Goal: Task Accomplishment & Management: Manage account settings

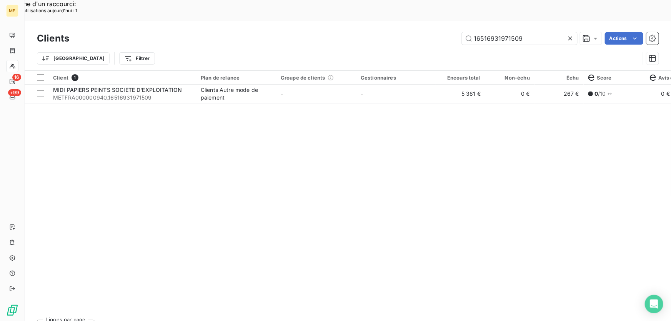
type input "[PERSON_NAME]"
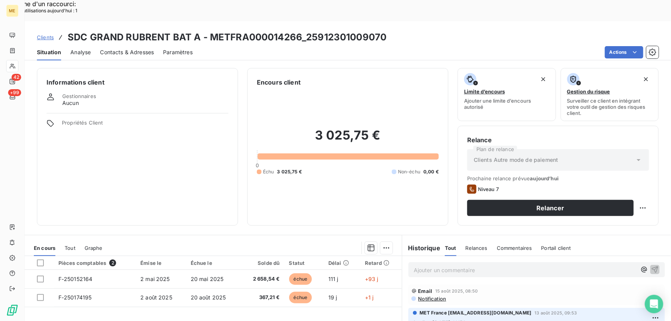
click at [440, 265] on p "Ajouter un commentaire ﻿" at bounding box center [525, 270] width 223 height 10
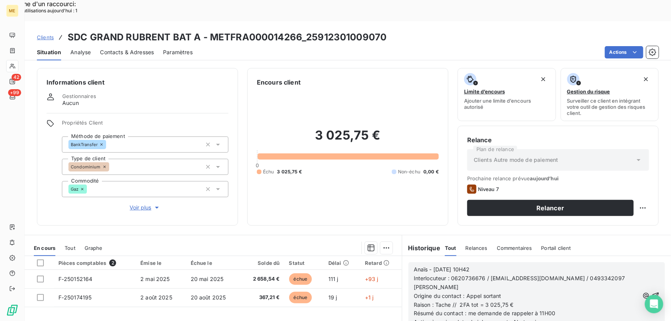
click at [652, 292] on icon "button" at bounding box center [656, 296] width 8 height 8
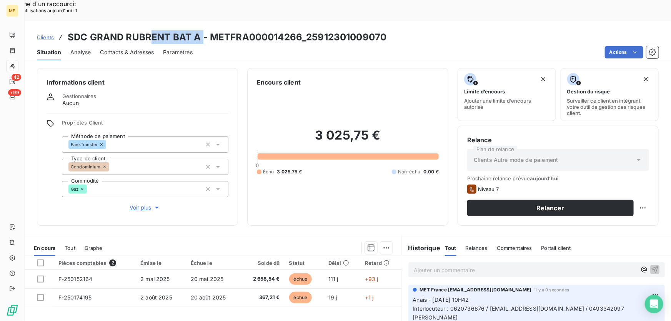
drag, startPoint x: 198, startPoint y: 16, endPoint x: 148, endPoint y: 15, distance: 49.6
click at [148, 30] on h3 "SDC GRAND RUBRENT BAT A - METFRA000014266_25912301009070" at bounding box center [227, 37] width 319 height 14
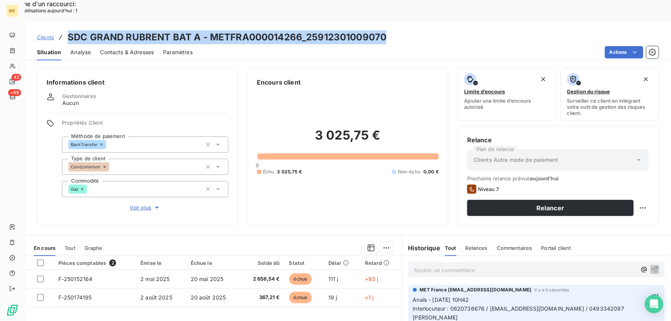
drag, startPoint x: 393, startPoint y: 14, endPoint x: 65, endPoint y: 20, distance: 328.2
click at [65, 30] on div "Clients SDC GRAND RUBRENT BAT A - METFRA000014266_25912301009070" at bounding box center [348, 37] width 647 height 14
copy h3 "SDC GRAND RUBRENT BAT A - METFRA000014266_25912301009070"
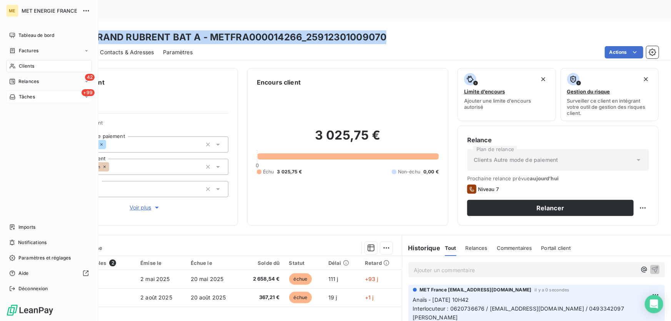
click at [26, 94] on span "Tâches" at bounding box center [27, 96] width 16 height 7
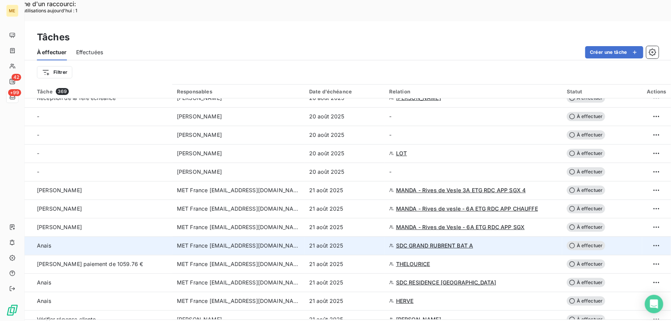
scroll to position [140, 0]
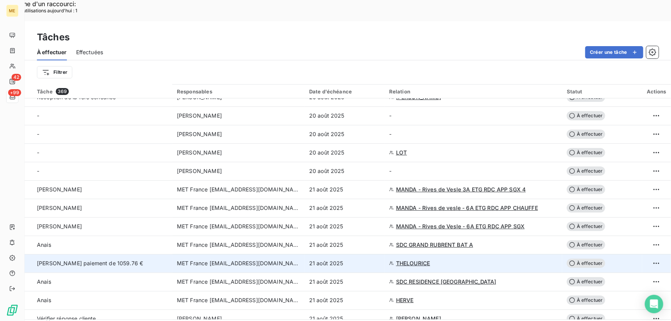
click at [407, 260] on span "THELOURICE" at bounding box center [413, 264] width 34 height 8
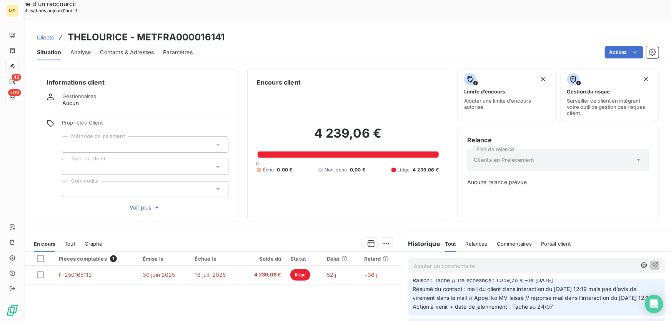
scroll to position [210, 0]
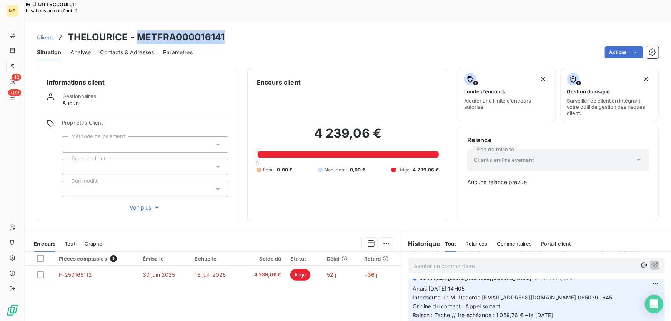
drag, startPoint x: 226, startPoint y: 17, endPoint x: 136, endPoint y: 17, distance: 90.4
click at [136, 30] on div "Clients THELOURICE - METFRA000016141" at bounding box center [348, 37] width 647 height 14
copy h3 "METFRA000016141"
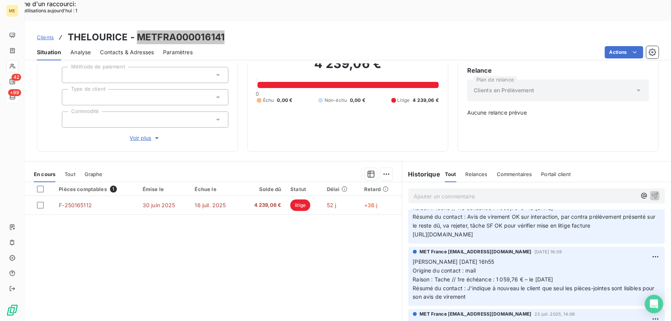
scroll to position [0, 0]
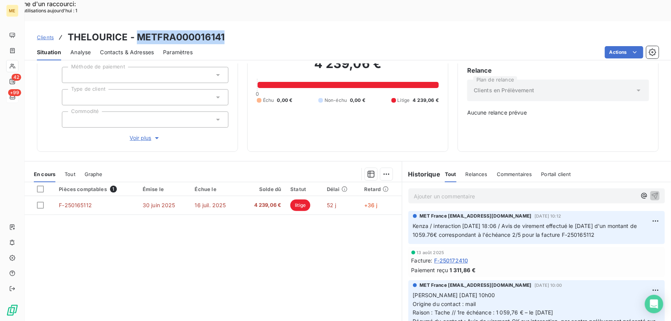
click at [506, 257] on div "Facture : F-250172410" at bounding box center [537, 261] width 250 height 8
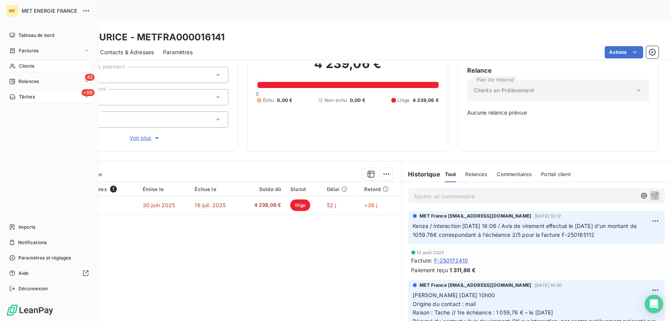
click at [30, 98] on span "Tâches" at bounding box center [27, 96] width 16 height 7
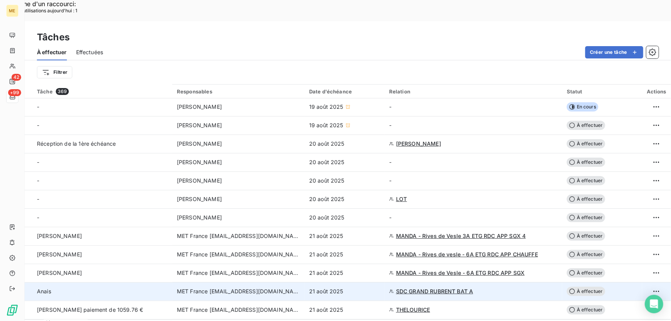
scroll to position [140, 0]
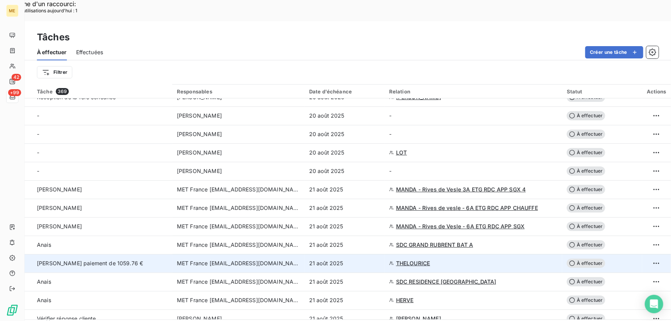
click at [357, 260] on div "21 août 2025" at bounding box center [344, 264] width 71 height 8
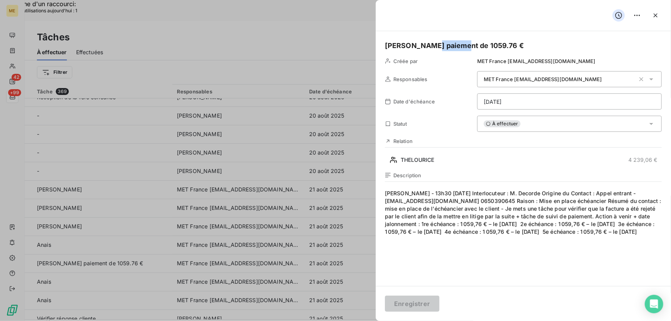
drag, startPoint x: 456, startPoint y: 46, endPoint x: 427, endPoint y: 44, distance: 29.7
click at [427, 44] on h5 "Anais Verif paiement de 1059.76 €" at bounding box center [523, 45] width 277 height 11
click at [400, 307] on button "Enregistrer" at bounding box center [412, 304] width 55 height 16
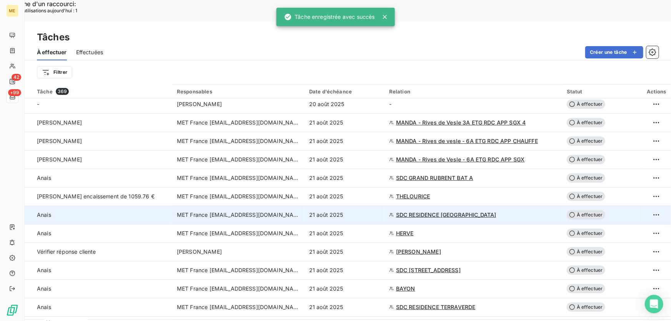
scroll to position [210, 0]
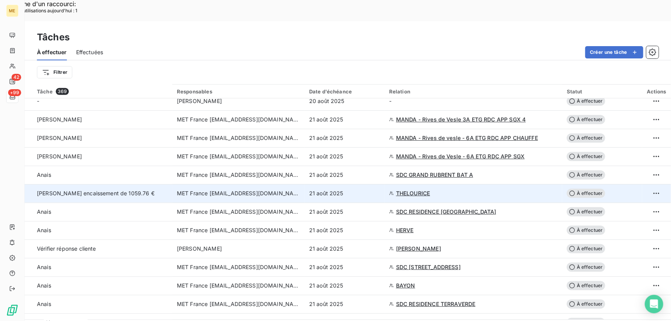
click at [363, 190] on div "21 août 2025" at bounding box center [344, 194] width 71 height 8
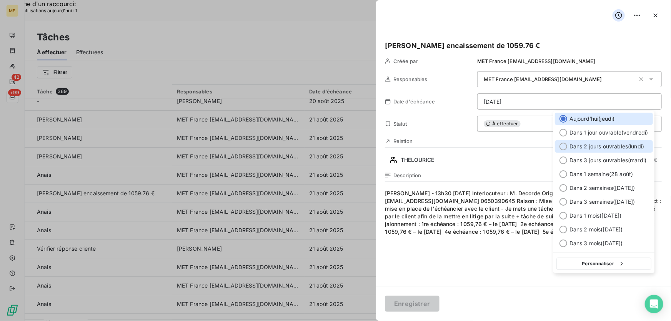
click at [605, 145] on span "Dans 2 jours ouvrables ( lundi )" at bounding box center [607, 147] width 75 height 8
type input "25/08/2025"
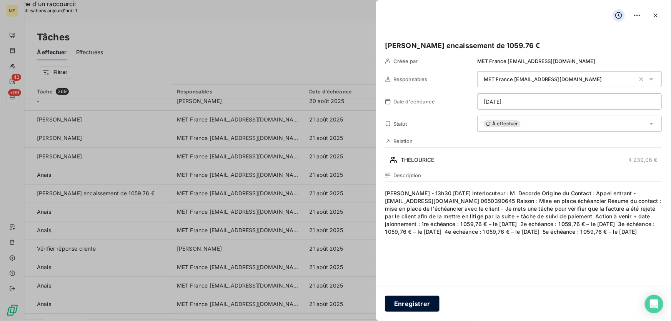
click at [406, 306] on button "Enregistrer" at bounding box center [412, 304] width 55 height 16
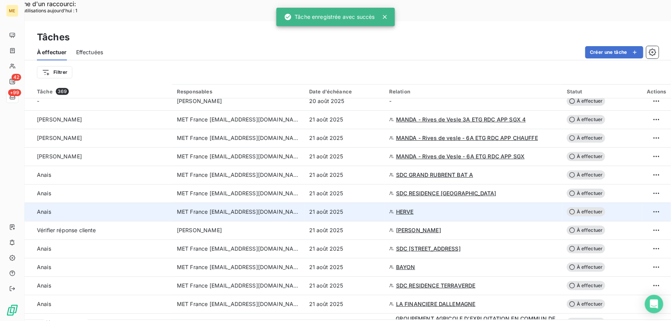
click at [366, 208] on div "21 août 2025" at bounding box center [344, 212] width 71 height 8
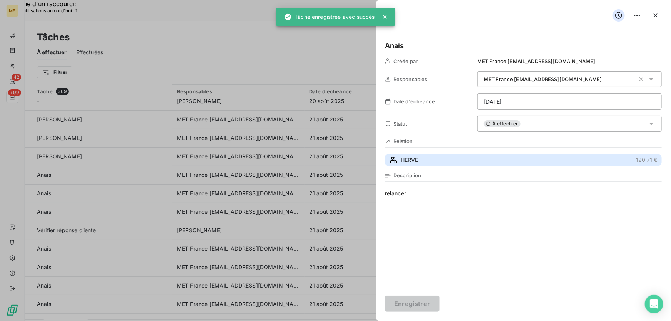
click at [422, 157] on button "HERVE 120,71 €" at bounding box center [523, 160] width 277 height 12
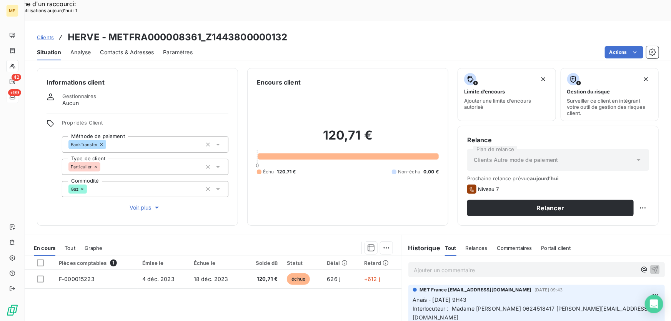
scroll to position [85, 0]
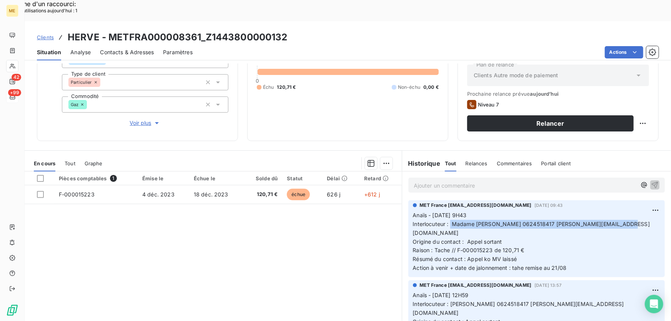
drag, startPoint x: 458, startPoint y: 202, endPoint x: 639, endPoint y: 202, distance: 180.8
click at [639, 211] on p "Anaïs - 18/08/2025 - 9H43 Interlocuteur : Madame Herve Marion 0624518417 marion…" at bounding box center [536, 242] width 247 height 62
copy span "Madame [PERSON_NAME] 0624518417 [PERSON_NAME][EMAIL_ADDRESS][DOMAIN_NAME]"
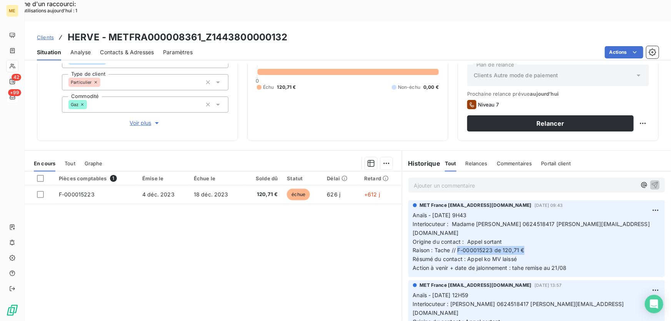
drag, startPoint x: 461, startPoint y: 222, endPoint x: 548, endPoint y: 222, distance: 87.7
click at [548, 222] on p "Anaïs - 18/08/2025 - 9H43 Interlocuteur : Madame Herve Marion 0624518417 marion…" at bounding box center [536, 242] width 247 height 62
copy span "F-000015223 de 120,71 €"
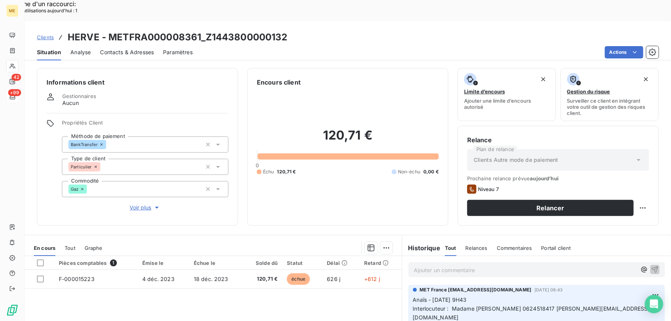
scroll to position [0, 0]
drag, startPoint x: 293, startPoint y: 16, endPoint x: 208, endPoint y: 20, distance: 85.5
click at [208, 30] on div "Clients HERVE - METFRA000008361_Z1443800000132" at bounding box center [348, 37] width 647 height 14
copy h3 "Z1443800000132"
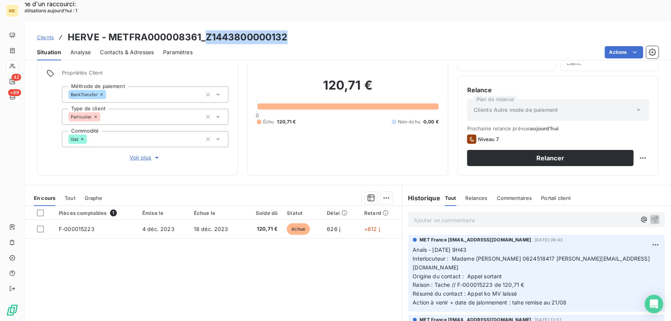
scroll to position [70, 0]
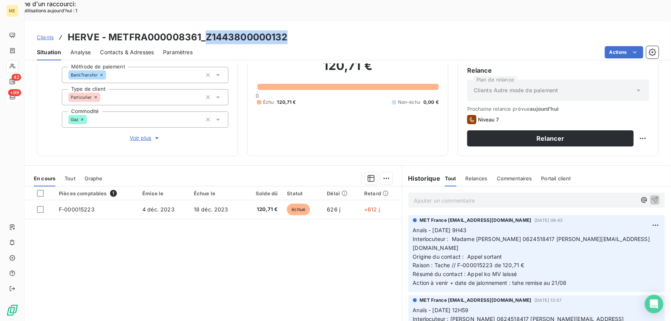
click at [295, 30] on div "Clients HERVE - METFRA000008361_Z1443800000132" at bounding box center [348, 37] width 647 height 14
drag, startPoint x: 288, startPoint y: 17, endPoint x: 205, endPoint y: 15, distance: 82.4
click at [205, 30] on div "Clients HERVE - METFRA000008361_Z1443800000132" at bounding box center [348, 37] width 647 height 14
copy h3 "Z1443800000132"
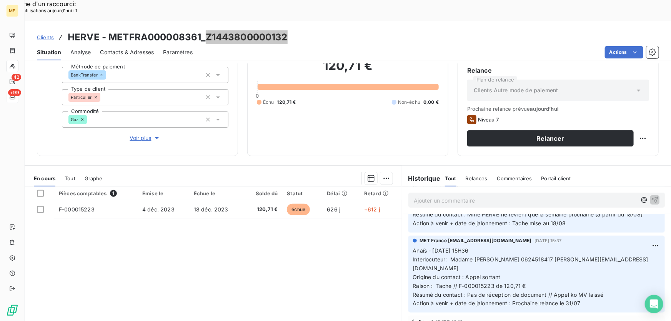
scroll to position [175, 0]
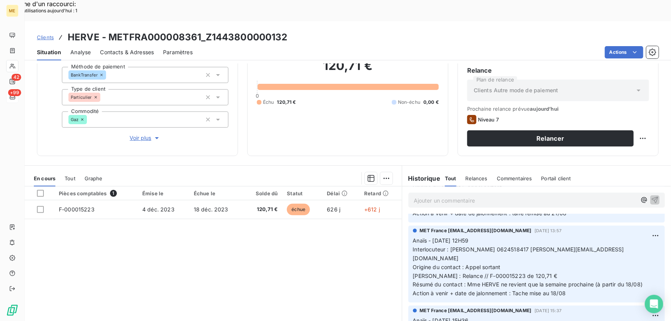
scroll to position [0, 0]
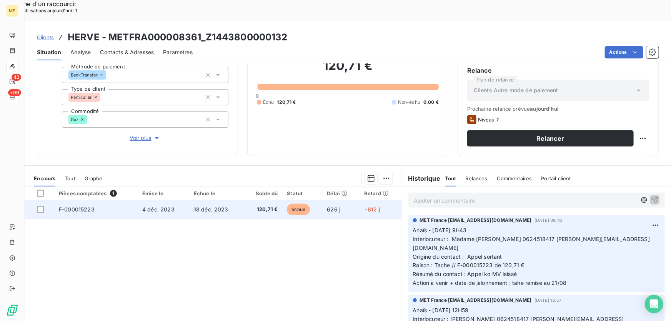
click at [244, 200] on td "120,71 €" at bounding box center [263, 209] width 39 height 18
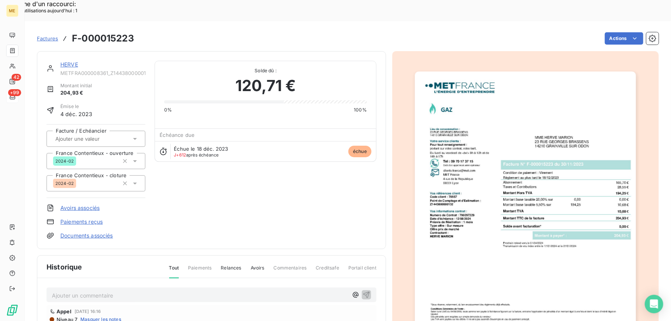
click at [71, 61] on link "HERVE" at bounding box center [69, 64] width 18 height 7
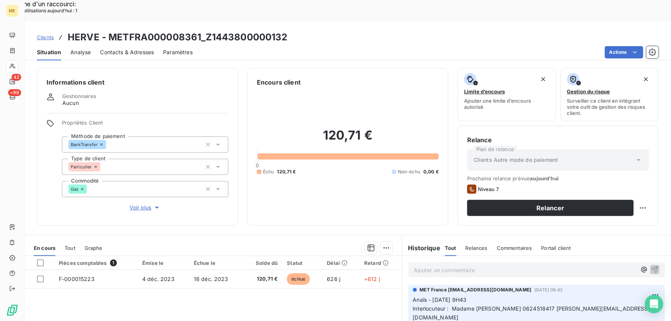
click at [627, 208] on div "Replanifier cette action" at bounding box center [606, 203] width 69 height 12
select select "7"
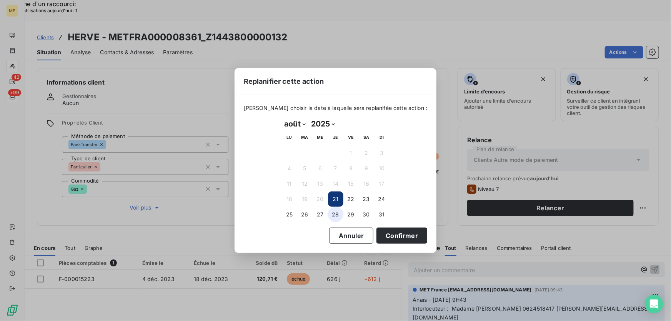
click at [338, 215] on button "28" at bounding box center [335, 214] width 15 height 15
click at [386, 235] on button "Confirmer" at bounding box center [402, 236] width 51 height 16
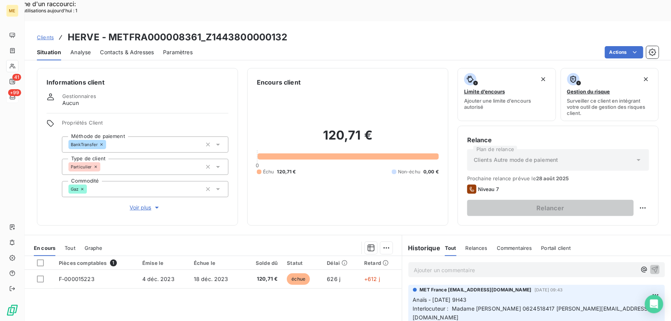
click at [446, 265] on p "Ajouter un commentaire ﻿" at bounding box center [525, 270] width 223 height 10
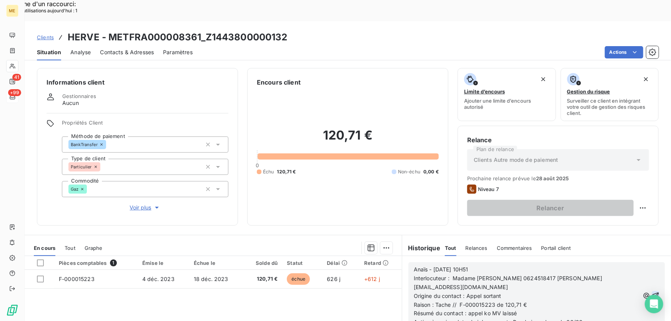
click at [652, 292] on icon "button" at bounding box center [656, 296] width 8 height 8
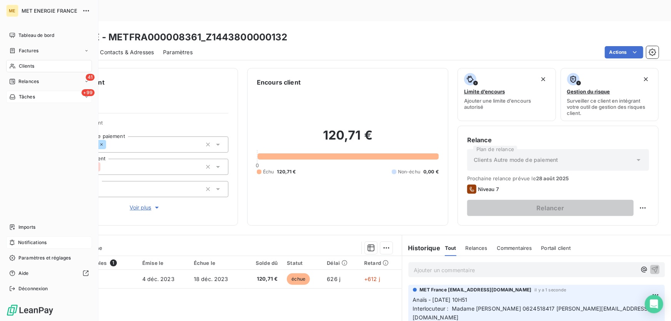
click at [11, 241] on icon at bounding box center [12, 243] width 6 height 6
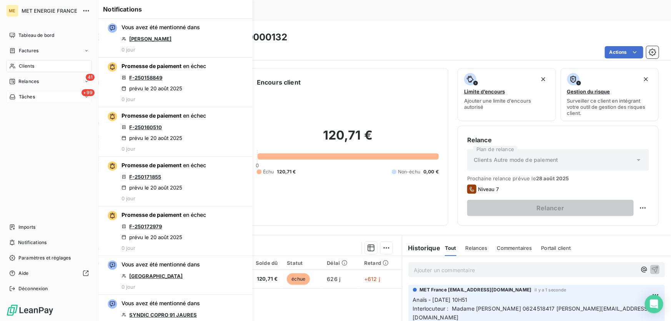
click at [17, 99] on div "Tâches" at bounding box center [22, 96] width 26 height 7
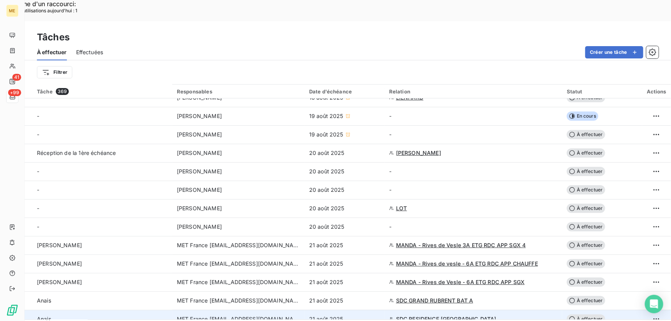
scroll to position [175, 0]
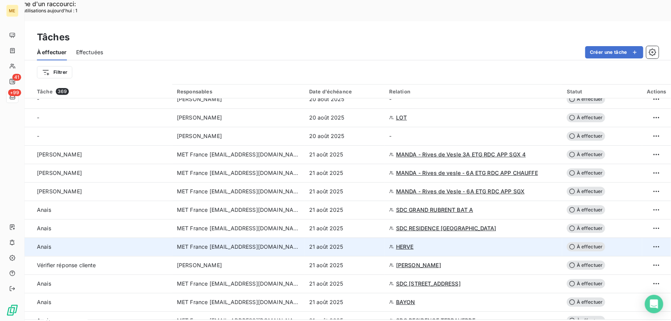
click at [348, 243] on div "21 août 2025" at bounding box center [344, 247] width 71 height 8
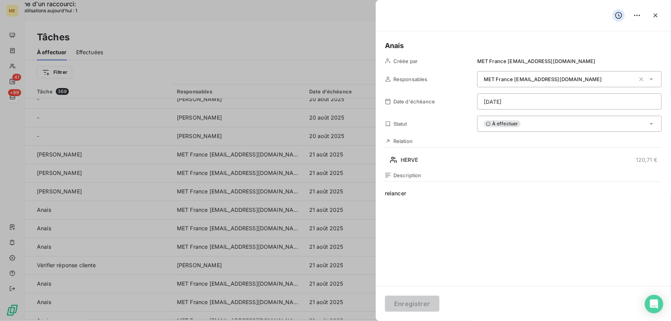
click at [569, 122] on div "À effectuer" at bounding box center [569, 124] width 185 height 16
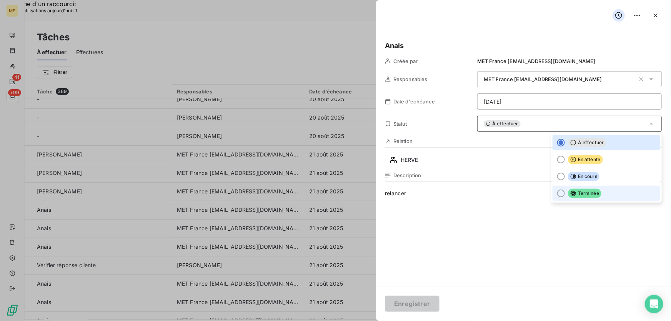
click at [571, 195] on icon at bounding box center [574, 193] width 6 height 6
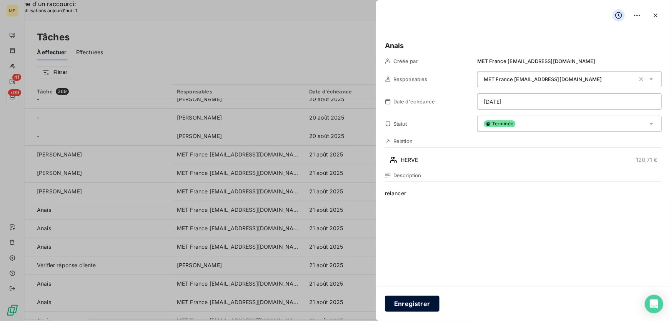
click at [418, 306] on button "Enregistrer" at bounding box center [412, 304] width 55 height 16
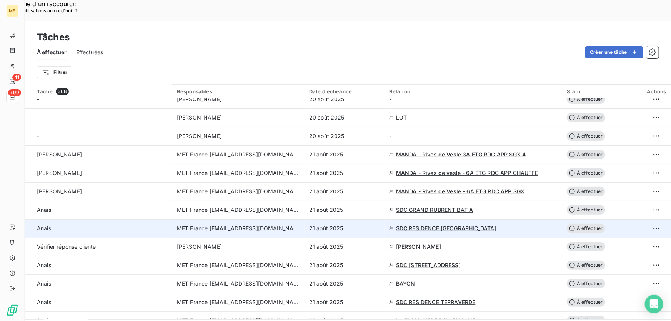
click at [385, 219] on td "SDC RESIDENCE BOURDALOUE" at bounding box center [474, 228] width 178 height 18
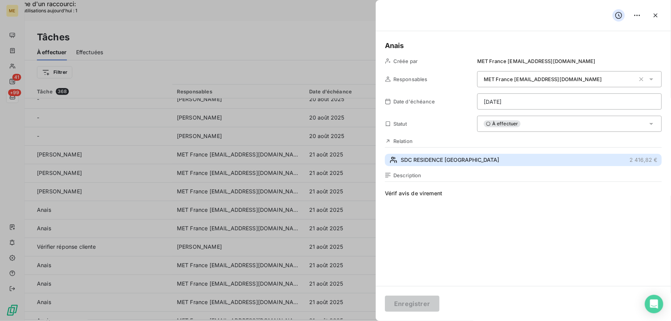
click at [523, 158] on button "SDC RESIDENCE BOURDALOUE 2 416,82 €" at bounding box center [523, 160] width 277 height 12
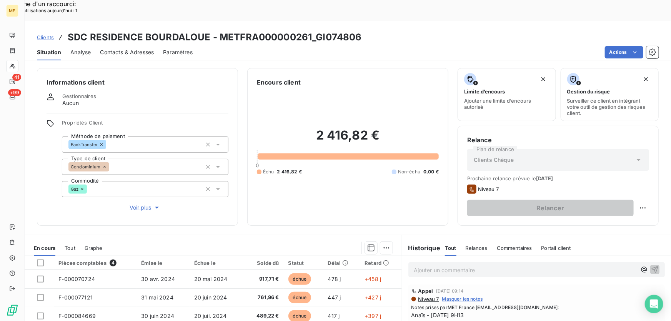
scroll to position [85, 0]
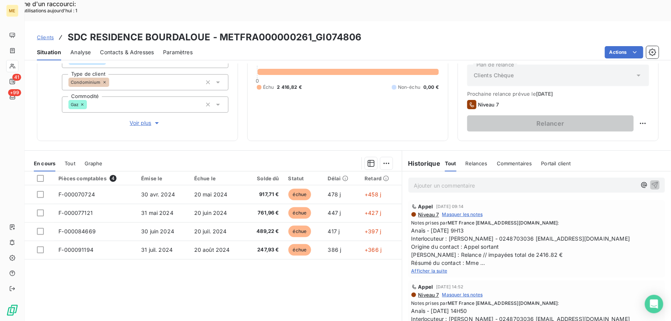
click at [417, 268] on span "Afficher la suite" at bounding box center [430, 271] width 36 height 6
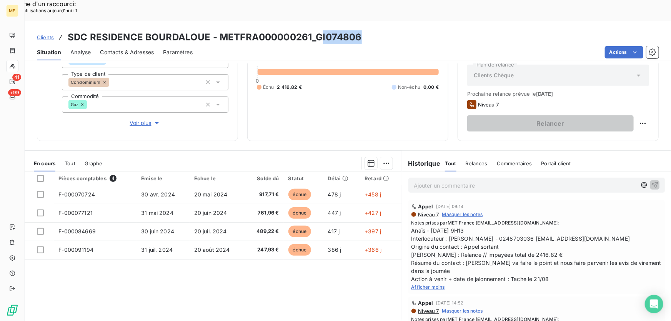
drag, startPoint x: 334, startPoint y: 15, endPoint x: 318, endPoint y: 17, distance: 15.9
click at [318, 30] on div "Clients SDC RESIDENCE BOURDALOUE - METFRA000000261_GI074806" at bounding box center [348, 37] width 647 height 14
click at [317, 30] on h3 "SDC RESIDENCE BOURDALOUE - METFRA000000261_GI074806" at bounding box center [215, 37] width 294 height 14
drag, startPoint x: 316, startPoint y: 16, endPoint x: 361, endPoint y: 18, distance: 45.1
click at [361, 30] on div "Clients SDC RESIDENCE BOURDALOUE - METFRA000000261_GI074806" at bounding box center [348, 37] width 647 height 14
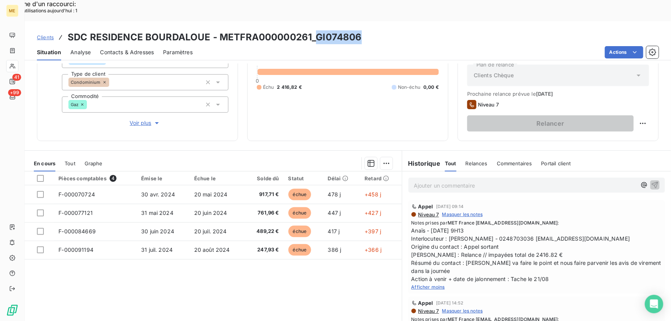
copy h3 "GI074806"
drag, startPoint x: 602, startPoint y: 218, endPoint x: 527, endPoint y: 218, distance: 75.8
click at [527, 227] on span "Anaïs - 20/08/2025 - 9H13 Interlocuteur : Mme SWIERCZ - 0248703036 compta.loges…" at bounding box center [537, 255] width 250 height 57
copy span "[EMAIL_ADDRESS][DOMAIN_NAME]"
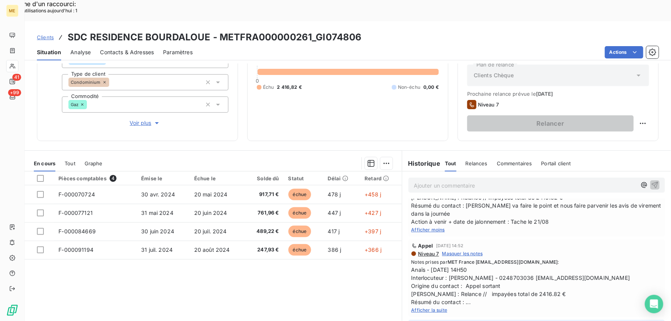
scroll to position [70, 0]
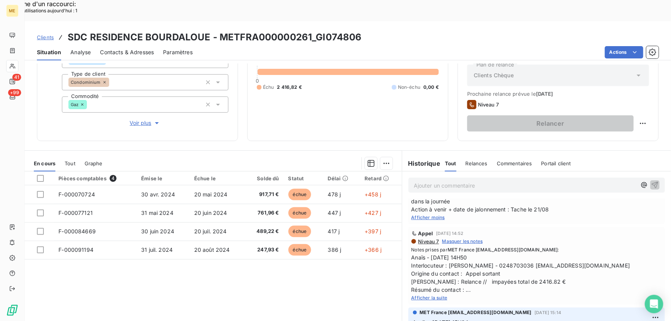
click at [436, 294] on div "Afficher la suite" at bounding box center [537, 298] width 250 height 8
click at [434, 295] on span "Afficher la suite" at bounding box center [430, 298] width 36 height 6
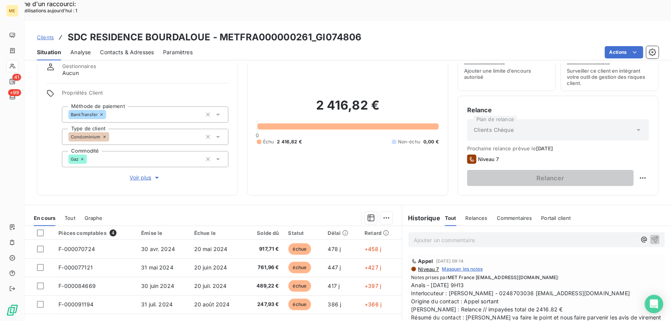
scroll to position [85, 0]
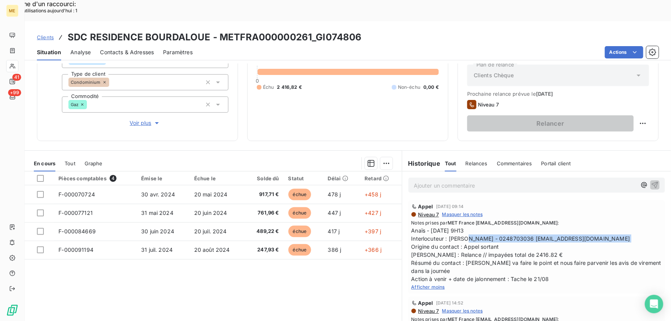
drag, startPoint x: 446, startPoint y: 218, endPoint x: 612, endPoint y: 219, distance: 165.8
click at [612, 227] on span "Anaïs - 20/08/2025 - 9H13 Interlocuteur : Mme SWIERCZ - 0248703036 compta.loges…" at bounding box center [537, 255] width 250 height 57
copy span "[PERSON_NAME] - 0248703036 [EMAIL_ADDRESS][DOMAIN_NAME]"
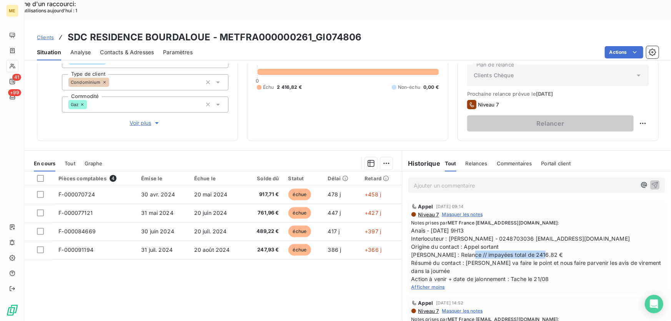
drag, startPoint x: 458, startPoint y: 233, endPoint x: 550, endPoint y: 233, distance: 92.3
click at [550, 233] on span "Anaïs - 20/08/2025 - 9H13 Interlocuteur : Mme SWIERCZ - 0248703036 compta.loges…" at bounding box center [537, 255] width 250 height 57
copy span "impayées total de 2416.82 €"
click at [38, 175] on div at bounding box center [40, 178] width 7 height 7
click at [42, 175] on div at bounding box center [40, 178] width 7 height 7
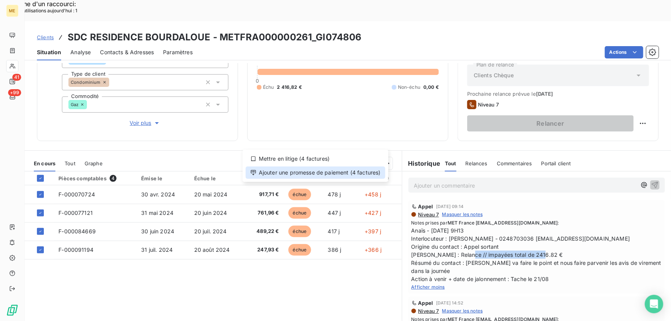
click at [356, 173] on div "Ajouter une promesse de paiement (4 factures)" at bounding box center [316, 173] width 140 height 12
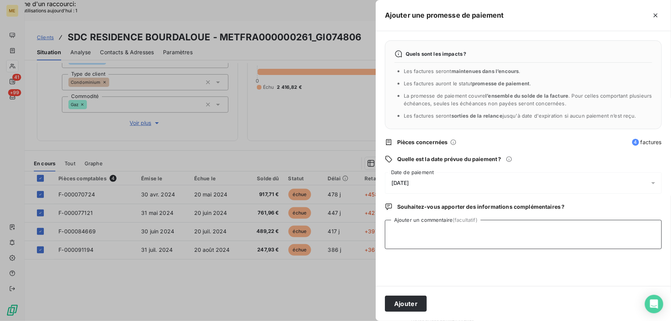
click at [499, 230] on textarea "Ajouter un commentaire (facultatif)" at bounding box center [523, 234] width 277 height 29
paste textarea "Anaïs - 21/08/2025 - 10H54 Interlocuteur : Mme SWIERCZ - 0248703036 compta.loge…"
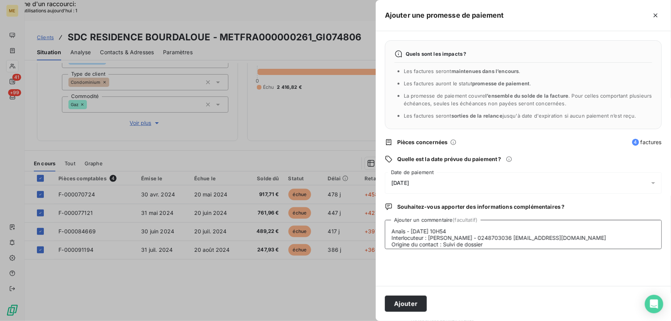
scroll to position [25, 0]
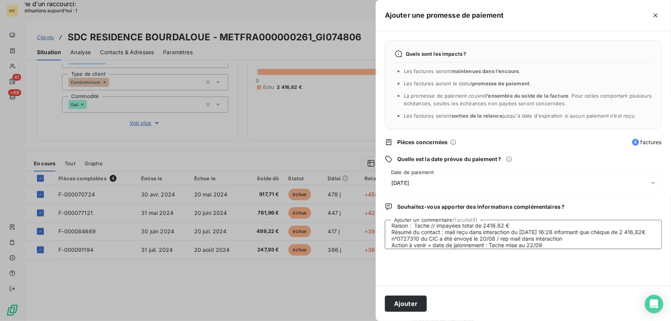
type textarea "Anaïs - 21/08/2025 - 10H54 Interlocuteur : Mme SWIERCZ - 0248703036 compta.loge…"
click at [544, 184] on div "22/08/2025" at bounding box center [523, 183] width 277 height 22
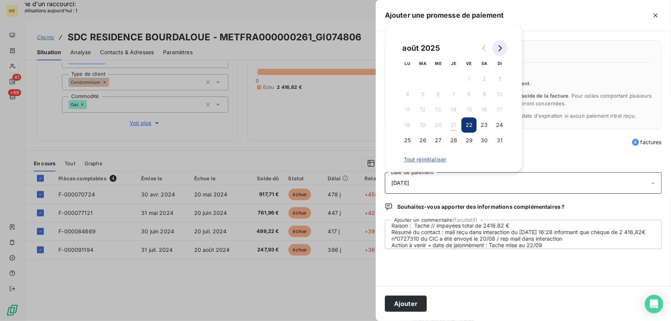
click at [503, 42] on button "Go to next month" at bounding box center [499, 47] width 15 height 15
click at [408, 124] on button "22" at bounding box center [407, 124] width 15 height 15
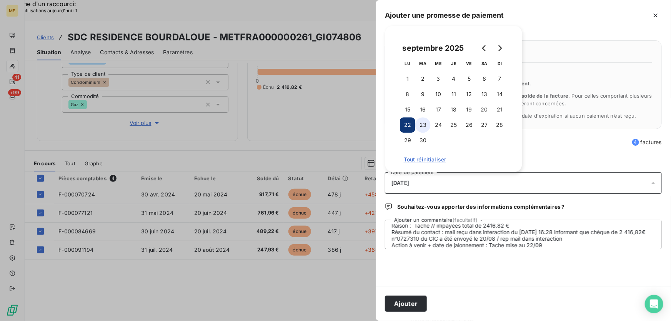
click at [424, 123] on button "23" at bounding box center [422, 124] width 15 height 15
drag, startPoint x: 405, startPoint y: 304, endPoint x: 428, endPoint y: 298, distance: 24.2
click at [405, 304] on button "Ajouter" at bounding box center [406, 304] width 42 height 16
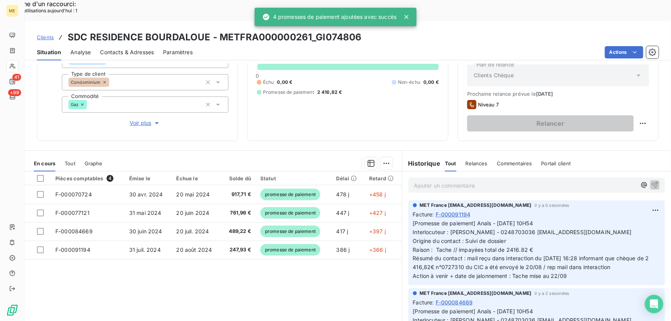
scroll to position [75, 0]
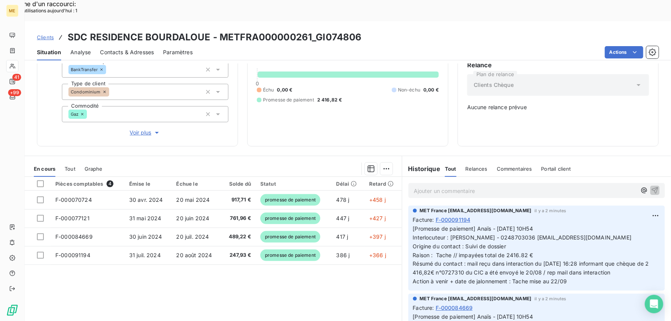
drag, startPoint x: 315, startPoint y: 17, endPoint x: 320, endPoint y: 5, distance: 12.8
click at [315, 30] on div "Clients SDC RESIDENCE BOURDALOUE - METFRA000000261_GI074806" at bounding box center [348, 37] width 647 height 14
click at [349, 30] on h3 "SDC RESIDENCE BOURDALOUE - METFRA000000261_GI074806" at bounding box center [215, 37] width 294 height 14
click at [359, 30] on h3 "SDC RESIDENCE BOURDALOUE - METFRA000000261_GI074806" at bounding box center [215, 37] width 294 height 14
click at [366, 30] on div "Clients SDC RESIDENCE BOURDALOUE - METFRA000000261_GI074806" at bounding box center [348, 37] width 647 height 14
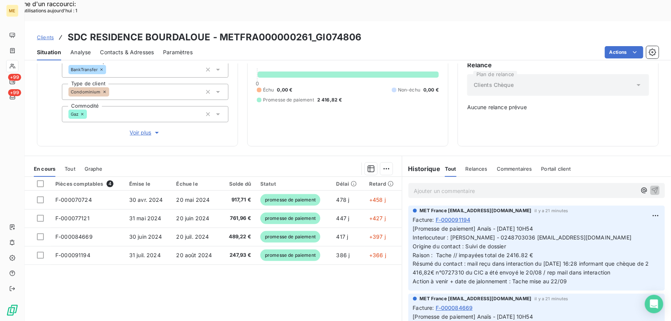
click at [352, 46] on div "Actions" at bounding box center [430, 52] width 457 height 12
drag, startPoint x: 362, startPoint y: 14, endPoint x: 315, endPoint y: 13, distance: 46.2
click at [315, 30] on div "Clients SDC RESIDENCE BOURDALOUE - METFRA000000261_GI074806" at bounding box center [348, 37] width 647 height 14
drag, startPoint x: 93, startPoint y: 174, endPoint x: 103, endPoint y: 108, distance: 66.1
click at [66, 156] on section "En cours Tout Graphe Pièces comptables 4 Émise le Échue le Solde dû Statut Déla…" at bounding box center [213, 252] width 377 height 192
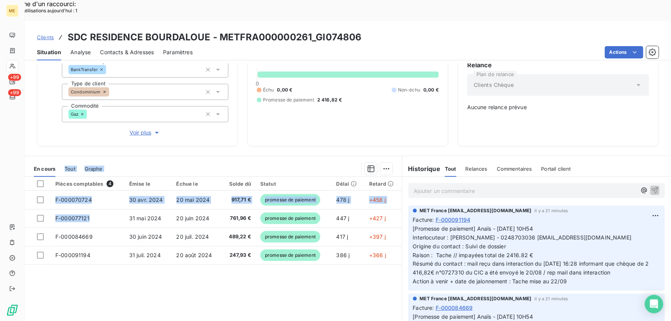
drag, startPoint x: 93, startPoint y: 192, endPoint x: 63, endPoint y: 123, distance: 75.6
click at [63, 123] on div "Informations client Gestionnaires Aucun Propriétés Client Méthode de paiement B…" at bounding box center [348, 202] width 647 height 279
drag, startPoint x: 94, startPoint y: 209, endPoint x: 73, endPoint y: 112, distance: 98.8
click at [67, 126] on div "Informations client Gestionnaires Aucun Propriétés Client Méthode de paiement B…" at bounding box center [348, 202] width 647 height 279
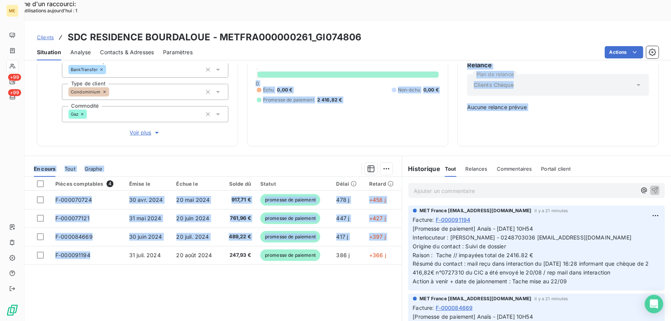
drag, startPoint x: 65, startPoint y: 230, endPoint x: 79, endPoint y: 116, distance: 114.8
click at [79, 116] on div "Informations client Gestionnaires Aucun Propriétés Client Méthode de paiement B…" at bounding box center [348, 202] width 647 height 279
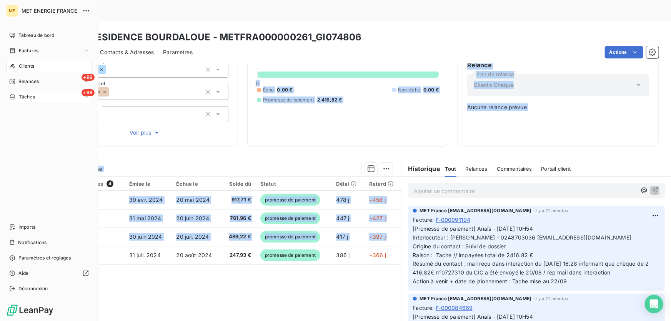
click at [14, 97] on icon at bounding box center [12, 97] width 7 height 6
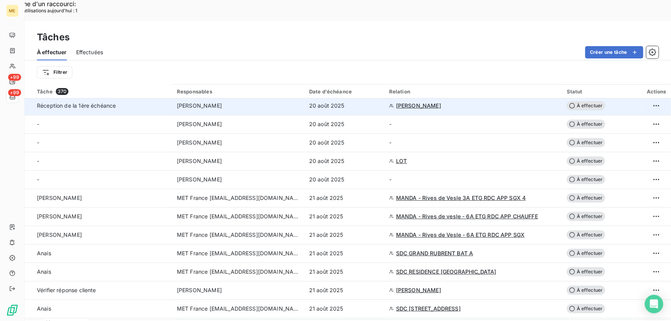
scroll to position [140, 0]
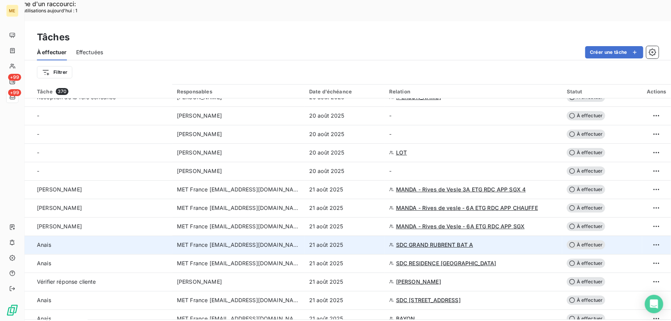
click at [365, 241] on div "21 août 2025" at bounding box center [344, 245] width 71 height 8
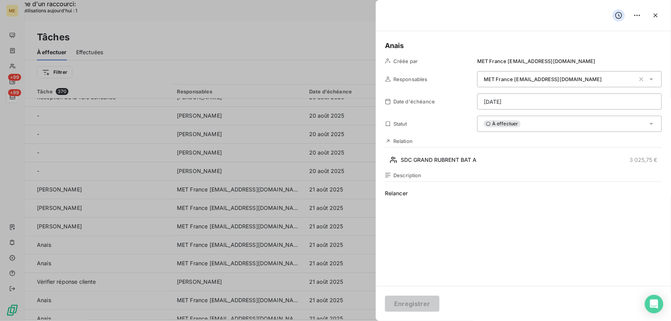
click at [559, 127] on div "À effectuer" at bounding box center [569, 124] width 185 height 16
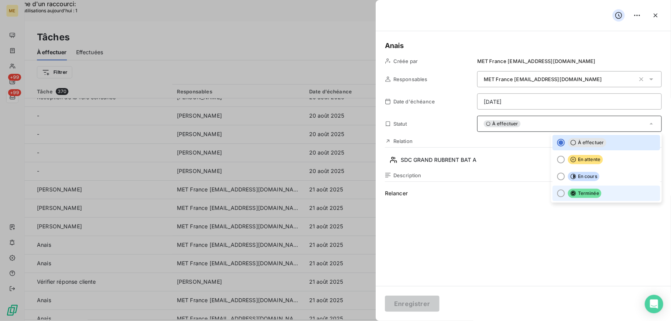
click at [584, 197] on span "Terminée" at bounding box center [584, 193] width 33 height 9
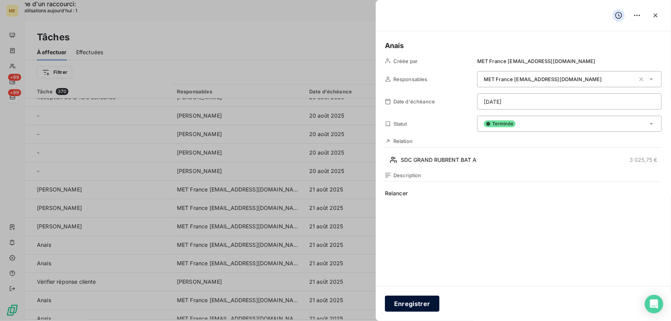
click at [418, 304] on button "Enregistrer" at bounding box center [412, 304] width 55 height 16
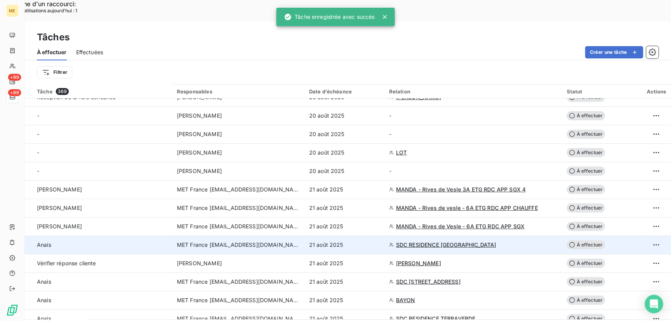
click at [353, 236] on td "21 août 2025" at bounding box center [345, 245] width 80 height 18
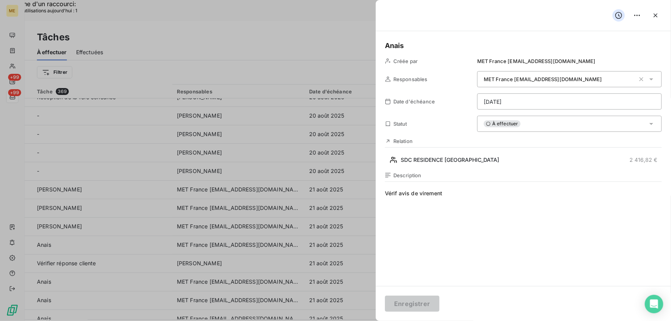
click at [534, 125] on div "À effectuer" at bounding box center [569, 124] width 185 height 16
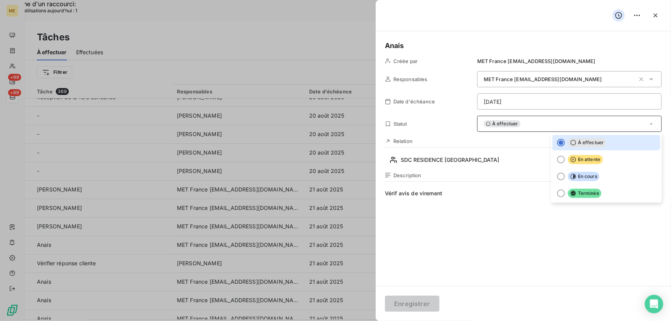
click at [446, 192] on span "Vérif avis de virement" at bounding box center [523, 264] width 277 height 148
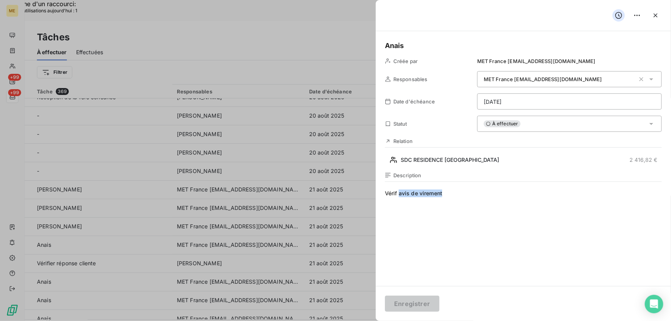
drag, startPoint x: 449, startPoint y: 193, endPoint x: 399, endPoint y: 199, distance: 49.5
click at [399, 198] on span "Vérif avis de virement" at bounding box center [523, 264] width 277 height 148
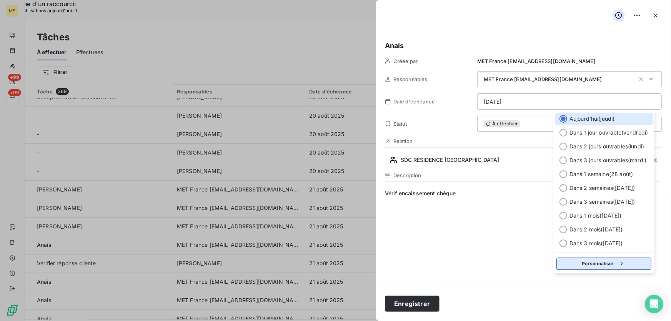
click at [627, 262] on button "Personnaliser" at bounding box center [604, 264] width 95 height 12
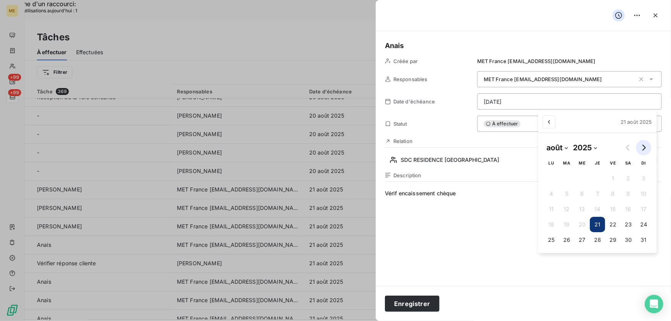
click at [644, 146] on icon "Go to next month" at bounding box center [644, 148] width 6 height 6
select select "8"
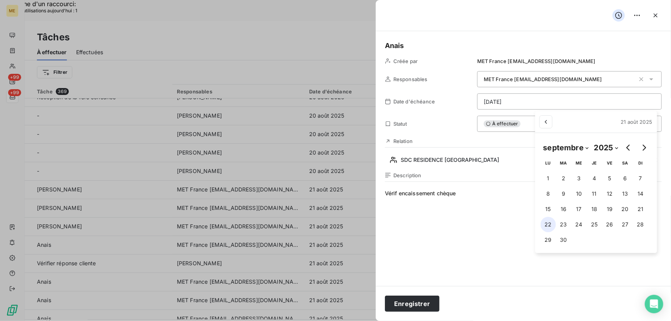
click at [547, 224] on button "22" at bounding box center [548, 224] width 15 height 15
click at [568, 224] on button "23" at bounding box center [563, 224] width 15 height 15
click at [547, 226] on button "22" at bounding box center [548, 224] width 15 height 15
type input "22/09/2025"
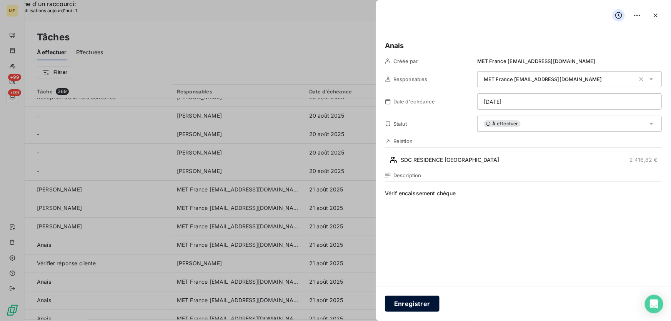
click at [426, 306] on button "Enregistrer" at bounding box center [412, 304] width 55 height 16
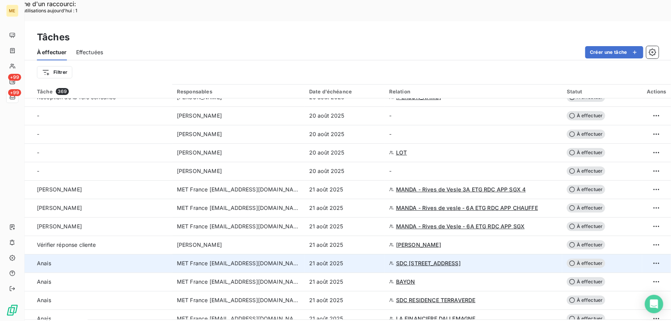
click at [405, 260] on span "SDC 151 RUE DE L OISE" at bounding box center [428, 264] width 65 height 8
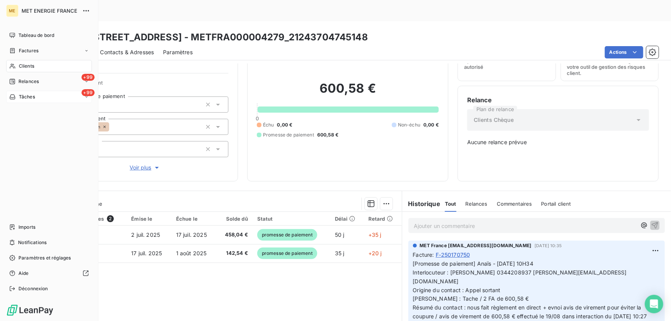
click at [21, 97] on span "Tâches" at bounding box center [27, 96] width 16 height 7
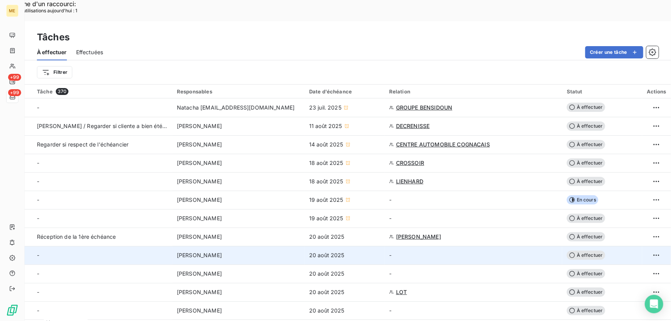
scroll to position [140, 0]
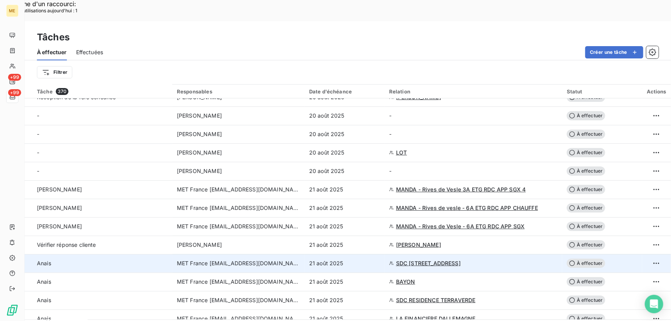
click at [360, 260] on div "21 août 2025" at bounding box center [344, 264] width 71 height 8
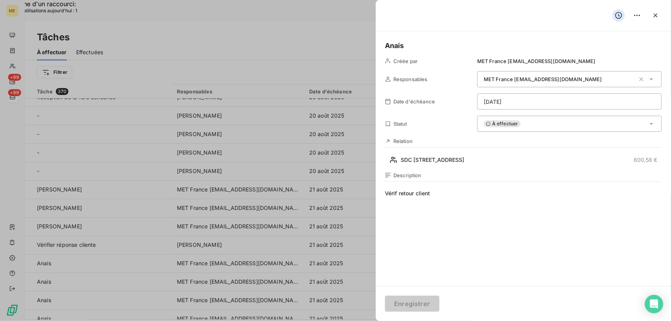
click at [575, 120] on div "À effectuer" at bounding box center [569, 124] width 185 height 16
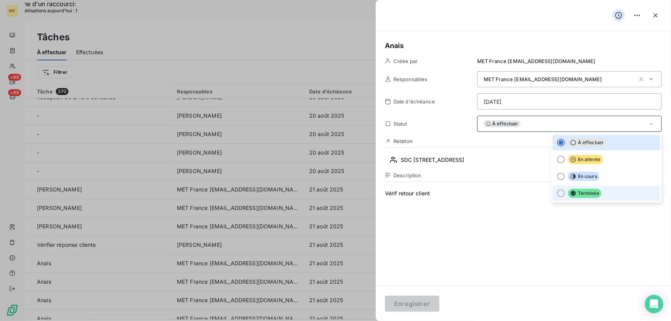
click at [581, 193] on span "Terminée" at bounding box center [584, 193] width 33 height 9
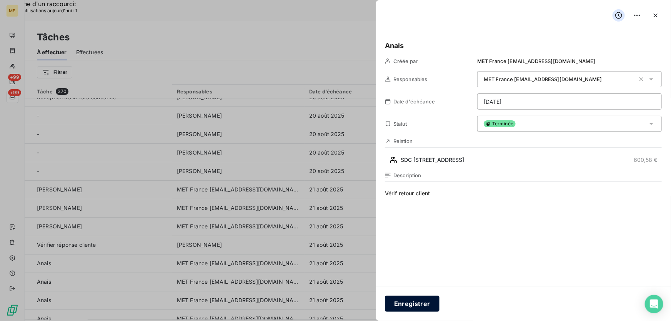
click at [407, 305] on button "Enregistrer" at bounding box center [412, 304] width 55 height 16
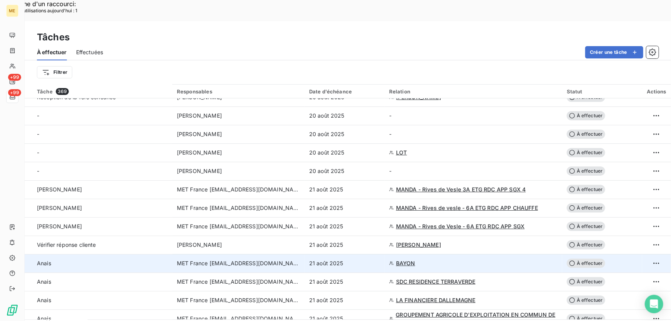
click at [407, 260] on span "BAYON" at bounding box center [405, 264] width 19 height 8
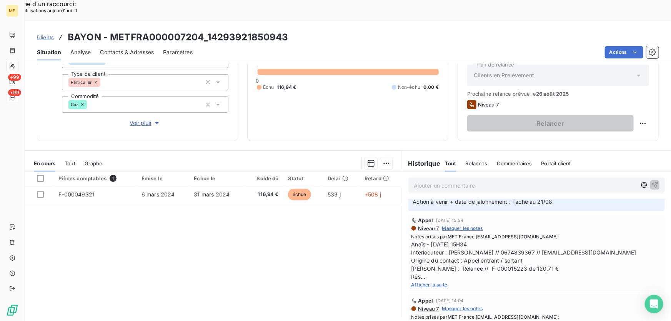
scroll to position [70, 0]
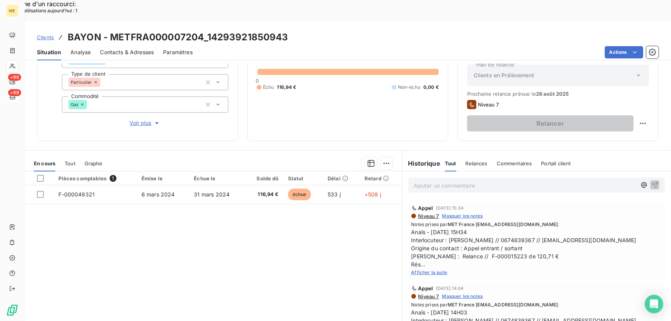
click at [426, 270] on span "Afficher la suite" at bounding box center [430, 273] width 36 height 6
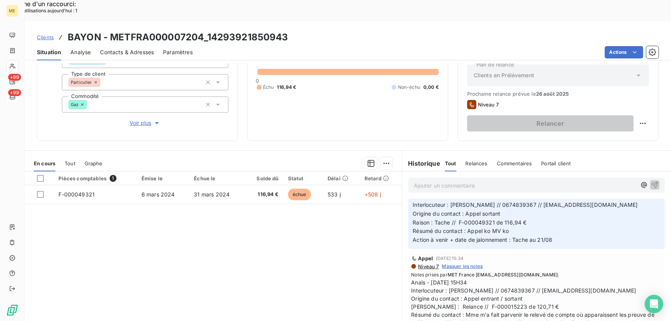
scroll to position [0, 0]
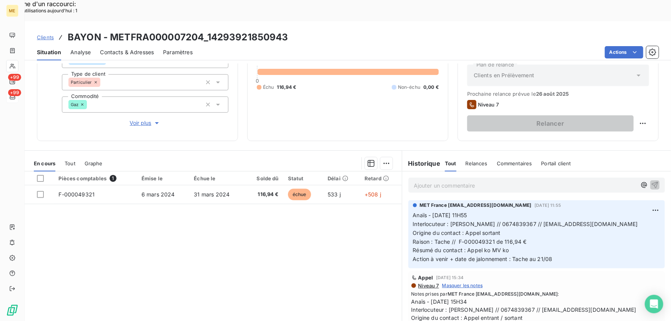
drag, startPoint x: 447, startPoint y: 203, endPoint x: 631, endPoint y: 207, distance: 184.7
click at [631, 211] on p "Anaïs - 14/08/2025 - 11H55 Interlocuteur : Mme Beatrice BAYON // 0674839367 // …" at bounding box center [536, 237] width 247 height 53
drag, startPoint x: 457, startPoint y: 219, endPoint x: 556, endPoint y: 218, distance: 98.9
click at [556, 218] on p "Anaïs - 14/08/2025 - 11H55 Interlocuteur : Mme Beatrice BAYON // 0674839367 // …" at bounding box center [536, 237] width 247 height 53
click at [512, 229] on p "Anaïs - 14/08/2025 - 11H55 Interlocuteur : Mme Beatrice BAYON // 0674839367 // …" at bounding box center [536, 237] width 247 height 53
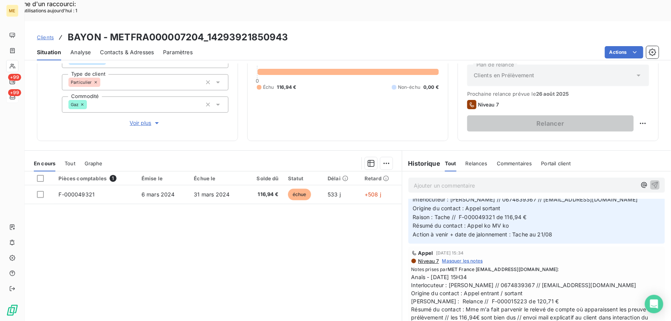
scroll to position [35, 0]
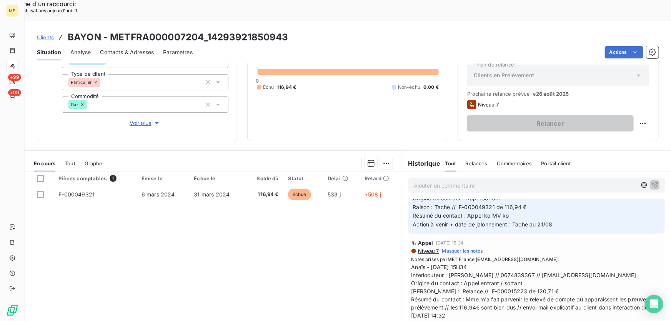
click at [208, 30] on div "Clients BAYON - METFRA000007204_14293921850943" at bounding box center [348, 37] width 647 height 14
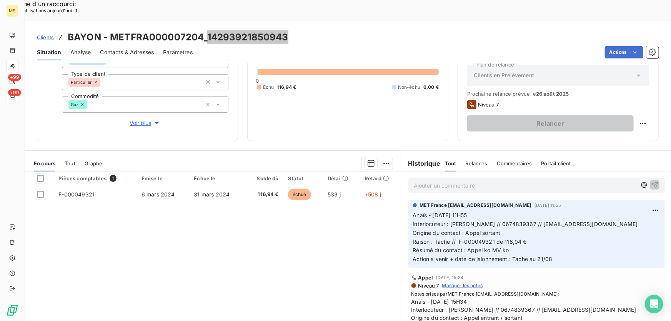
scroll to position [0, 0]
click at [531, 181] on p "Ajouter un commentaire ﻿" at bounding box center [525, 186] width 223 height 10
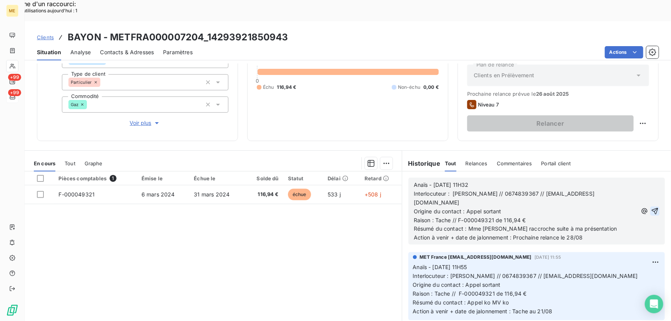
click at [651, 207] on icon "button" at bounding box center [655, 211] width 8 height 8
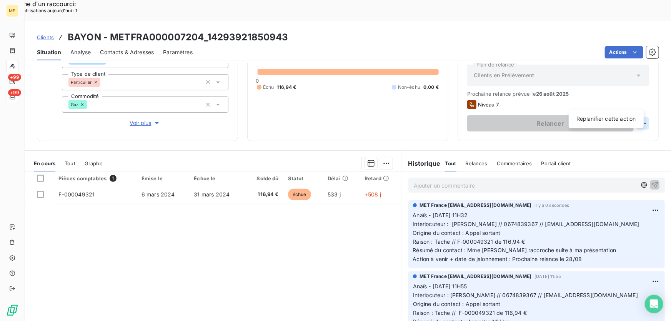
click at [619, 123] on div "Replanifier cette action" at bounding box center [606, 119] width 69 height 12
select select "7"
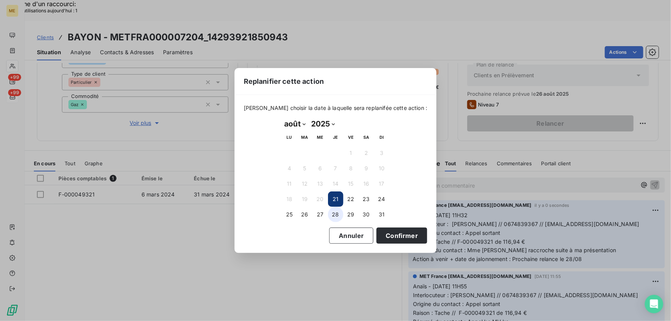
click at [337, 214] on button "28" at bounding box center [335, 214] width 15 height 15
click at [397, 238] on button "Confirmer" at bounding box center [402, 236] width 51 height 16
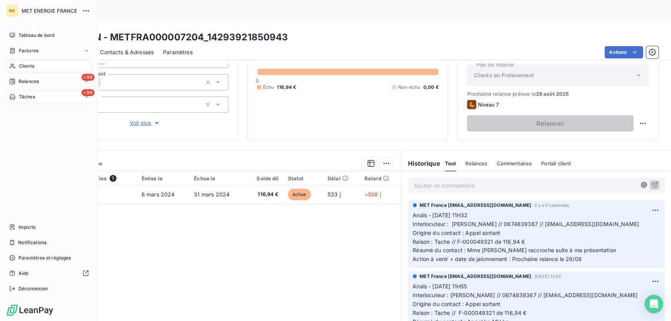
click at [25, 95] on span "Tâches" at bounding box center [27, 96] width 16 height 7
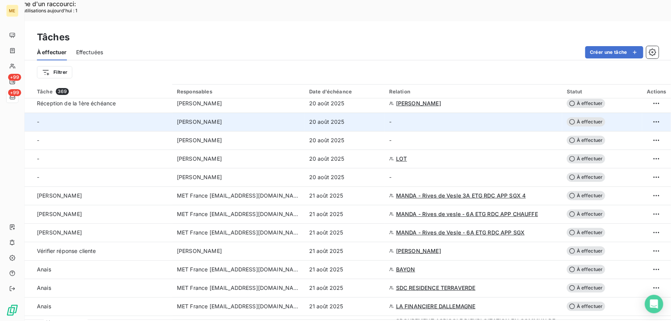
scroll to position [140, 0]
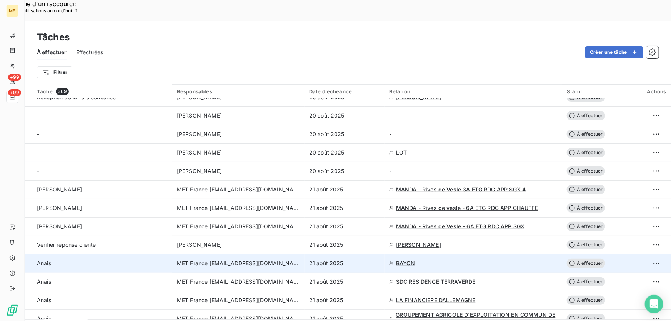
click at [353, 260] on div "21 août 2025" at bounding box center [344, 264] width 71 height 8
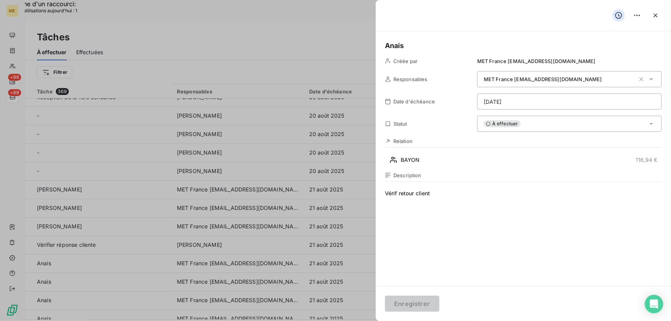
click at [532, 125] on div "À effectuer" at bounding box center [569, 124] width 185 height 16
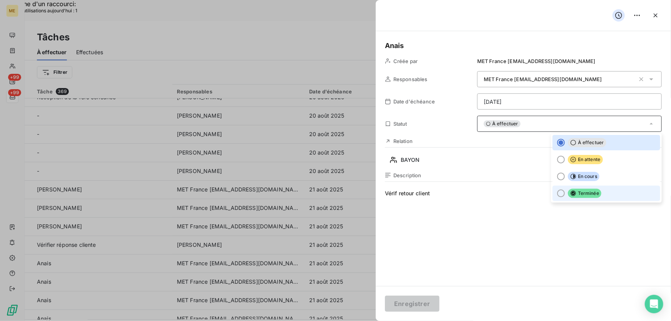
click at [597, 198] on li "Terminée" at bounding box center [607, 193] width 108 height 15
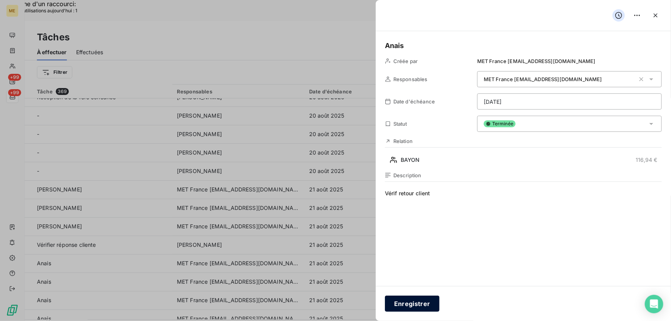
click at [421, 301] on button "Enregistrer" at bounding box center [412, 304] width 55 height 16
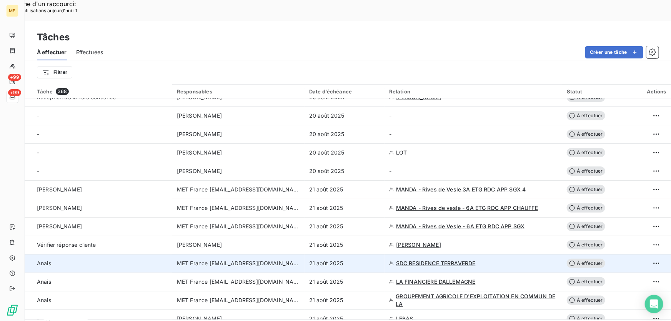
click at [359, 260] on div "21 août 2025" at bounding box center [344, 264] width 71 height 8
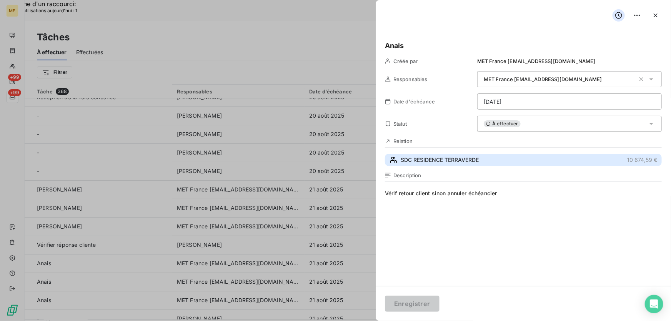
click at [476, 162] on span "SDC RESIDENCE TERRAVERDE" at bounding box center [440, 160] width 78 height 8
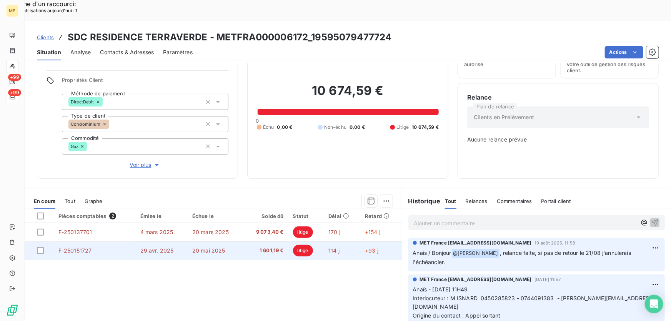
scroll to position [75, 0]
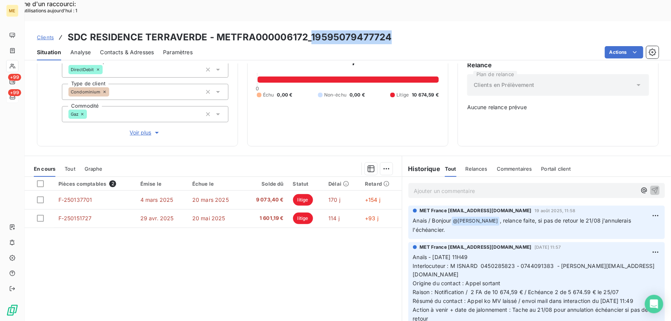
drag, startPoint x: 396, startPoint y: 14, endPoint x: 312, endPoint y: 20, distance: 84.9
click at [312, 30] on div "Clients SDC RESIDENCE TERRAVERDE - METFRA000006172_19595079477724" at bounding box center [348, 37] width 647 height 14
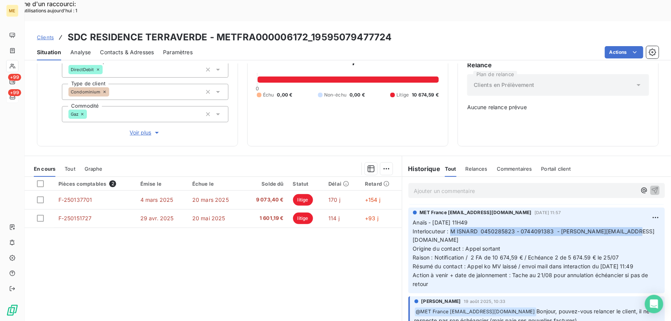
drag, startPoint x: 451, startPoint y: 205, endPoint x: 630, endPoint y: 207, distance: 179.3
click at [630, 219] on p "Anaïs - 19/08/2025 - 11H49 Interlocuteur : M ISNARD 0450285823 - 0744091383 - t…" at bounding box center [536, 254] width 247 height 70
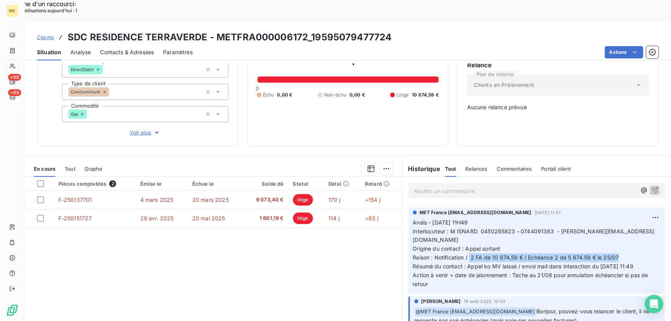
drag, startPoint x: 468, startPoint y: 221, endPoint x: 643, endPoint y: 220, distance: 175.0
click at [643, 220] on p "Anaïs - 19/08/2025 - 11H49 Interlocuteur : M ISNARD 0450285823 - 0744091383 - t…" at bounding box center [536, 254] width 247 height 70
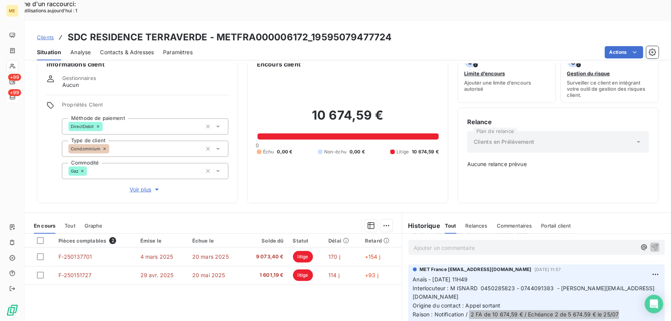
scroll to position [0, 0]
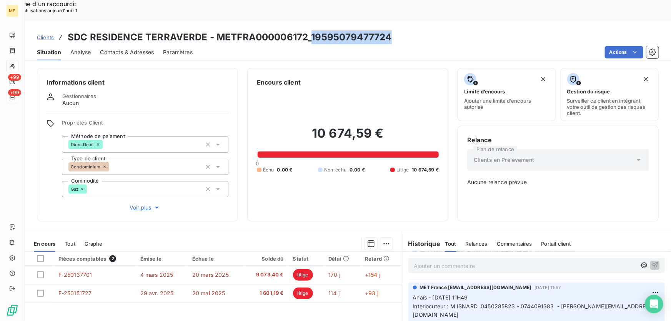
drag, startPoint x: 396, startPoint y: 13, endPoint x: 311, endPoint y: 20, distance: 85.3
click at [311, 30] on div "Clients SDC RESIDENCE TERRAVERDE - METFRA000006172_19595079477724" at bounding box center [348, 37] width 647 height 14
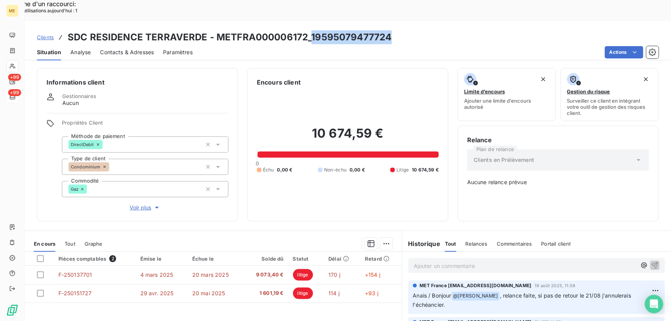
click at [143, 204] on span "Voir plus" at bounding box center [145, 208] width 31 height 8
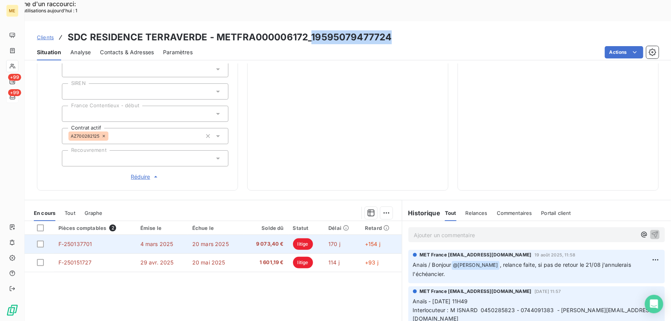
scroll to position [210, 0]
click at [246, 235] on td "9 073,40 €" at bounding box center [266, 244] width 45 height 18
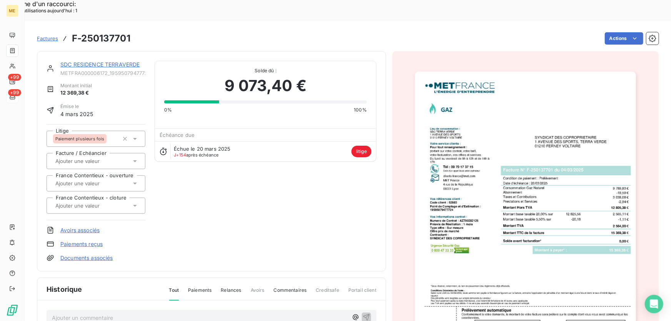
click at [112, 61] on link "SDC RESIDENCE TERRAVERDE" at bounding box center [100, 64] width 80 height 7
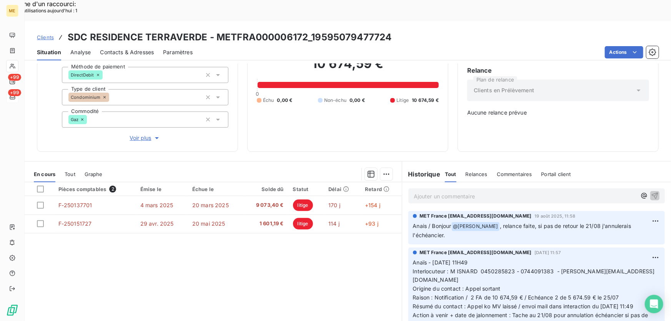
drag, startPoint x: 548, startPoint y: 244, endPoint x: 553, endPoint y: 242, distance: 5.2
click at [549, 268] on span "Interlocuteur : M ISNARD 0450285823 - 0744091383 - thierry.isnard@matera.eu" at bounding box center [534, 275] width 242 height 15
drag, startPoint x: 559, startPoint y: 245, endPoint x: 621, endPoint y: 245, distance: 61.6
click at [620, 268] on span "Interlocuteur : M ISNARD 0450285823 - 0744091383 - thierry.isnard@matera.eu" at bounding box center [534, 275] width 242 height 15
click at [622, 268] on span "Interlocuteur : M ISNARD 0450285823 - 0744091383 - thierry.isnard@matera.eu" at bounding box center [534, 275] width 242 height 15
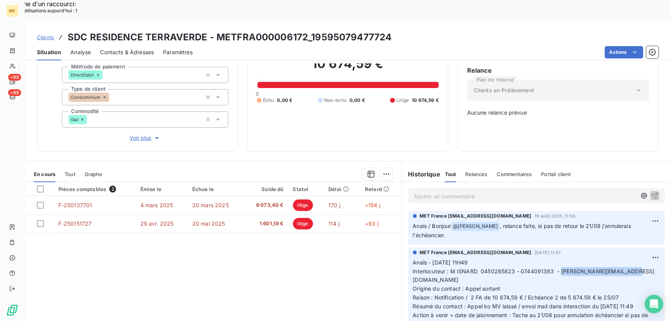
drag, startPoint x: 626, startPoint y: 244, endPoint x: 556, endPoint y: 246, distance: 69.7
click at [556, 259] on p "Anaïs - 19/08/2025 - 11H49 Interlocuteur : M ISNARD 0450285823 - 0744091383 - t…" at bounding box center [536, 294] width 247 height 70
click at [298, 92] on div "10 674,59 € 0 Échu 0,00 € Non-échu 0,00 € Litige 10 674,59 €" at bounding box center [348, 79] width 182 height 125
click at [276, 111] on div "10 674,59 € 0 Échu 0,00 € Non-échu 0,00 € Litige 10 674,59 €" at bounding box center [348, 79] width 182 height 125
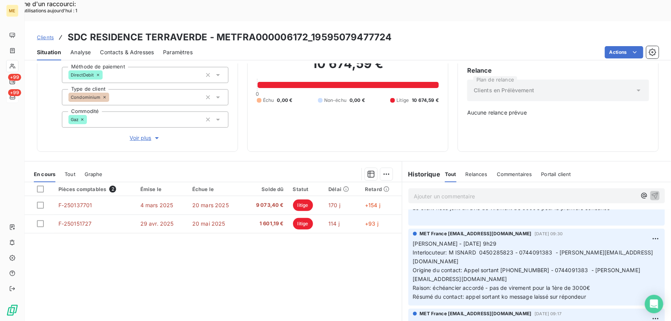
scroll to position [419, 0]
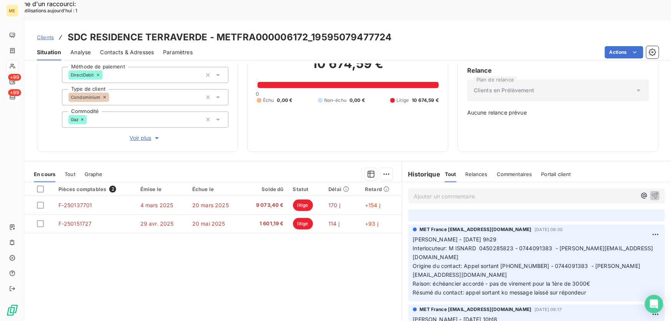
click at [128, 48] on span "Contacts & Adresses" at bounding box center [127, 52] width 54 height 8
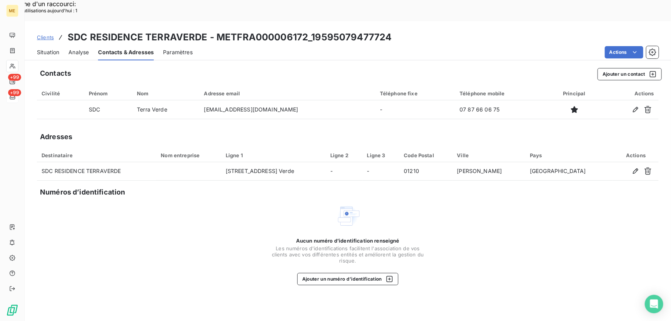
click at [45, 48] on span "Situation" at bounding box center [48, 52] width 22 height 8
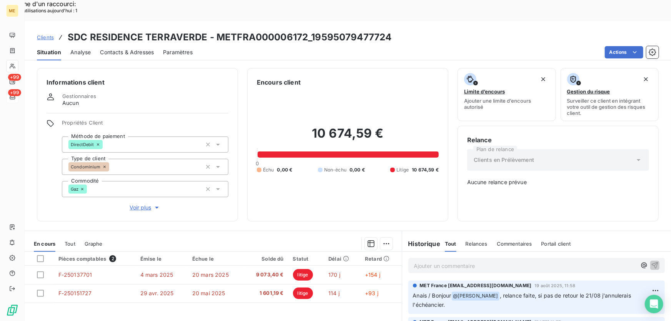
scroll to position [40, 0]
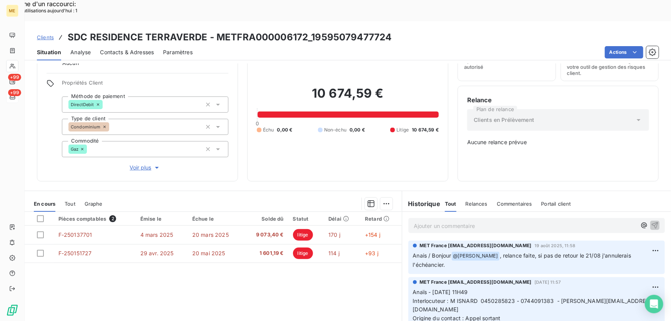
click at [457, 221] on p "Ajouter un commentaire ﻿" at bounding box center [525, 226] width 223 height 10
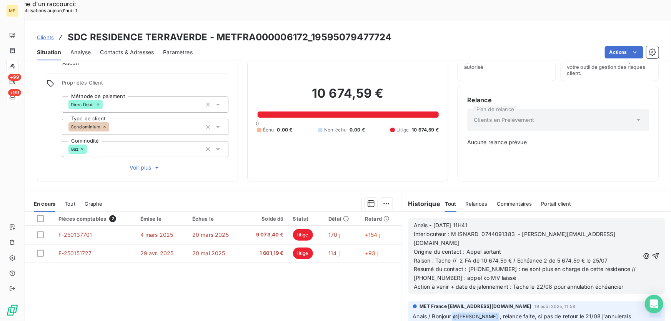
click at [652, 252] on icon "button" at bounding box center [656, 256] width 8 height 8
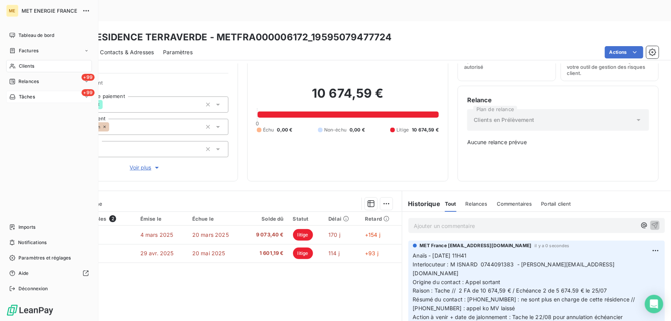
click at [31, 95] on span "Tâches" at bounding box center [27, 96] width 16 height 7
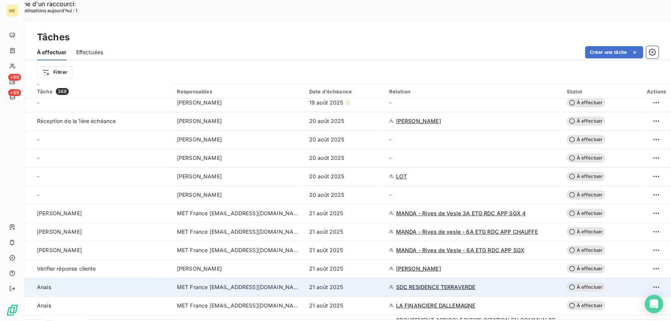
scroll to position [140, 0]
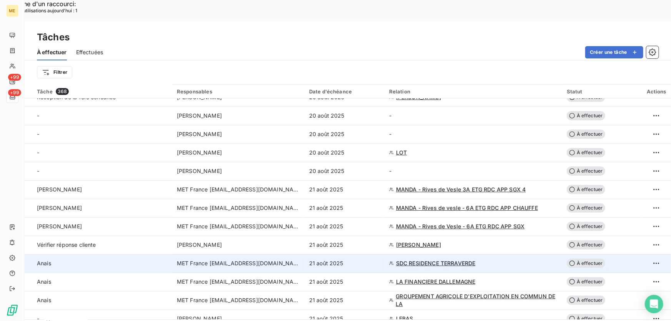
click at [362, 260] on div "21 août 2025" at bounding box center [344, 264] width 71 height 8
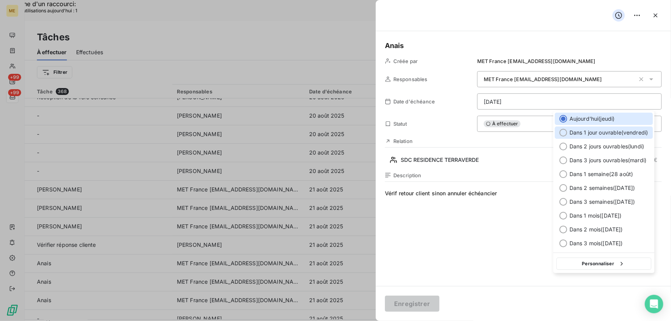
click at [591, 132] on span "Dans 1 jour ouvrable ( vendredi )" at bounding box center [609, 133] width 79 height 8
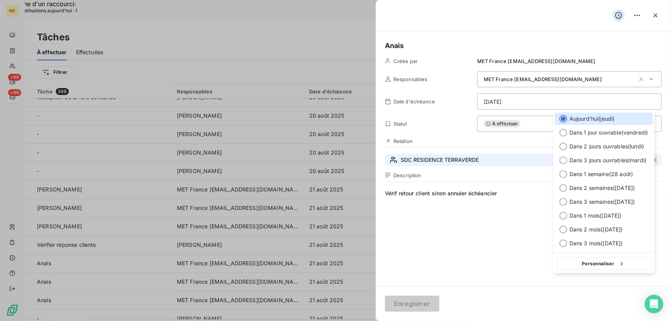
type input "22/08/2025"
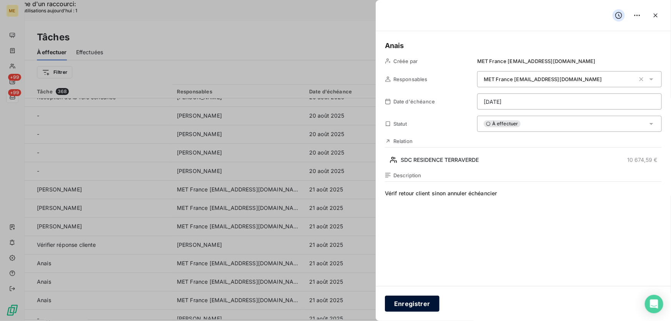
click at [417, 307] on button "Enregistrer" at bounding box center [412, 304] width 55 height 16
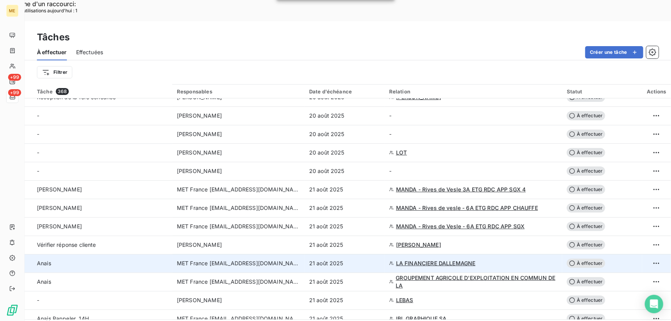
click at [359, 260] on div "21 août 2025" at bounding box center [344, 264] width 71 height 8
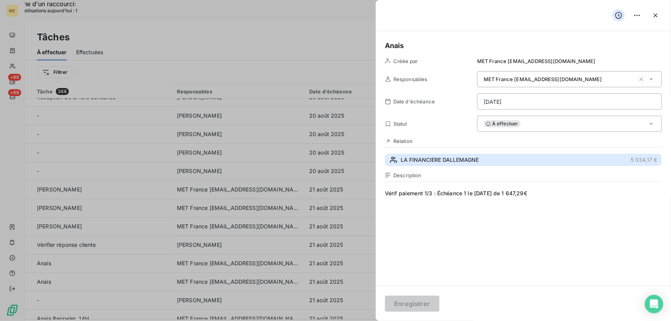
click at [441, 159] on span "LA FINANCIERE DALLEMAGNE" at bounding box center [440, 160] width 78 height 8
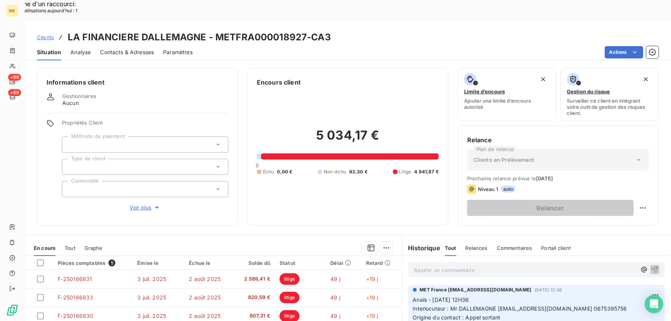
scroll to position [85, 0]
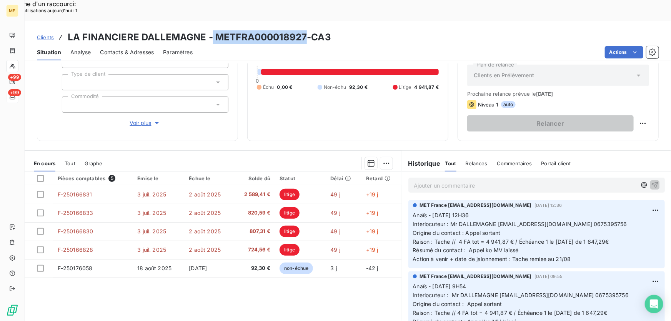
drag, startPoint x: 305, startPoint y: 16, endPoint x: 212, endPoint y: 15, distance: 93.5
click at [212, 30] on h3 "LA FINANCIERE DALLEMAGNE - METFRA000018927-CA3" at bounding box center [200, 37] width 264 height 14
click at [217, 30] on h3 "LA FINANCIERE DALLEMAGNE - METFRA000018927-CA3" at bounding box center [200, 37] width 264 height 14
drag, startPoint x: 213, startPoint y: 16, endPoint x: 303, endPoint y: 19, distance: 90.1
click at [303, 30] on h3 "LA FINANCIERE DALLEMAGNE - METFRA000018927-CA3" at bounding box center [200, 37] width 264 height 14
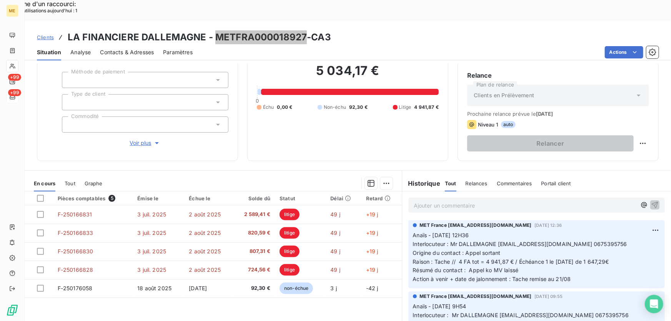
scroll to position [70, 0]
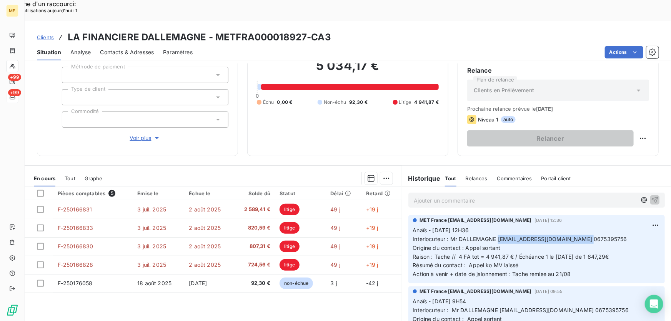
drag, startPoint x: 579, startPoint y: 219, endPoint x: 495, endPoint y: 219, distance: 83.9
click at [495, 236] on span "Interlocuteur : Mr DALLEMAGNE francois.dallemagne@gmail.com 0675395756" at bounding box center [520, 239] width 214 height 7
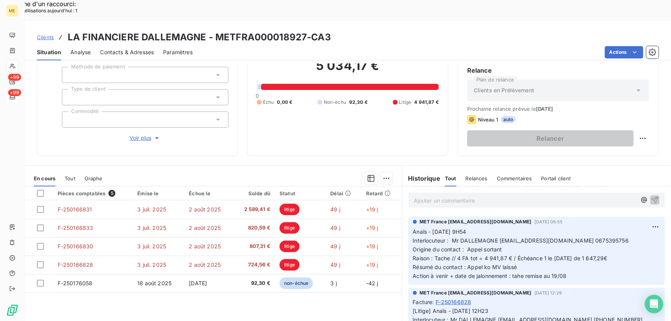
drag, startPoint x: 449, startPoint y: 220, endPoint x: 622, endPoint y: 220, distance: 172.7
click at [622, 228] on p "Anaïs - 18/08/2025 - 9H54 Interlocuteur : Mr DALLEMAGNE francois.dallemagne@gma…" at bounding box center [536, 254] width 247 height 53
drag, startPoint x: 455, startPoint y: 235, endPoint x: 626, endPoint y: 239, distance: 171.2
click at [626, 239] on p "Anaïs - 18/08/2025 - 9H54 Interlocuteur : Mr DALLEMAGNE francois.dallemagne@gma…" at bounding box center [536, 254] width 247 height 53
drag, startPoint x: 581, startPoint y: 219, endPoint x: 577, endPoint y: 220, distance: 4.4
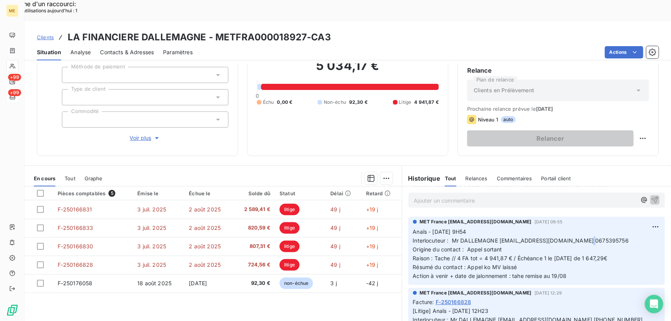
click at [577, 237] on span "Interlocuteur : Mr DALLEMAGNE francois.dallemagne@gmail.com 0675395756" at bounding box center [521, 240] width 216 height 7
click at [567, 237] on span "Interlocuteur : Mr DALLEMAGNE francois.dallemagne@gmail.com 0675395756" at bounding box center [521, 240] width 216 height 7
drag, startPoint x: 65, startPoint y: 16, endPoint x: 203, endPoint y: 18, distance: 138.1
click at [203, 30] on div "Clients LA FINANCIERE DALLEMAGNE - METFRA000018927-CA3" at bounding box center [184, 37] width 294 height 14
drag, startPoint x: 304, startPoint y: 15, endPoint x: 217, endPoint y: 19, distance: 87.4
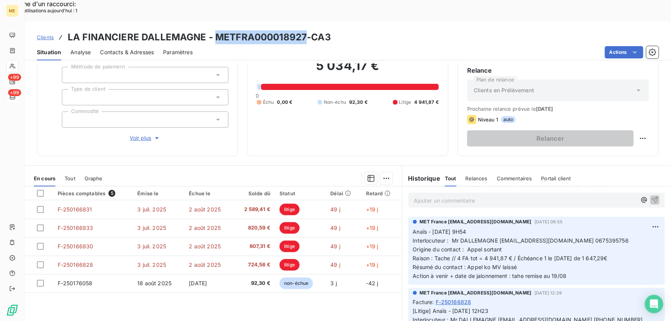
click at [217, 30] on h3 "LA FINANCIERE DALLEMAGNE - METFRA000018927-CA3" at bounding box center [200, 37] width 264 height 14
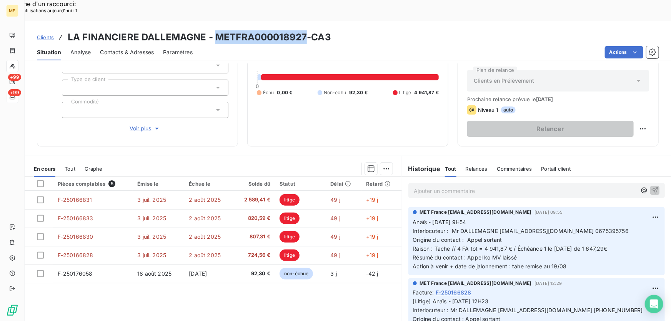
scroll to position [85, 0]
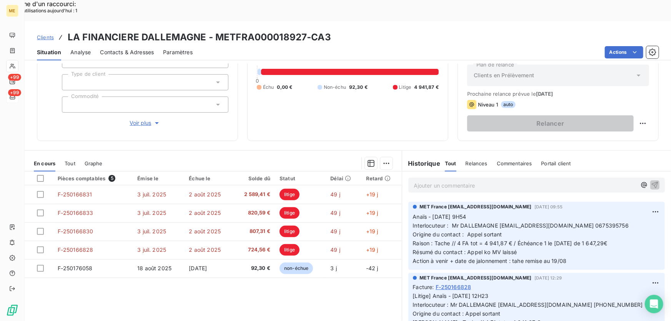
click at [518, 181] on p "Ajouter un commentaire ﻿" at bounding box center [525, 186] width 223 height 10
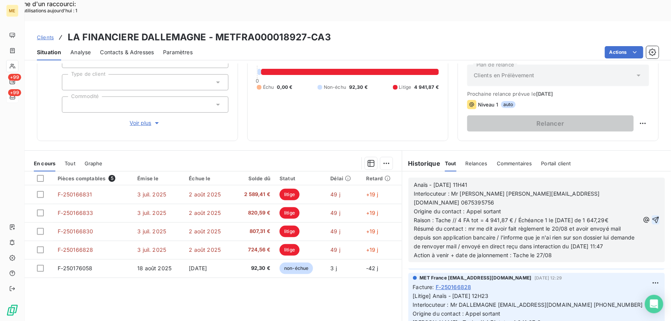
click at [653, 217] on icon "button" at bounding box center [656, 220] width 7 height 7
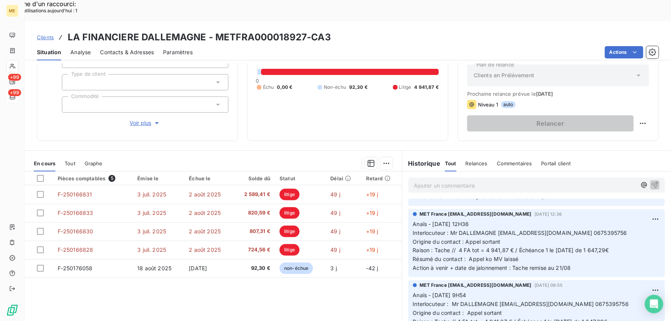
scroll to position [0, 0]
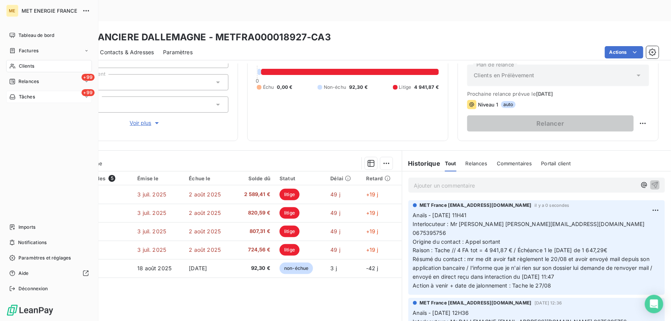
click at [20, 96] on span "Tâches" at bounding box center [27, 96] width 16 height 7
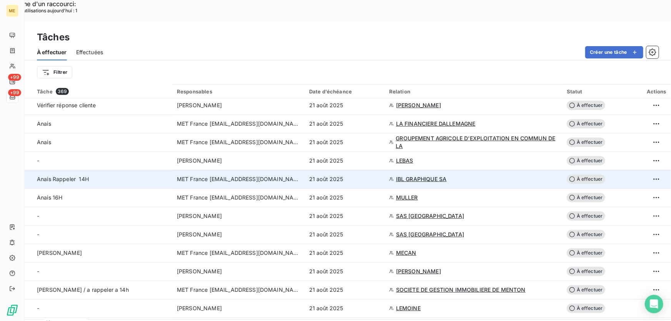
scroll to position [210, 0]
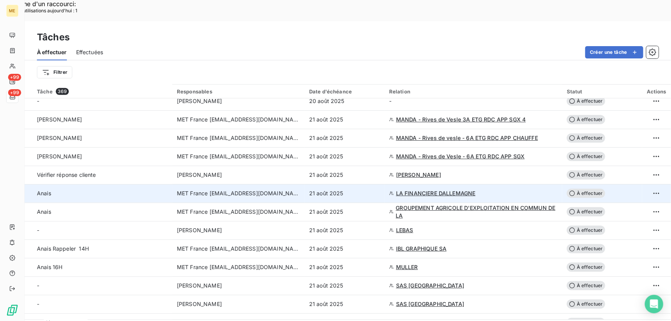
click at [359, 190] on div "21 août 2025" at bounding box center [344, 194] width 71 height 8
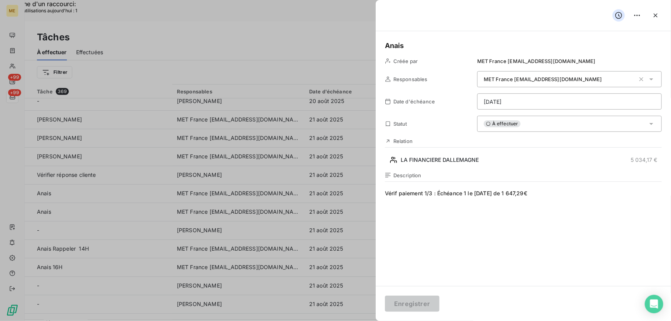
click at [400, 191] on span "Vérif paiement 1/3 : Échéance 1 le 14/08/2025 de 1 647,29€" at bounding box center [523, 264] width 277 height 148
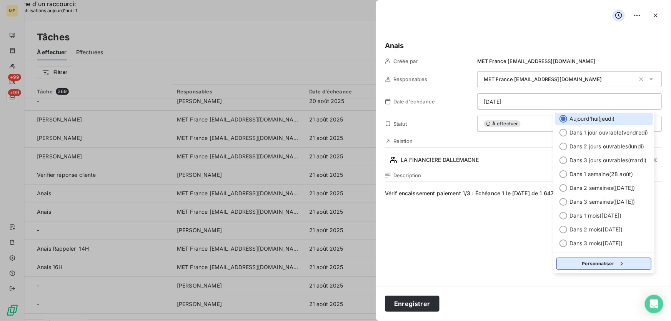
click at [602, 266] on button "Personnaliser" at bounding box center [604, 264] width 95 height 12
select select "7"
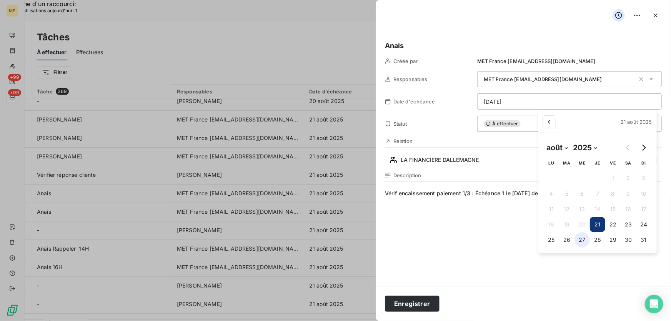
click at [582, 239] on button "27" at bounding box center [582, 239] width 15 height 15
type input "27/08/2025"
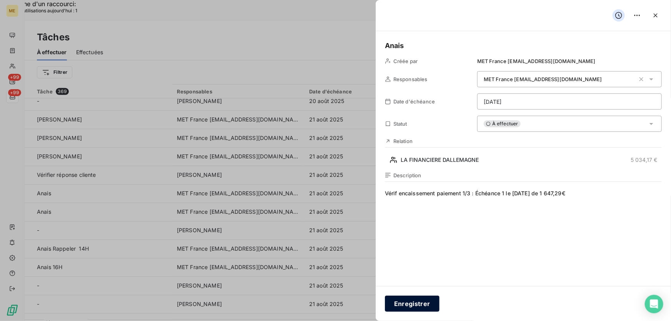
click at [415, 307] on button "Enregistrer" at bounding box center [412, 304] width 55 height 16
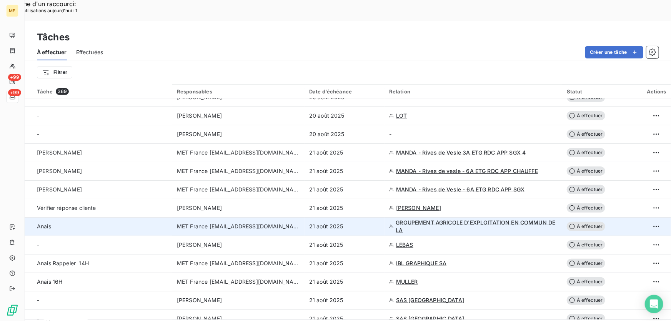
scroll to position [175, 0]
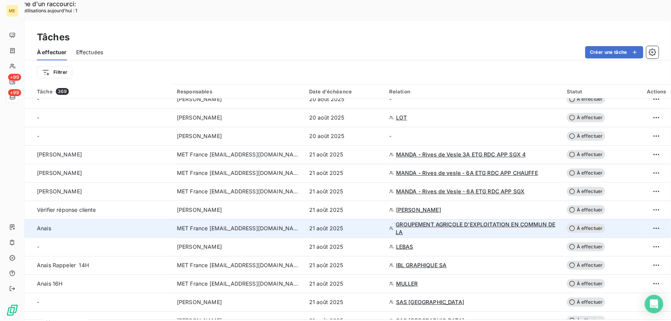
click at [378, 219] on td "21 août 2025" at bounding box center [345, 228] width 80 height 18
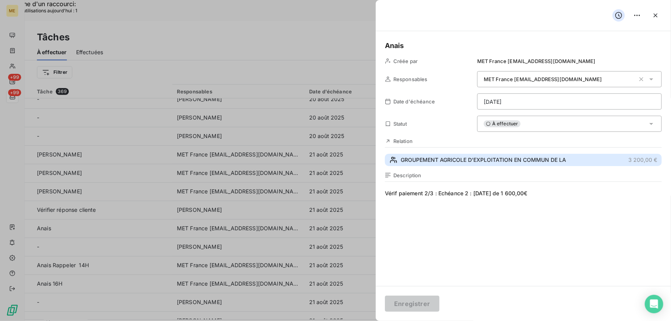
click at [491, 159] on span "GROUPEMENT AGRICOLE D'EXPLOITATION EN COMMUN DE LA" at bounding box center [483, 160] width 165 height 8
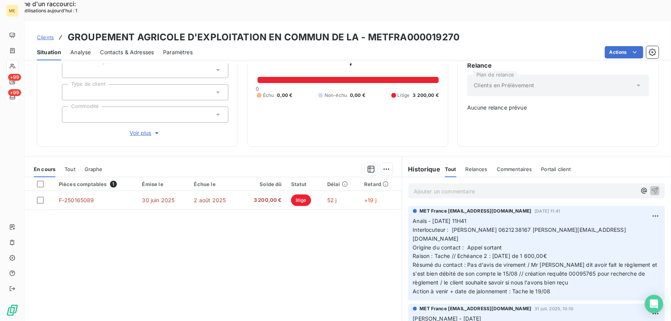
scroll to position [75, 0]
drag, startPoint x: 566, startPoint y: 239, endPoint x: 541, endPoint y: 238, distance: 25.0
click at [541, 261] on span "Résumé du contact : Pas d'avis de virement / Mr me dit avoir fait le règlement …" at bounding box center [536, 273] width 246 height 24
click at [450, 30] on h3 "GROUPEMENT AGRICOLE D'EXPLOITATION EN COMMUN DE LA - METFRA000019270" at bounding box center [264, 37] width 392 height 14
drag, startPoint x: 459, startPoint y: 15, endPoint x: 366, endPoint y: 19, distance: 92.8
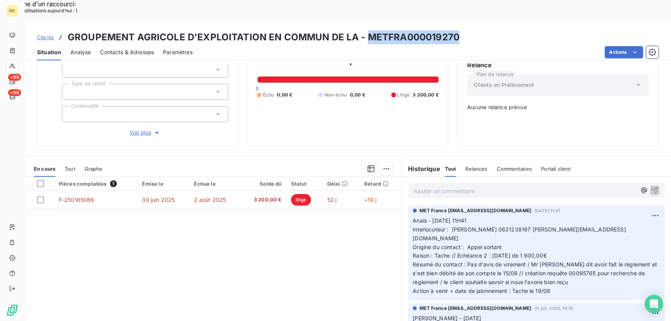
click at [366, 30] on div "Clients GROUPEMENT AGRICOLE D'EXPLOITATION EN COMMUN DE LA - METFRA000019270" at bounding box center [348, 37] width 647 height 14
drag, startPoint x: 454, startPoint y: 220, endPoint x: 574, endPoint y: 218, distance: 120.0
click at [574, 218] on p "Anaïs - 18/08/2025 - 11H41 Interlocuteur : Mr BELLANGER 0621238167 bellanger.em…" at bounding box center [536, 256] width 247 height 79
drag, startPoint x: 517, startPoint y: 238, endPoint x: 566, endPoint y: 237, distance: 48.1
click at [566, 261] on span "Résumé du contact : Pas d'avis de virement / Mr me dit avoir fait le règlement …" at bounding box center [536, 273] width 246 height 24
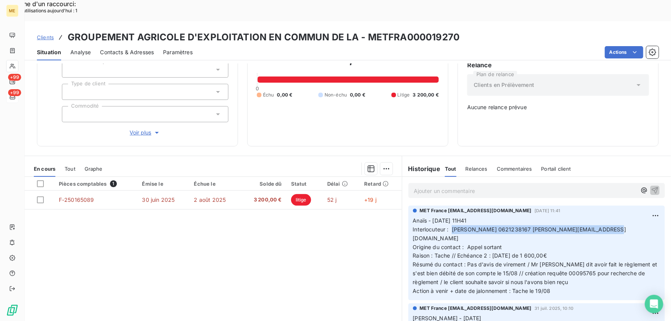
drag, startPoint x: 450, startPoint y: 201, endPoint x: 617, endPoint y: 201, distance: 167.4
click at [617, 217] on p "Anaïs - 18/08/2025 - 11H41 Interlocuteur : Mr BELLANGER 0621238167 bellanger.em…" at bounding box center [536, 256] width 247 height 79
click at [452, 186] on p "Ajouter un commentaire ﻿" at bounding box center [525, 191] width 223 height 10
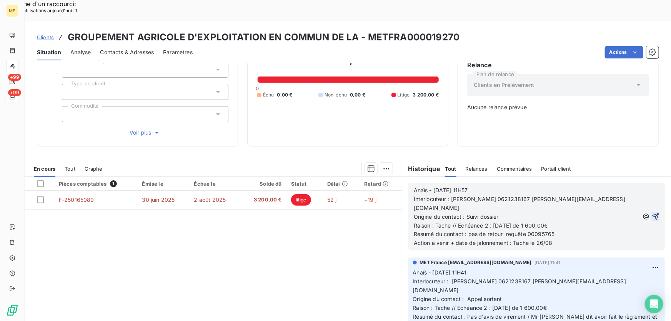
click at [652, 214] on icon "button" at bounding box center [655, 217] width 7 height 7
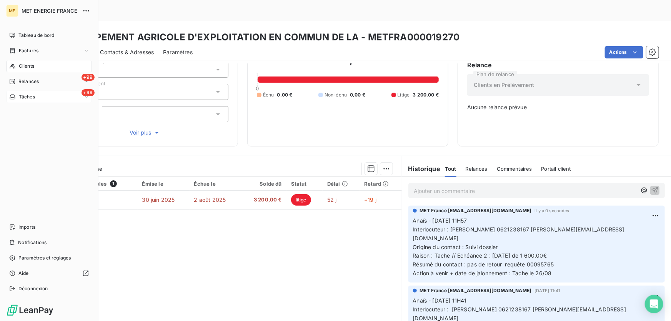
click at [18, 93] on div "+99 Tâches" at bounding box center [49, 97] width 86 height 12
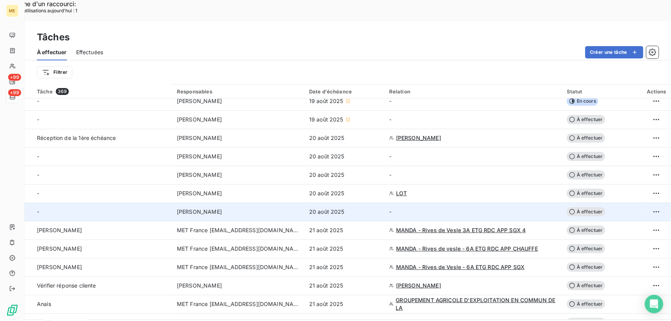
scroll to position [105, 0]
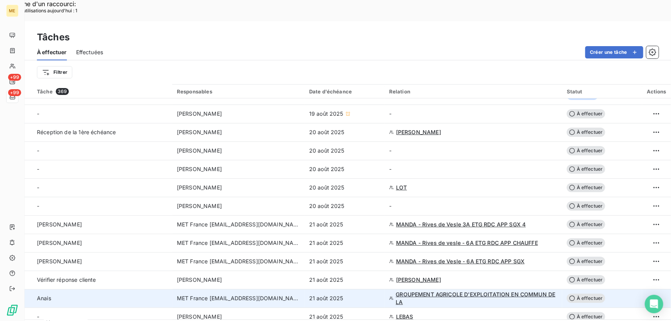
click at [364, 295] on div "21 août 2025" at bounding box center [344, 299] width 71 height 8
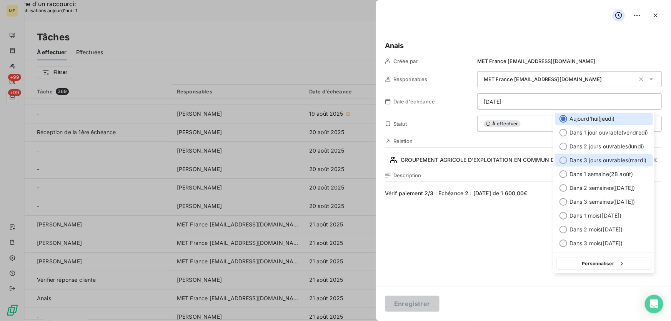
click at [611, 159] on span "Dans 3 jours ouvrables ( mardi )" at bounding box center [608, 161] width 77 height 8
type input "26/08/2025"
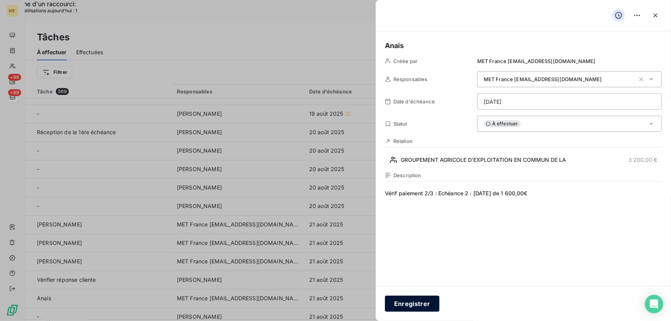
click at [401, 305] on button "Enregistrer" at bounding box center [412, 304] width 55 height 16
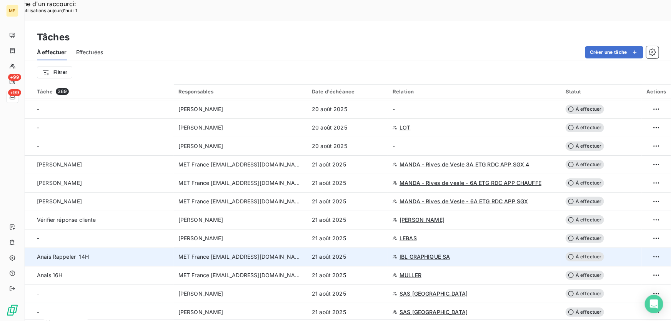
scroll to position [175, 0]
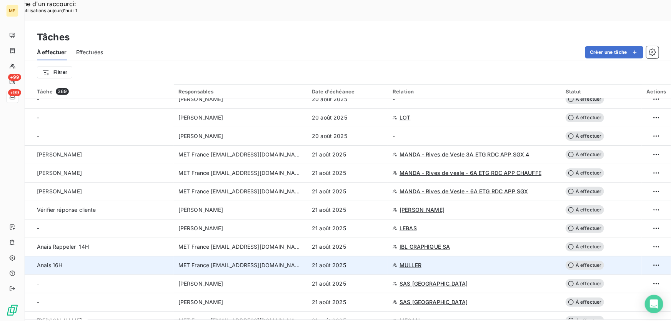
click at [367, 262] on div "21 août 2025" at bounding box center [348, 266] width 72 height 8
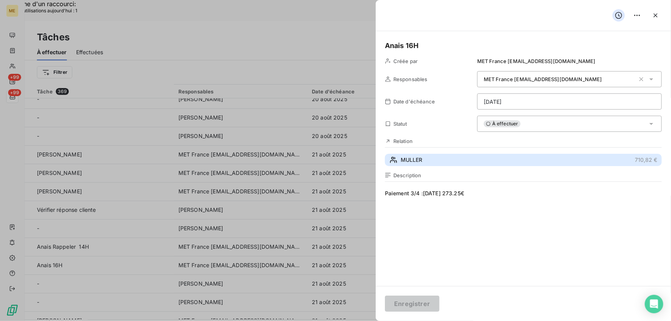
click at [472, 156] on button "MULLER 710,82 €" at bounding box center [523, 160] width 277 height 12
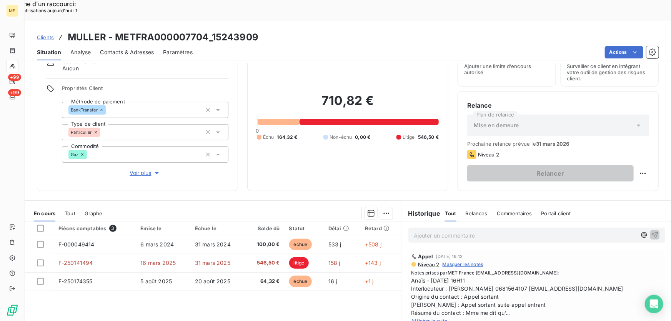
scroll to position [85, 0]
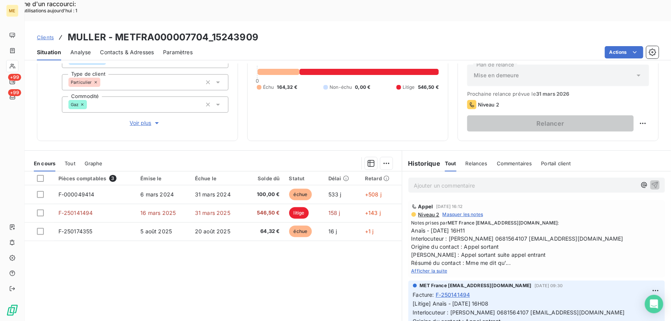
click at [424, 268] on span "Afficher la suite" at bounding box center [430, 271] width 36 height 6
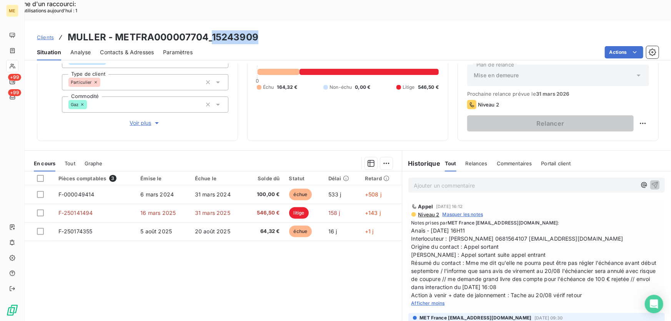
drag, startPoint x: 259, startPoint y: 17, endPoint x: 212, endPoint y: 17, distance: 46.9
click at [212, 30] on div "Clients MULLER - METFRA000007704_15243909" at bounding box center [348, 37] width 647 height 14
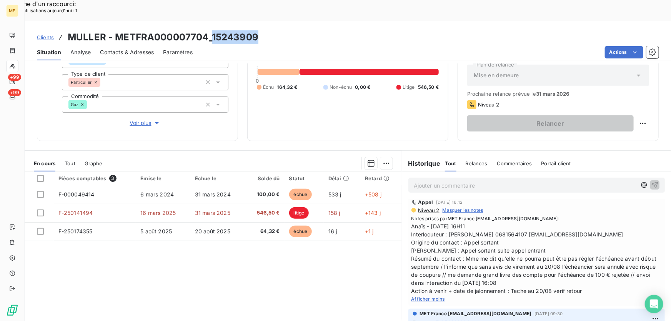
scroll to position [0, 0]
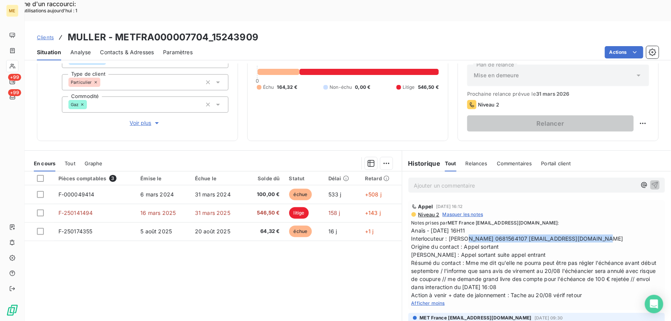
drag, startPoint x: 446, startPoint y: 217, endPoint x: 585, endPoint y: 215, distance: 138.5
click at [585, 227] on span "Anaïs - 18/08/2025 - 16H11 Interlocuteur : Mme Muller 0681564107 bertmuller@est…" at bounding box center [537, 263] width 250 height 73
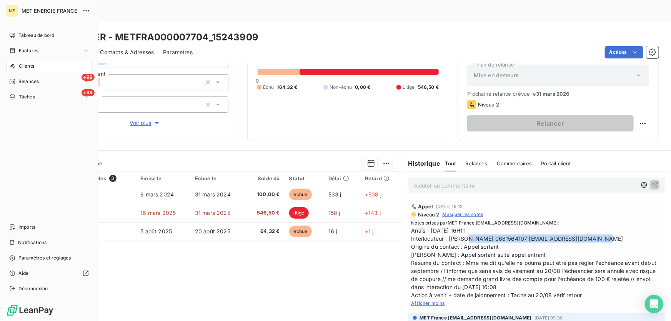
click at [23, 95] on span "Tâches" at bounding box center [27, 96] width 16 height 7
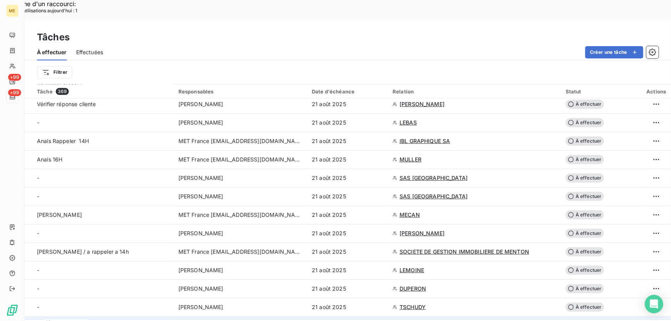
scroll to position [280, 0]
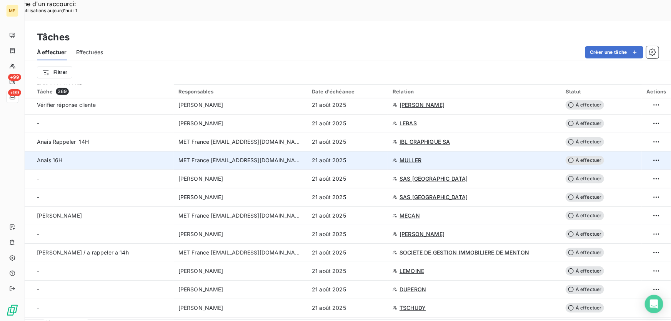
click at [410, 157] on span "MULLER" at bounding box center [411, 161] width 22 height 8
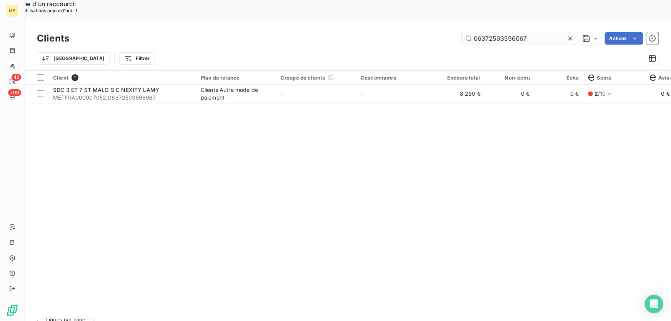
click at [485, 32] on input "06372503596067" at bounding box center [519, 38] width 115 height 12
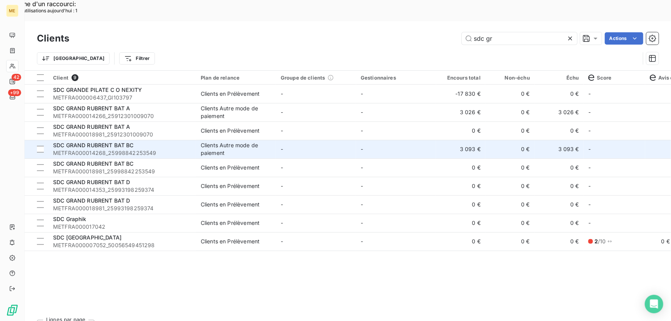
type input "sdc gr"
click at [189, 149] on span "METFRA000014268_25998842253549" at bounding box center [122, 153] width 138 height 8
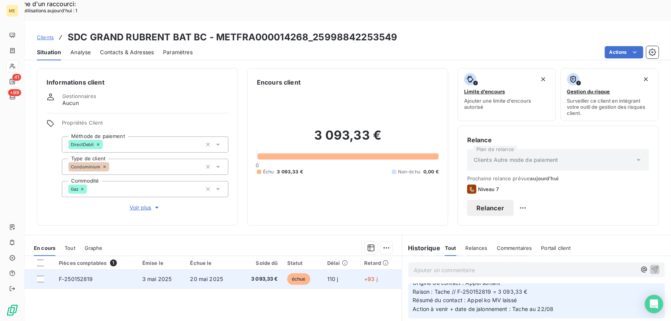
scroll to position [35, 0]
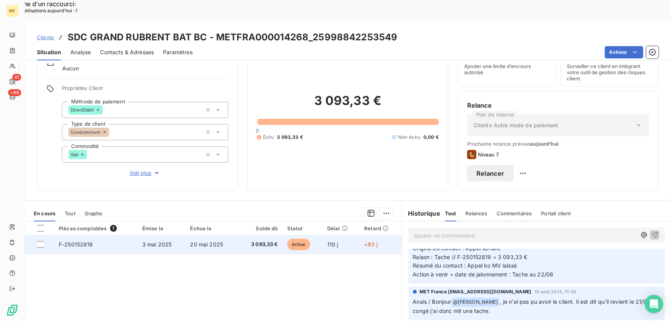
click at [224, 235] on td "20 mai 2025" at bounding box center [212, 244] width 52 height 18
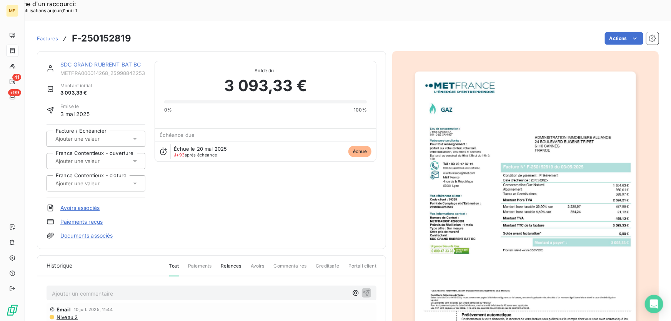
click at [127, 61] on link "SDC GRAND RUBRENT BAT BC" at bounding box center [100, 64] width 81 height 7
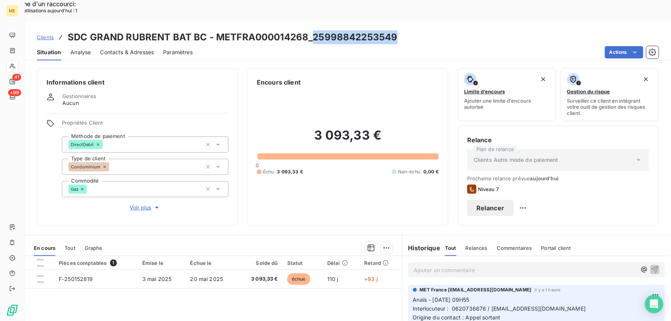
drag, startPoint x: 404, startPoint y: 13, endPoint x: 313, endPoint y: 15, distance: 91.2
click at [313, 30] on div "Clients SDC GRAND RUBRENT BAT BC - METFRA000014268_25998842253549" at bounding box center [348, 37] width 647 height 14
copy h3 "25998842253549"
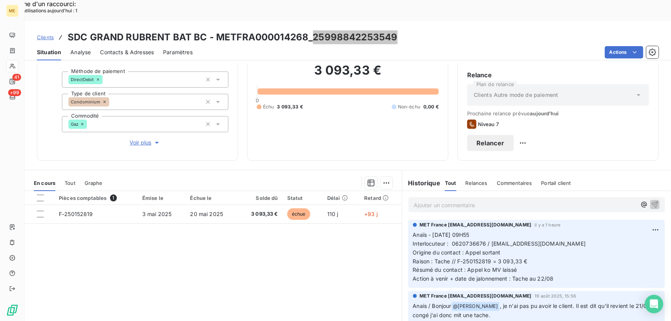
scroll to position [85, 0]
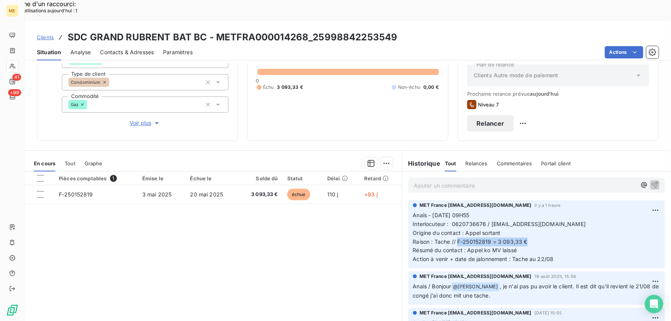
drag, startPoint x: 454, startPoint y: 219, endPoint x: 528, endPoint y: 220, distance: 73.9
click at [528, 220] on p "Anaïs - 21/08/2025 - 09H55 Interlocuteur : 0620736676 / syndic5@aia06.fr Origin…" at bounding box center [536, 237] width 247 height 53
copy span "F-250152819 = 3 093,33 €"
click at [512, 181] on p "Ajouter un commentaire ﻿" at bounding box center [525, 186] width 223 height 10
click at [514, 115] on button "Relancer" at bounding box center [490, 123] width 47 height 16
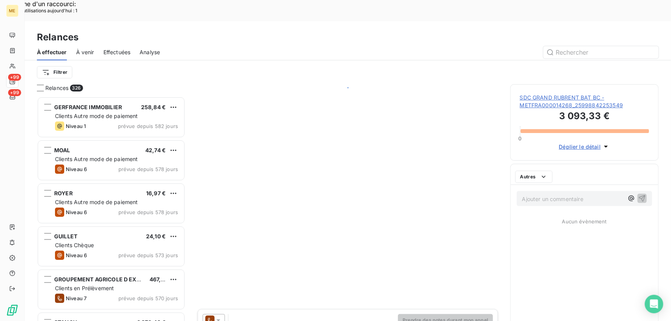
scroll to position [241, 143]
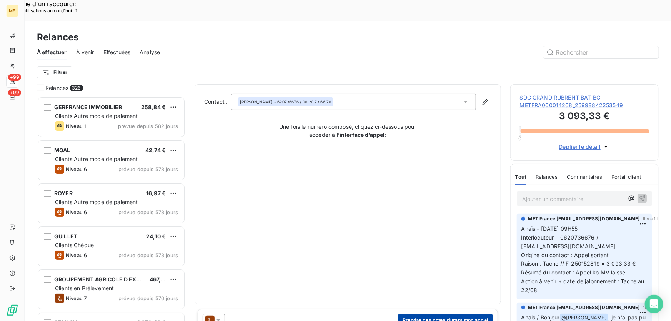
click at [424, 314] on button "Prendre des notes durant mon appel" at bounding box center [445, 320] width 95 height 12
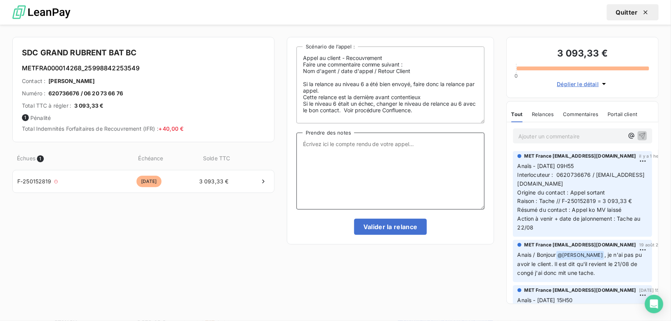
click at [350, 154] on textarea "Prendre des notes" at bounding box center [391, 171] width 188 height 77
paste textarea "Anaïs - 21/08/2025 - 11H09 Interlocuteur : 0620736676 / syndic5@aia06.fr / 0493…"
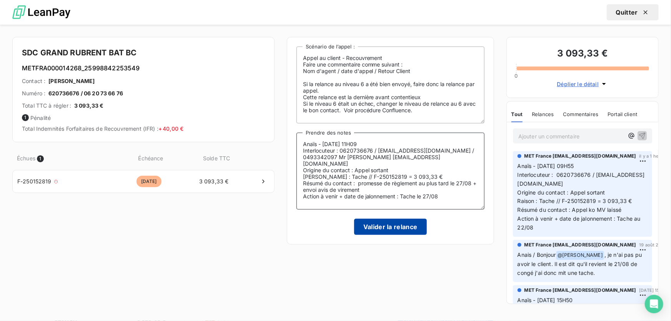
type textarea "Anaïs - 21/08/2025 - 11H09 Interlocuteur : 0620736676 / syndic5@aia06.fr / 0493…"
click at [374, 229] on button "Valider la relance" at bounding box center [390, 227] width 73 height 16
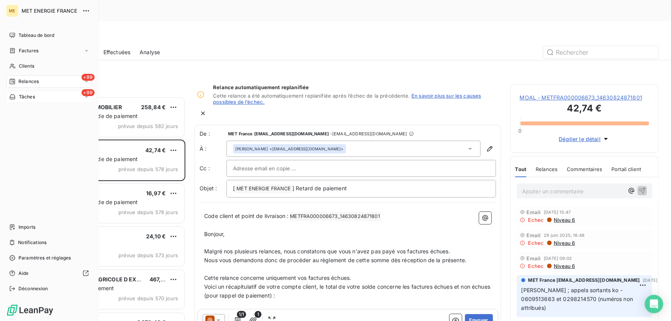
click at [27, 96] on span "Tâches" at bounding box center [27, 96] width 16 height 7
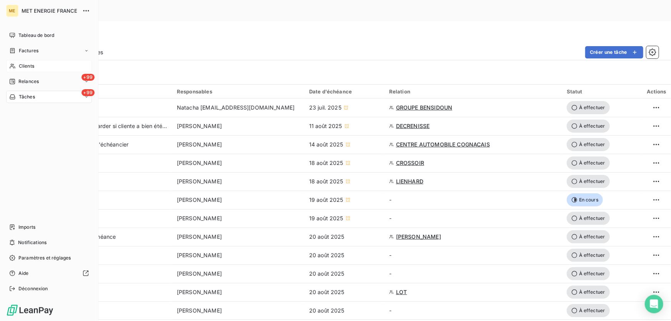
click at [26, 63] on span "Clients" at bounding box center [26, 66] width 15 height 7
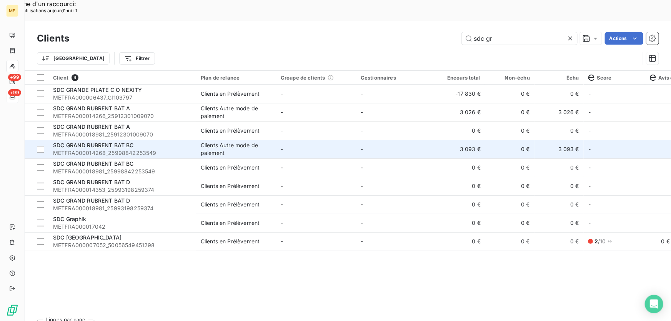
click at [391, 140] on td "-" at bounding box center [396, 149] width 80 height 18
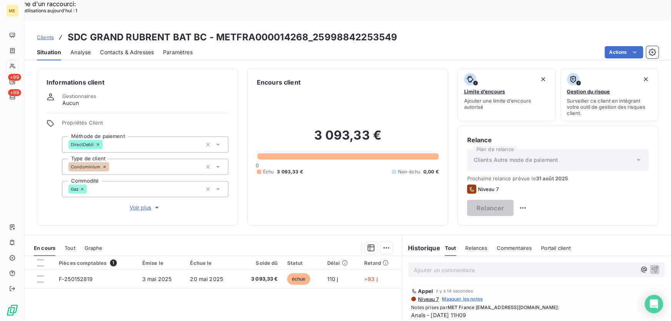
scroll to position [85, 0]
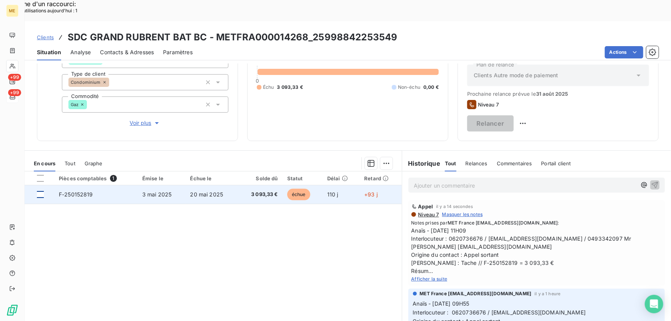
click at [43, 191] on div at bounding box center [40, 194] width 7 height 7
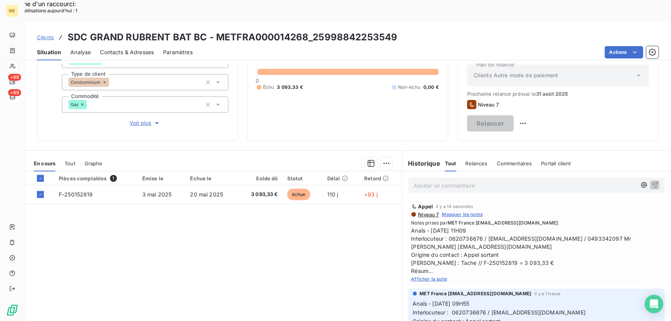
click at [294, 175] on div "Ajouter une promesse de paiement (1 facture)" at bounding box center [318, 173] width 136 height 12
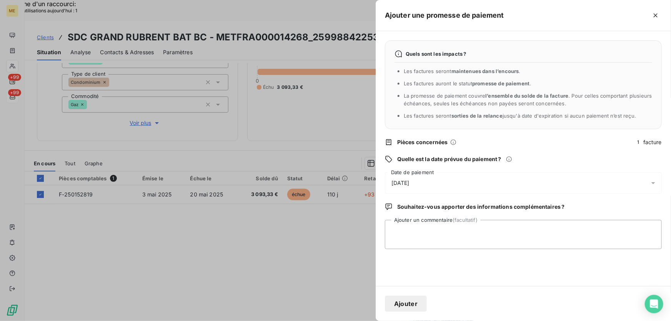
click at [435, 183] on div "22/08/2025" at bounding box center [523, 183] width 277 height 22
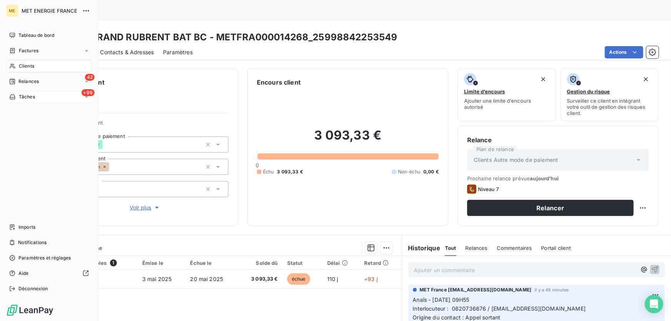
click at [24, 95] on span "Tâches" at bounding box center [27, 96] width 16 height 7
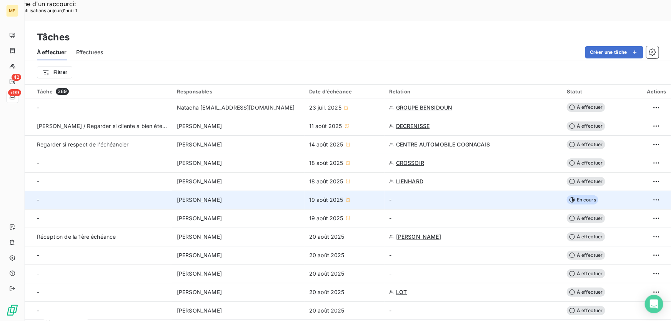
scroll to position [175, 0]
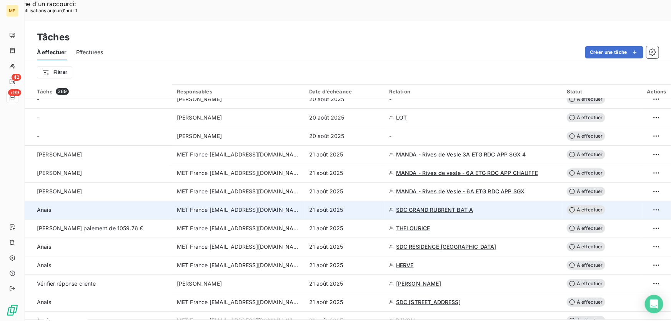
click at [411, 206] on span "SDC GRAND RUBRENT BAT A" at bounding box center [434, 210] width 77 height 8
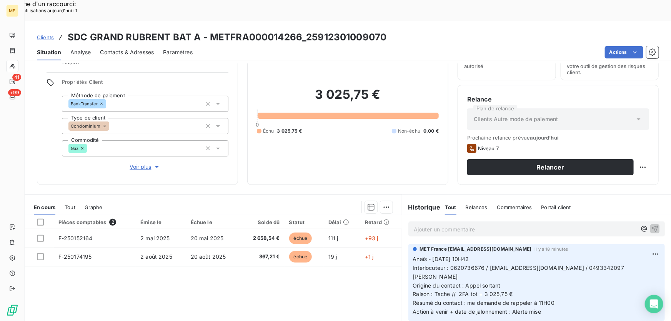
scroll to position [70, 0]
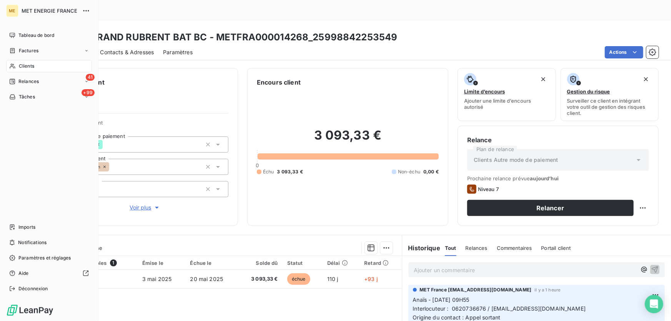
click at [23, 66] on span "Clients" at bounding box center [26, 66] width 15 height 7
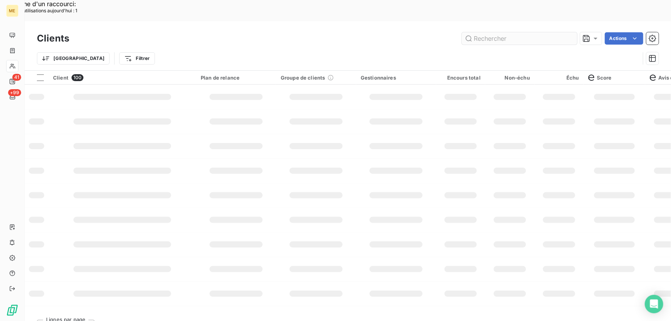
click at [492, 32] on input "text" at bounding box center [519, 38] width 115 height 12
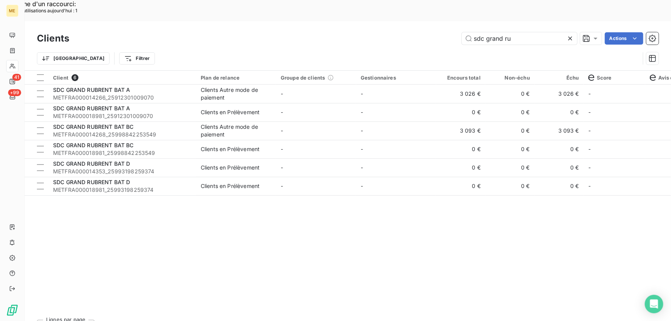
type input "sdc grand ru"
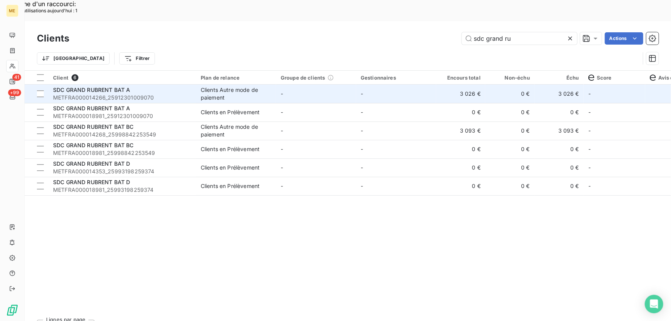
click at [175, 94] on span "METFRA000014266_25912301009070" at bounding box center [122, 98] width 138 height 8
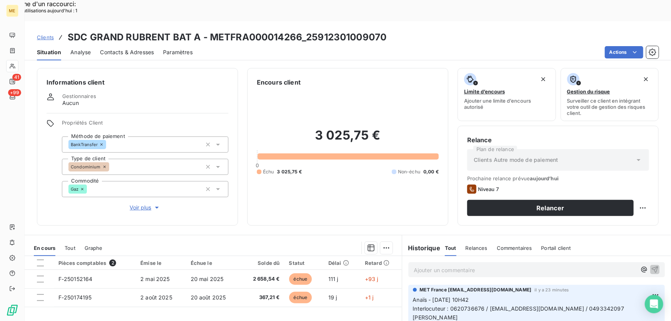
click at [373, 184] on div "3 025,75 € 0 Échu 3 025,75 € Non-échu 0,00 €" at bounding box center [348, 151] width 182 height 129
drag, startPoint x: 511, startPoint y: 305, endPoint x: 456, endPoint y: 307, distance: 55.1
click at [456, 307] on p "Anaïs - 21/08/2025 - 10H42 Interlocuteur : 0620736676 / syndic5@aia06.fr / 0493…" at bounding box center [536, 327] width 247 height 62
copy span "2FA tot = 3 025,75 €"
click at [504, 265] on p "Ajouter un commentaire ﻿" at bounding box center [525, 270] width 223 height 10
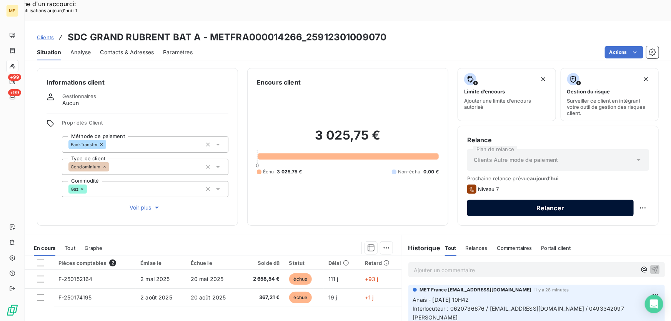
click at [588, 200] on button "Relancer" at bounding box center [550, 208] width 167 height 16
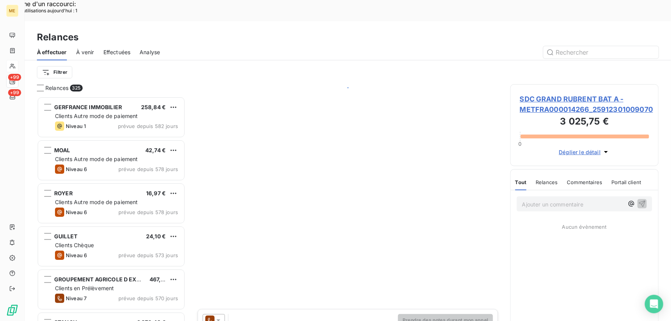
scroll to position [241, 143]
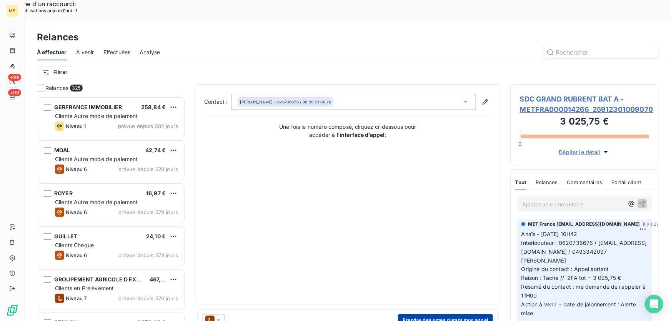
click at [424, 314] on button "Prendre des notes durant mon appel" at bounding box center [445, 320] width 95 height 12
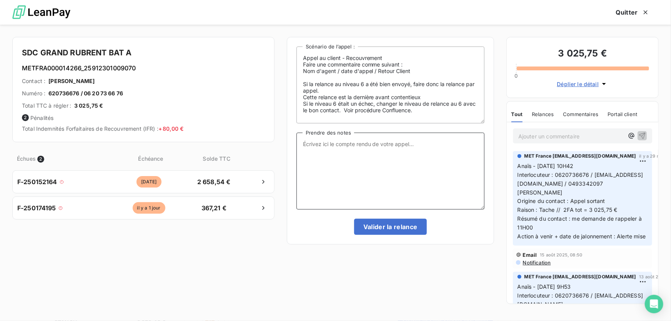
click at [350, 175] on textarea "Prendre des notes" at bounding box center [391, 171] width 188 height 77
paste textarea "Anaïs - 21/08/2025 - 11H09 Interlocuteur : 0620736676 / syndic5@aia06.fr / 0493…"
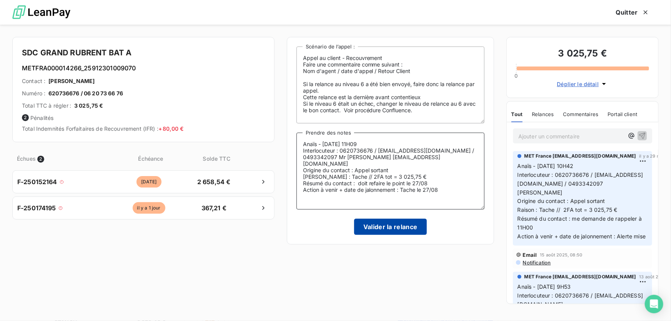
type textarea "Anaïs - 21/08/2025 - 11H09 Interlocuteur : 0620736676 / syndic5@aia06.fr / 0493…"
click at [381, 227] on button "Valider la relance" at bounding box center [390, 227] width 73 height 16
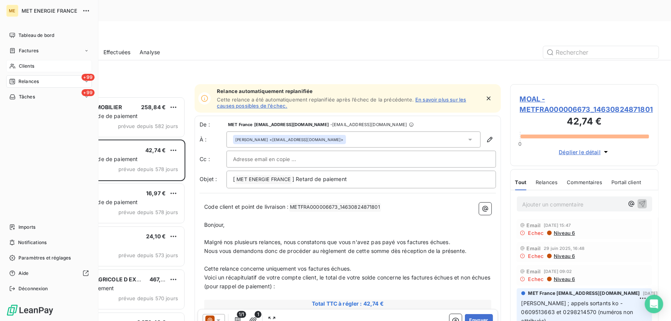
click at [11, 67] on icon at bounding box center [12, 66] width 7 height 6
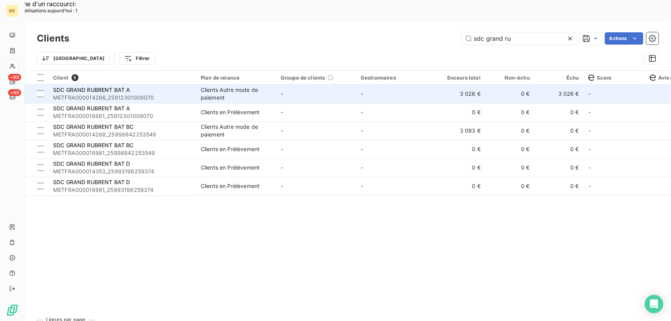
click at [364, 85] on td "-" at bounding box center [396, 94] width 80 height 18
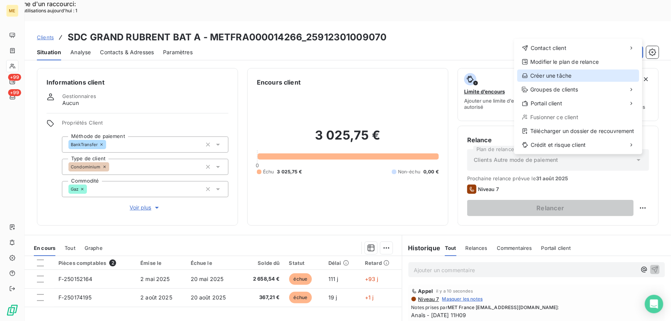
click at [566, 78] on div "Créer une tâche" at bounding box center [578, 76] width 122 height 12
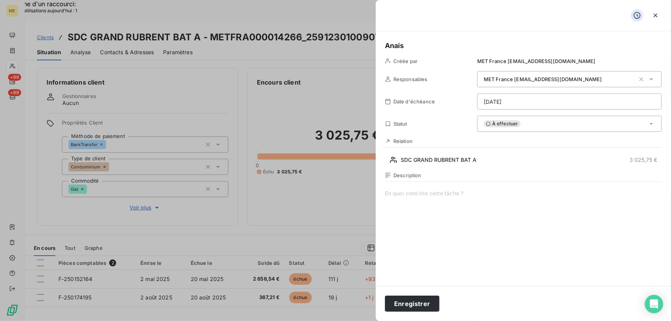
click at [452, 192] on span at bounding box center [523, 264] width 277 height 148
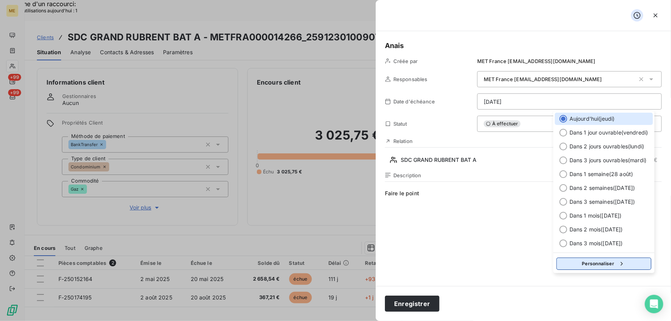
click at [615, 264] on button "Personnaliser" at bounding box center [604, 264] width 95 height 12
select select "7"
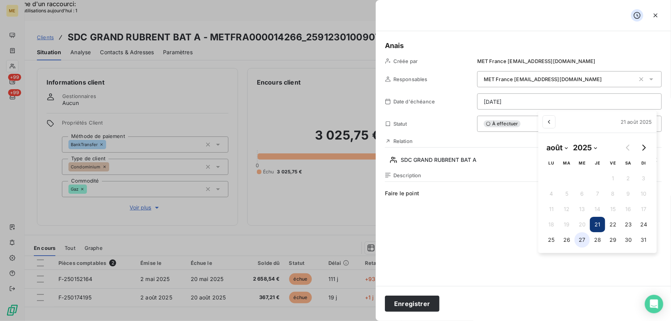
click at [584, 241] on button "27" at bounding box center [582, 239] width 15 height 15
type input "[DATE]"
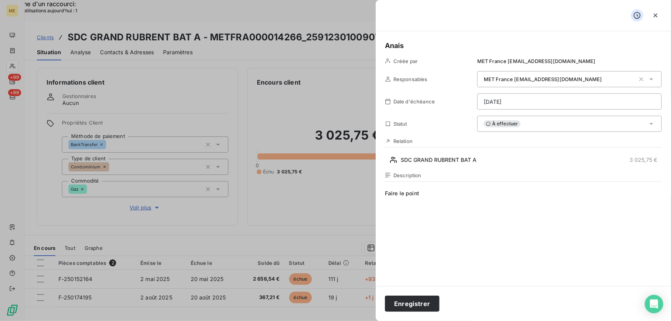
click at [447, 201] on span "Faire le point" at bounding box center [523, 264] width 277 height 148
click at [439, 187] on div "Description Faire le point" at bounding box center [523, 254] width 277 height 165
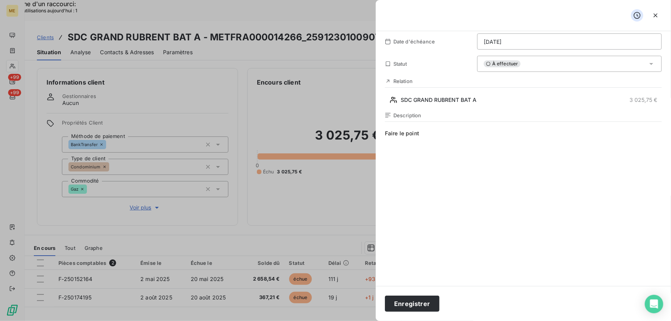
click at [431, 132] on span "Faire le point" at bounding box center [523, 204] width 277 height 148
click at [419, 306] on button "Enregistrer" at bounding box center [412, 304] width 55 height 16
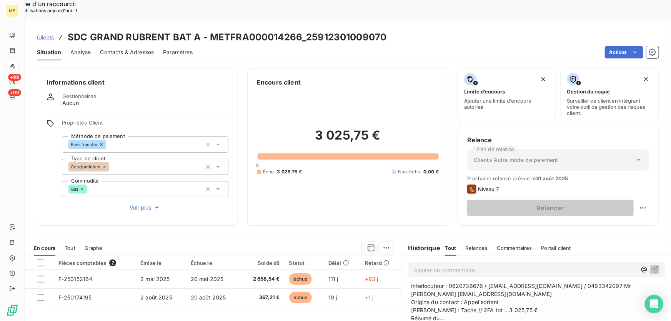
scroll to position [0, 0]
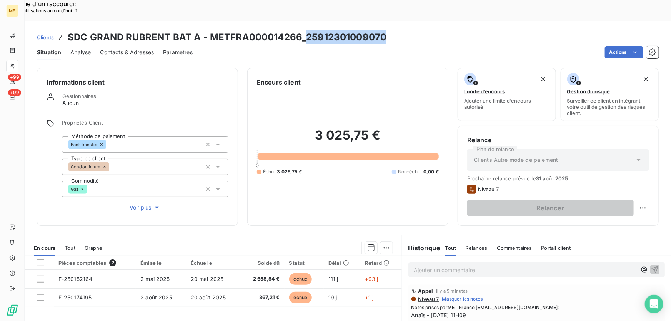
click at [305, 30] on div "Clients SDC GRAND RUBRENT BAT A - METFRA000014266_25912301009070" at bounding box center [348, 37] width 647 height 14
copy h3 "25912301009070"
click at [297, 30] on h3 "SDC GRAND RUBRENT BAT A - METFRA000014266_25912301009070" at bounding box center [227, 37] width 319 height 14
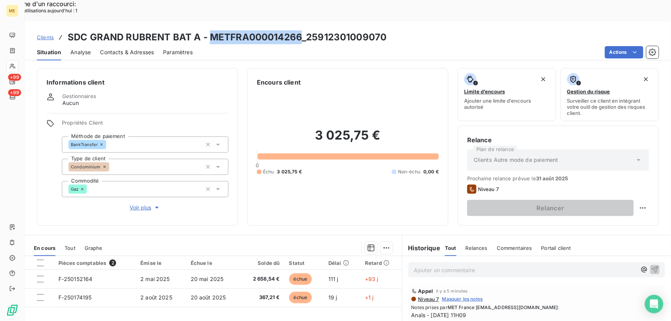
drag, startPoint x: 300, startPoint y: 12, endPoint x: 210, endPoint y: 22, distance: 91.0
click at [210, 30] on h3 "SDC GRAND RUBRENT BAT A - METFRA000014266_25912301009070" at bounding box center [227, 37] width 319 height 14
copy h3 "METFRA000014266"
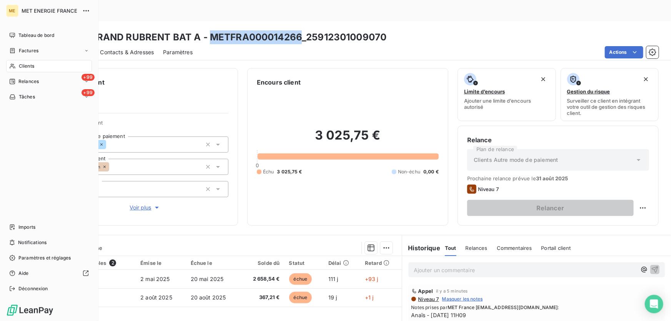
click at [17, 65] on div "Clients" at bounding box center [49, 66] width 86 height 12
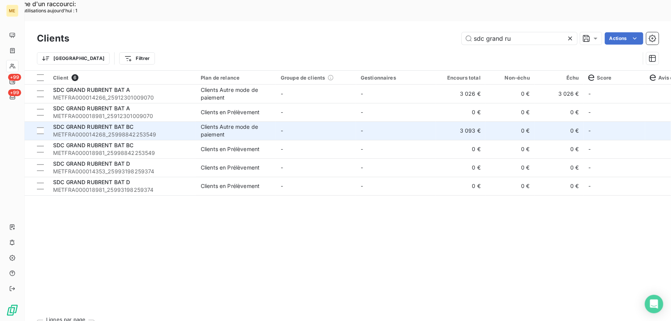
click at [181, 123] on div "SDC GRAND RUBRENT BAT BC" at bounding box center [122, 127] width 138 height 8
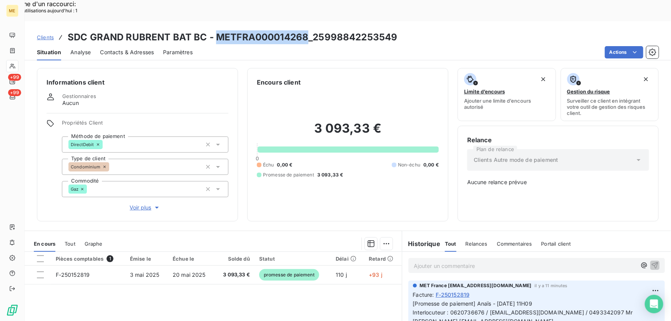
drag, startPoint x: 307, startPoint y: 16, endPoint x: 214, endPoint y: 16, distance: 93.1
click at [214, 30] on h3 "SDC GRAND RUBRENT BAT BC - METFRA000014268_25998842253549" at bounding box center [233, 37] width 330 height 14
copy h3 "METFRA000014268"
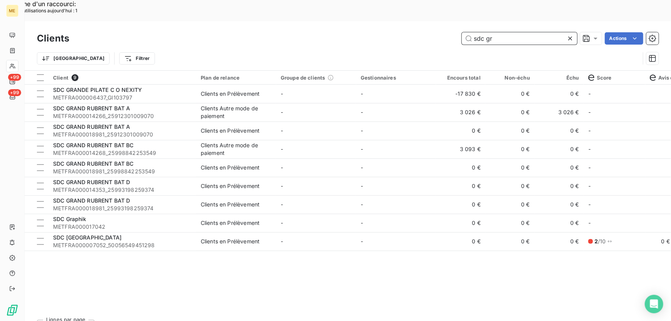
click at [498, 32] on input "sdc gr" at bounding box center [519, 38] width 115 height 12
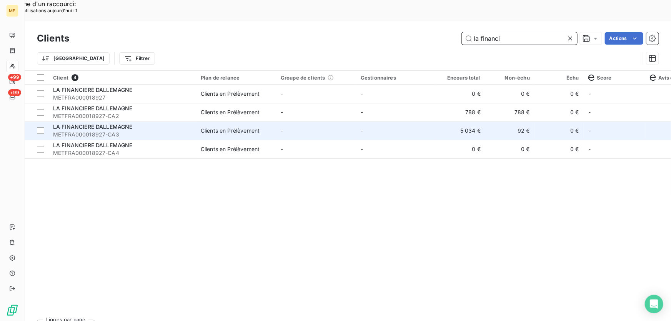
type input "la financi"
click at [401, 122] on td "-" at bounding box center [396, 131] width 80 height 18
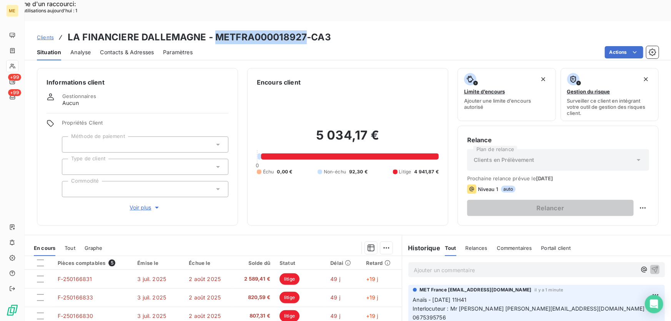
drag, startPoint x: 305, startPoint y: 14, endPoint x: 215, endPoint y: 9, distance: 90.5
click at [215, 30] on h3 "LA FINANCIERE DALLEMAGNE - METFRA000018927-CA3" at bounding box center [200, 37] width 264 height 14
copy h3 "METFRA000018927"
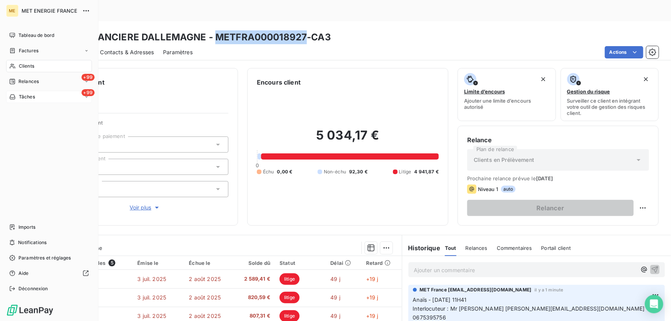
click at [22, 98] on span "Tâches" at bounding box center [27, 96] width 16 height 7
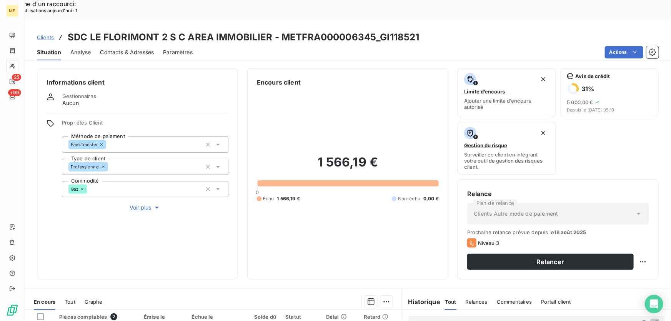
click at [133, 204] on span "Voir plus" at bounding box center [145, 208] width 31 height 8
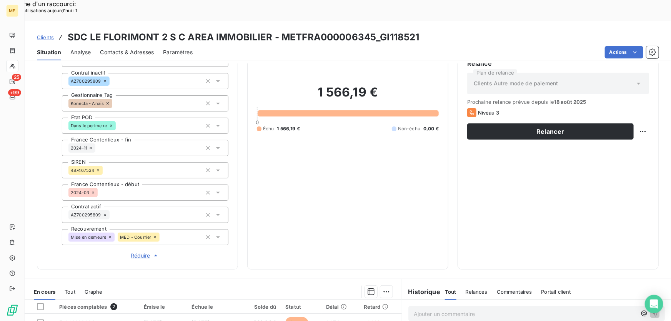
scroll to position [245, 0]
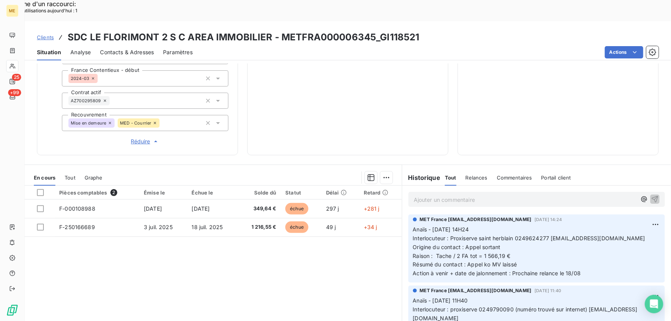
click at [504, 195] on p "Ajouter un commentaire ﻿" at bounding box center [525, 200] width 223 height 10
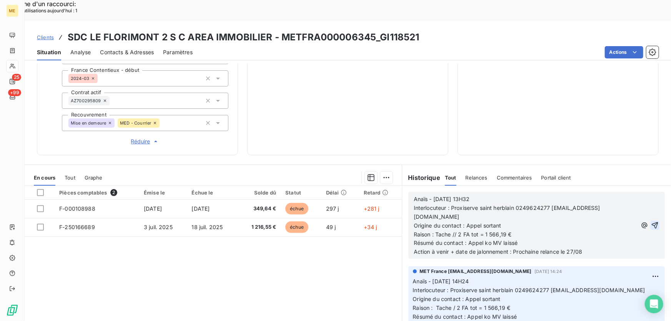
click at [651, 222] on icon "button" at bounding box center [655, 226] width 8 height 8
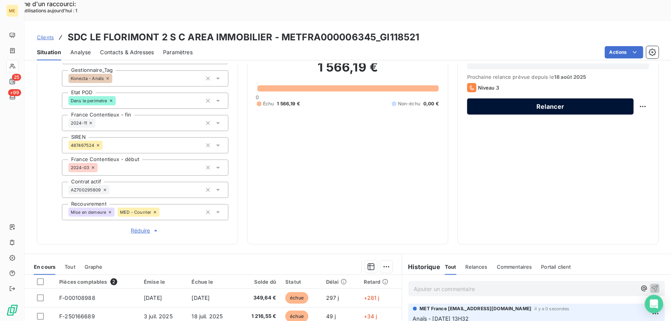
scroll to position [105, 0]
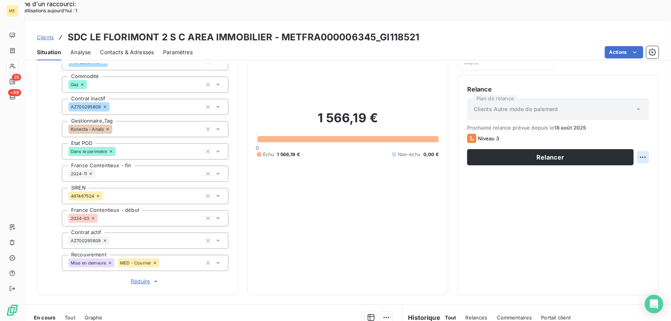
click at [618, 154] on div "Replanifier cette action" at bounding box center [606, 153] width 69 height 12
select select "7"
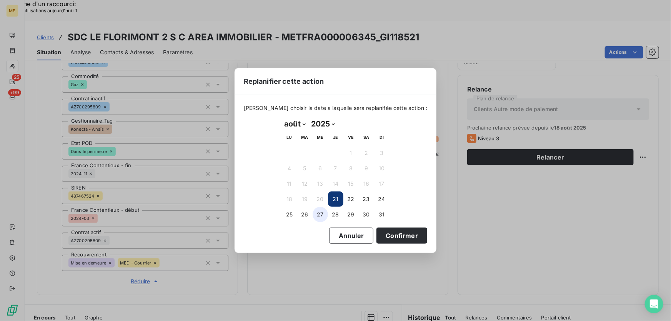
click at [320, 215] on button "27" at bounding box center [320, 214] width 15 height 15
click at [410, 242] on button "Confirmer" at bounding box center [402, 236] width 51 height 16
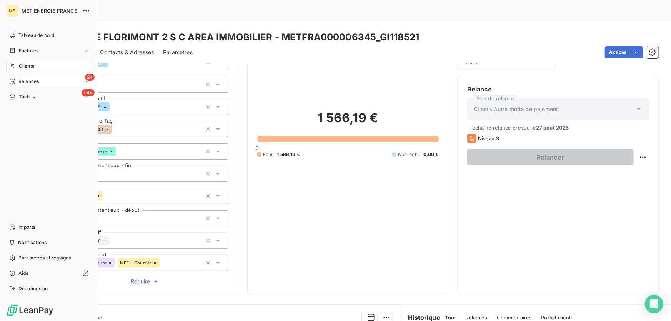
click at [42, 79] on div "24 Relances" at bounding box center [49, 81] width 86 height 12
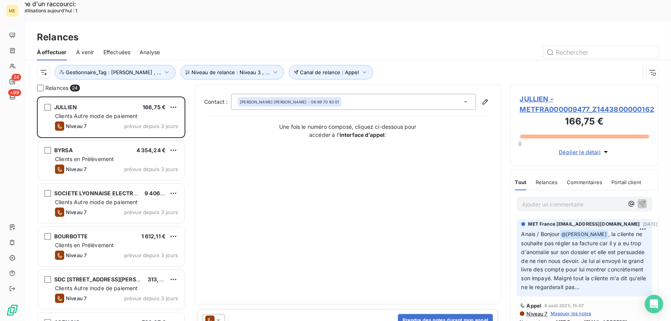
click at [535, 94] on span "JULLIEN - METFRA000009477_Z1443800000162" at bounding box center [584, 104] width 129 height 21
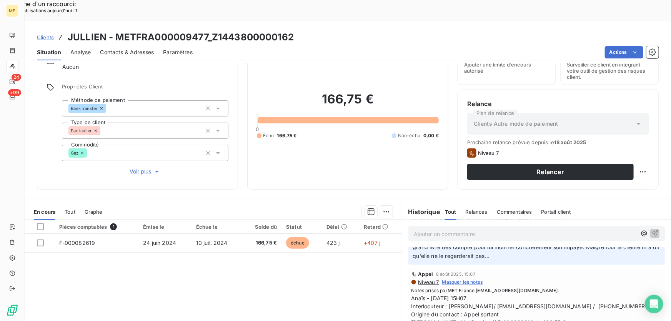
scroll to position [85, 0]
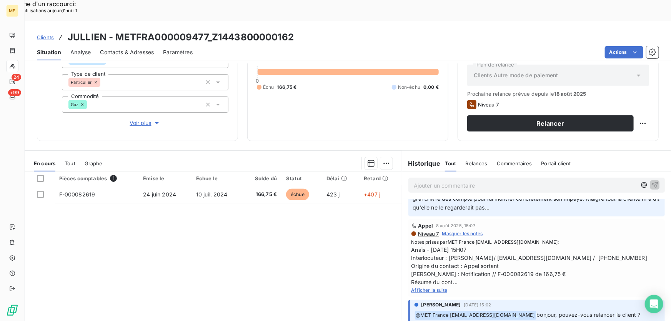
click at [431, 287] on span "Afficher la suite" at bounding box center [430, 290] width 36 height 6
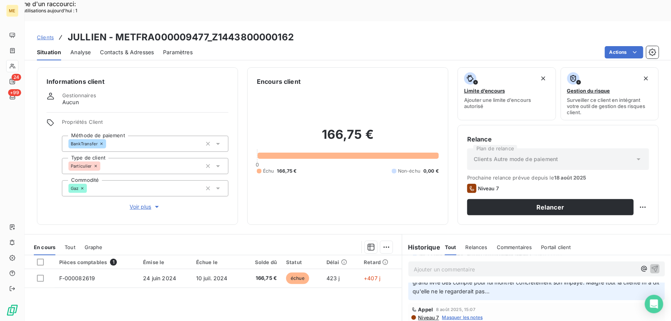
scroll to position [0, 0]
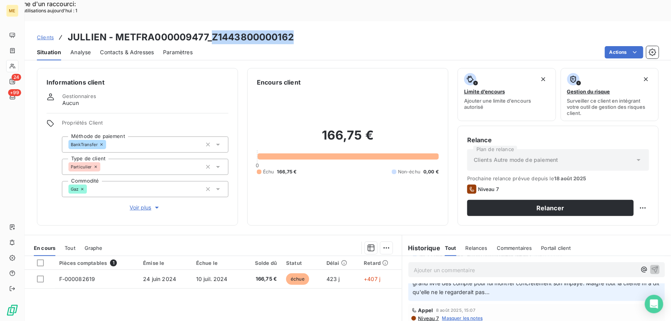
drag, startPoint x: 294, startPoint y: 15, endPoint x: 210, endPoint y: 16, distance: 83.5
click at [210, 30] on div "Clients JULLIEN - METFRA000009477_Z1443800000162" at bounding box center [348, 37] width 647 height 14
copy h3 "Z1443800000162"
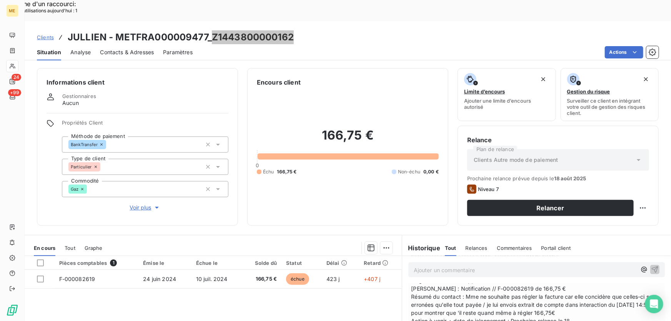
scroll to position [140, 0]
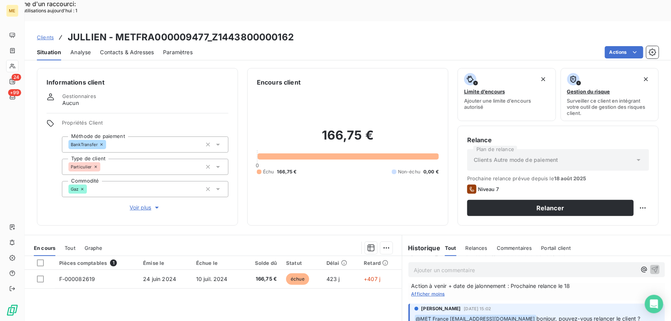
click at [432, 291] on span "Afficher moins" at bounding box center [428, 294] width 33 height 6
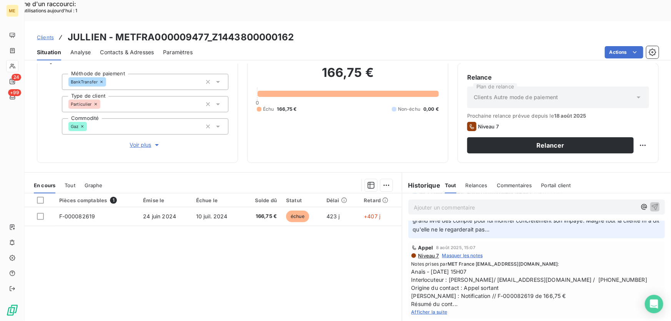
scroll to position [70, 0]
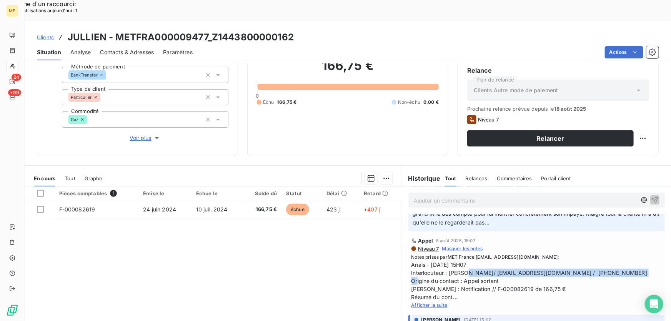
drag, startPoint x: 446, startPoint y: 251, endPoint x: 612, endPoint y: 249, distance: 165.8
click at [612, 261] on span "Anaïs - [DATE] 15H07 Interlocuteur : [PERSON_NAME]/ [EMAIL_ADDRESS][DOMAIN_NAME…" at bounding box center [537, 281] width 250 height 40
copy span "[PERSON_NAME]/ [EMAIL_ADDRESS][DOMAIN_NAME] / 0669708301"
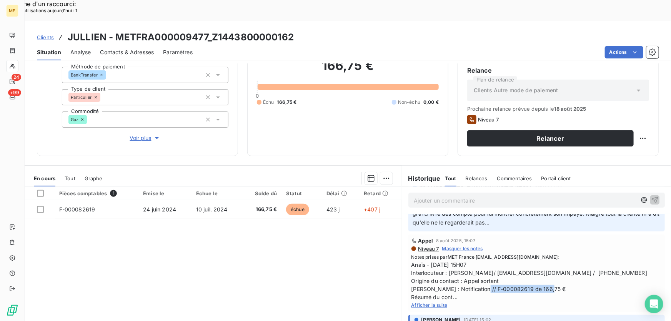
drag, startPoint x: 468, startPoint y: 267, endPoint x: 557, endPoint y: 266, distance: 89.3
click at [557, 266] on span "Anaïs - [DATE] 15H07 Interlocuteur : [PERSON_NAME]/ [EMAIL_ADDRESS][DOMAIN_NAME…" at bounding box center [537, 281] width 250 height 40
copy span "F-000082619 de 166,75 €"
click at [427, 302] on span "Afficher la suite" at bounding box center [430, 305] width 36 height 6
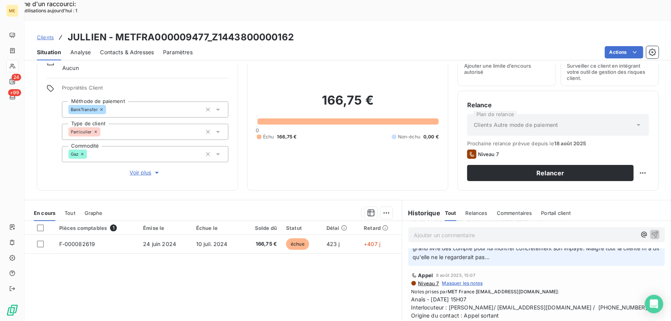
scroll to position [0, 0]
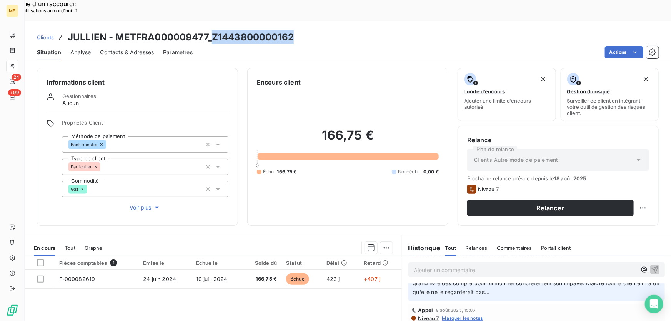
drag, startPoint x: 294, startPoint y: 15, endPoint x: 214, endPoint y: 18, distance: 80.1
click at [214, 30] on div "Clients JULLIEN - METFRA000009477_Z1443800000162" at bounding box center [348, 37] width 647 height 14
copy h3 "Z1443800000162"
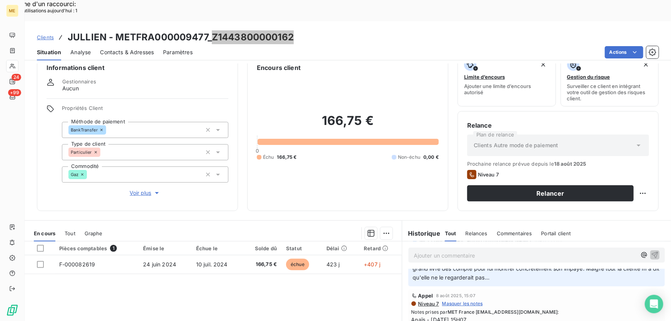
scroll to position [70, 0]
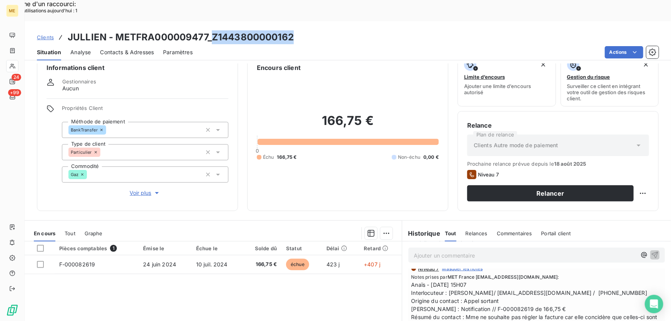
click at [146, 189] on span "Voir plus" at bounding box center [145, 193] width 31 height 8
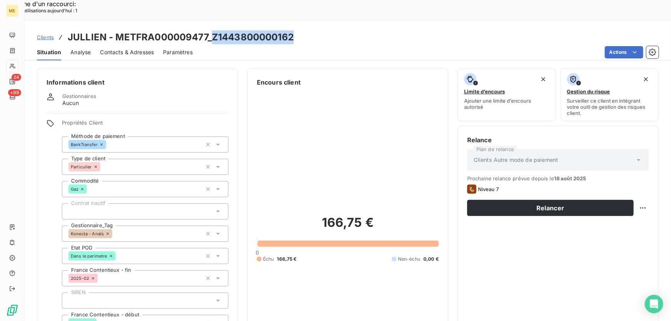
scroll to position [245, 0]
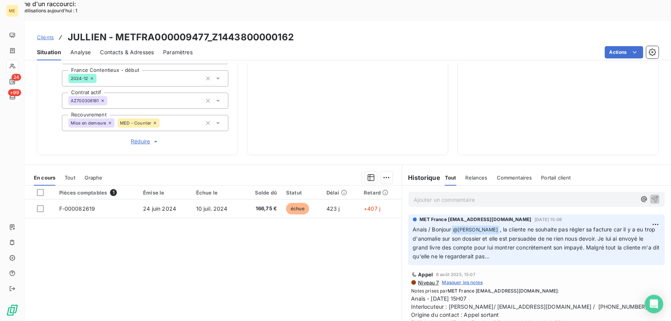
click at [469, 195] on p "Ajouter un commentaire ﻿" at bounding box center [525, 200] width 223 height 10
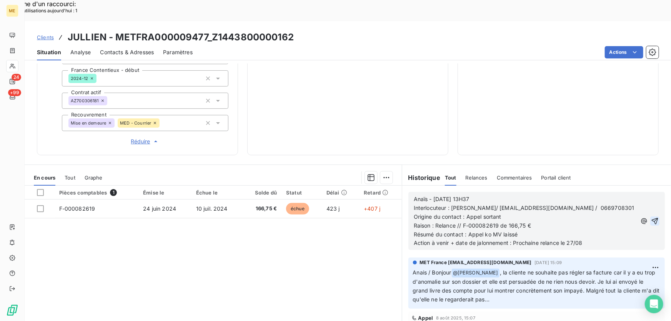
click at [652, 218] on icon "button" at bounding box center [655, 221] width 7 height 7
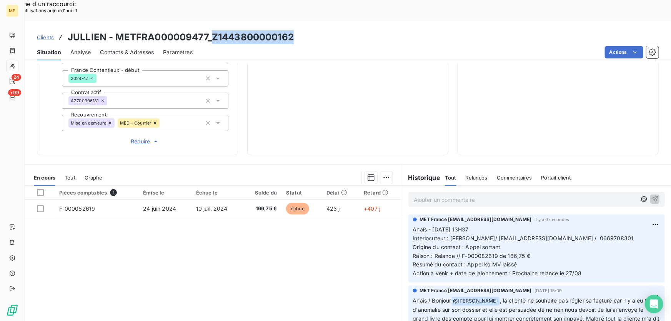
drag, startPoint x: 282, startPoint y: 15, endPoint x: 211, endPoint y: 14, distance: 71.6
click at [211, 30] on div "Clients JULLIEN - METFRA000009477_Z1443800000162" at bounding box center [348, 37] width 647 height 14
copy h3 "Z1443800000162"
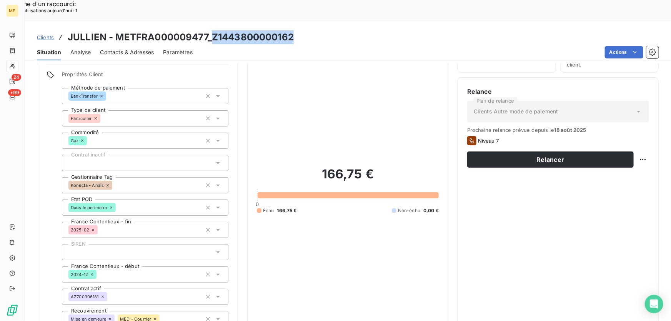
scroll to position [43, 0]
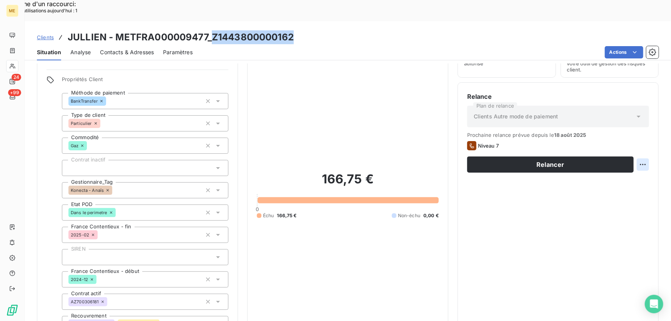
click at [633, 162] on div "Replanifier cette action" at bounding box center [606, 160] width 69 height 12
select select "7"
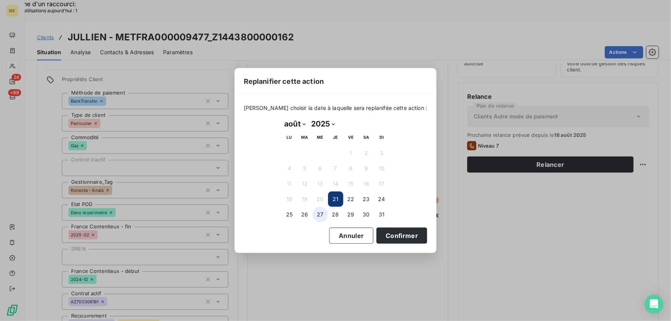
click at [321, 212] on button "27" at bounding box center [320, 214] width 15 height 15
click at [406, 235] on button "Confirmer" at bounding box center [402, 236] width 51 height 16
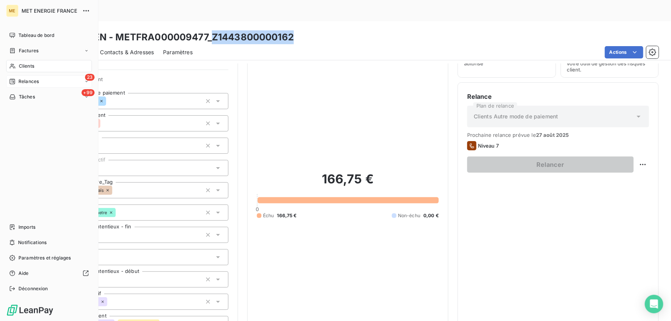
click at [23, 83] on span "Relances" at bounding box center [28, 81] width 20 height 7
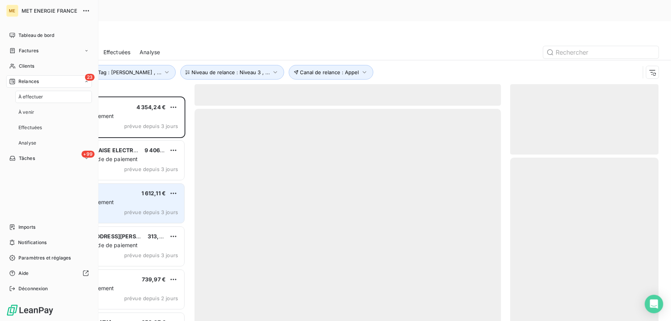
scroll to position [241, 143]
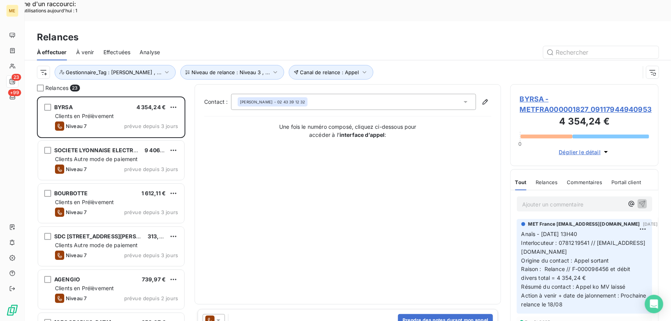
click at [538, 94] on span "BYRSA - METFRA000001827_09117944940953" at bounding box center [584, 104] width 129 height 21
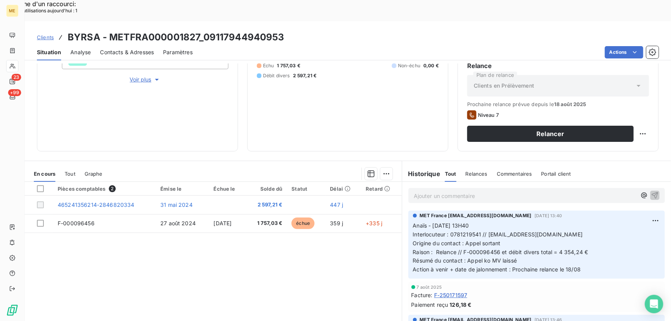
scroll to position [138, 0]
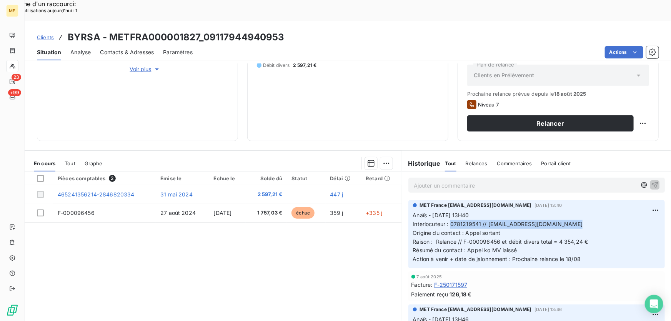
drag, startPoint x: 447, startPoint y: 201, endPoint x: 587, endPoint y: 203, distance: 140.0
click at [587, 211] on p "Anaïs - 11/08/2025 - 13H40 Interlocuteur : 0781219541 // LAGUERANDE.BYRSA72@GMA…" at bounding box center [536, 237] width 247 height 53
copy span "0781219541 // [EMAIL_ADDRESS][DOMAIN_NAME]"
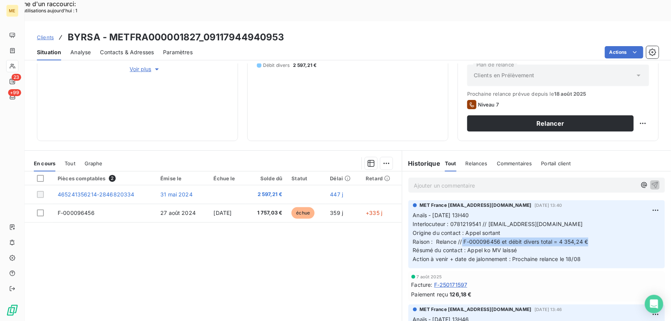
drag, startPoint x: 461, startPoint y: 221, endPoint x: 607, endPoint y: 216, distance: 146.3
click at [607, 216] on p "Anaïs - 11/08/2025 - 13H40 Interlocuteur : 0781219541 // LAGUERANDE.BYRSA72@GMA…" at bounding box center [536, 237] width 247 height 53
copy span "F-000096456 et débit divers total = 4 354,24 €"
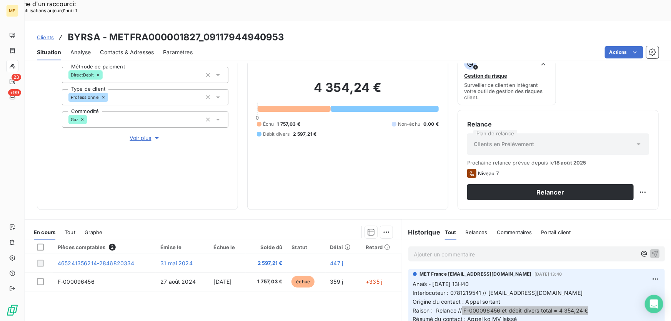
scroll to position [68, 0]
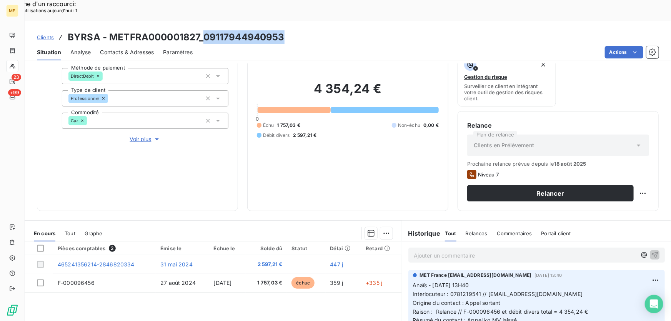
drag, startPoint x: 292, startPoint y: 14, endPoint x: 203, endPoint y: 22, distance: 89.2
click at [203, 30] on div "Clients BYRSA - METFRA000001827_09117944940953" at bounding box center [348, 37] width 647 height 14
copy h3 "09117944940953"
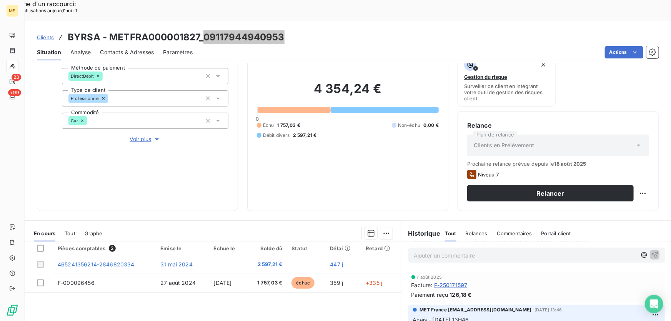
scroll to position [0, 0]
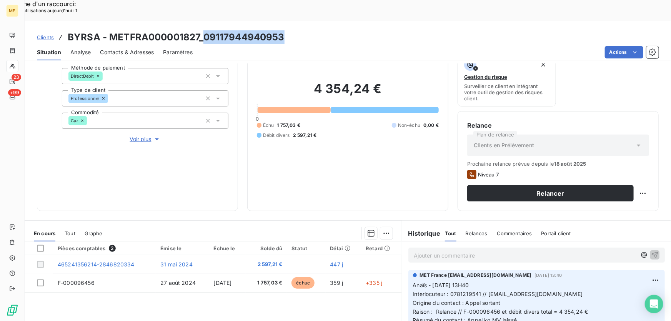
click at [147, 135] on span "Voir plus" at bounding box center [145, 139] width 31 height 8
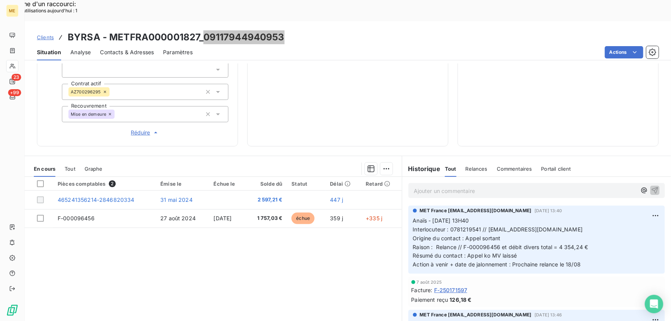
scroll to position [78, 0]
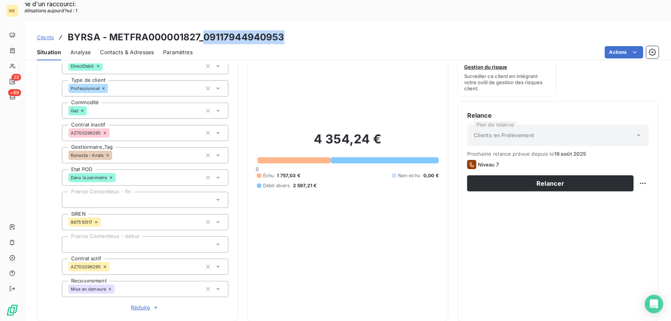
click at [289, 30] on div "Clients BYRSA - METFRA000001827_09117944940953" at bounding box center [348, 37] width 647 height 14
drag, startPoint x: 288, startPoint y: 14, endPoint x: 201, endPoint y: 12, distance: 87.3
click at [201, 30] on div "Clients BYRSA - METFRA000001827_09117944940953" at bounding box center [348, 37] width 647 height 14
copy h3 "09117944940953"
click at [287, 30] on div "Clients BYRSA - METFRA000001827_09117944940953" at bounding box center [348, 37] width 647 height 14
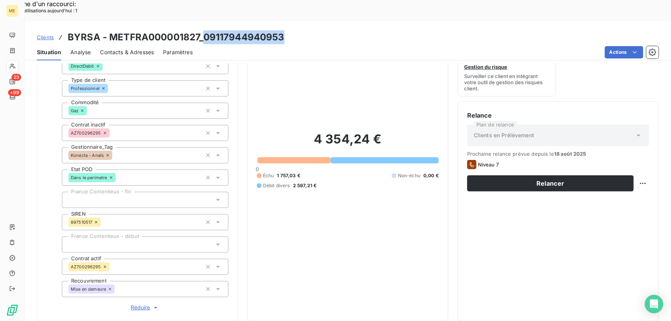
drag, startPoint x: 286, startPoint y: 17, endPoint x: 204, endPoint y: 20, distance: 82.0
click at [204, 30] on div "Clients BYRSA - METFRA000001827_09117944940953" at bounding box center [348, 37] width 647 height 14
copy h3 "09117944940953"
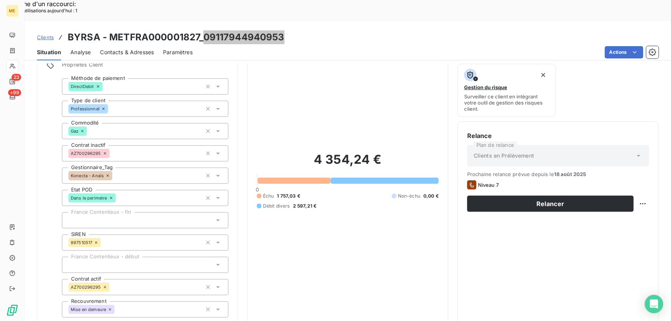
scroll to position [8, 0]
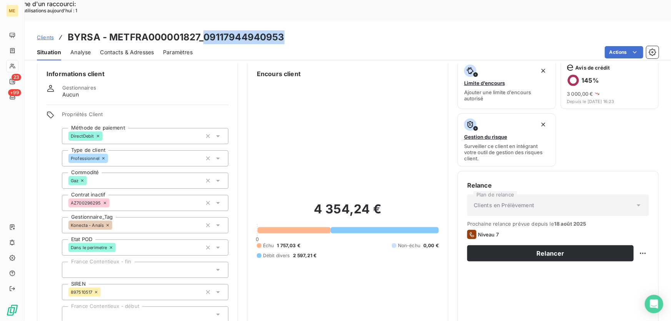
click at [103, 48] on span "Contacts & Adresses" at bounding box center [127, 52] width 54 height 8
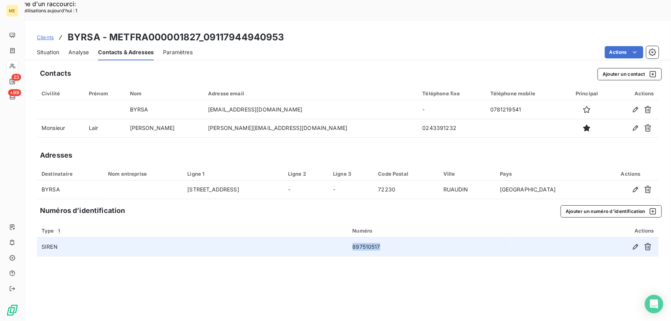
drag, startPoint x: 383, startPoint y: 229, endPoint x: 353, endPoint y: 227, distance: 30.0
click at [353, 238] on td "897510517" at bounding box center [429, 247] width 163 height 18
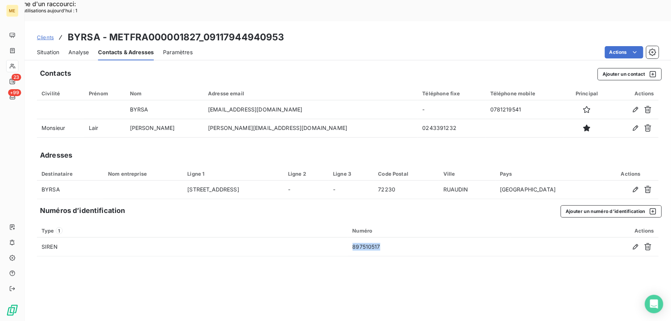
click at [42, 48] on span "Situation" at bounding box center [48, 52] width 22 height 8
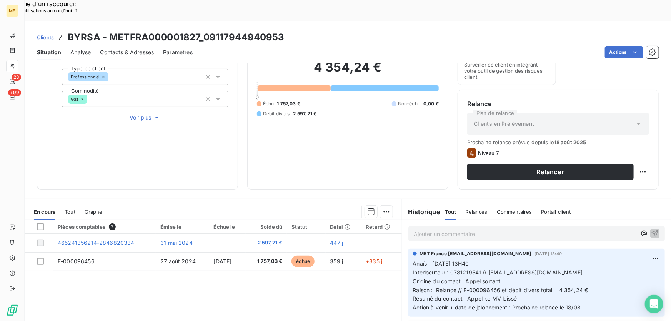
scroll to position [138, 0]
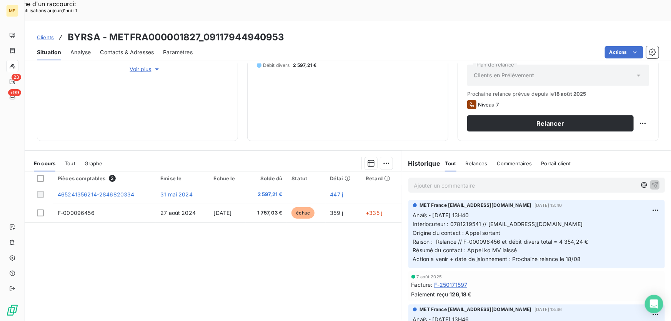
click at [508, 181] on p "Ajouter un commentaire ﻿" at bounding box center [525, 186] width 223 height 10
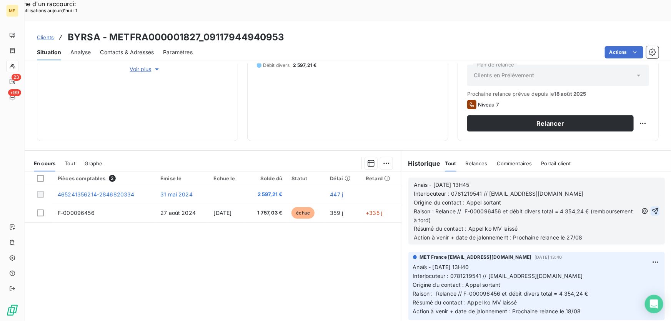
click at [652, 208] on icon "button" at bounding box center [655, 211] width 7 height 7
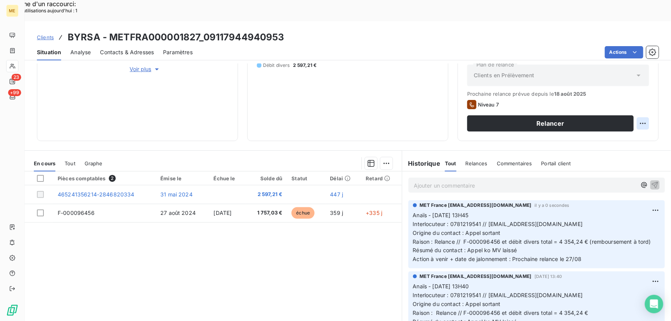
click at [632, 117] on div "Replanifier cette action" at bounding box center [606, 119] width 69 height 12
select select "7"
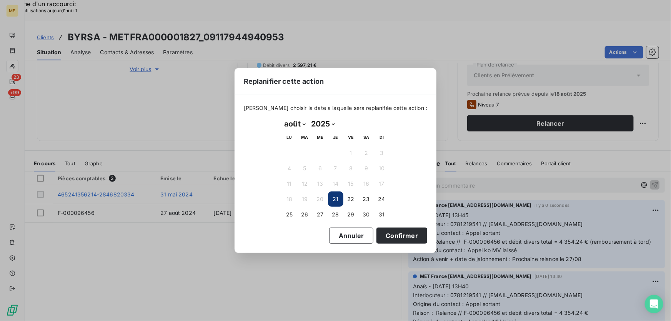
drag, startPoint x: 320, startPoint y: 212, endPoint x: 338, endPoint y: 225, distance: 21.9
click at [320, 212] on button "27" at bounding box center [320, 214] width 15 height 15
click at [403, 244] on div "Veuillez choisir la date à laquelle sera replanifée cette action : août 2025 Mo…" at bounding box center [336, 174] width 202 height 158
drag, startPoint x: 397, startPoint y: 237, endPoint x: 402, endPoint y: 236, distance: 4.3
click at [398, 237] on button "Confirmer" at bounding box center [402, 236] width 51 height 16
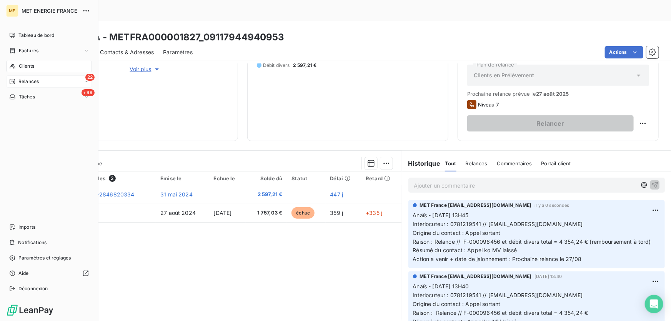
click at [23, 81] on span "Relances" at bounding box center [28, 81] width 20 height 7
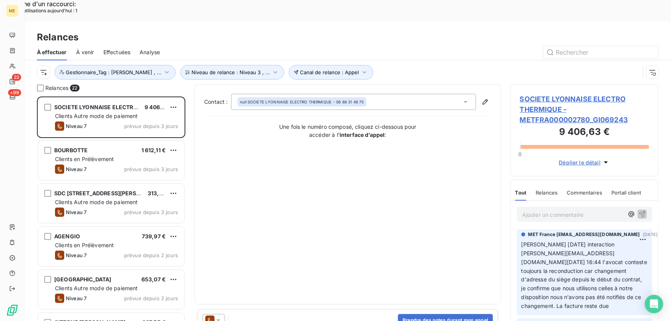
scroll to position [35, 0]
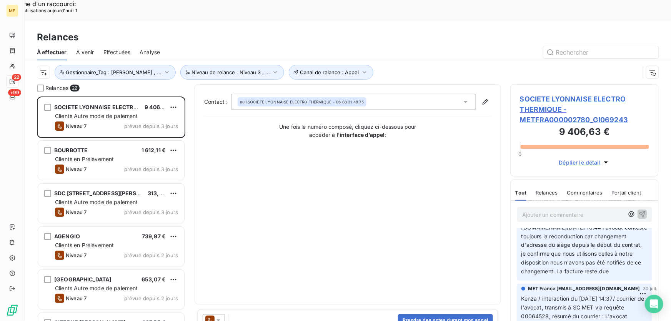
click at [556, 94] on span "SOCIETE LYONNAISE ELECTRO THERMIQUE - METFRA000002780_GI069243" at bounding box center [584, 109] width 129 height 31
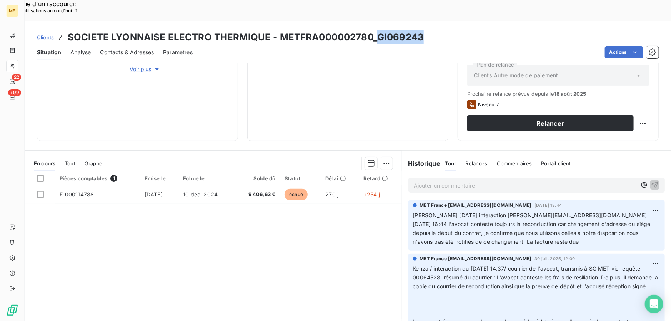
drag, startPoint x: 422, startPoint y: 16, endPoint x: 377, endPoint y: 18, distance: 45.1
click at [377, 30] on div "Clients SOCIETE LYONNAISE ELECTRO THERMIQUE - METFRA000002780_GI069243" at bounding box center [348, 37] width 647 height 14
drag, startPoint x: 504, startPoint y: 195, endPoint x: 568, endPoint y: 193, distance: 63.9
click at [568, 212] on span "Nicolas-Paul 13/08/2025 interaction t.kaempf@bk-avocats.fr 12/08/2025 16:44 l'a…" at bounding box center [533, 228] width 240 height 33
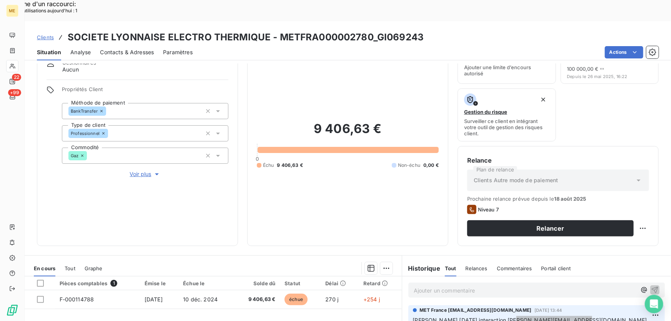
scroll to position [138, 0]
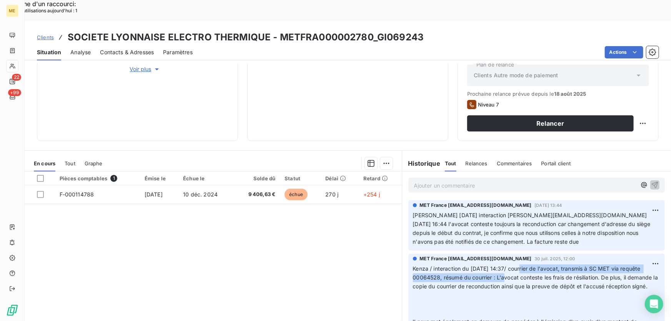
drag, startPoint x: 514, startPoint y: 257, endPoint x: 519, endPoint y: 248, distance: 10.5
click at [519, 265] on span "Kenza / interaction du 28/07/2025 14:37/ courrier de l'avocat, transmis à SC ME…" at bounding box center [536, 277] width 247 height 24
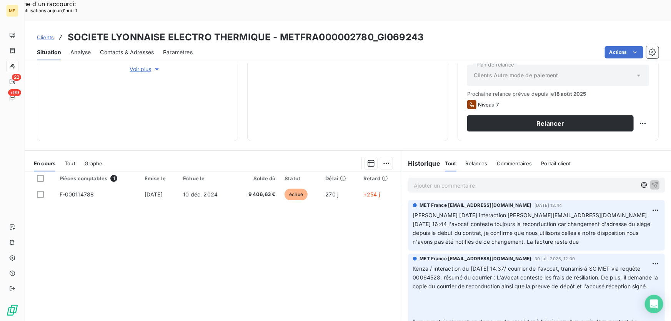
click at [527, 265] on span "Kenza / interaction du 28/07/2025 14:37/ courrier de l'avocat, transmis à SC ME…" at bounding box center [536, 277] width 247 height 24
drag, startPoint x: 98, startPoint y: 170, endPoint x: 98, endPoint y: 223, distance: 52.7
click at [78, 220] on div "Pièces comptables 1 Émise le Échue le Solde dû Statut Délai Retard F-000114788 …" at bounding box center [213, 246] width 377 height 148
drag, startPoint x: 280, startPoint y: 174, endPoint x: 246, endPoint y: 219, distance: 55.8
click at [246, 219] on div "Pièces comptables 1 Émise le Échue le Solde dû Statut Délai Retard F-000114788 …" at bounding box center [213, 246] width 377 height 148
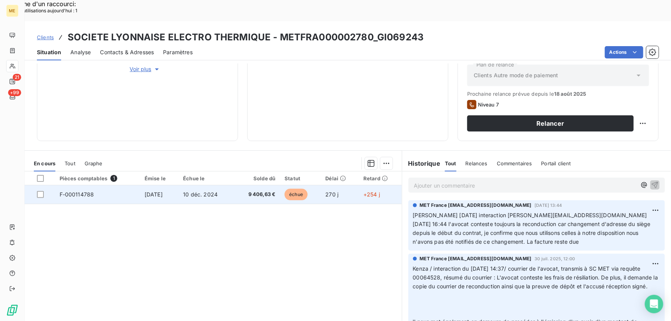
click at [234, 185] on td "10 déc. 2024" at bounding box center [206, 194] width 55 height 18
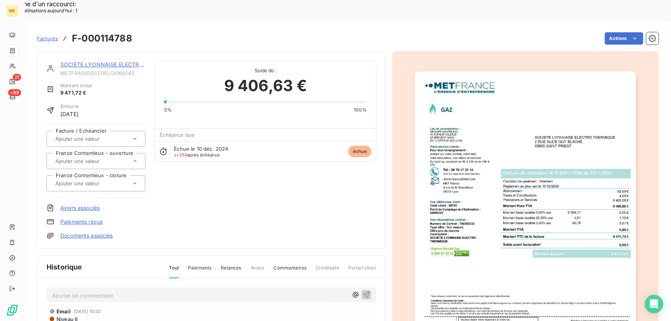
click at [554, 150] on img "button" at bounding box center [525, 228] width 221 height 313
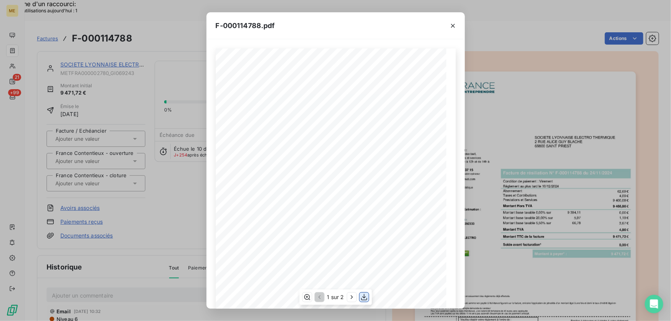
click at [365, 297] on icon "button" at bounding box center [364, 297] width 6 height 7
click at [453, 23] on icon "button" at bounding box center [453, 26] width 8 height 8
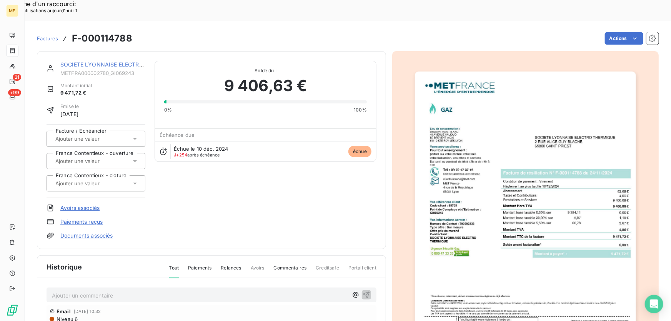
click at [96, 61] on link "SOCIETE LYONNAISE ELECTRO THERMIQUE" at bounding box center [118, 64] width 117 height 7
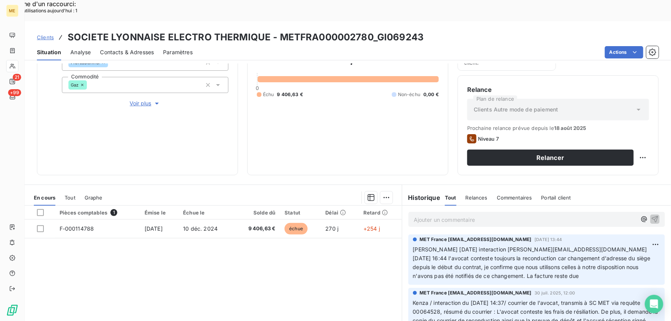
scroll to position [105, 0]
drag, startPoint x: 536, startPoint y: 256, endPoint x: 502, endPoint y: 252, distance: 33.7
click at [502, 252] on span "Nicolas-Paul 13/08/2025 interaction t.kaempf@bk-avocats.fr 12/08/2025 16:44 l'a…" at bounding box center [533, 262] width 240 height 33
click at [544, 255] on p "Nicolas-Paul 13/08/2025 interaction t.kaempf@bk-avocats.fr 12/08/2025 16:44 l'a…" at bounding box center [536, 262] width 247 height 35
drag, startPoint x: 420, startPoint y: 14, endPoint x: 375, endPoint y: 15, distance: 45.0
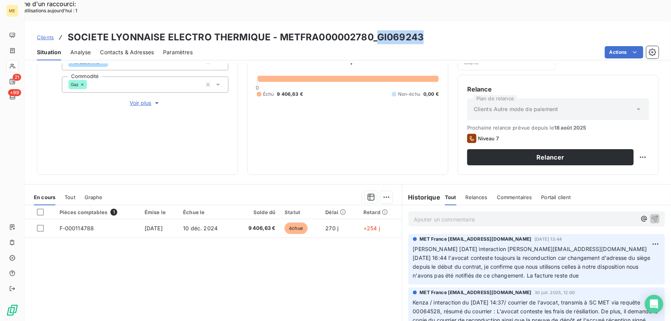
click at [375, 30] on div "Clients SOCIETE LYONNAISE ELECTRO THERMIQUE - METFRA000002780_GI069243" at bounding box center [348, 37] width 647 height 14
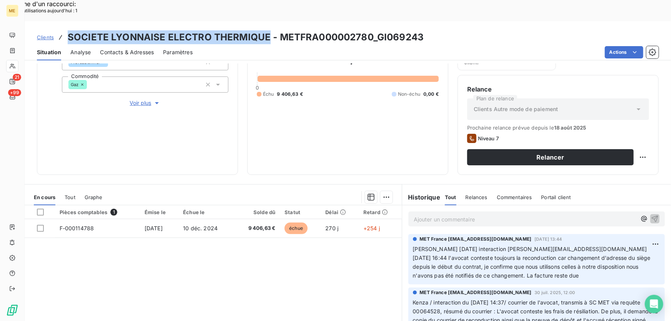
drag, startPoint x: 265, startPoint y: 15, endPoint x: 70, endPoint y: 16, distance: 195.4
click at [70, 30] on h3 "SOCIETE LYONNAISE ELECTRO THERMIQUE - METFRA000002780_GI069243" at bounding box center [246, 37] width 356 height 14
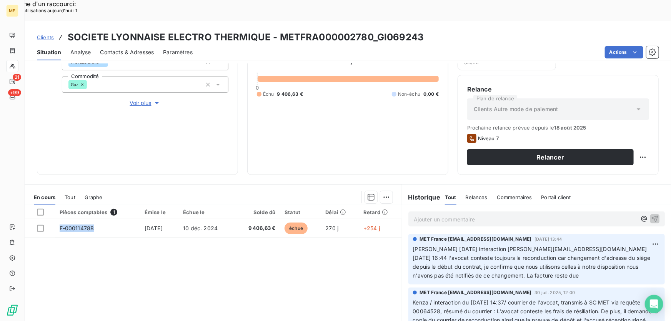
drag, startPoint x: 92, startPoint y: 205, endPoint x: 73, endPoint y: 246, distance: 44.4
click at [73, 246] on div "Pièces comptables 1 Émise le Échue le Solde dû Statut Délai Retard F-000114788 …" at bounding box center [213, 279] width 377 height 148
drag, startPoint x: 281, startPoint y: 206, endPoint x: 254, endPoint y: 235, distance: 40.0
click at [253, 235] on div "Pièces comptables 1 Émise le Échue le Solde dû Statut Délai Retard F-000114788 …" at bounding box center [213, 279] width 377 height 148
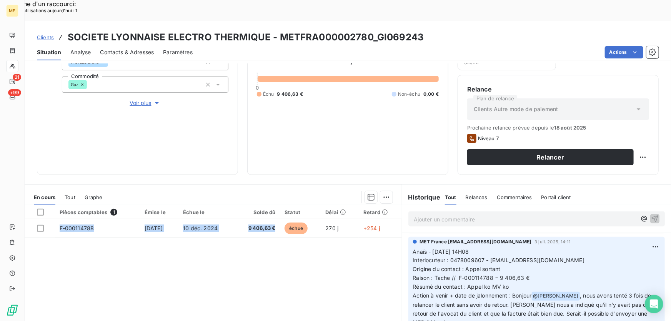
scroll to position [508, 0]
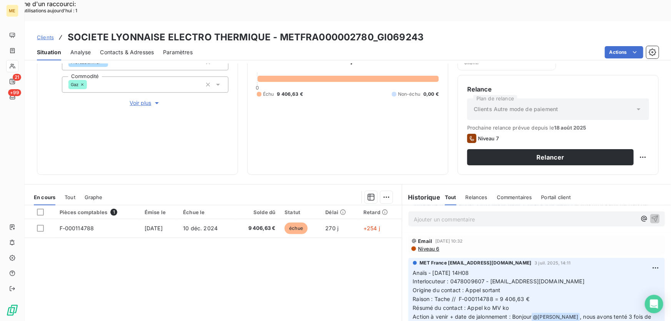
click at [513, 215] on p "Ajouter un commentaire ﻿" at bounding box center [525, 220] width 223 height 10
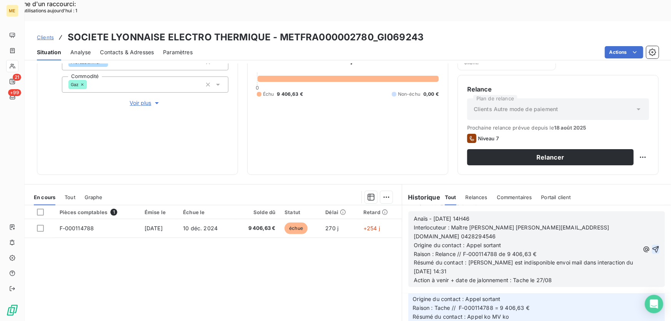
click at [652, 246] on icon "button" at bounding box center [656, 250] width 8 height 8
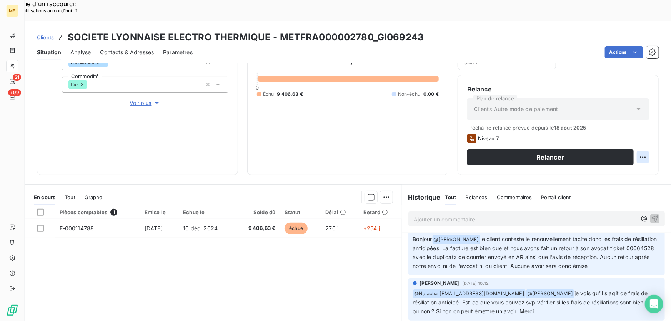
scroll to position [588, 0]
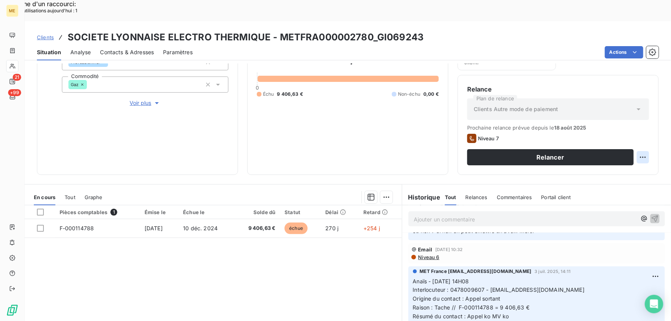
click at [598, 158] on div "Replanifier cette action" at bounding box center [606, 153] width 69 height 12
select select "7"
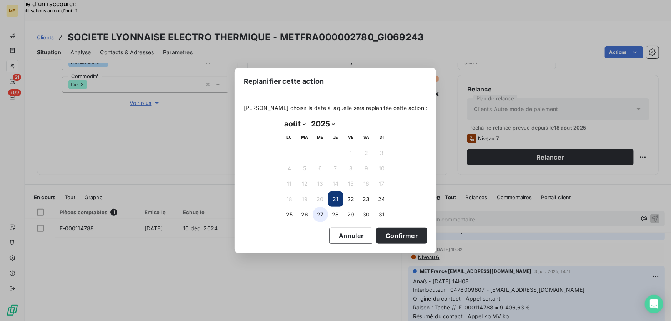
click at [320, 215] on button "27" at bounding box center [320, 214] width 15 height 15
click at [398, 239] on button "Confirmer" at bounding box center [402, 236] width 51 height 16
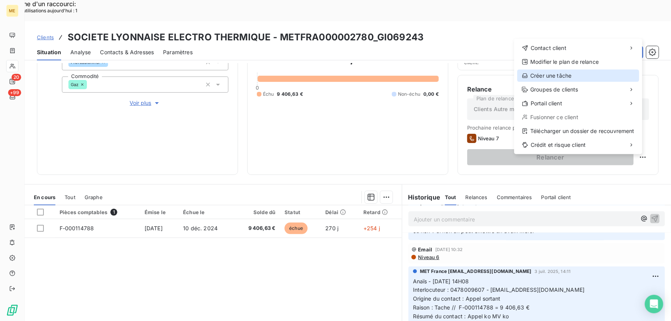
click at [558, 79] on div "Créer une tâche" at bounding box center [578, 76] width 122 height 12
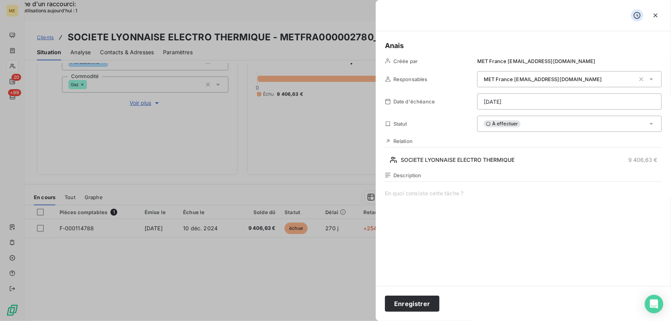
click at [411, 189] on div "Description" at bounding box center [523, 254] width 277 height 165
click at [511, 110] on div "Anais Créée par MET France met-france@recouvrement.met.com Responsables MET Fra…" at bounding box center [523, 158] width 295 height 255
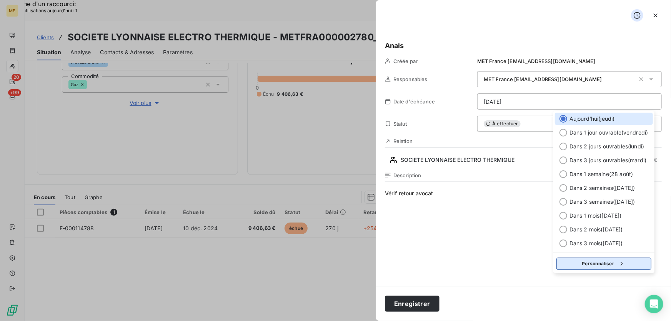
click at [611, 259] on button "Personnaliser" at bounding box center [604, 264] width 95 height 12
select select "7"
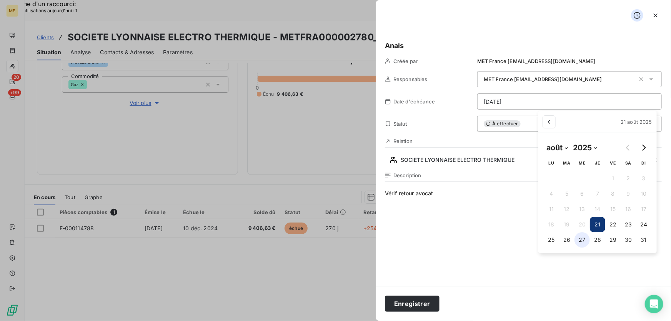
click at [581, 241] on button "27" at bounding box center [582, 239] width 15 height 15
type input "[DATE]"
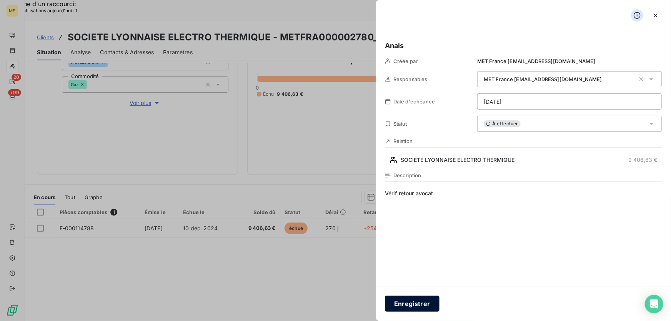
click at [409, 306] on button "Enregistrer" at bounding box center [412, 304] width 55 height 16
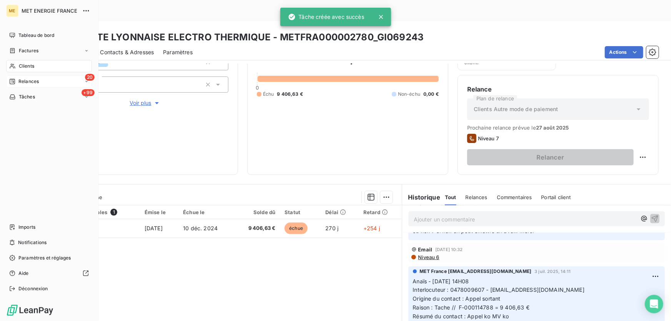
click at [31, 81] on span "Relances" at bounding box center [28, 81] width 20 height 7
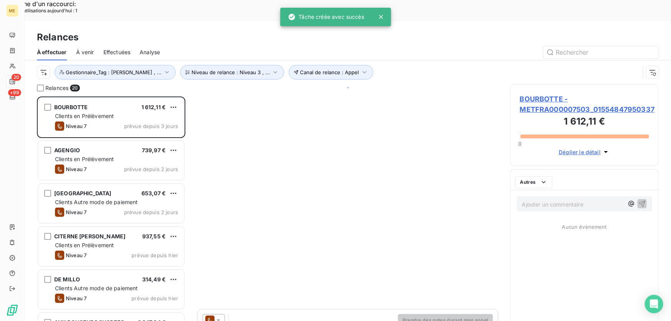
scroll to position [241, 143]
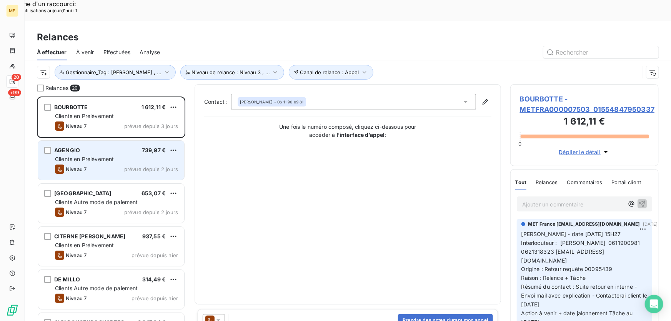
click at [94, 147] on div "AGENGIO 739,97 €" at bounding box center [116, 150] width 123 height 7
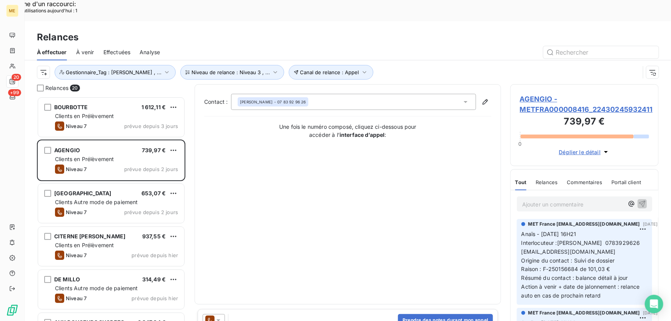
click at [540, 94] on span "AGENGIO - METFRA000008416_22430245932411" at bounding box center [584, 104] width 129 height 21
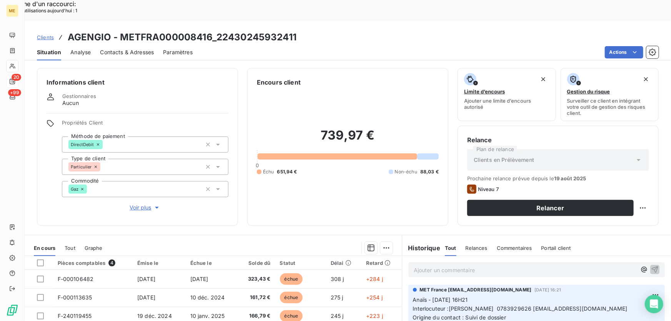
click at [145, 204] on span "Voir plus" at bounding box center [145, 208] width 31 height 8
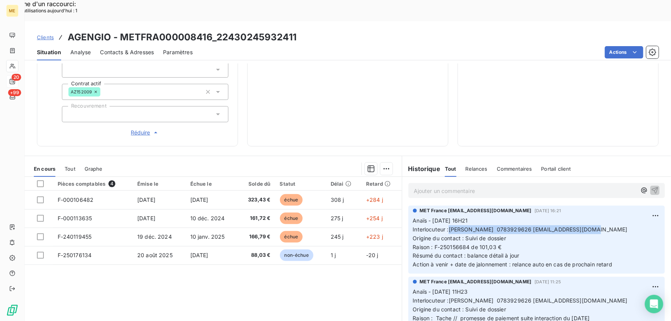
drag, startPoint x: 447, startPoint y: 202, endPoint x: 619, endPoint y: 205, distance: 172.8
click at [619, 217] on p "Anaïs - 06/08/2025 - 16H21 Interlocuteur :Mme AGENGIO AUDREY 0783929626 odrea94…" at bounding box center [536, 243] width 247 height 53
drag, startPoint x: 566, startPoint y: 222, endPoint x: 574, endPoint y: 217, distance: 9.2
click at [566, 222] on p "Anaïs - 06/08/2025 - 16H21 Interlocuteur :Mme AGENGIO AUDREY 0783929626 odrea94…" at bounding box center [536, 243] width 247 height 53
drag, startPoint x: 594, startPoint y: 202, endPoint x: 447, endPoint y: 206, distance: 147.0
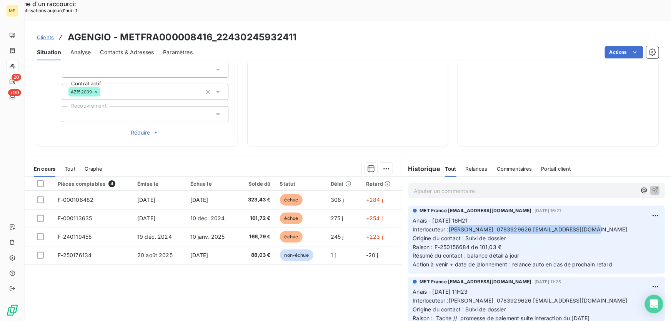
click at [447, 217] on p "Anaïs - 06/08/2025 - 16H21 Interlocuteur :Mme AGENGIO AUDREY 0783929626 odrea94…" at bounding box center [536, 243] width 247 height 53
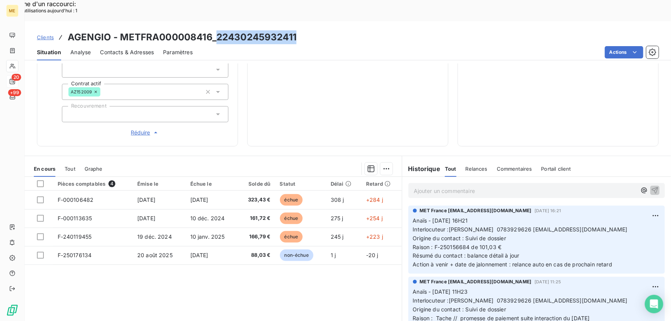
drag, startPoint x: 299, startPoint y: 17, endPoint x: 216, endPoint y: 17, distance: 82.3
click at [216, 30] on div "Clients AGENGIO - METFRA000008416_22430245932411" at bounding box center [348, 37] width 647 height 14
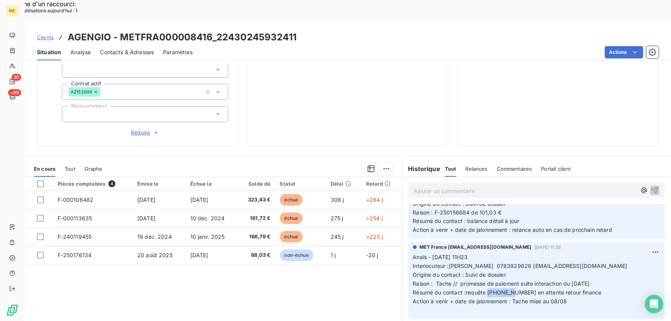
drag, startPoint x: 511, startPoint y: 266, endPoint x: 485, endPoint y: 268, distance: 25.5
click at [485, 289] on span "Résumé du contact :requête 00095019 en attente retour finance" at bounding box center [507, 292] width 189 height 7
drag, startPoint x: 300, startPoint y: 16, endPoint x: 218, endPoint y: 19, distance: 82.0
click at [218, 30] on div "Clients AGENGIO - METFRA000008416_22430245932411" at bounding box center [348, 37] width 647 height 14
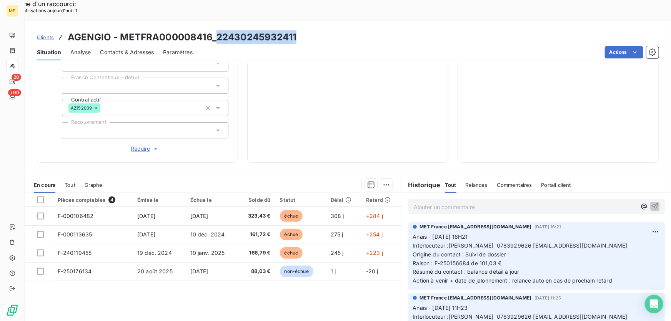
scroll to position [219, 0]
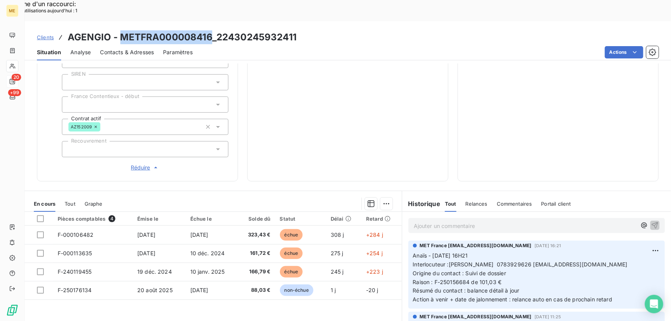
drag, startPoint x: 211, startPoint y: 16, endPoint x: 118, endPoint y: 15, distance: 92.3
click at [119, 30] on h3 "AGENGIO - METFRA000008416_22430245932411" at bounding box center [182, 37] width 229 height 14
drag, startPoint x: 138, startPoint y: 140, endPoint x: 137, endPoint y: 144, distance: 4.4
click at [138, 164] on span "Réduire" at bounding box center [145, 168] width 28 height 8
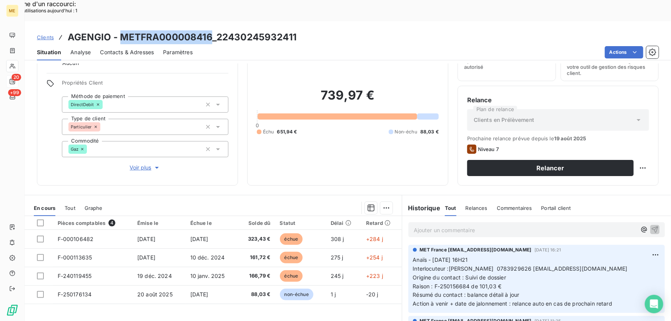
click at [135, 164] on span "Voir plus" at bounding box center [145, 168] width 31 height 8
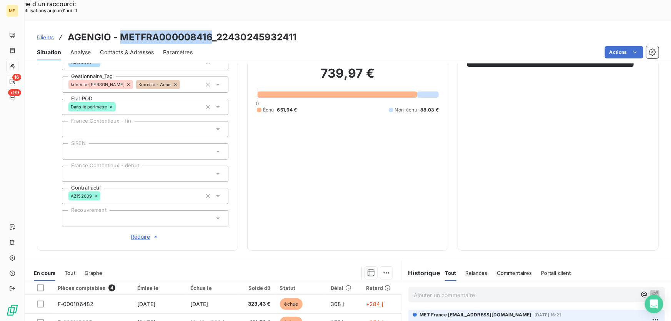
scroll to position [149, 0]
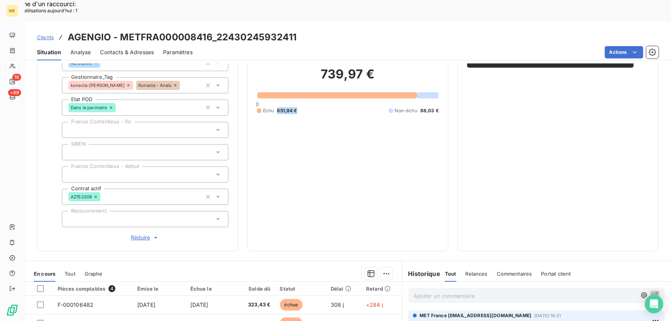
drag, startPoint x: 290, startPoint y: 83, endPoint x: 274, endPoint y: 86, distance: 17.1
click at [274, 86] on div "739,97 € 0 Échu 651,94 € Non-échu 88,03 €" at bounding box center [348, 90] width 182 height 304
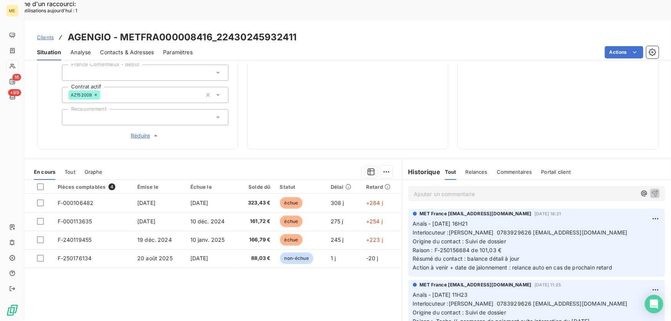
scroll to position [254, 0]
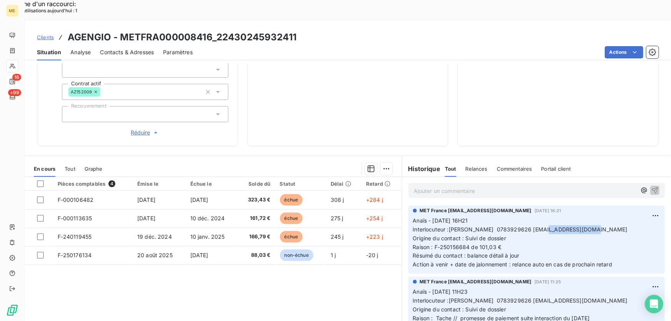
drag, startPoint x: 583, startPoint y: 204, endPoint x: 548, endPoint y: 204, distance: 35.4
click at [548, 217] on p "Anaïs - 06/08/2025 - 16H21 Interlocuteur :Mme AGENGIO AUDREY 0783929626 odrea94…" at bounding box center [536, 243] width 247 height 53
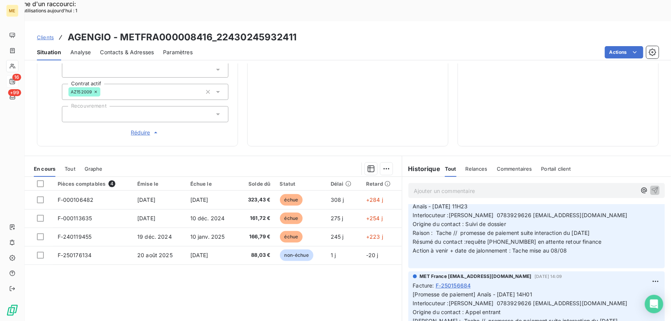
scroll to position [0, 0]
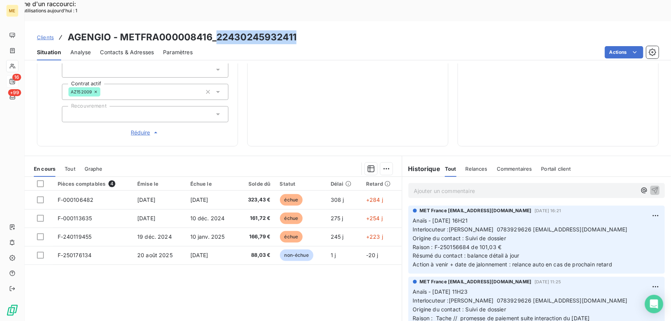
drag, startPoint x: 305, startPoint y: 14, endPoint x: 217, endPoint y: 15, distance: 88.1
click at [217, 30] on div "Clients AGENGIO - METFRA000008416_22430245932411" at bounding box center [348, 37] width 647 height 14
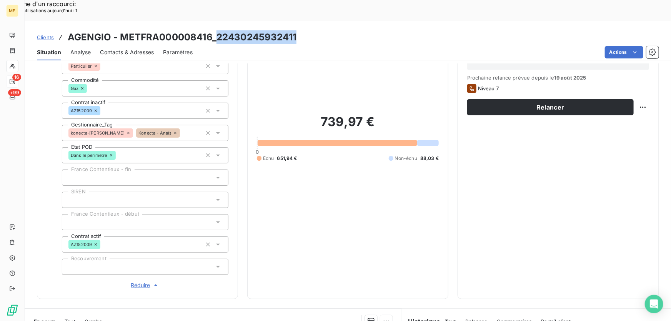
scroll to position [113, 0]
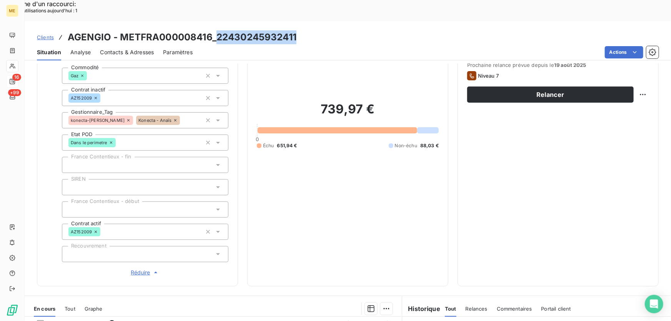
click at [549, 178] on div "Relance Plan de relance Clients en Prélèvement Prochaine relance prévue depuis …" at bounding box center [558, 149] width 182 height 255
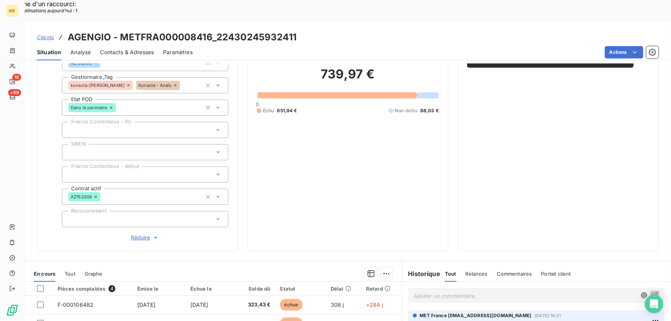
click at [475, 291] on p "Ajouter un commentaire ﻿" at bounding box center [525, 296] width 223 height 10
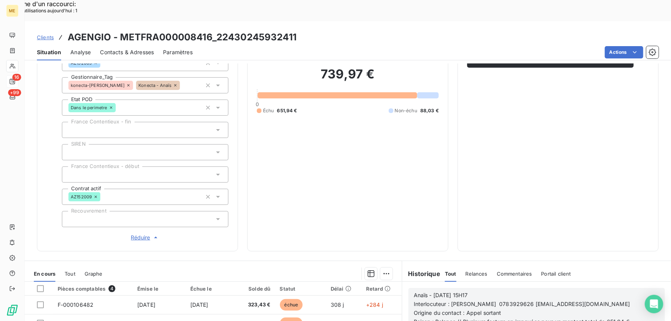
scroll to position [254, 0]
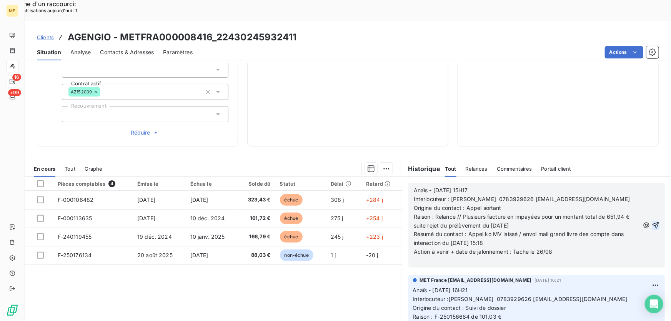
click at [652, 221] on button "button" at bounding box center [656, 225] width 8 height 9
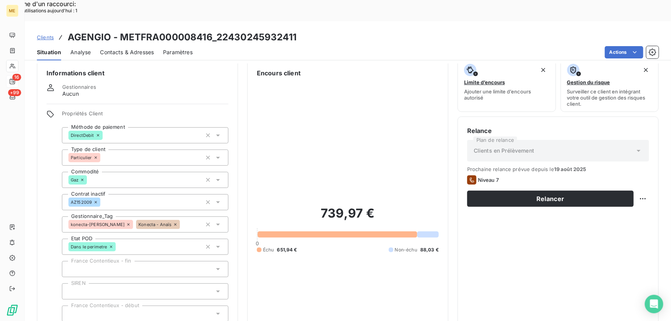
scroll to position [8, 0]
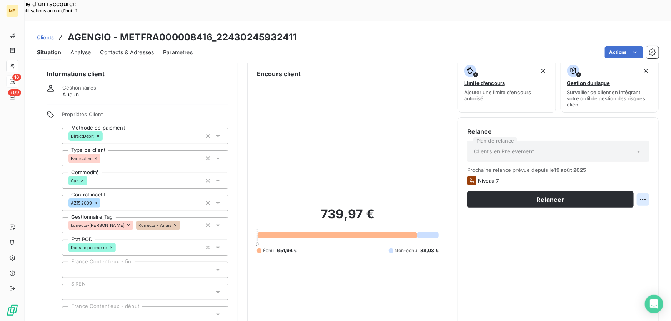
click at [639, 189] on div "Replanifier cette action" at bounding box center [606, 195] width 69 height 12
select select "7"
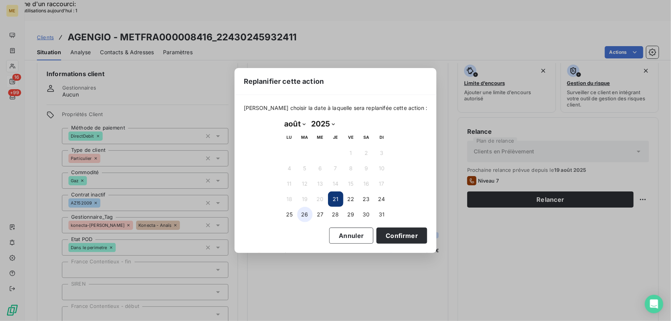
click at [309, 212] on button "26" at bounding box center [304, 214] width 15 height 15
click at [387, 236] on button "Confirmer" at bounding box center [402, 236] width 51 height 16
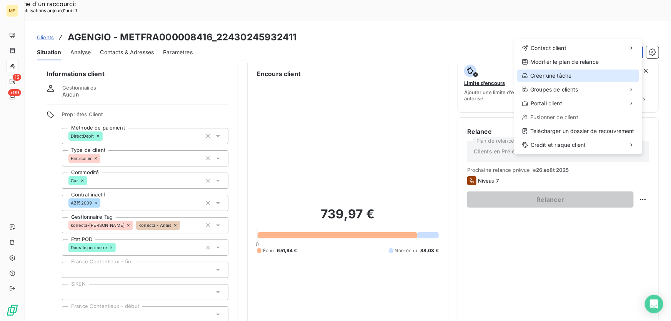
click at [542, 75] on div "Créer une tâche" at bounding box center [578, 76] width 122 height 12
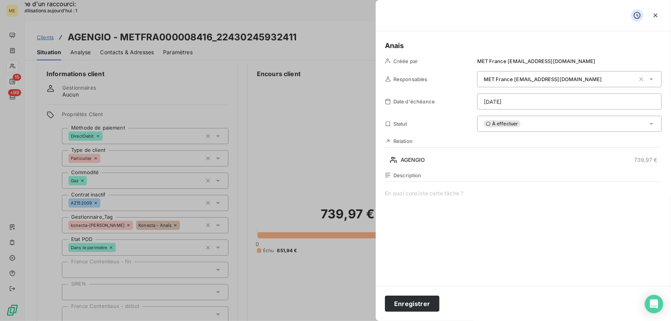
click at [401, 211] on span at bounding box center [523, 264] width 277 height 148
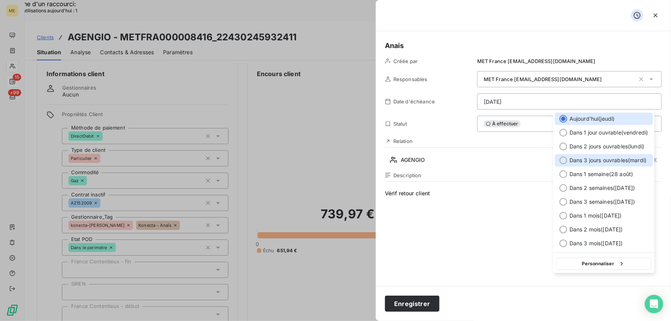
click at [618, 159] on span "Dans 3 jours ouvrables ( mardi )" at bounding box center [608, 161] width 77 height 8
type input "26/08/2025"
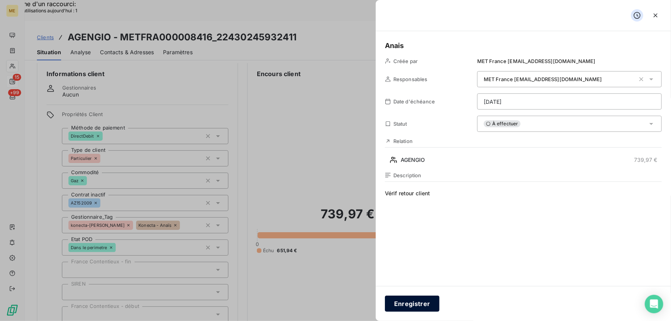
click at [417, 307] on button "Enregistrer" at bounding box center [412, 304] width 55 height 16
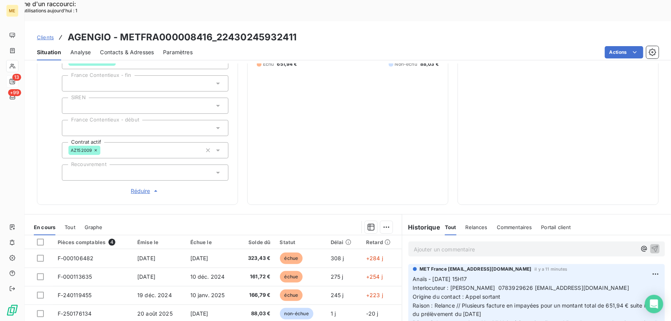
scroll to position [254, 0]
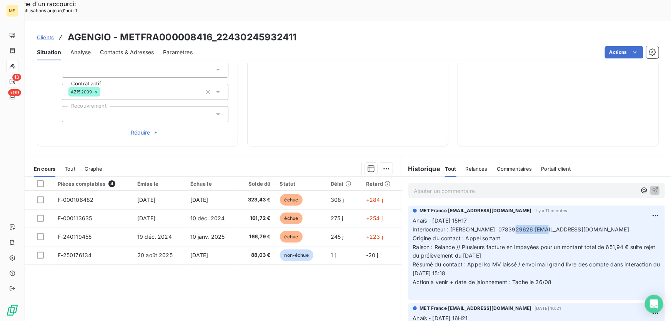
drag, startPoint x: 519, startPoint y: 204, endPoint x: 546, endPoint y: 205, distance: 27.3
click at [546, 226] on span "Interlocuteur : [PERSON_NAME] 0783929626 [EMAIL_ADDRESS][DOMAIN_NAME]" at bounding box center [521, 229] width 217 height 7
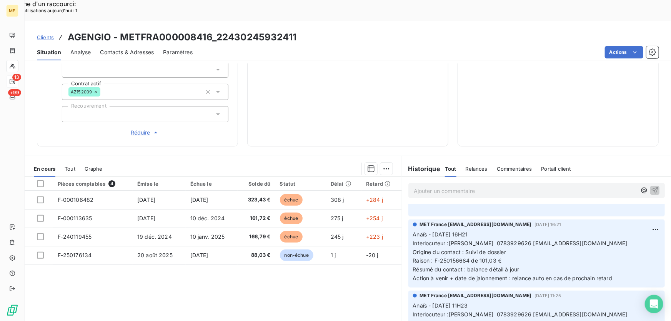
scroll to position [105, 0]
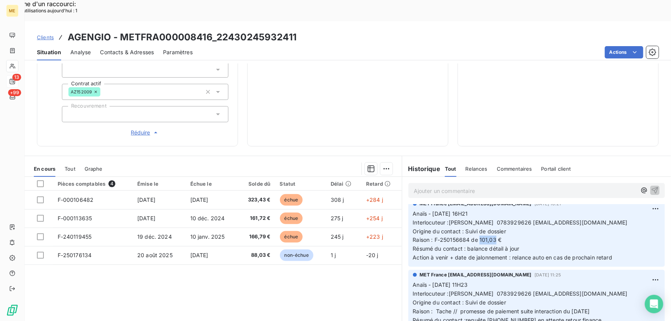
drag, startPoint x: 477, startPoint y: 215, endPoint x: 501, endPoint y: 216, distance: 23.9
click at [496, 237] on span "Raison : F-250156684 de 101,03 €" at bounding box center [457, 240] width 89 height 7
click at [508, 216] on p "Anaïs - 06/08/2025 - 16H21 Interlocuteur :Mme AGENGIO AUDREY 0783929626 odrea94…" at bounding box center [536, 236] width 247 height 53
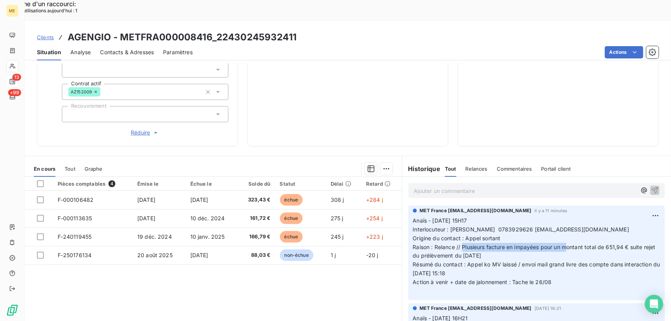
drag, startPoint x: 460, startPoint y: 221, endPoint x: 617, endPoint y: 222, distance: 157.4
click at [603, 244] on span "Raison : Relance // Plusieurs facture en impayées pour un montant total de 651,…" at bounding box center [535, 251] width 244 height 15
drag, startPoint x: 616, startPoint y: 223, endPoint x: 604, endPoint y: 236, distance: 17.7
click at [616, 225] on p "Anaïs - 21/08/2025 - 15H17 Interlocuteur : Mme AGENGIO AUDREY 0783929626 odrea9…" at bounding box center [536, 256] width 247 height 79
click at [596, 243] on p "Anaïs - 21/08/2025 - 15H17 Interlocuteur : Mme AGENGIO AUDREY 0783929626 odrea9…" at bounding box center [536, 256] width 247 height 79
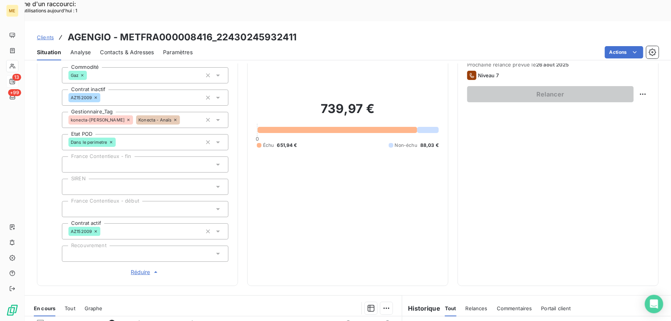
scroll to position [254, 0]
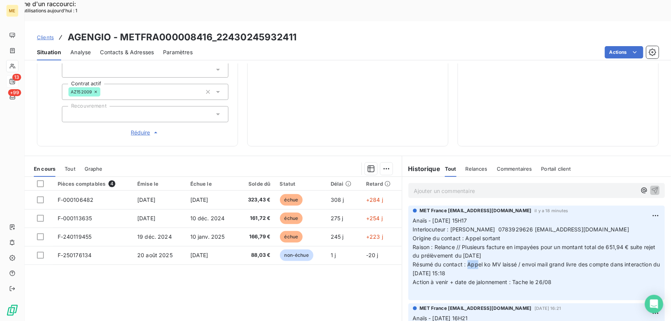
drag, startPoint x: 467, startPoint y: 239, endPoint x: 475, endPoint y: 242, distance: 9.0
click at [475, 242] on p "Anaïs - 21/08/2025 - 15H17 Interlocuteur : Mme AGENGIO AUDREY 0783929626 odrea9…" at bounding box center [536, 256] width 247 height 79
click at [471, 246] on p "Anaïs - 21/08/2025 - 15H17 Interlocuteur : Mme AGENGIO AUDREY 0783929626 odrea9…" at bounding box center [536, 256] width 247 height 79
click at [462, 261] on span "Résumé du contact : Appel ko MV laissé / envoi mail grand livre des compte dans…" at bounding box center [537, 268] width 249 height 15
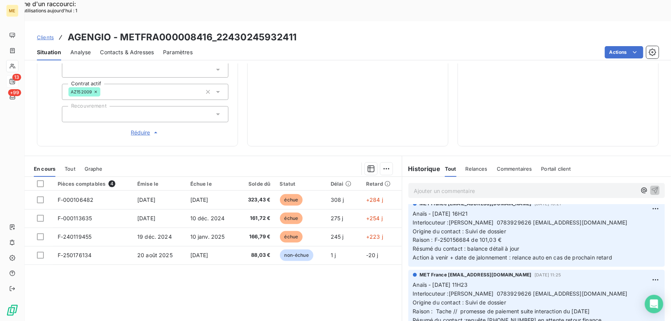
scroll to position [0, 0]
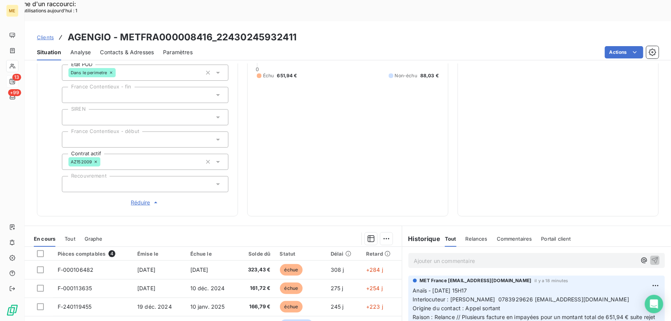
scroll to position [254, 0]
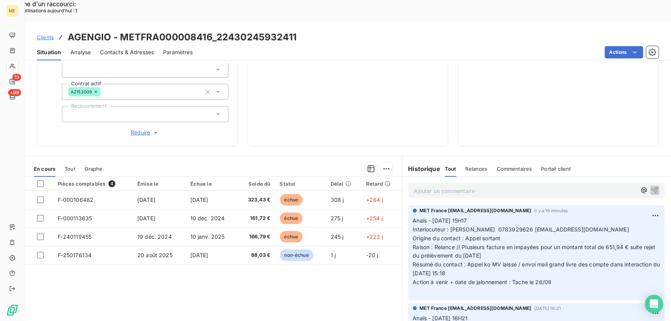
click at [472, 246] on p "Anaïs - 21/08/2025 - 15H17 Interlocuteur : Mme AGENGIO AUDREY 0783929626 odrea9…" at bounding box center [536, 256] width 247 height 79
click at [461, 261] on span "Résumé du contact : Appel ko MV laissé / envoi mail grand livre des compte dans…" at bounding box center [537, 268] width 249 height 15
drag, startPoint x: 466, startPoint y: 238, endPoint x: 506, endPoint y: 247, distance: 41.2
click at [506, 247] on p "Anaïs - 21/08/2025 - 15H17 Interlocuteur : Mme AGENGIO AUDREY 0783929626 odrea9…" at bounding box center [536, 256] width 247 height 79
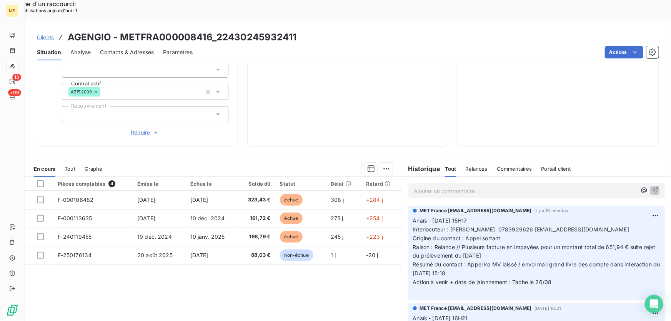
click at [464, 249] on p "Anaïs - 21/08/2025 - 15H17 Interlocuteur : Mme AGENGIO AUDREY 0783929626 odrea9…" at bounding box center [536, 256] width 247 height 79
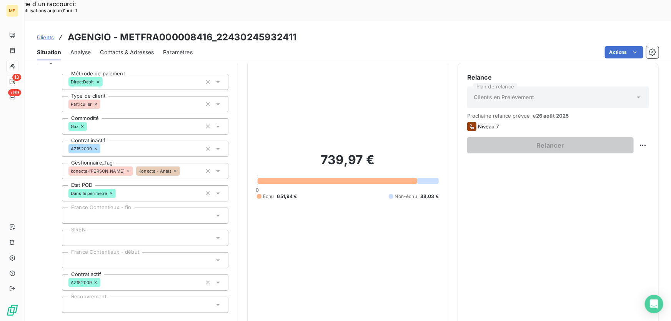
scroll to position [43, 0]
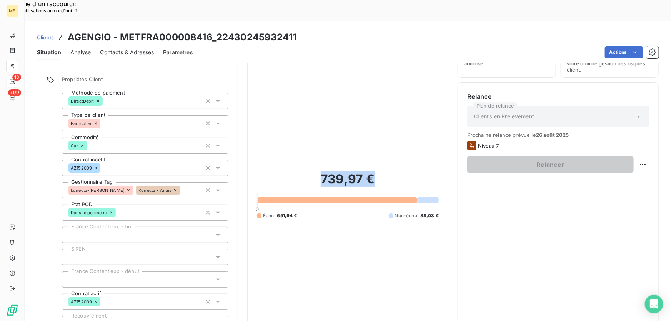
drag, startPoint x: 317, startPoint y: 154, endPoint x: 396, endPoint y: 154, distance: 78.9
click at [396, 172] on h2 "739,97 €" at bounding box center [348, 183] width 182 height 23
click at [387, 172] on h2 "739,97 €" at bounding box center [348, 183] width 182 height 23
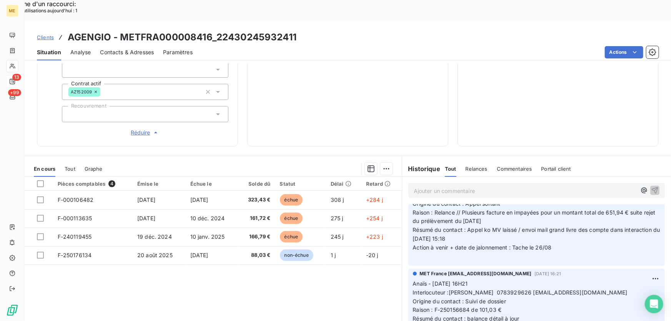
scroll to position [0, 0]
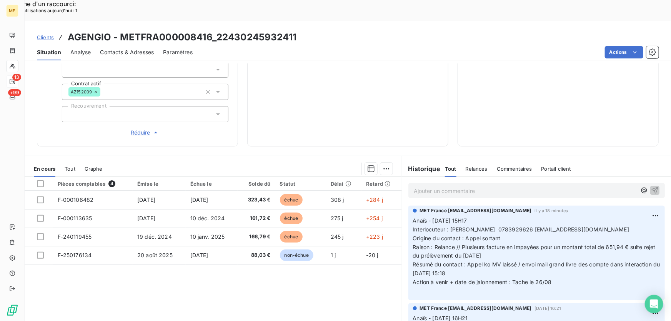
click at [502, 74] on div "Relance Plan de relance Clients en Prélèvement Prochaine relance prévue le 26 a…" at bounding box center [558, 9] width 182 height 255
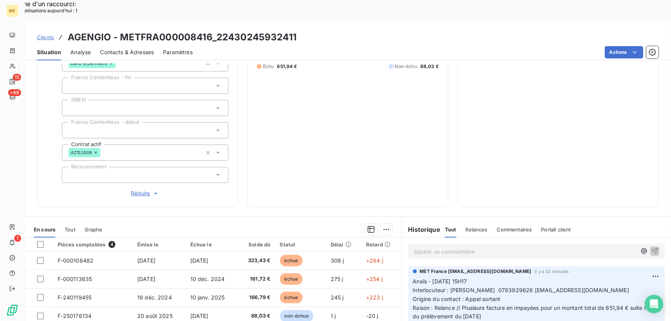
scroll to position [254, 0]
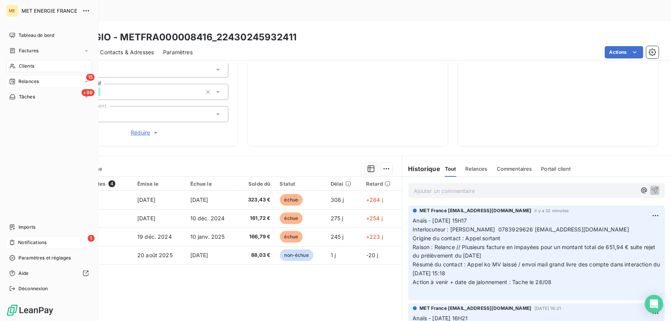
click at [20, 244] on span "Notifications" at bounding box center [32, 242] width 28 height 7
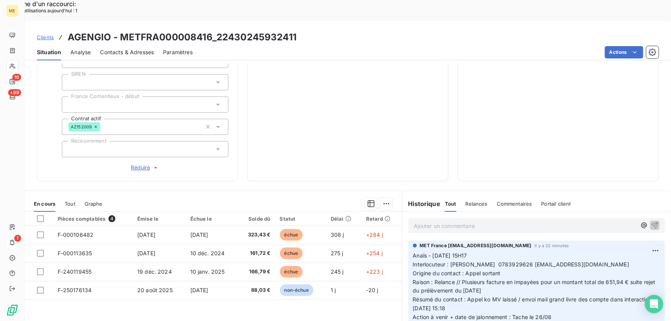
scroll to position [113, 0]
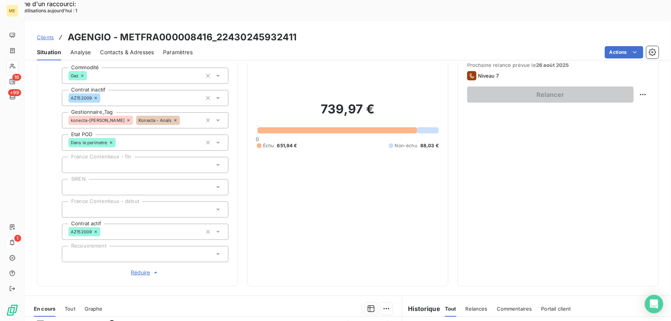
click at [604, 92] on div "Replanifier cette action" at bounding box center [606, 90] width 69 height 12
select select "7"
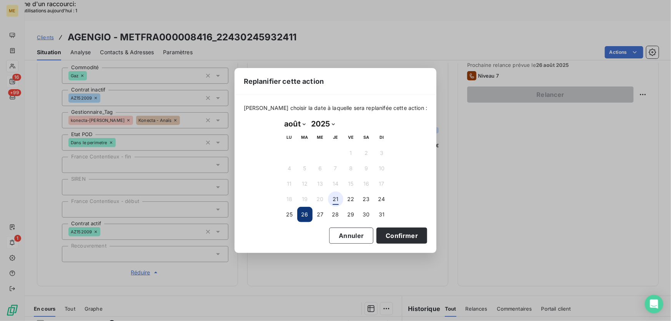
click at [337, 199] on button "21" at bounding box center [335, 199] width 15 height 15
click at [382, 236] on button "Confirmer" at bounding box center [402, 236] width 51 height 16
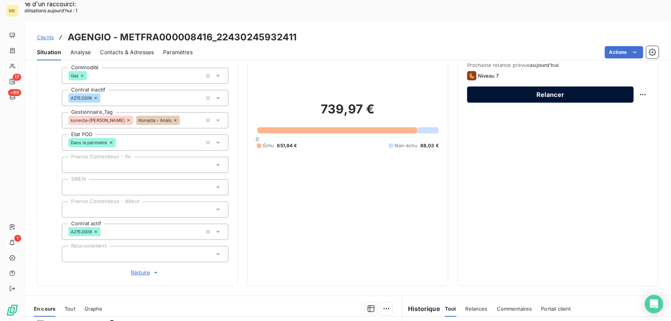
click at [541, 87] on button "Relancer" at bounding box center [550, 95] width 167 height 16
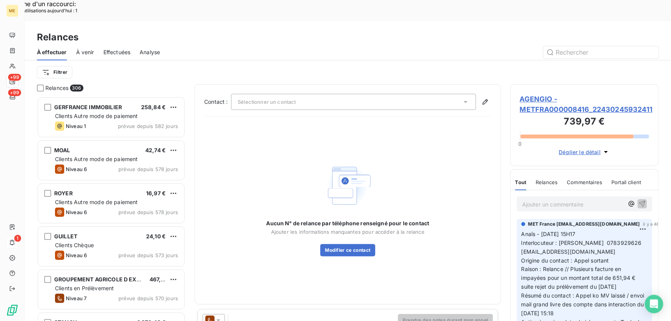
scroll to position [241, 143]
click at [342, 94] on div "Sélectionner un contact" at bounding box center [353, 102] width 245 height 16
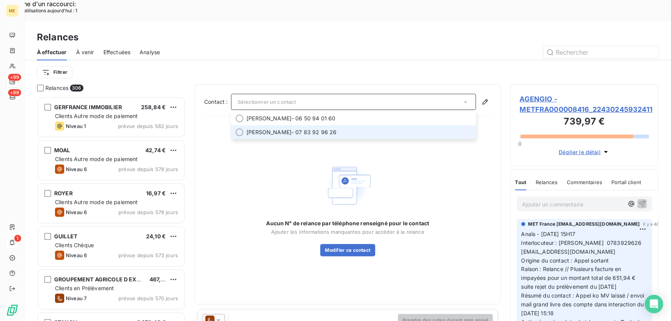
click at [318, 128] on span "Audrey Agengio - 07 83 92 96 26" at bounding box center [359, 132] width 225 height 8
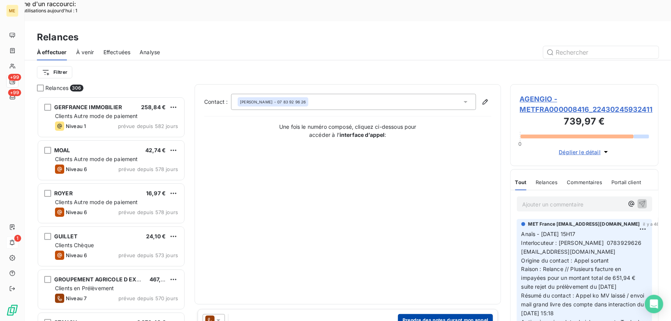
click at [400, 314] on button "Prendre des notes durant mon appel" at bounding box center [445, 320] width 95 height 12
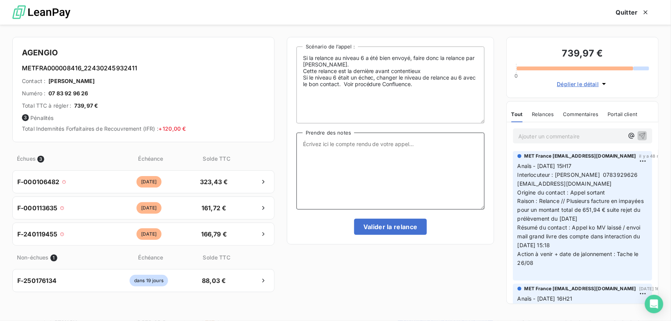
click at [369, 159] on textarea "Prendre des notes" at bounding box center [391, 171] width 188 height 77
paste textarea "Anaïs - 21/08/2025 - 16H16 Interlocuteur : Mme AGENGIO AUDREY 0783929626 odrea9…"
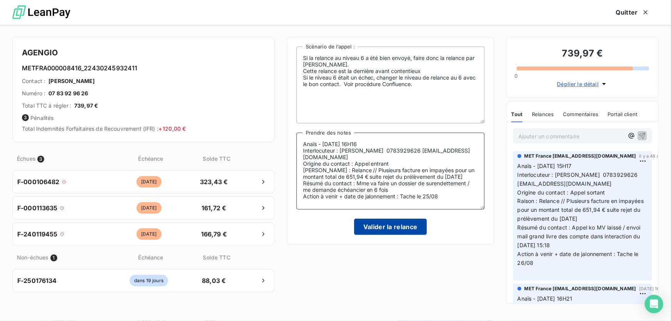
type textarea "Anaïs - 21/08/2025 - 16H16 Interlocuteur : Mme AGENGIO AUDREY 0783929626 odrea9…"
click at [364, 226] on button "Valider la relance" at bounding box center [390, 227] width 73 height 16
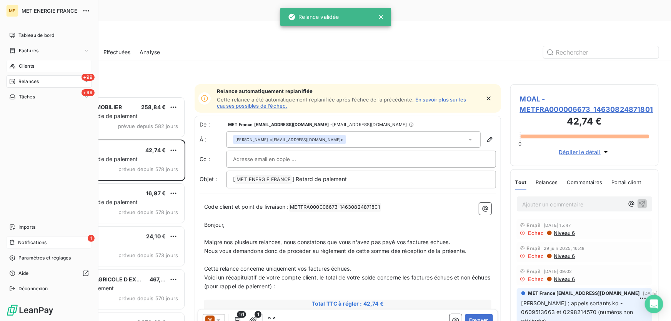
click at [20, 65] on span "Clients" at bounding box center [26, 66] width 15 height 7
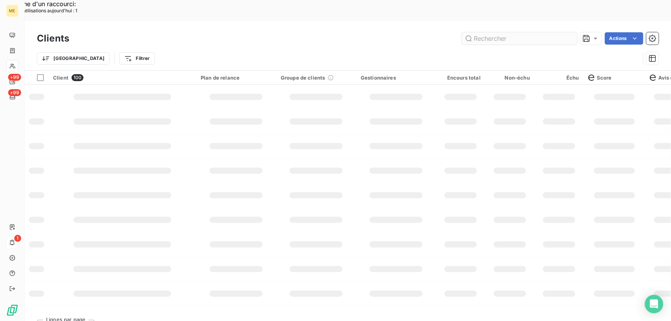
click at [515, 32] on input "text" at bounding box center [519, 38] width 115 height 12
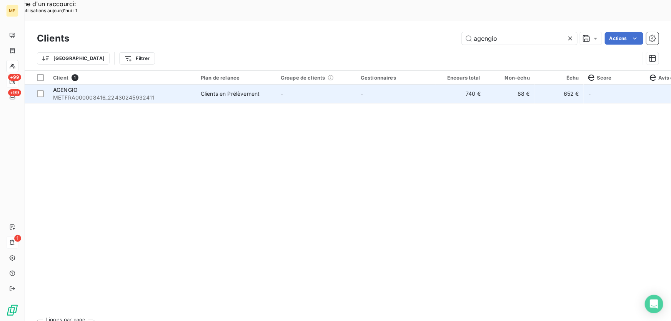
type input "agengio"
click at [274, 85] on td "Clients en Prélèvement" at bounding box center [236, 94] width 80 height 18
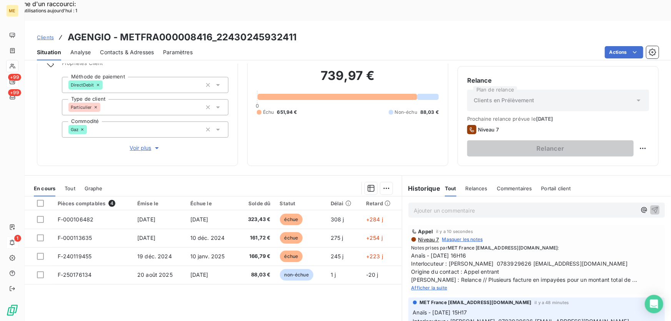
scroll to position [85, 0]
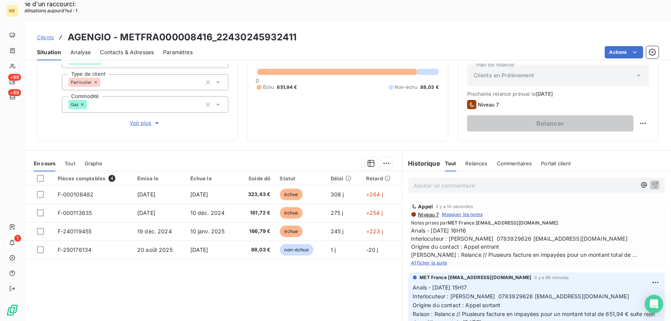
click at [428, 181] on p "Ajouter un commentaire ﻿" at bounding box center [525, 186] width 223 height 10
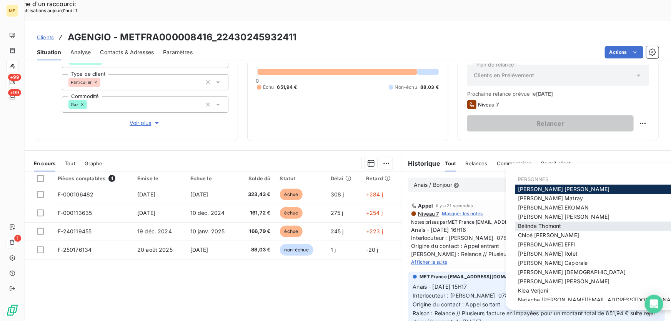
click at [539, 225] on span "Bélinda Thomont" at bounding box center [539, 226] width 43 height 7
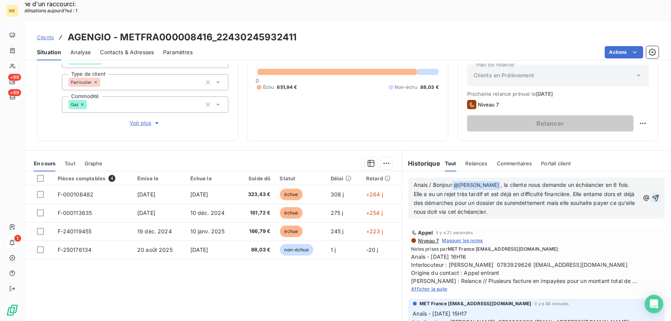
click at [653, 195] on icon "button" at bounding box center [656, 198] width 7 height 7
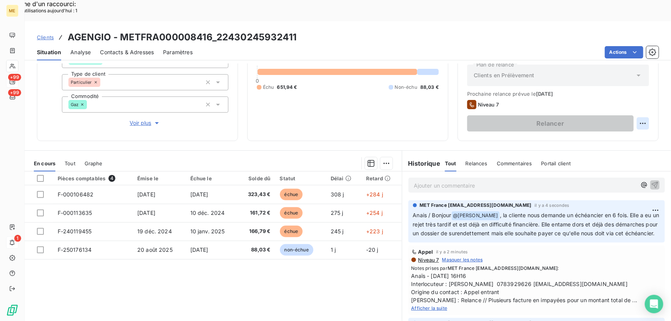
click at [631, 120] on div "Replanifier cette action" at bounding box center [606, 119] width 69 height 12
select select "7"
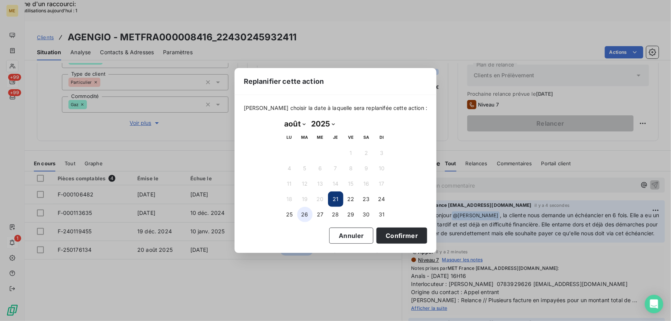
click at [300, 218] on button "26" at bounding box center [304, 214] width 15 height 15
click at [401, 236] on button "Confirmer" at bounding box center [402, 236] width 51 height 16
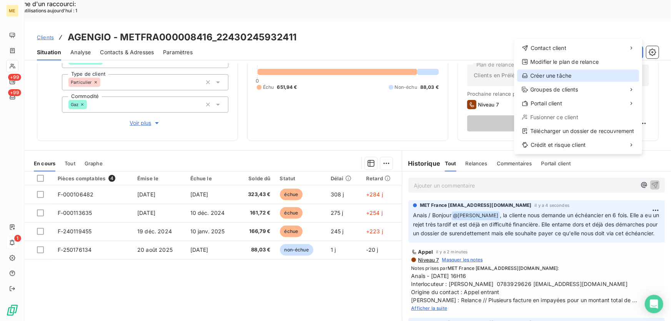
click at [572, 78] on div "Créer une tâche" at bounding box center [578, 76] width 122 height 12
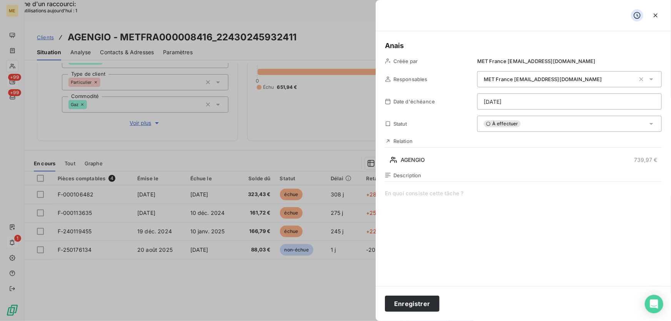
click at [432, 197] on span at bounding box center [523, 264] width 277 height 148
click at [409, 304] on button "Enregistrer" at bounding box center [412, 304] width 55 height 16
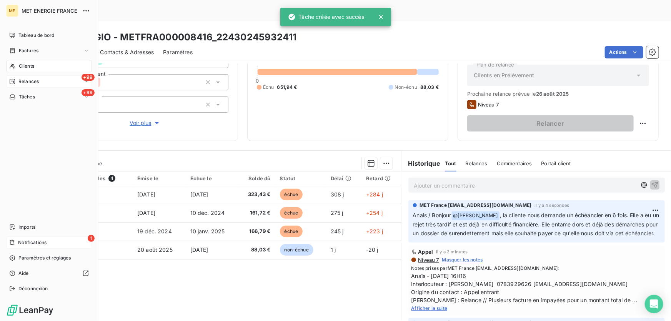
click at [28, 244] on span "Notifications" at bounding box center [32, 242] width 28 height 7
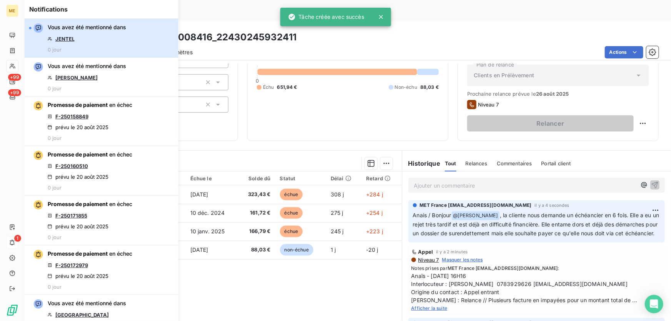
click at [126, 33] on button "Vous avez été mentionné dans JENTEL 0 jour" at bounding box center [102, 38] width 154 height 39
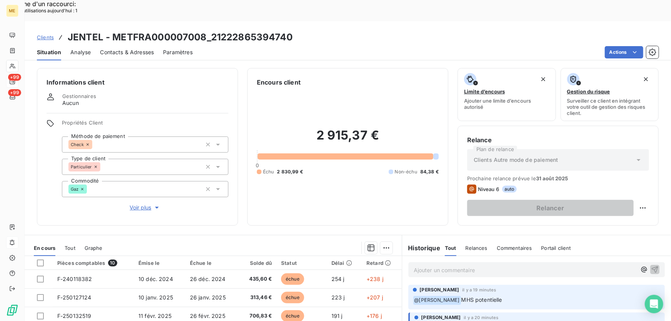
click at [150, 204] on span "Voir plus" at bounding box center [145, 208] width 31 height 8
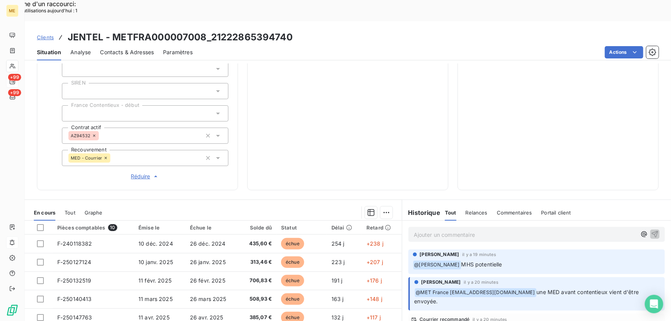
scroll to position [105, 0]
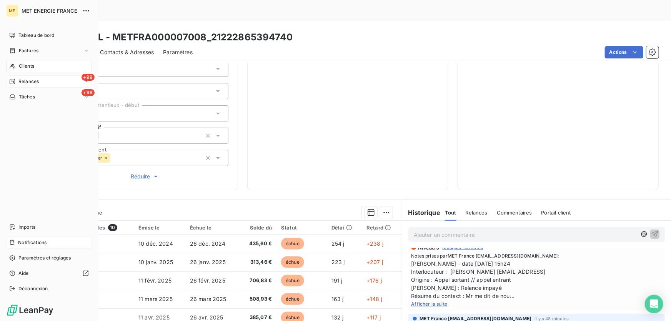
click at [17, 65] on div "Clients" at bounding box center [49, 66] width 86 height 12
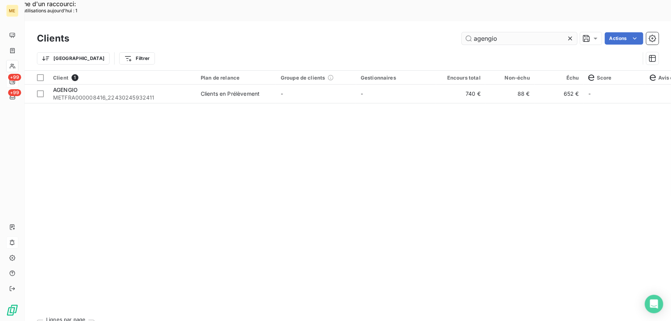
click at [491, 32] on input "agengio" at bounding box center [519, 38] width 115 height 12
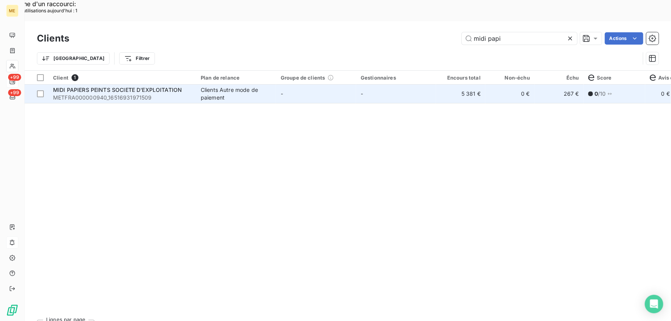
type input "midi papi"
click at [238, 86] on div "Clients Autre mode de paiement" at bounding box center [236, 93] width 71 height 15
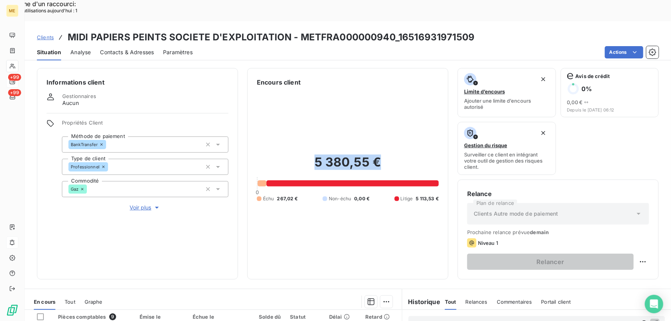
drag, startPoint x: 313, startPoint y: 141, endPoint x: 432, endPoint y: 141, distance: 119.3
click at [432, 155] on h2 "5 380,55 €" at bounding box center [348, 166] width 182 height 23
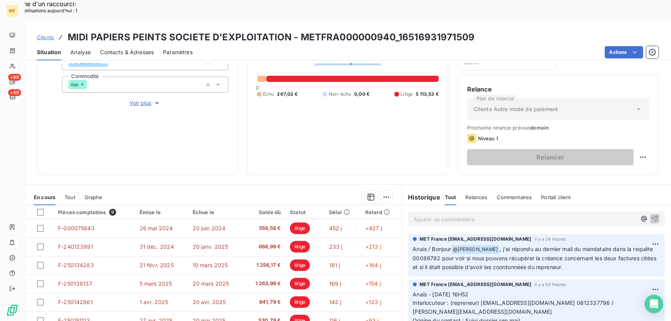
scroll to position [138, 0]
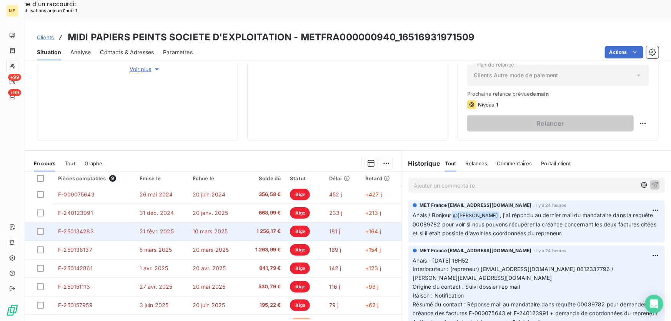
click at [230, 222] on td "10 mars 2025" at bounding box center [215, 231] width 55 height 18
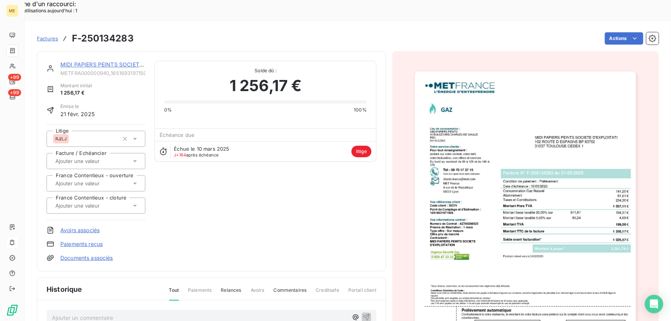
click at [501, 179] on img "button" at bounding box center [525, 228] width 221 height 313
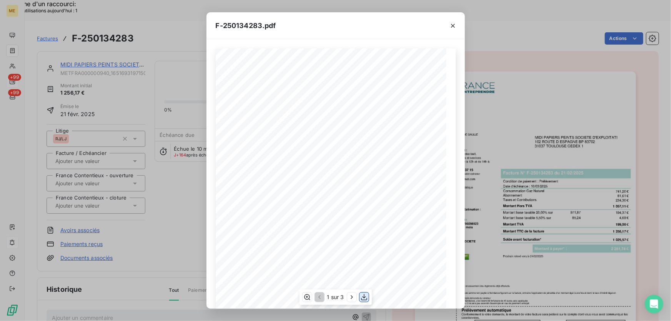
click at [366, 297] on icon "button" at bounding box center [364, 298] width 8 height 8
drag, startPoint x: 450, startPoint y: 28, endPoint x: 441, endPoint y: 35, distance: 11.9
click at [451, 28] on icon "button" at bounding box center [453, 26] width 8 height 8
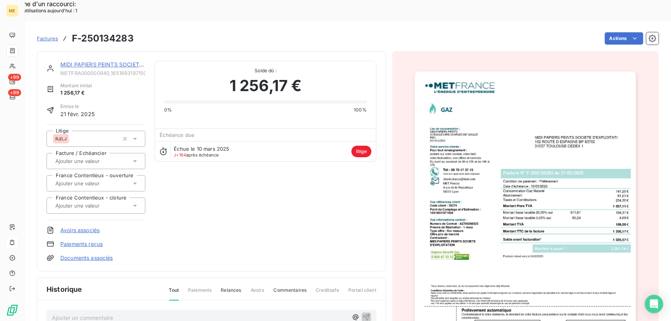
click at [532, 173] on img "button" at bounding box center [525, 228] width 221 height 313
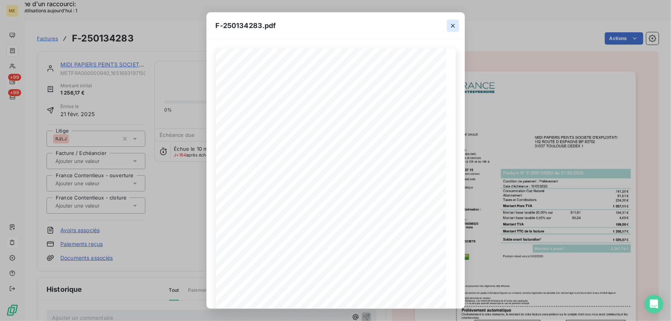
click at [451, 26] on icon "button" at bounding box center [453, 26] width 8 height 8
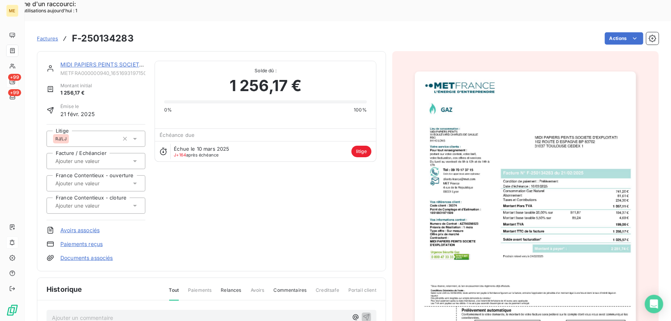
click at [71, 61] on link "MIDI PAPIERS PEINTS SOCIETE D'EXPLOITATION" at bounding box center [124, 64] width 129 height 7
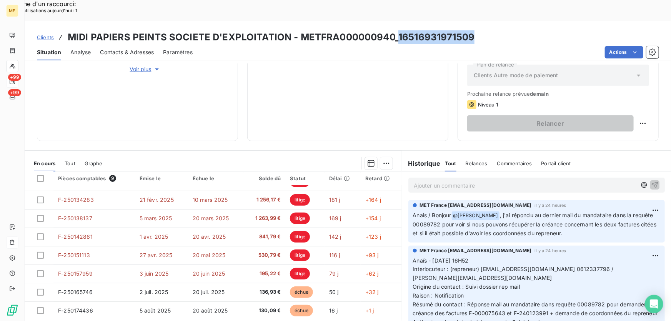
drag, startPoint x: 475, startPoint y: 14, endPoint x: 395, endPoint y: 15, distance: 79.3
click at [395, 30] on div "Clients MIDI PAPIERS PEINTS SOCIETE D'EXPLOITATION - METFRA000000940_1651693197…" at bounding box center [348, 37] width 647 height 14
click at [124, 48] on span "Contacts & Adresses" at bounding box center [127, 52] width 54 height 8
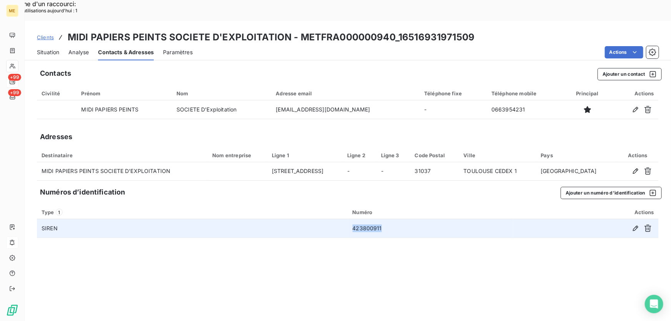
drag, startPoint x: 383, startPoint y: 206, endPoint x: 349, endPoint y: 209, distance: 34.3
click at [349, 219] on td "423800911" at bounding box center [431, 228] width 166 height 18
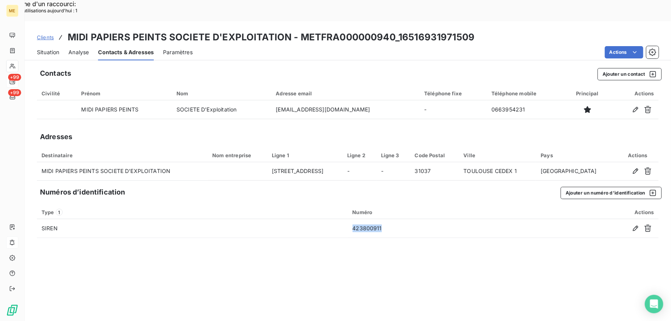
click at [51, 48] on span "Situation" at bounding box center [48, 52] width 22 height 8
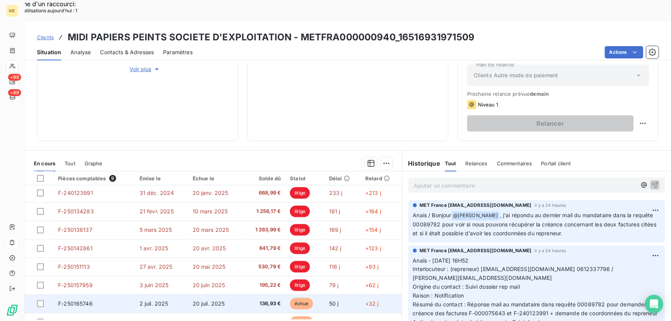
scroll to position [32, 0]
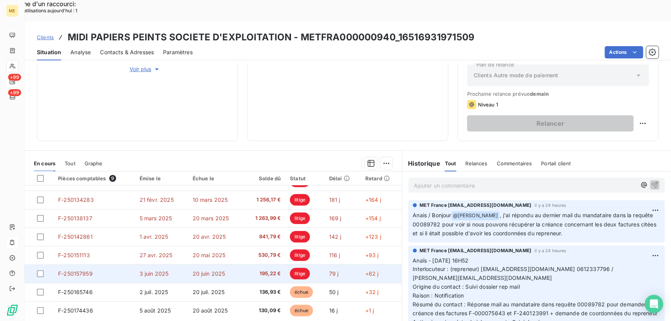
click at [177, 265] on td "3 juin 2025" at bounding box center [161, 274] width 53 height 18
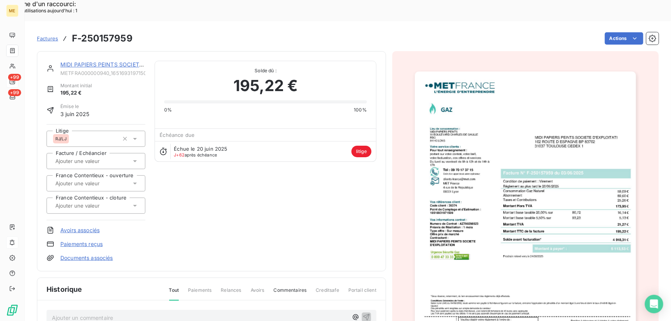
click at [493, 200] on img "button" at bounding box center [525, 228] width 221 height 313
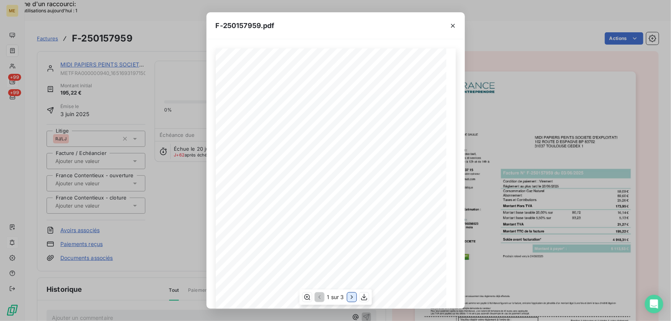
click at [350, 299] on icon "button" at bounding box center [352, 298] width 8 height 8
click at [452, 24] on icon "button" at bounding box center [453, 26] width 8 height 8
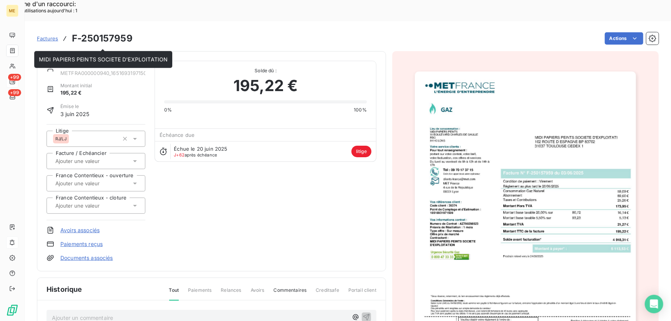
click at [108, 61] on link "MIDI PAPIERS PEINTS SOCIETE D'EXPLOITATION" at bounding box center [124, 64] width 129 height 7
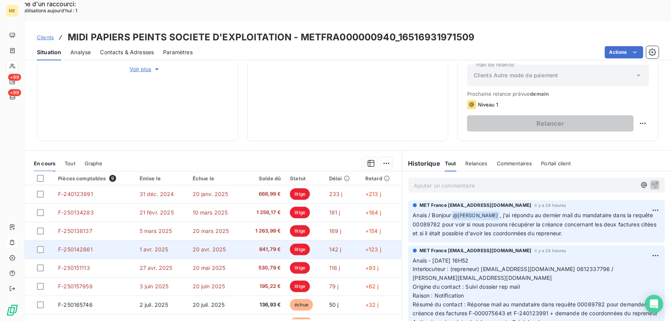
scroll to position [32, 0]
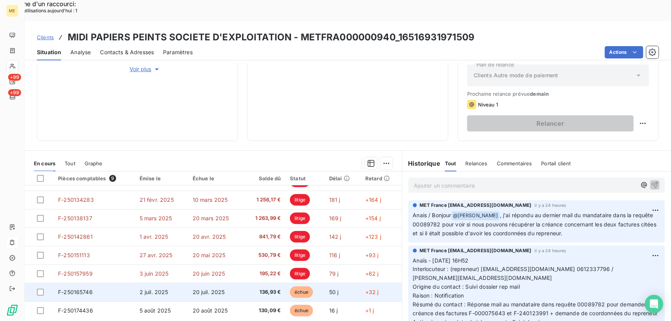
click at [202, 289] on span "20 juil. 2025" at bounding box center [209, 292] width 32 height 7
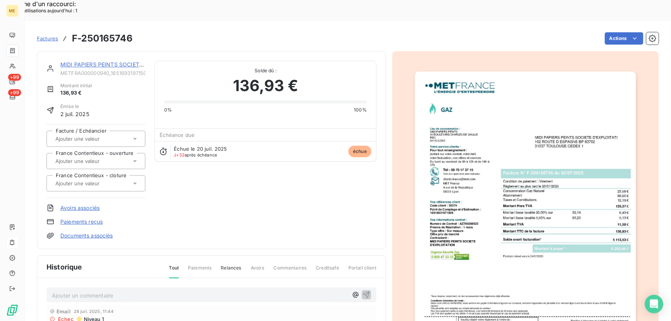
click at [566, 203] on img "button" at bounding box center [525, 228] width 221 height 313
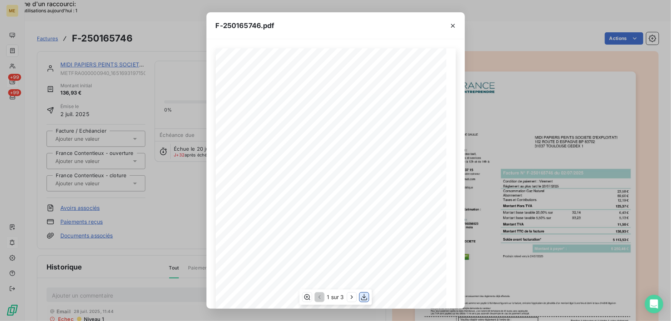
click at [364, 299] on icon "button" at bounding box center [364, 298] width 8 height 8
drag, startPoint x: 384, startPoint y: 30, endPoint x: 416, endPoint y: 26, distance: 33.0
click at [384, 30] on div "F-250165746.pdf" at bounding box center [336, 25] width 259 height 27
click at [454, 26] on icon "button" at bounding box center [453, 26] width 8 height 8
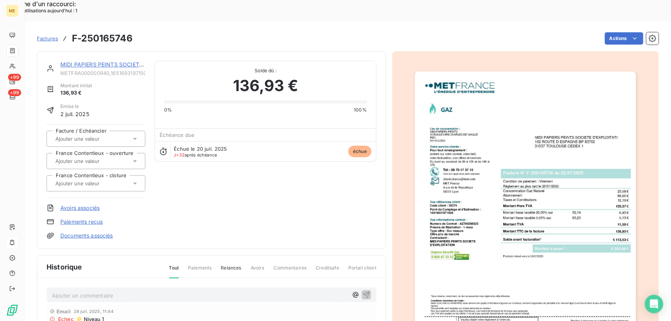
click at [118, 61] on link "MIDI PAPIERS PEINTS SOCIETE D'EXPLOITATION" at bounding box center [124, 64] width 129 height 7
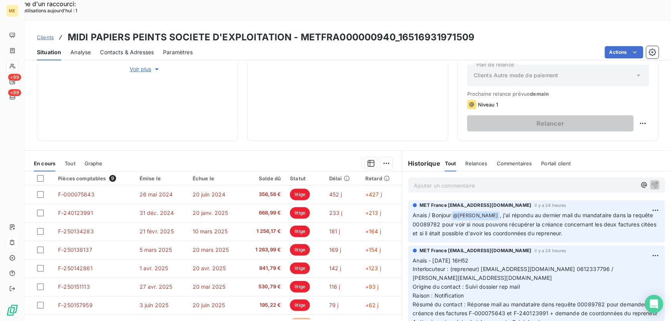
scroll to position [32, 0]
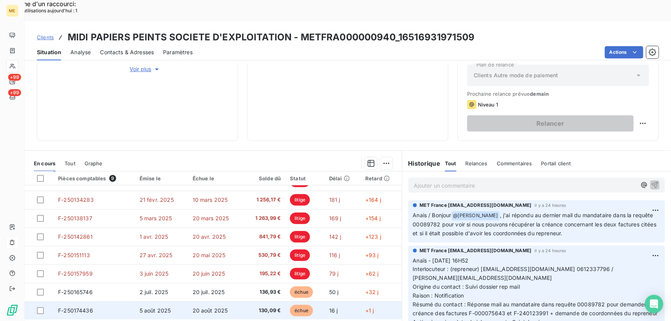
click at [208, 307] on span "20 août 2025" at bounding box center [210, 310] width 35 height 7
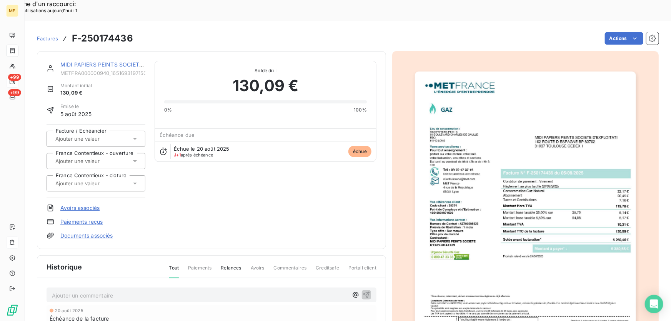
click at [522, 232] on img "button" at bounding box center [525, 228] width 221 height 313
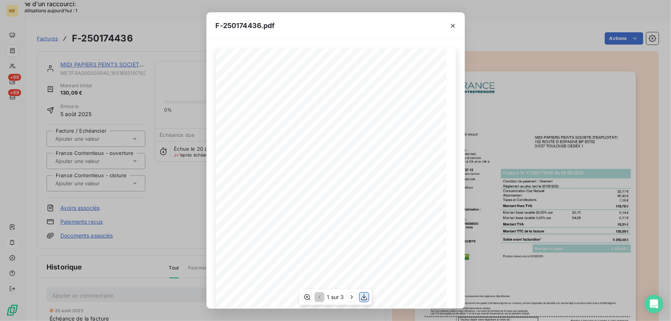
click at [365, 299] on icon "button" at bounding box center [364, 298] width 8 height 8
click at [454, 25] on icon "button" at bounding box center [453, 26] width 4 height 4
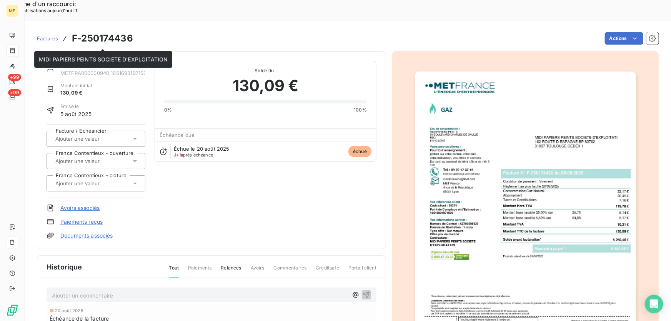
click at [123, 61] on link "MIDI PAPIERS PEINTS SOCIETE D'EXPLOITATION" at bounding box center [124, 64] width 129 height 7
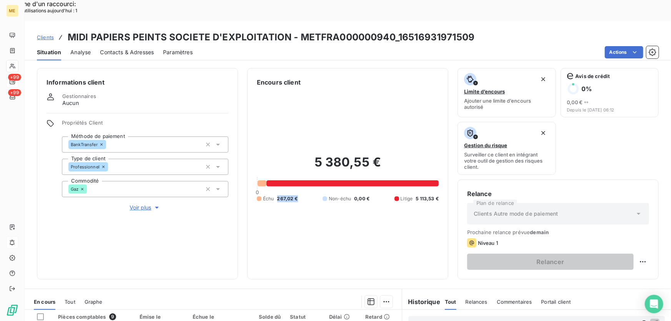
drag, startPoint x: 296, startPoint y: 168, endPoint x: 275, endPoint y: 166, distance: 20.9
click at [275, 195] on div "Échu 267,02 € Non-échu 0,00 € Litige 5 113,53 €" at bounding box center [348, 198] width 182 height 7
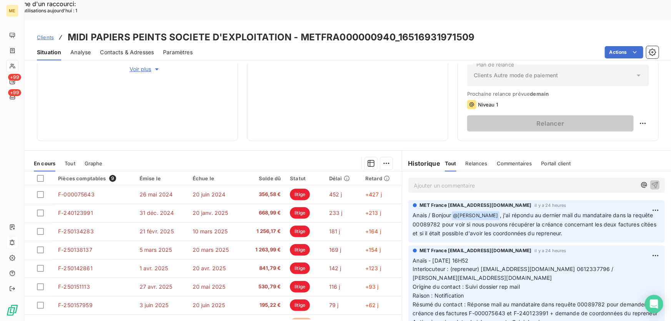
click at [440, 181] on p "Ajouter un commentaire ﻿" at bounding box center [525, 186] width 223 height 10
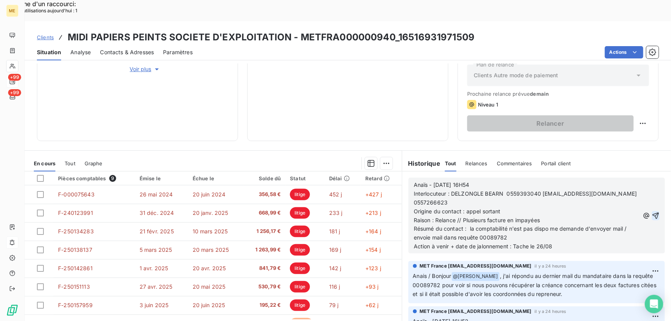
click at [653, 212] on icon "button" at bounding box center [656, 215] width 7 height 7
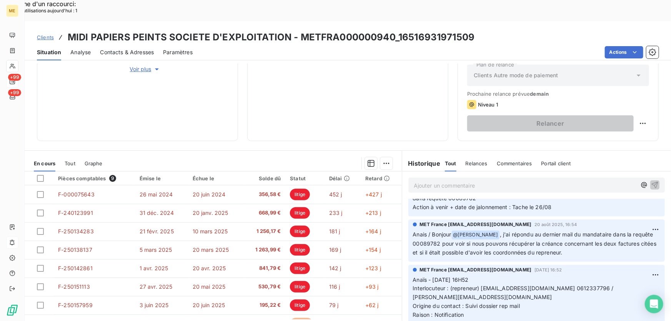
scroll to position [0, 0]
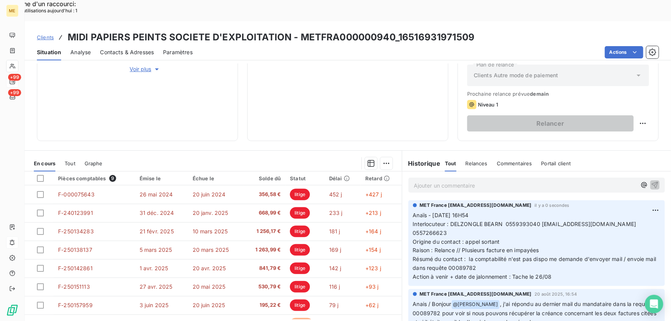
click at [481, 181] on p "Ajouter un commentaire ﻿" at bounding box center [525, 186] width 223 height 10
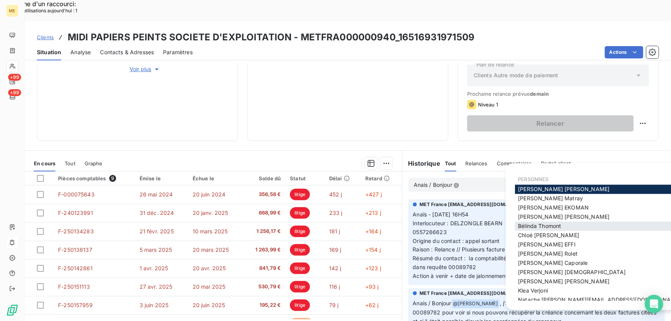
click at [536, 226] on span "Bélinda Thomont" at bounding box center [539, 226] width 43 height 7
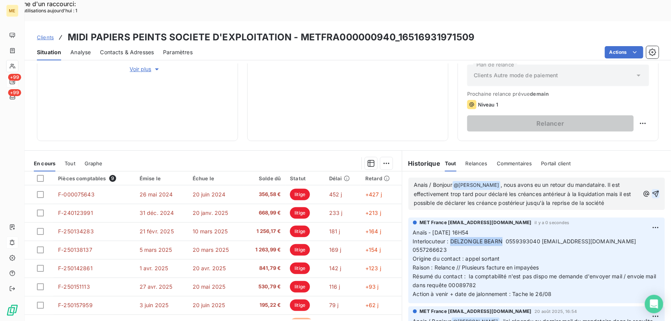
drag, startPoint x: 449, startPoint y: 219, endPoint x: 500, endPoint y: 218, distance: 51.6
click at [500, 238] on span "Interlocuteur : DELZONGLE BEARN 0559393040 comptabilite@delzongle.fr 0557266623" at bounding box center [525, 245] width 225 height 15
click at [617, 183] on p "Anais / Bonjour @ Bélinda Thomont ﻿ , nous avons eu un retour du mandataire. Il…" at bounding box center [527, 194] width 226 height 27
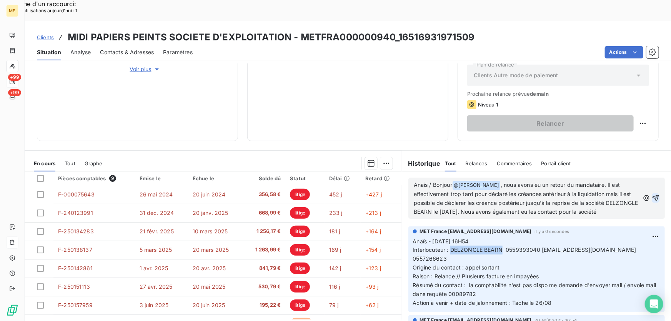
drag, startPoint x: 452, startPoint y: 235, endPoint x: 499, endPoint y: 240, distance: 47.2
click at [499, 247] on span "Interlocuteur : DELZONGLE BEARN 0559393040 comptabilite@delzongle.fr 0557266623" at bounding box center [525, 254] width 225 height 15
click at [444, 200] on p "Anais / Bonjour @ Bélinda Thomont ﻿ , nous avons eu un retour du mandataire. Il…" at bounding box center [527, 199] width 226 height 36
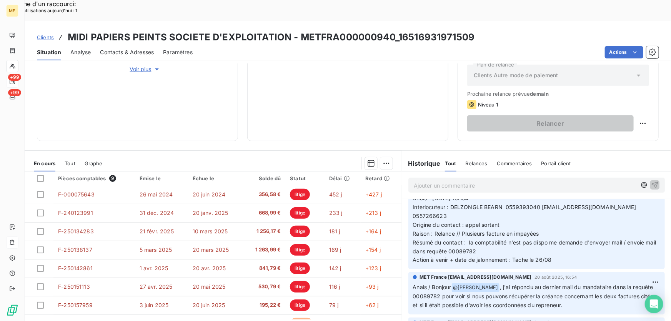
scroll to position [70, 0]
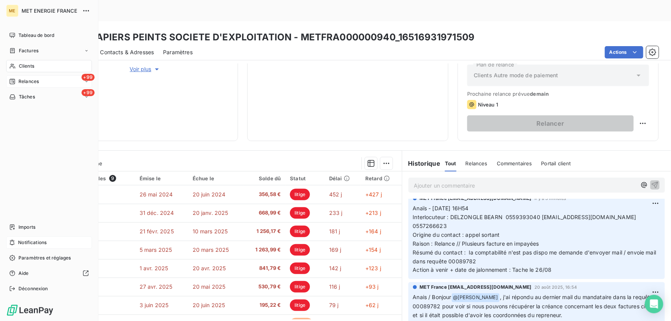
click at [38, 81] on span "Relances" at bounding box center [28, 81] width 20 height 7
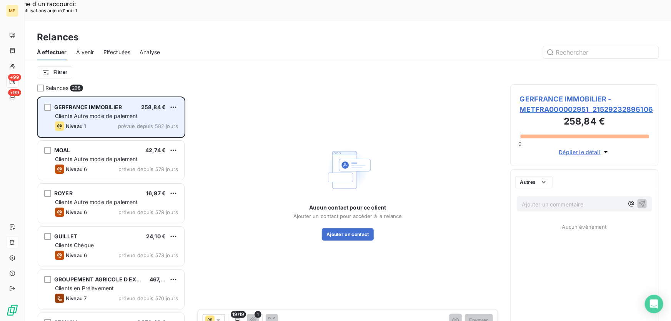
scroll to position [241, 143]
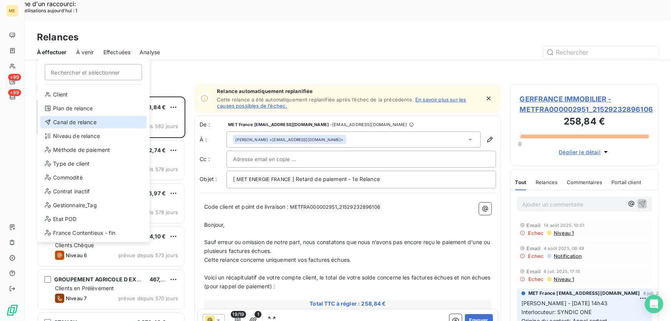
click at [87, 122] on div "Canal de relance" at bounding box center [93, 122] width 107 height 12
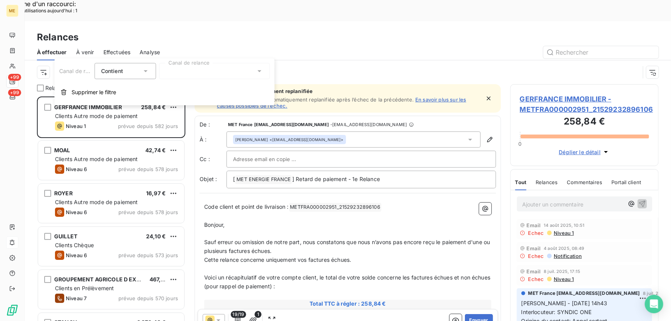
click at [172, 72] on div at bounding box center [214, 71] width 111 height 16
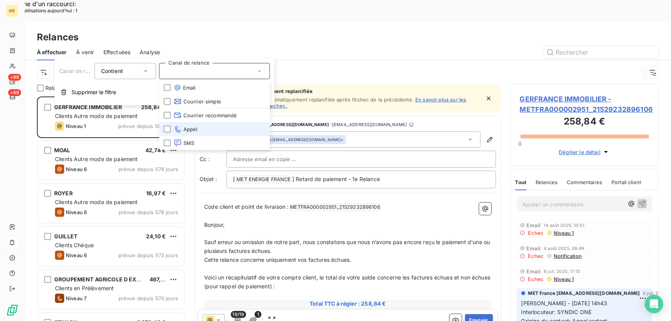
click at [196, 128] on span "Appel" at bounding box center [186, 129] width 24 height 8
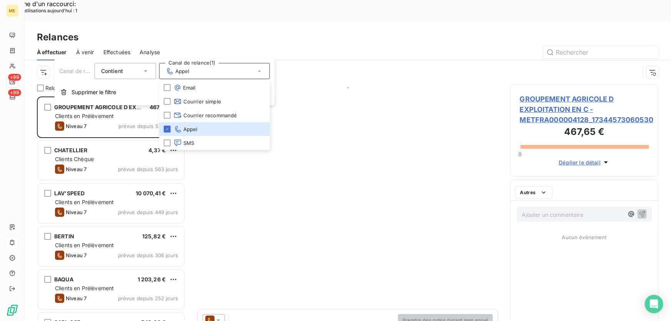
scroll to position [241, 143]
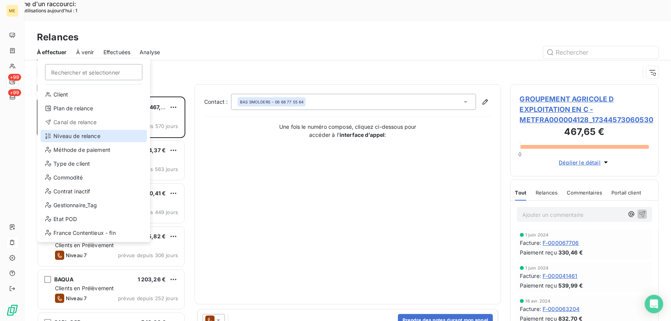
click at [87, 137] on div "Niveau de relance" at bounding box center [93, 136] width 107 height 12
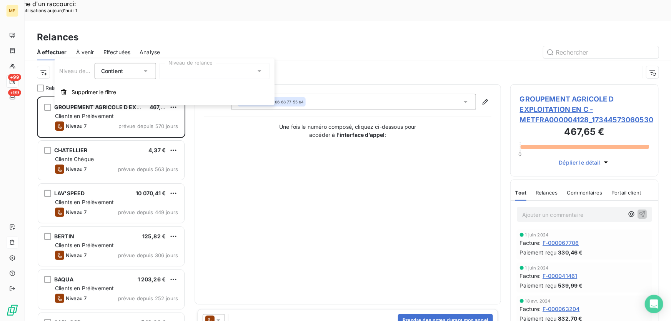
click at [218, 75] on div at bounding box center [214, 71] width 111 height 16
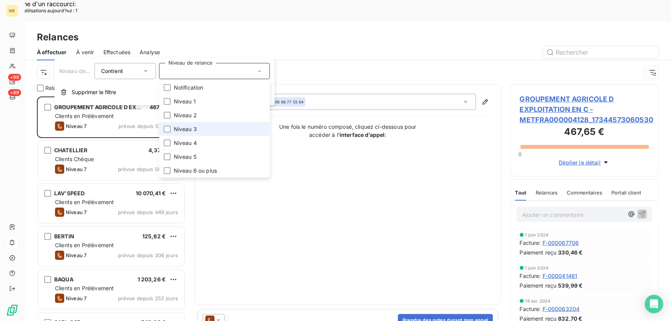
click at [202, 128] on li "Niveau 3" at bounding box center [214, 129] width 111 height 14
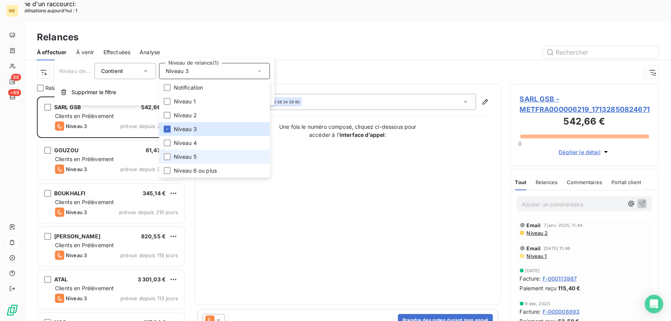
scroll to position [241, 143]
click at [197, 158] on li "Niveau 5" at bounding box center [214, 157] width 111 height 14
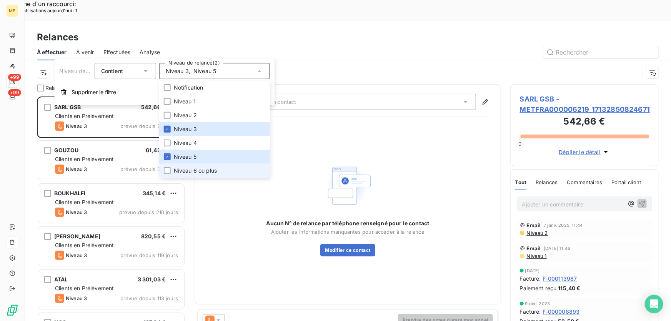
click at [198, 172] on span "Niveau 6 ou plus" at bounding box center [195, 171] width 43 height 8
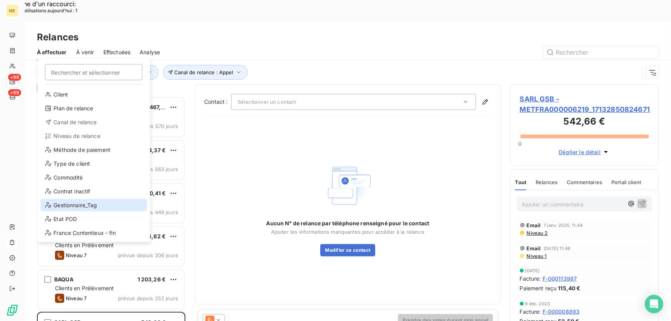
click at [92, 206] on div "Gestionnaire_Tag" at bounding box center [93, 205] width 107 height 12
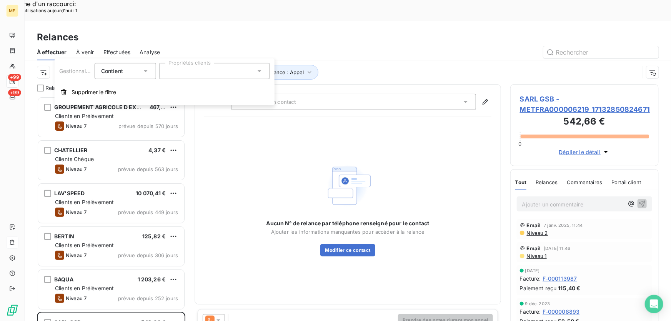
click at [232, 75] on div at bounding box center [214, 71] width 111 height 16
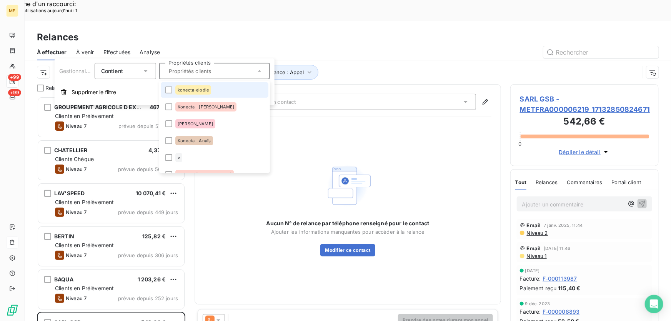
click at [226, 91] on li "konecta-elodie" at bounding box center [215, 89] width 108 height 15
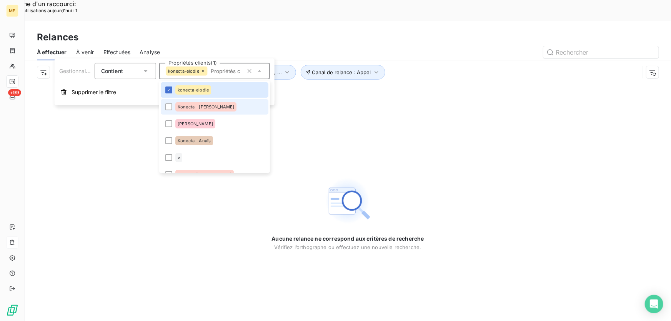
click at [222, 107] on li "Konecta - Cindy" at bounding box center [215, 106] width 108 height 15
click at [209, 144] on div "Konecta - Anaïs" at bounding box center [194, 140] width 38 height 9
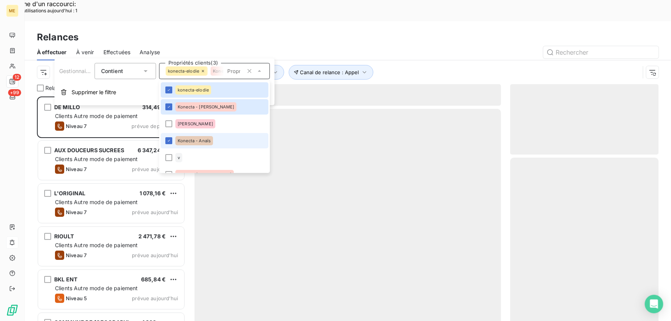
scroll to position [241, 143]
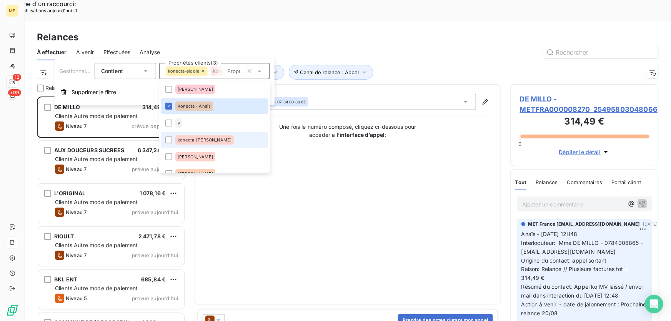
click at [207, 142] on div "konecta-valérie" at bounding box center [204, 139] width 58 height 9
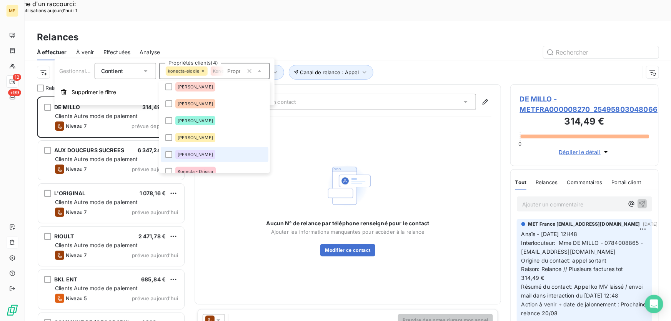
scroll to position [140, 0]
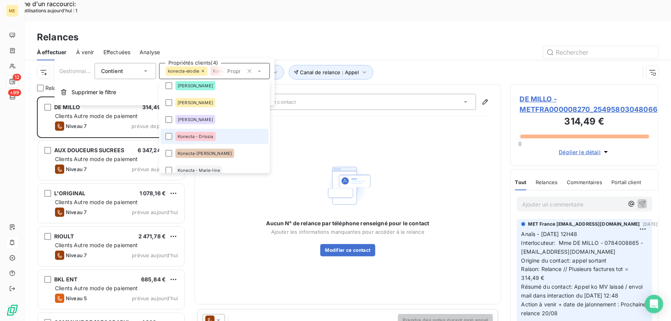
click at [202, 140] on div "Konecta - Drissia" at bounding box center [195, 136] width 40 height 9
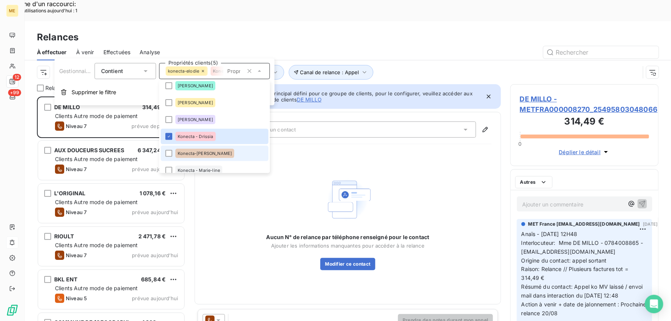
click at [200, 154] on span "Konecta-Laurine" at bounding box center [205, 153] width 54 height 5
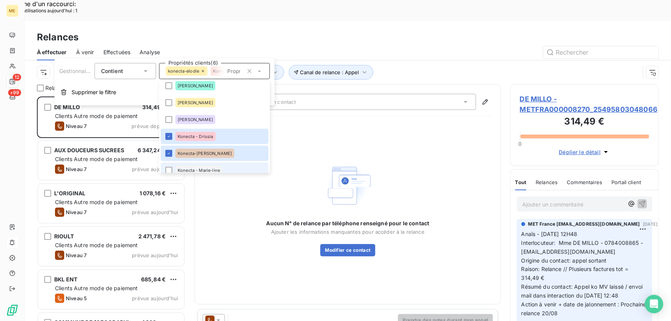
click at [197, 164] on li "Konecta - Marie-line" at bounding box center [215, 170] width 108 height 15
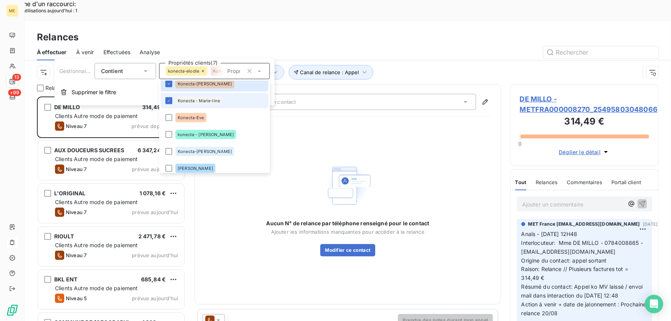
scroll to position [241, 143]
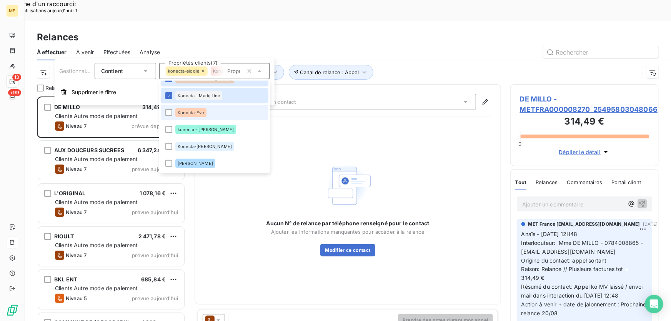
click at [209, 115] on li "Konecta-Eve" at bounding box center [215, 112] width 108 height 15
click at [204, 135] on li "konecta - lisa" at bounding box center [215, 129] width 108 height 15
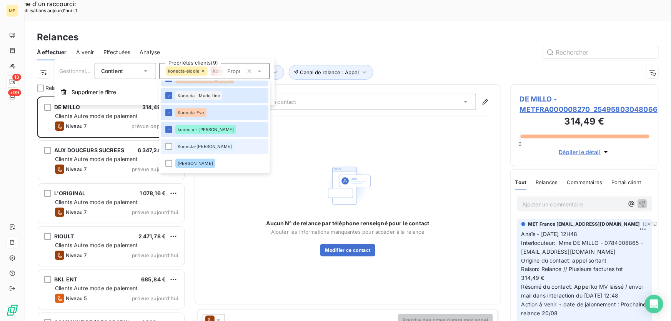
click at [204, 149] on div "Konecta-Sylvain" at bounding box center [204, 146] width 59 height 9
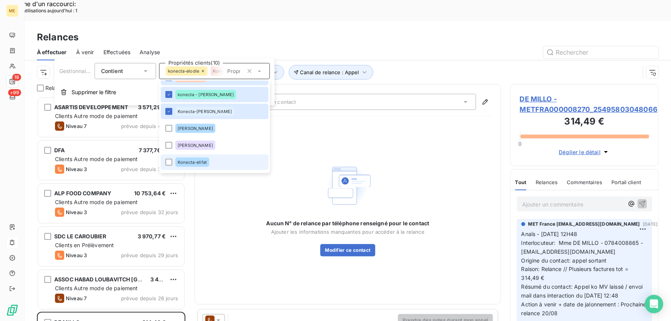
click at [200, 163] on span "Konecta-elifat" at bounding box center [192, 162] width 29 height 5
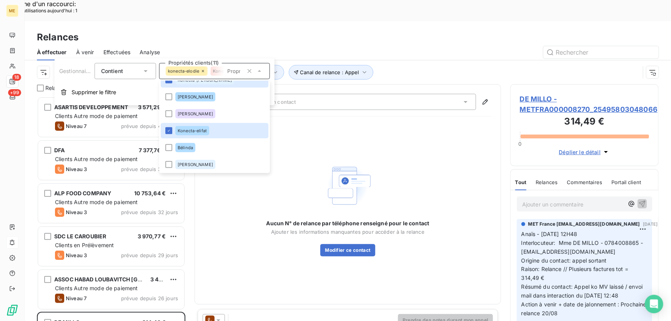
click at [404, 65] on div "Canal de relance : Appel Niveau de relance : Niveau 3 , ... Gestionnaire_Tag : …" at bounding box center [338, 72] width 603 height 15
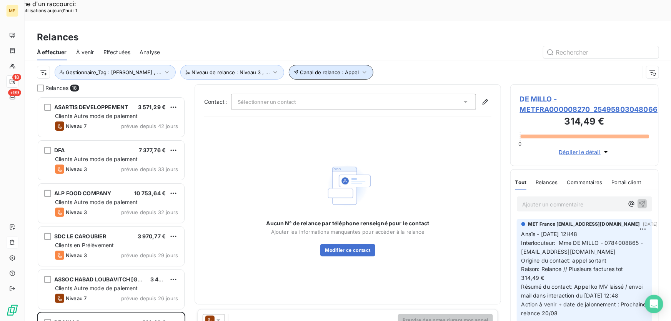
click at [322, 65] on button "Canal de relance : Appel" at bounding box center [331, 72] width 85 height 15
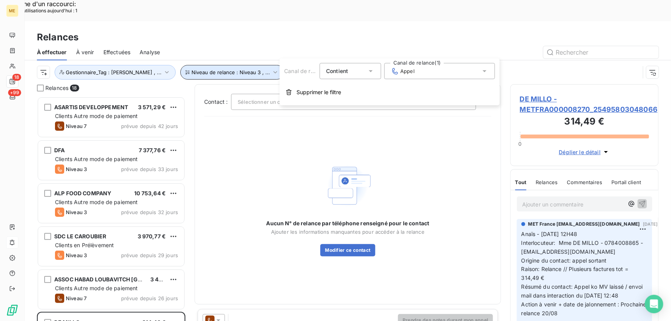
click at [253, 69] on span "Niveau de relance : Niveau 3 , ..." at bounding box center [231, 72] width 78 height 6
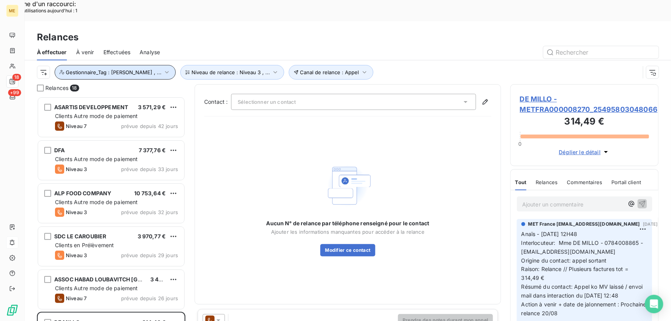
click at [138, 69] on span "Gestionnaire_Tag : konecta-elodie , ..." at bounding box center [114, 72] width 96 height 6
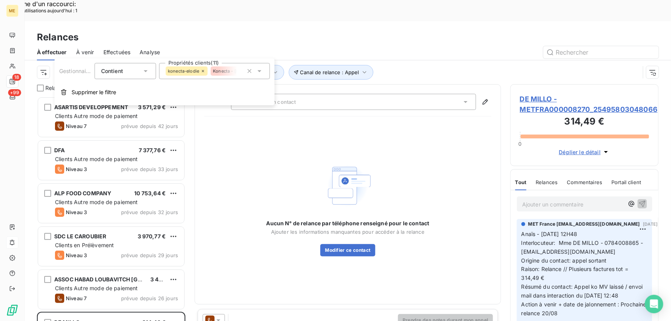
click at [442, 60] on div "Canal de relance : Appel Niveau de relance : Niveau 3 , ... Gestionnaire_Tag : …" at bounding box center [348, 72] width 622 height 24
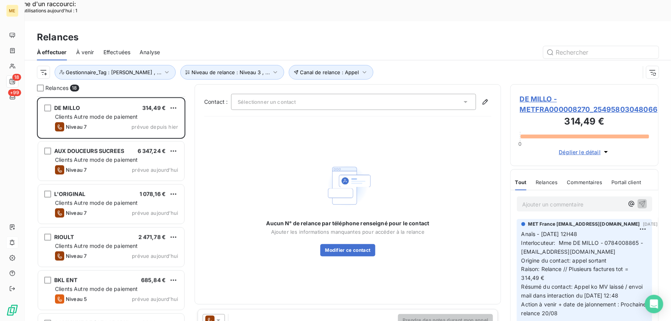
scroll to position [0, 0]
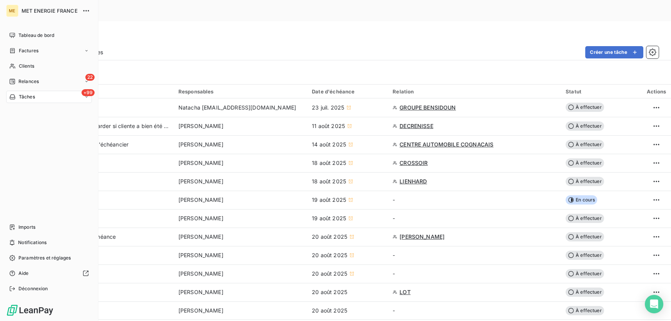
click at [9, 81] on icon at bounding box center [12, 81] width 6 height 6
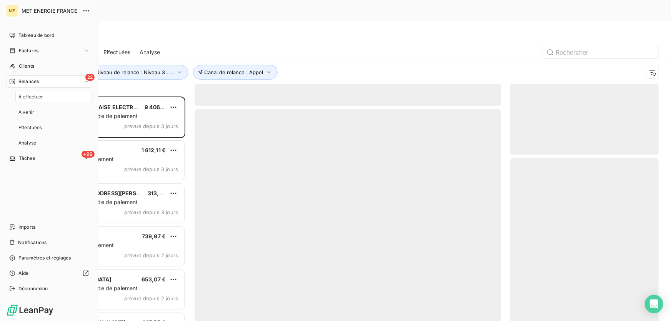
scroll to position [241, 143]
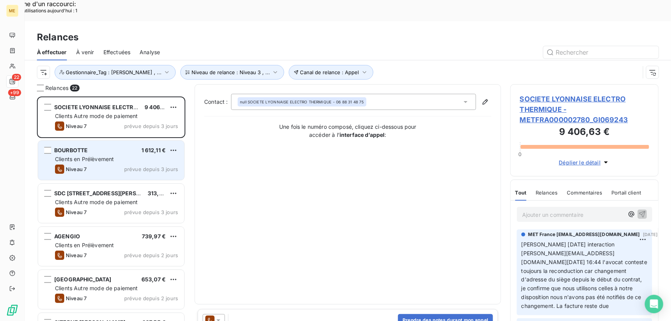
click at [125, 155] on div "Clients en Prélèvement" at bounding box center [116, 159] width 123 height 8
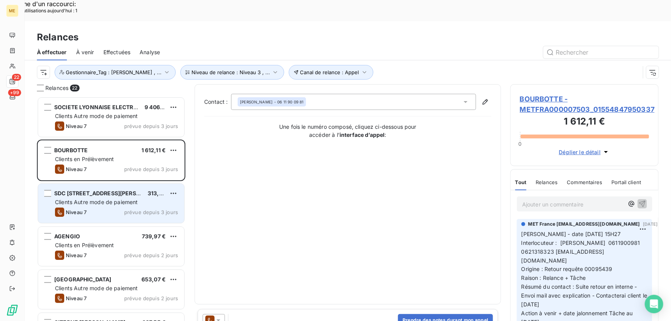
click at [111, 199] on div "Clients Autre mode de paiement" at bounding box center [116, 203] width 123 height 8
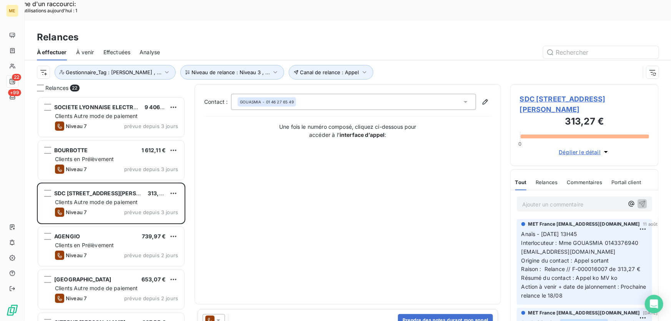
click at [534, 94] on span "SDC [STREET_ADDRESS][PERSON_NAME]" at bounding box center [584, 104] width 129 height 21
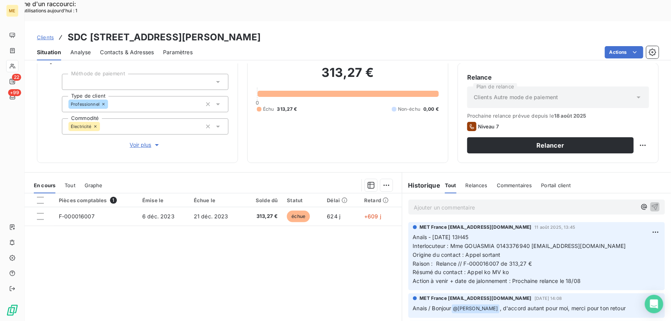
scroll to position [50, 0]
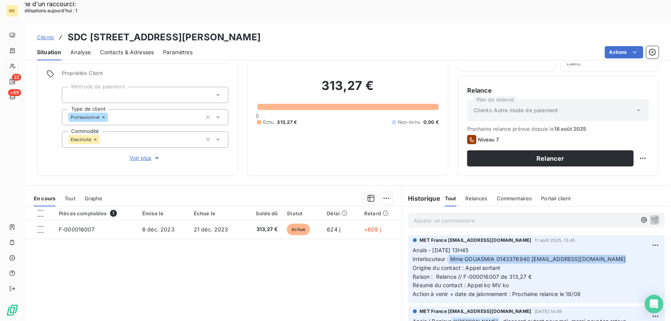
drag, startPoint x: 447, startPoint y: 238, endPoint x: 614, endPoint y: 236, distance: 167.0
click at [614, 246] on p "Anaïs - [DATE] 13H45 Interlocuteur : Mme GOUASMIA 0143376940 [EMAIL_ADDRESS][DO…" at bounding box center [536, 272] width 247 height 53
copy span "Mme GOUASMIA 0143376940 [EMAIL_ADDRESS][DOMAIN_NAME]"
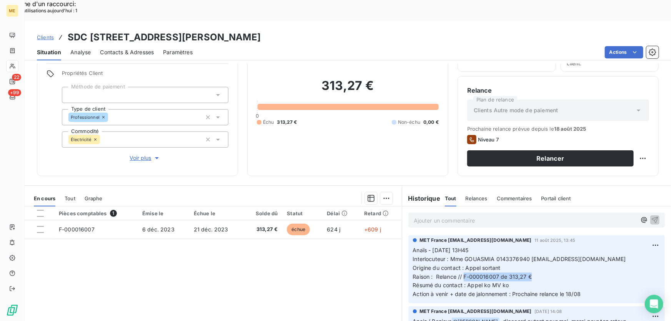
drag, startPoint x: 461, startPoint y: 256, endPoint x: 542, endPoint y: 254, distance: 81.2
click at [542, 254] on p "Anaïs - [DATE] 13H45 Interlocuteur : Mme GOUASMIA 0143376940 [EMAIL_ADDRESS][DO…" at bounding box center [536, 272] width 247 height 53
copy span "F-000016007 de 313,27 €"
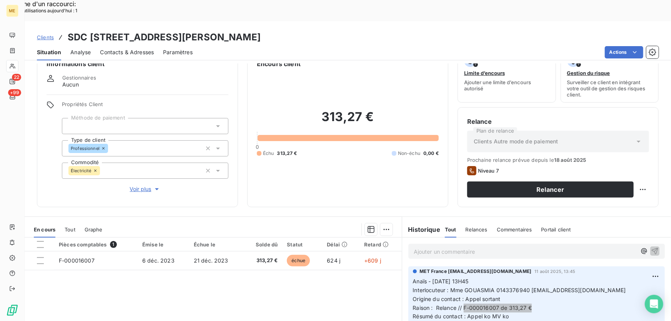
scroll to position [0, 0]
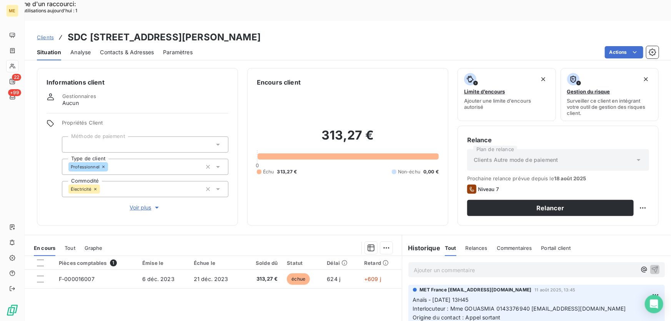
drag, startPoint x: 388, startPoint y: 10, endPoint x: 300, endPoint y: 18, distance: 88.1
click at [300, 30] on div "Clients SDC [STREET_ADDRESS][PERSON_NAME] - METFRA000004458_07498697484688" at bounding box center [348, 37] width 647 height 14
copy h3 "07498697484688"
click at [261, 30] on h3 "SDC [STREET_ADDRESS][PERSON_NAME]" at bounding box center [164, 37] width 193 height 14
drag, startPoint x: 385, startPoint y: 16, endPoint x: 303, endPoint y: 19, distance: 82.4
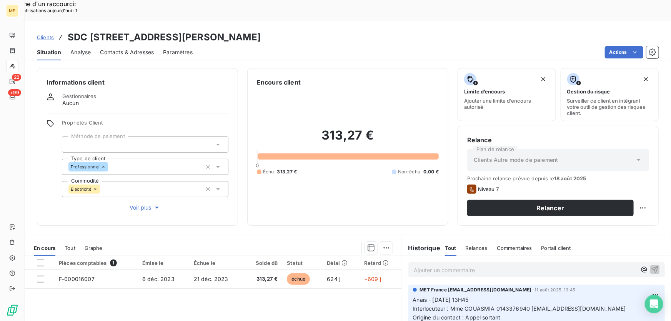
click at [303, 30] on div "Clients SDC [STREET_ADDRESS][PERSON_NAME] - METFRA000004458_07498697484688" at bounding box center [348, 37] width 647 height 14
copy h3 "07498697484688"
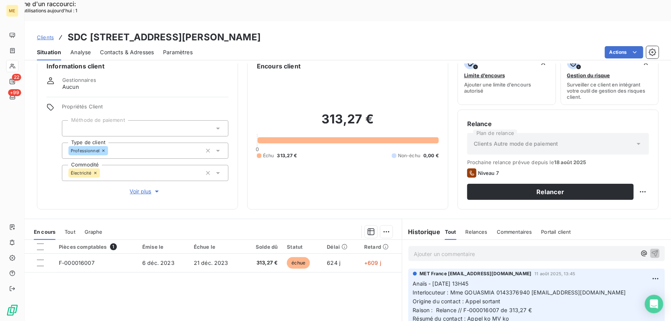
scroll to position [35, 0]
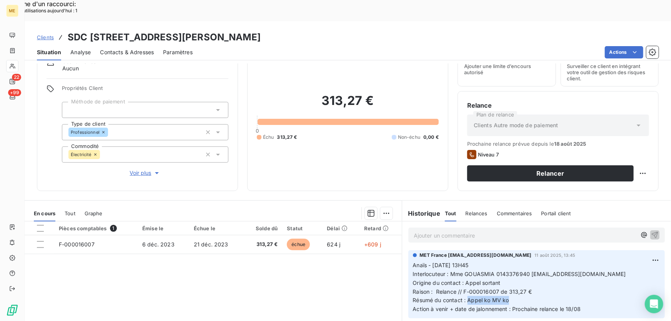
drag, startPoint x: 506, startPoint y: 277, endPoint x: 465, endPoint y: 281, distance: 40.6
click at [465, 281] on p "Anaïs - [DATE] 13H45 Interlocuteur : Mme GOUASMIA 0143376940 [EMAIL_ADDRESS][DO…" at bounding box center [536, 287] width 247 height 53
copy span "Appel ko MV ko"
click at [519, 231] on p "Ajouter un commentaire ﻿" at bounding box center [525, 236] width 223 height 10
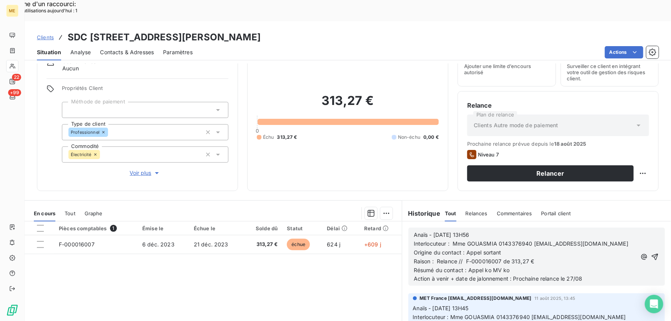
click at [652, 254] on icon "button" at bounding box center [655, 257] width 7 height 7
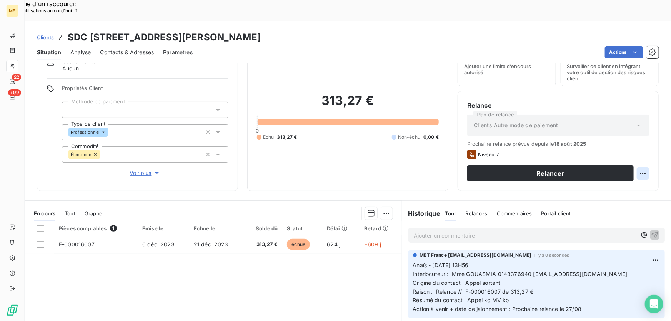
click at [635, 168] on div "Replanifier cette action" at bounding box center [606, 169] width 69 height 12
select select "7"
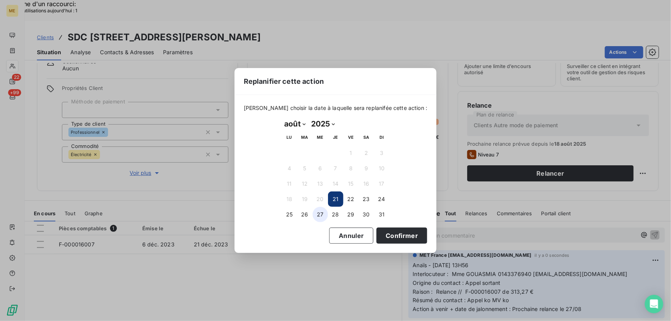
click at [314, 215] on button "27" at bounding box center [320, 214] width 15 height 15
click at [399, 235] on button "Confirmer" at bounding box center [402, 236] width 51 height 16
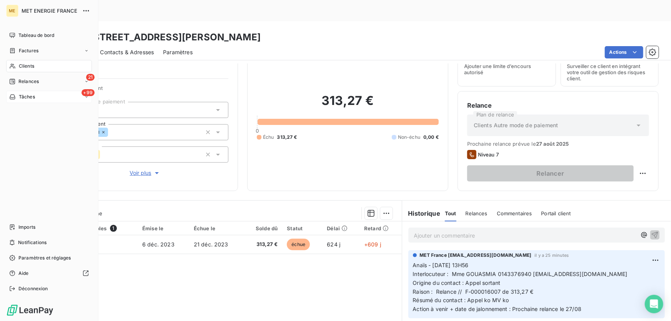
click at [19, 101] on div "+99 Tâches" at bounding box center [49, 97] width 86 height 12
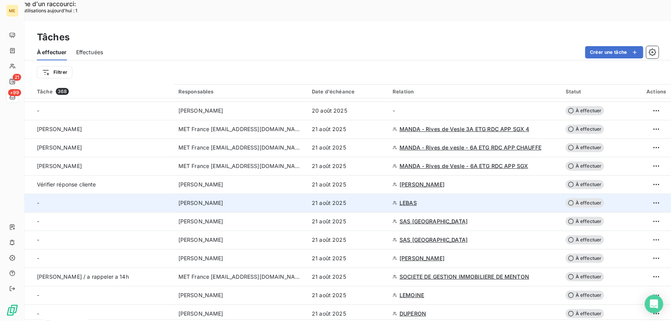
scroll to position [210, 0]
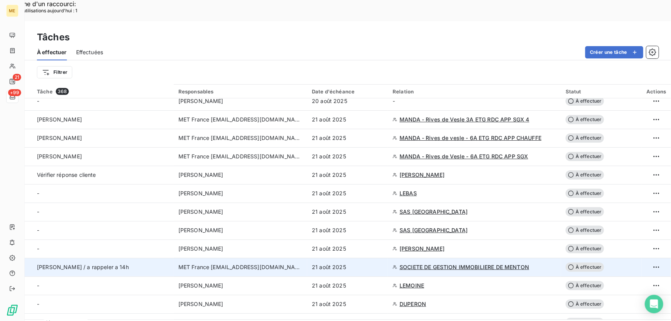
click at [356, 264] on div "21 août 2025" at bounding box center [348, 268] width 72 height 8
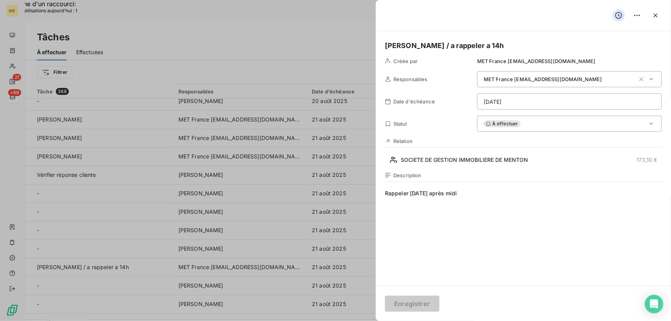
click at [526, 127] on div "À effectuer" at bounding box center [569, 124] width 185 height 16
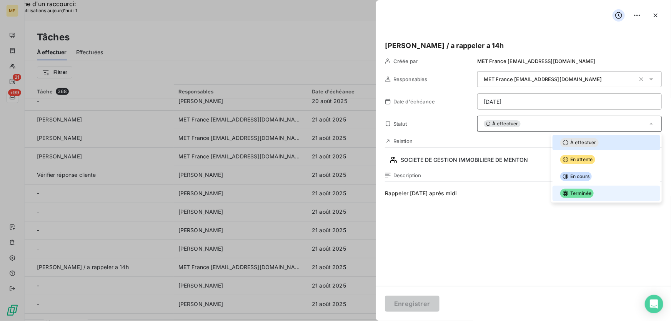
click at [572, 195] on span "Terminée" at bounding box center [577, 193] width 33 height 9
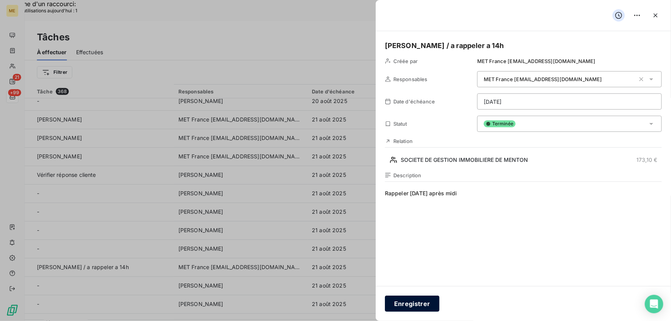
click at [417, 302] on button "Enregistrer" at bounding box center [412, 304] width 55 height 16
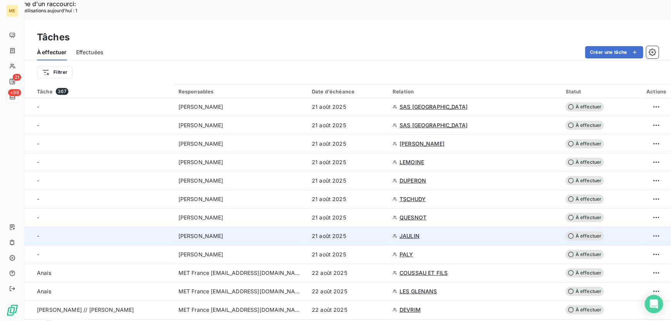
scroll to position [105, 0]
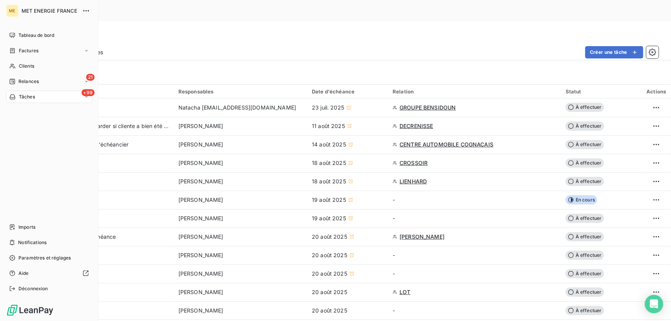
click at [35, 99] on div "+99 Tâches" at bounding box center [49, 97] width 86 height 12
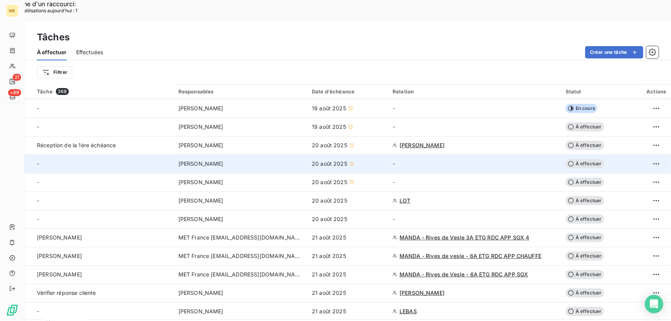
scroll to position [210, 0]
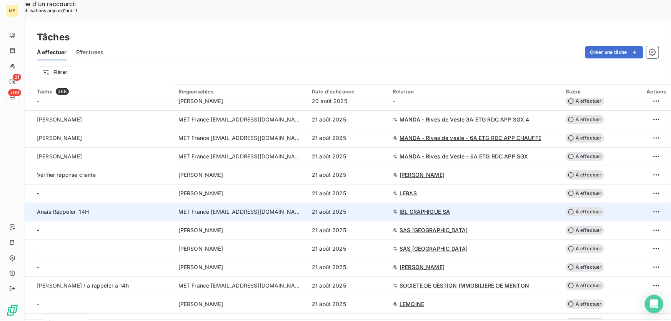
click at [365, 208] on div "21 août 2025" at bounding box center [348, 212] width 72 height 8
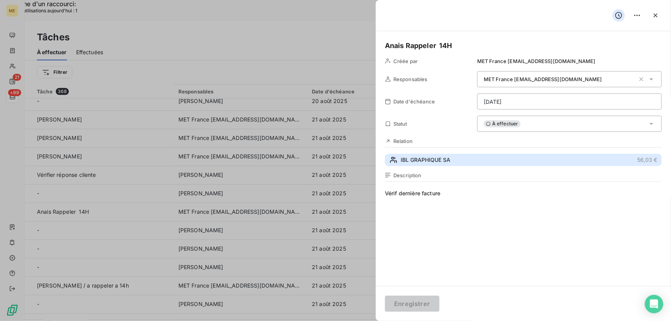
click at [440, 160] on span "IBL GRAPHIQUE SA" at bounding box center [426, 160] width 50 height 8
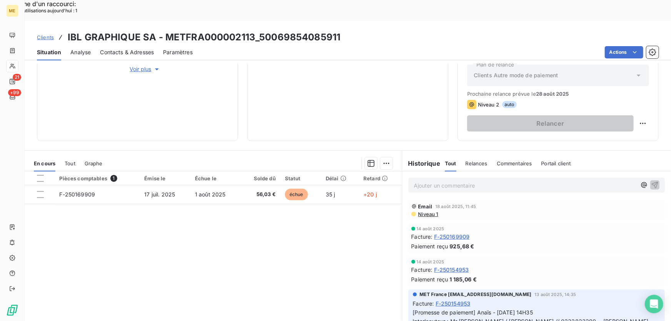
scroll to position [35, 0]
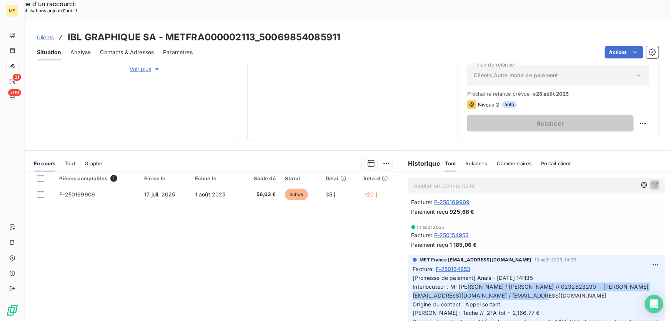
drag, startPoint x: 448, startPoint y: 264, endPoint x: 496, endPoint y: 273, distance: 49.0
click at [496, 274] on p "[Promesse de paiement] Anaïs - [DATE] 14H35 Interlocuteur : Mr [PERSON_NAME] / …" at bounding box center [536, 313] width 247 height 79
copy span "Mr [PERSON_NAME] / [PERSON_NAME] // 0232823290 - [PERSON_NAME][EMAIL_ADDRESS][D…"
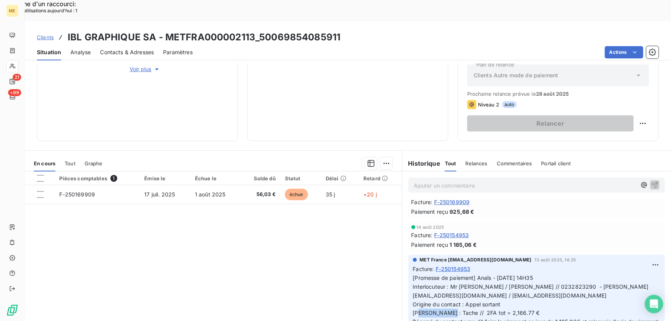
drag, startPoint x: 456, startPoint y: 292, endPoint x: 485, endPoint y: 292, distance: 28.5
click at [485, 292] on span "[Promesse de paiement] Anaïs - [DATE] 14H35 Interlocuteur : Mr [PERSON_NAME] / …" at bounding box center [537, 313] width 249 height 77
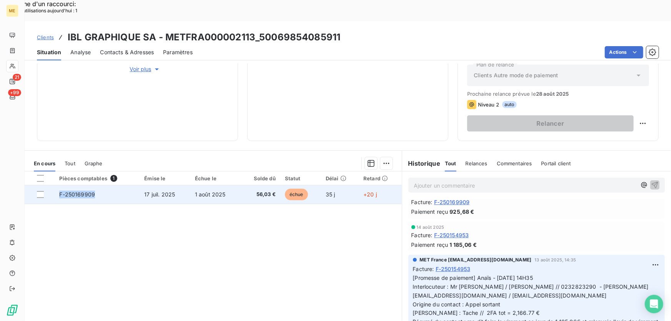
copy span "F-250169909"
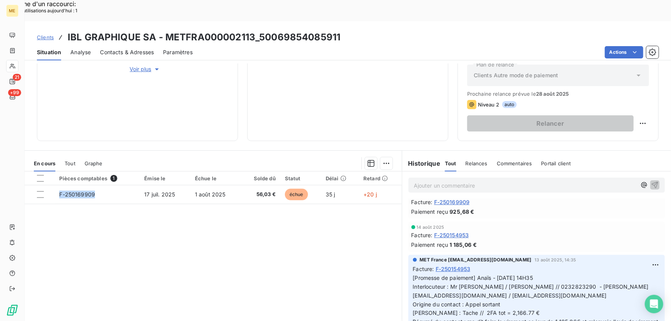
drag, startPoint x: 98, startPoint y: 171, endPoint x: 71, endPoint y: 221, distance: 56.6
click at [69, 219] on div "Pièces comptables 1 Émise le Échue le Solde dû Statut Délai Retard F-250169909 …" at bounding box center [213, 246] width 377 height 148
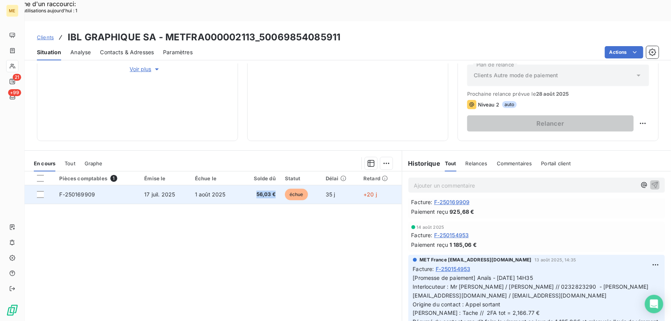
copy span "56,03 €"
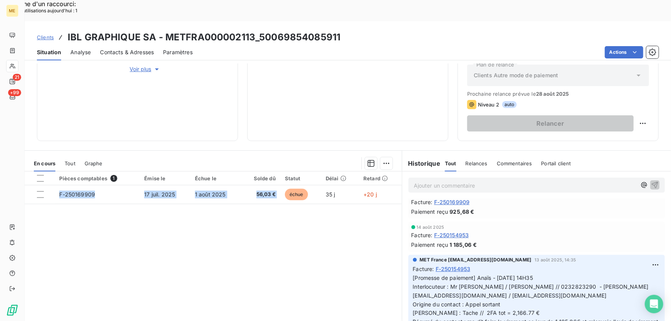
drag, startPoint x: 275, startPoint y: 174, endPoint x: 334, endPoint y: 221, distance: 76.1
click at [262, 217] on div "Pièces comptables 1 Émise le Échue le Solde dû Statut Délai Retard F-250169909 …" at bounding box center [213, 246] width 377 height 148
click at [173, 222] on div "Pièces comptables 1 Émise le Échue le Solde dû Statut Délai Retard F-250169909 …" at bounding box center [213, 246] width 377 height 148
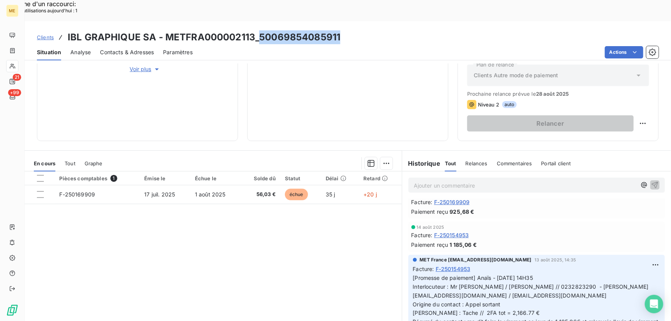
drag, startPoint x: 338, startPoint y: 15, endPoint x: 257, endPoint y: 20, distance: 80.6
click at [257, 30] on div "Clients IBL GRAPHIQUE SA - METFRA000002113_50069854085911" at bounding box center [348, 37] width 647 height 14
copy h3 "[CREDIT_CARD_NUMBER]"
click at [483, 181] on p "Ajouter un commentaire ﻿" at bounding box center [525, 186] width 223 height 10
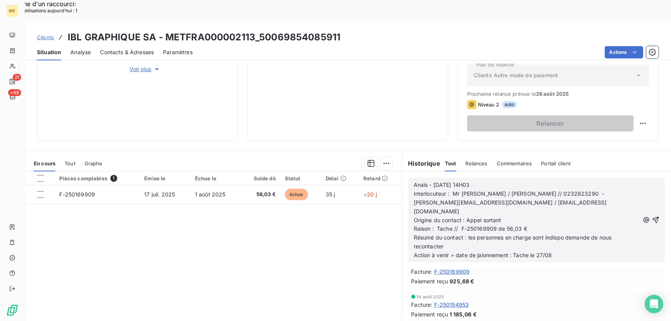
scroll to position [95, 0]
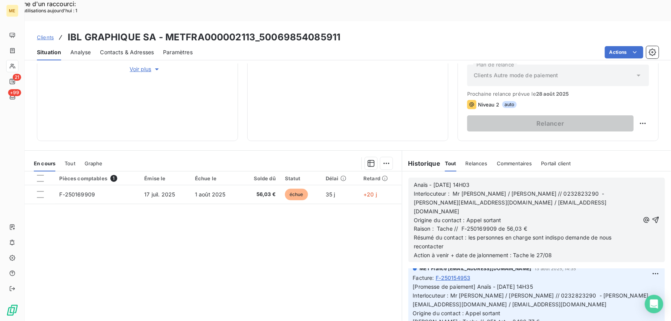
click at [652, 216] on icon "button" at bounding box center [656, 220] width 8 height 8
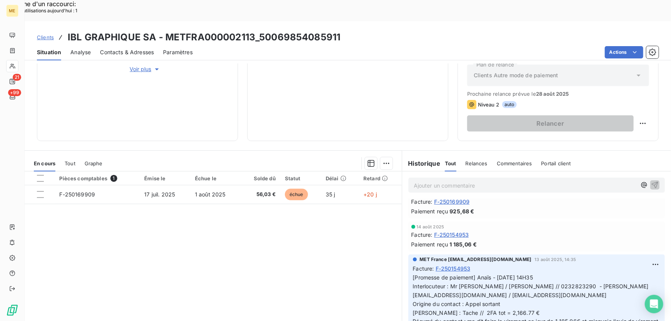
scroll to position [0, 0]
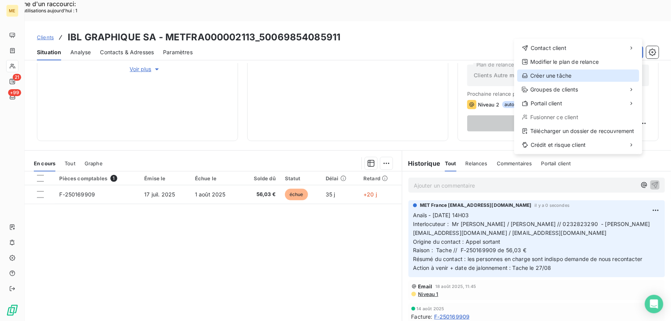
click at [573, 75] on div "Créer une tâche" at bounding box center [578, 76] width 122 height 12
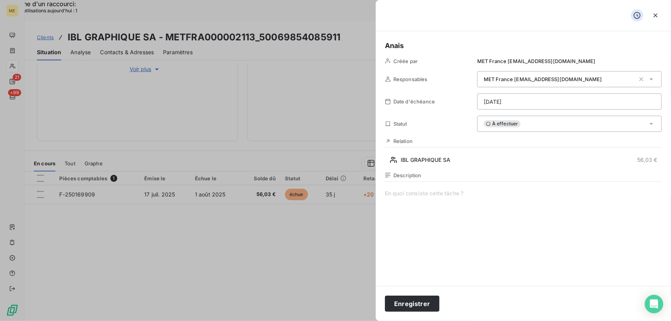
click at [451, 197] on span at bounding box center [523, 264] width 277 height 148
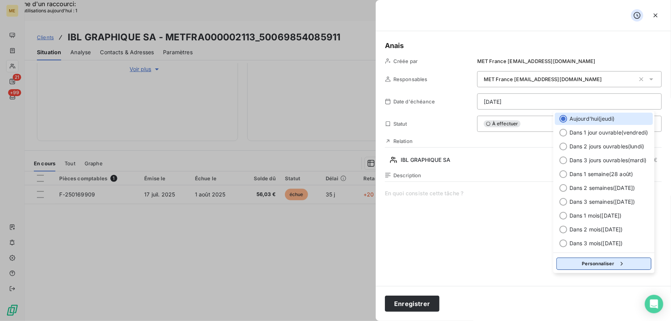
click at [592, 266] on button "Personnaliser" at bounding box center [604, 264] width 95 height 12
select select "7"
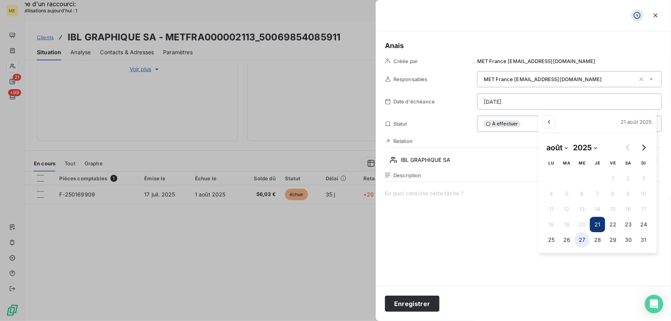
click at [582, 241] on button "27" at bounding box center [582, 239] width 15 height 15
type input "[DATE]"
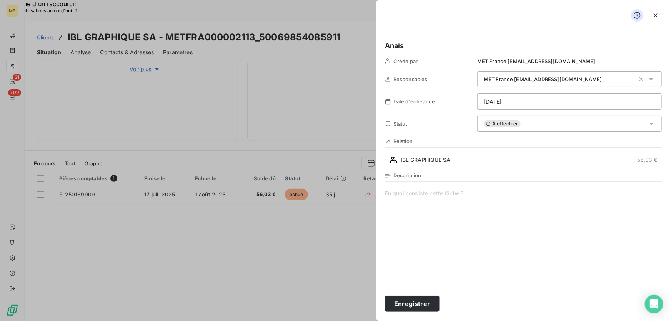
click at [423, 192] on span at bounding box center [523, 264] width 277 height 148
click at [412, 304] on button "Enregistrer" at bounding box center [412, 304] width 55 height 16
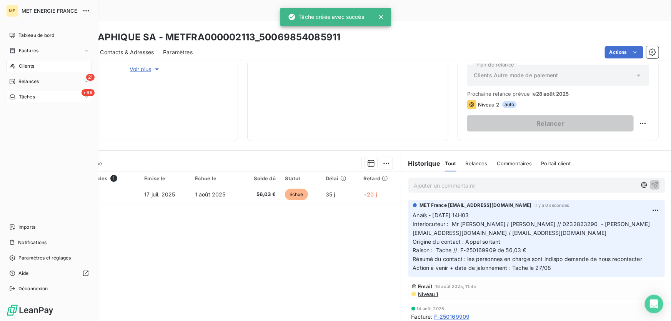
click at [50, 97] on div "+99 Tâches" at bounding box center [49, 97] width 86 height 12
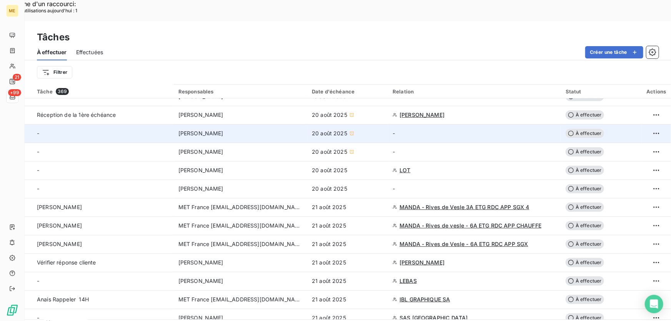
scroll to position [140, 0]
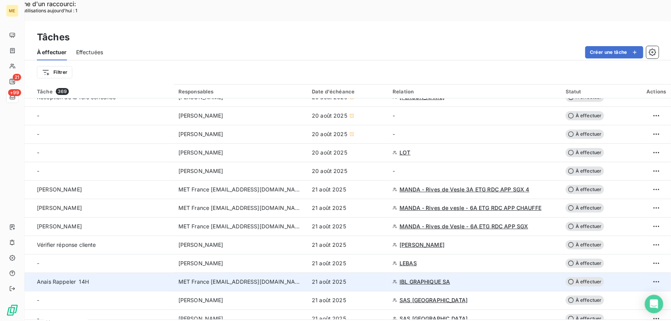
click at [356, 273] on td "21 août 2025" at bounding box center [347, 282] width 81 height 18
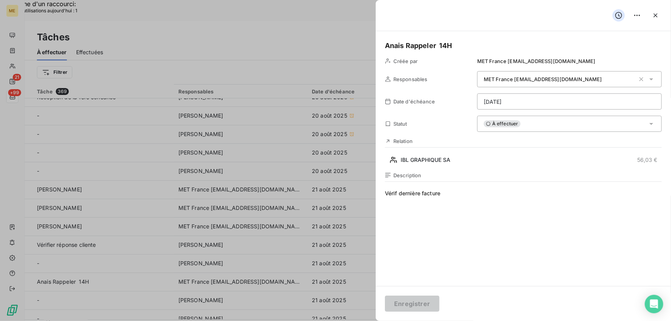
click at [535, 129] on div "À effectuer" at bounding box center [569, 124] width 185 height 16
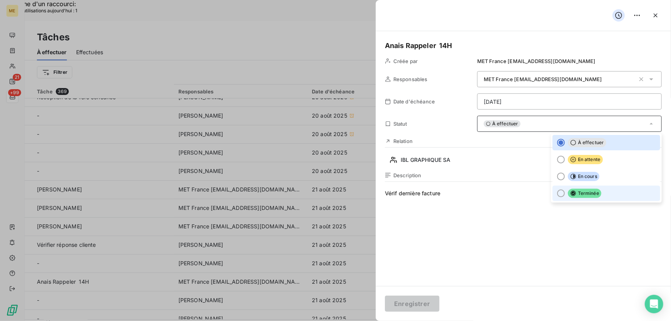
click at [592, 200] on li "Terminée" at bounding box center [607, 193] width 108 height 15
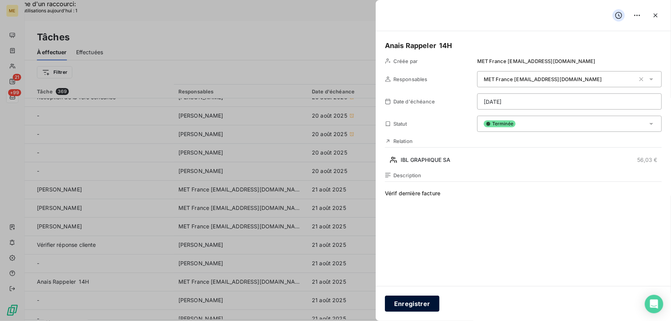
click at [413, 302] on button "Enregistrer" at bounding box center [412, 304] width 55 height 16
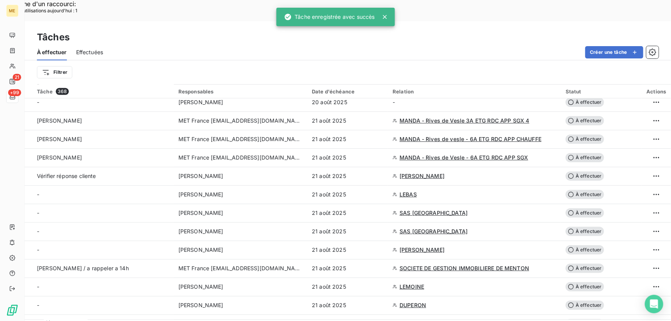
scroll to position [210, 0]
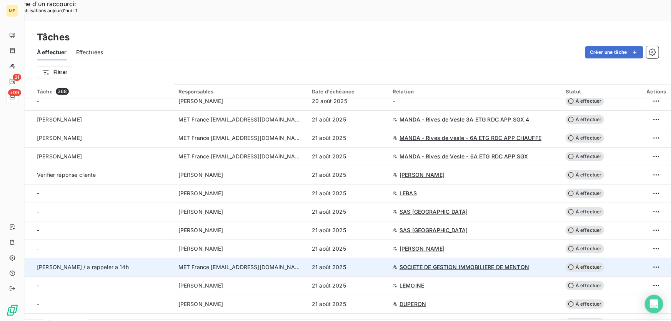
click at [359, 264] on div "21 août 2025" at bounding box center [348, 268] width 72 height 8
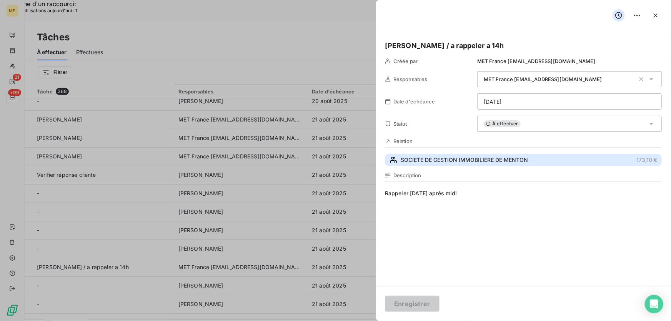
click at [516, 161] on span "SOCIETE DE GESTION IMMOBILIERE DE MENTON" at bounding box center [464, 160] width 127 height 8
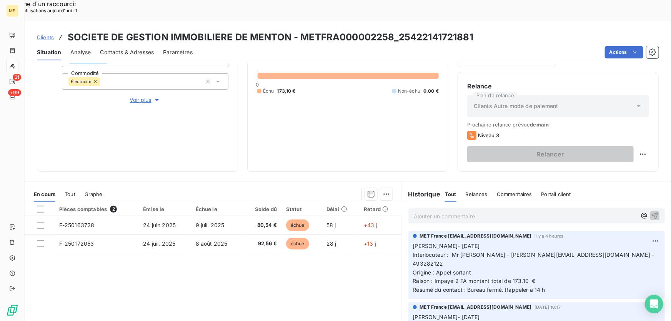
scroll to position [138, 0]
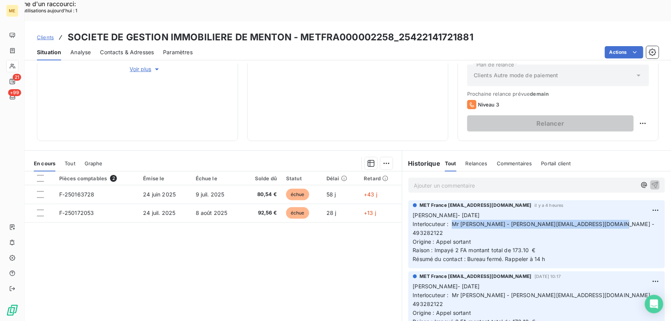
drag, startPoint x: 450, startPoint y: 204, endPoint x: 635, endPoint y: 205, distance: 185.1
click at [635, 211] on p "[PERSON_NAME]- [DATE] Interlocuteur : Mr [PERSON_NAME] - [PERSON_NAME][EMAIL_AD…" at bounding box center [536, 237] width 247 height 53
copy span "Mr [PERSON_NAME] - [PERSON_NAME][EMAIL_ADDRESS][DOMAIN_NAME] - 493282122"
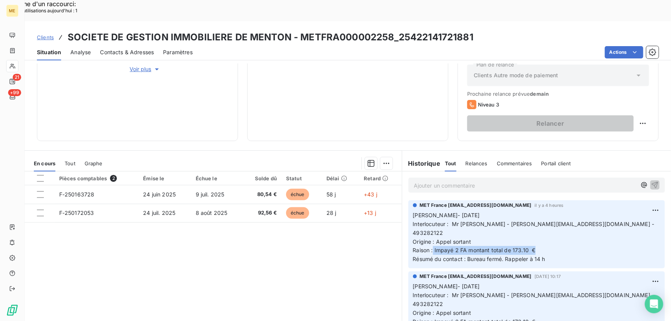
drag, startPoint x: 431, startPoint y: 222, endPoint x: 546, endPoint y: 220, distance: 114.7
click at [546, 220] on p "[PERSON_NAME]- [DATE] Interlocuteur : Mr [PERSON_NAME] - [PERSON_NAME][EMAIL_AD…" at bounding box center [536, 237] width 247 height 53
copy span "Impayé 2 FA montant total de 173.10 €"
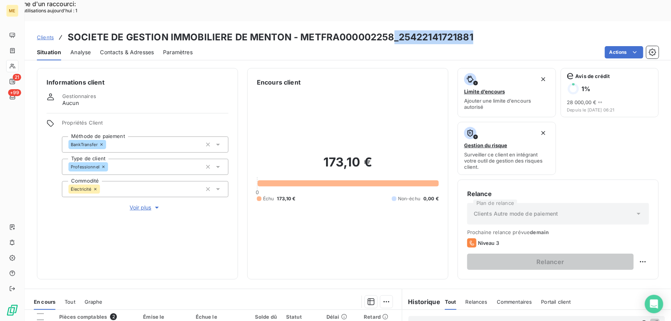
drag, startPoint x: 453, startPoint y: 16, endPoint x: 393, endPoint y: 15, distance: 59.6
click at [393, 30] on div "Clients SOCIETE DE GESTION IMMOBILIERE DE MENTON - METFRA000002258_254221417218…" at bounding box center [348, 37] width 647 height 14
click at [397, 30] on h3 "SOCIETE DE GESTION IMMOBILIERE DE MENTON - METFRA000002258_25422141721881" at bounding box center [271, 37] width 406 height 14
drag, startPoint x: 396, startPoint y: 16, endPoint x: 479, endPoint y: 15, distance: 83.1
click at [479, 30] on div "Clients SOCIETE DE GESTION IMMOBILIERE DE MENTON - METFRA000002258_254221417218…" at bounding box center [348, 37] width 647 height 14
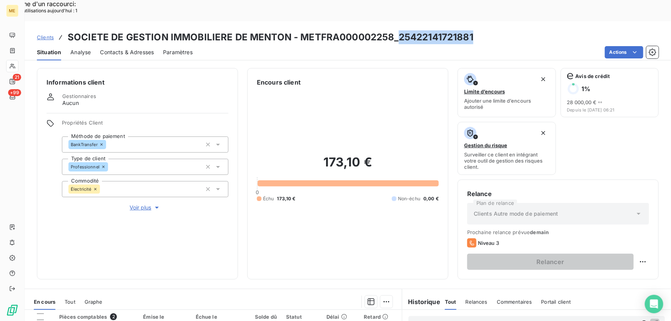
copy h3 "25422141721881"
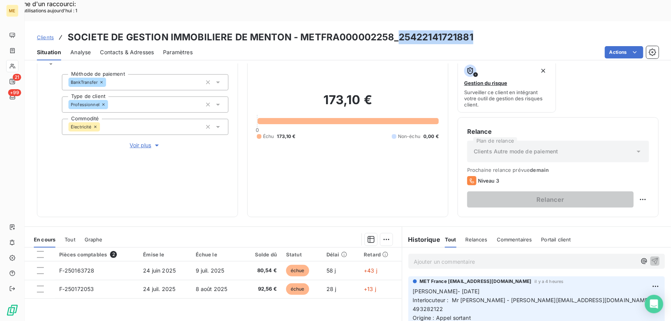
scroll to position [70, 0]
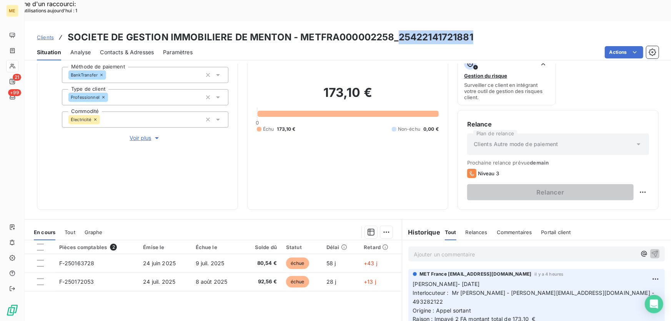
drag, startPoint x: 389, startPoint y: 57, endPoint x: 407, endPoint y: 39, distance: 25.0
click at [389, 57] on div "173,10 € 0 Échu 173,10 € Non-échu 0,00 €" at bounding box center [348, 108] width 182 height 183
drag, startPoint x: 474, startPoint y: 14, endPoint x: 396, endPoint y: 14, distance: 78.1
click at [396, 30] on div "Clients SOCIETE DE GESTION IMMOBILIERE DE MENTON - METFRA000002258_254221417218…" at bounding box center [348, 37] width 647 height 14
copy h3 "25422141721881"
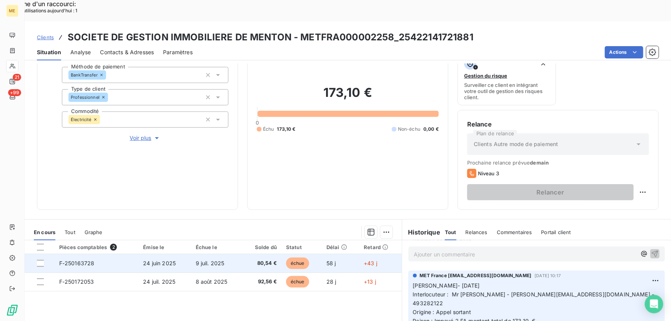
click at [240, 254] on td "9 juil. 2025" at bounding box center [217, 263] width 52 height 18
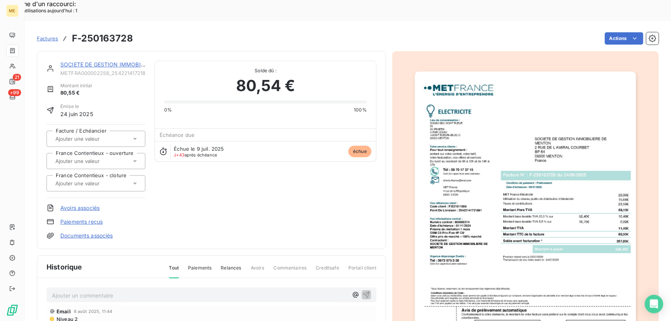
click at [523, 151] on img "button" at bounding box center [525, 228] width 221 height 313
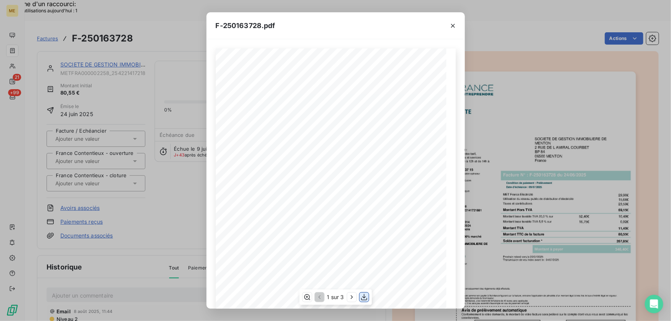
click at [367, 297] on icon "button" at bounding box center [364, 298] width 8 height 8
drag, startPoint x: 452, startPoint y: 23, endPoint x: 437, endPoint y: 28, distance: 16.1
click at [452, 23] on icon "button" at bounding box center [453, 26] width 8 height 8
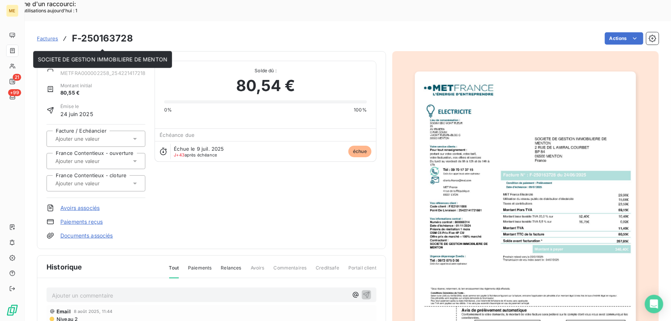
click at [91, 61] on div "SOCIETE DE GESTION IMMOBILIERE DE MENTON" at bounding box center [102, 65] width 85 height 8
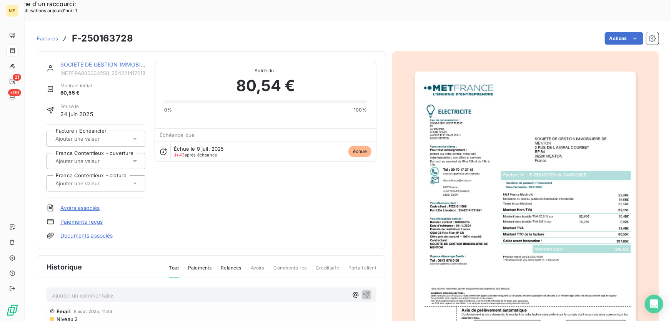
click at [90, 61] on link "SOCIETE DE GESTION IMMOBILIERE DE MENTON" at bounding box center [125, 64] width 130 height 7
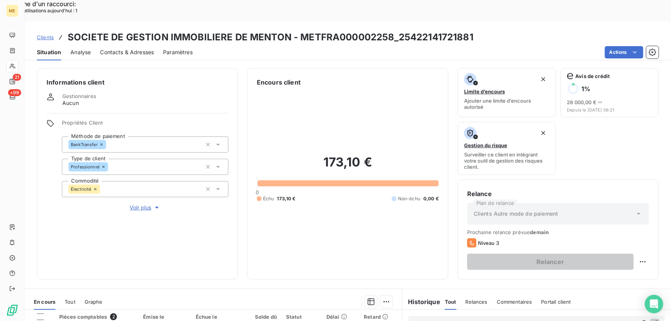
click at [138, 204] on span "Voir plus" at bounding box center [145, 208] width 31 height 8
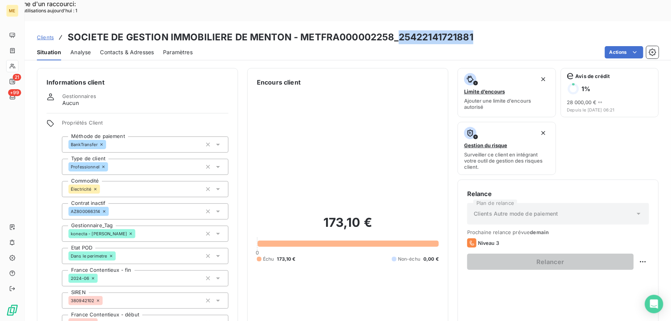
drag, startPoint x: 474, startPoint y: 17, endPoint x: 398, endPoint y: 14, distance: 75.5
click at [398, 30] on div "Clients SOCIETE DE GESTION IMMOBILIERE DE MENTON - METFRA000002258_254221417218…" at bounding box center [348, 37] width 647 height 14
copy h3 "25422141721881"
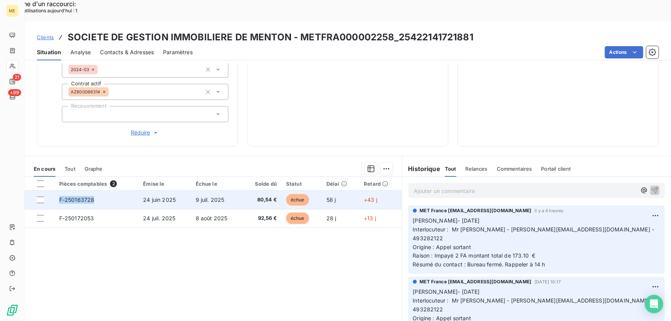
copy span "F-250163728"
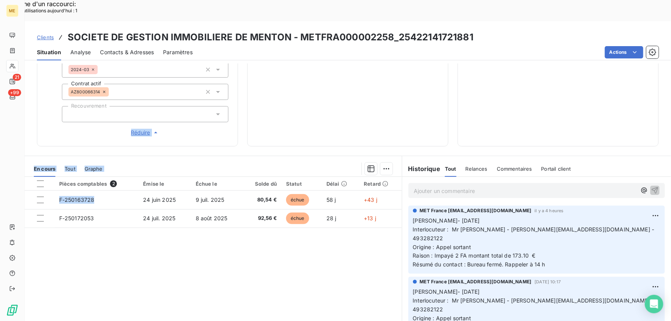
drag, startPoint x: 96, startPoint y: 173, endPoint x: 52, endPoint y: 97, distance: 87.9
click at [50, 102] on div "Informations client Gestionnaires Aucun Propriétés Client Méthode de paiement B…" at bounding box center [348, 202] width 647 height 279
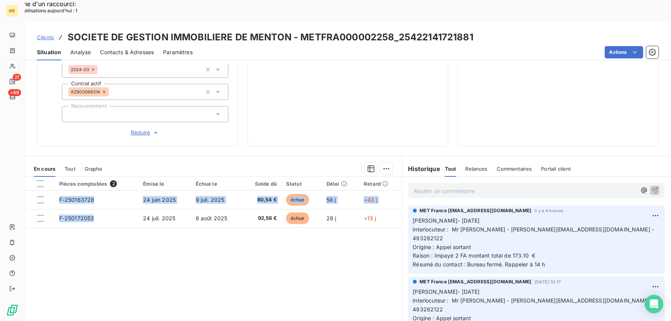
drag, startPoint x: 94, startPoint y: 192, endPoint x: 72, endPoint y: 224, distance: 38.5
click at [72, 224] on div "Pièces comptables 2 Émise le Échue le Solde dû Statut Délai Retard F-250163728 …" at bounding box center [213, 251] width 377 height 148
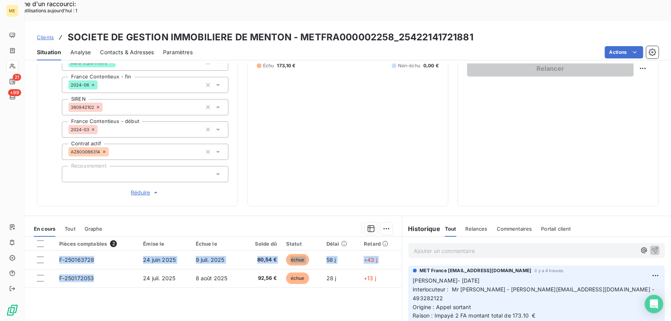
scroll to position [149, 0]
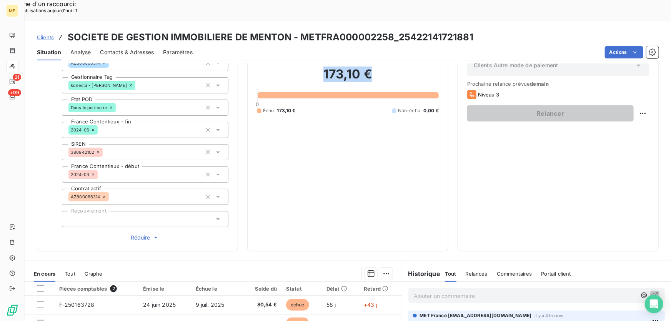
drag, startPoint x: 369, startPoint y: 55, endPoint x: 319, endPoint y: 55, distance: 49.2
click at [319, 67] on h2 "173,10 €" at bounding box center [348, 78] width 182 height 23
click at [113, 314] on td "F-250172053" at bounding box center [97, 323] width 84 height 18
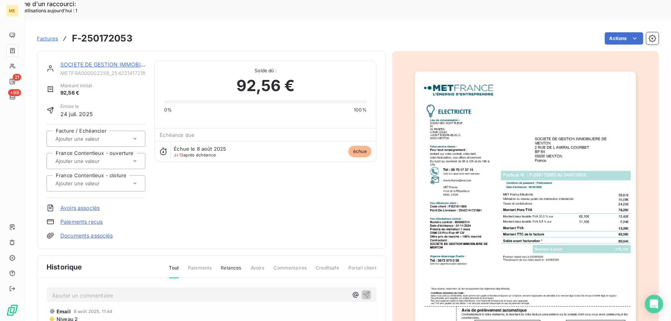
click at [477, 143] on img "button" at bounding box center [525, 228] width 221 height 313
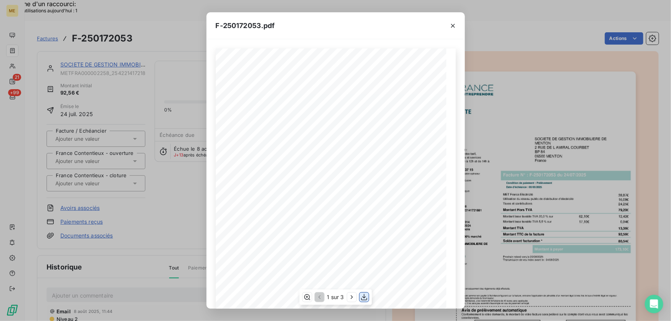
click at [365, 299] on icon "button" at bounding box center [364, 298] width 8 height 8
click at [394, 26] on div "F-250172053.pdf" at bounding box center [336, 25] width 259 height 27
click at [455, 22] on icon "button" at bounding box center [453, 26] width 8 height 8
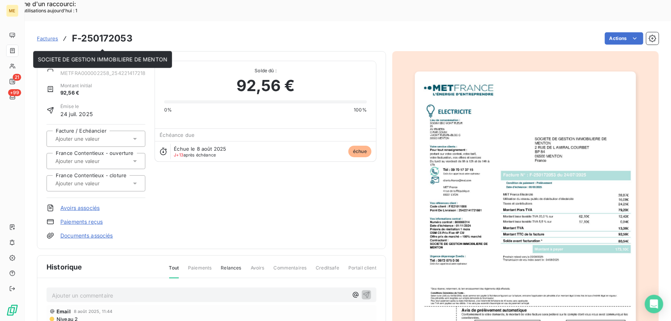
click at [83, 61] on link "SOCIETE DE GESTION IMMOBILIERE DE MENTON" at bounding box center [125, 64] width 130 height 7
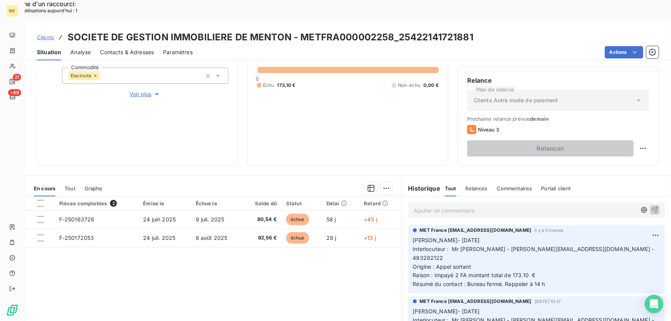
scroll to position [103, 0]
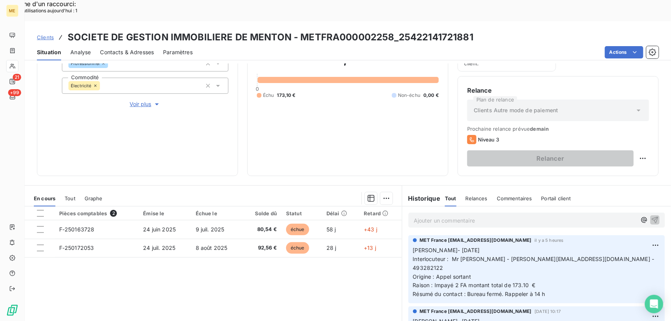
click at [497, 216] on p "Ajouter un commentaire ﻿" at bounding box center [525, 221] width 223 height 10
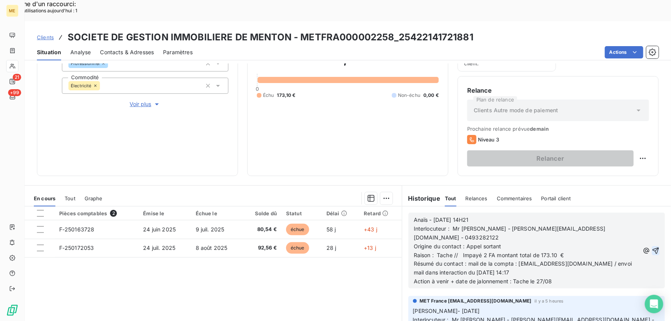
click at [652, 247] on icon "button" at bounding box center [656, 251] width 8 height 8
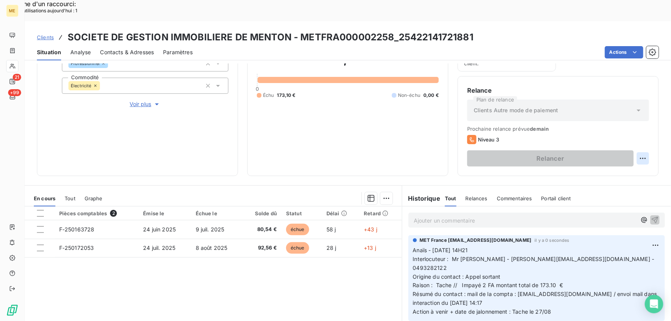
click at [634, 154] on div "Replanifier cette action" at bounding box center [606, 154] width 69 height 12
select select "7"
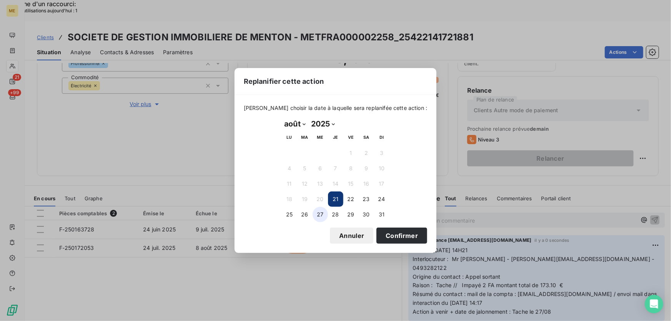
click at [320, 213] on button "27" at bounding box center [320, 214] width 15 height 15
click at [392, 233] on button "Confirmer" at bounding box center [402, 236] width 51 height 16
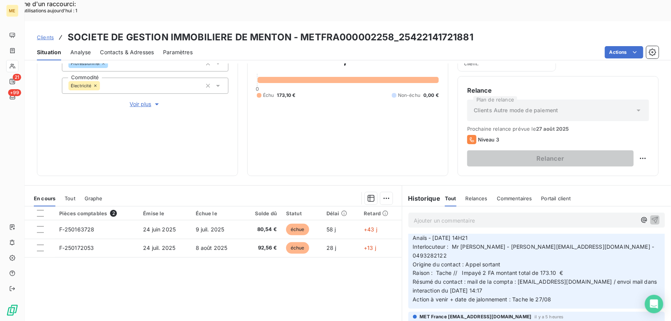
scroll to position [0, 0]
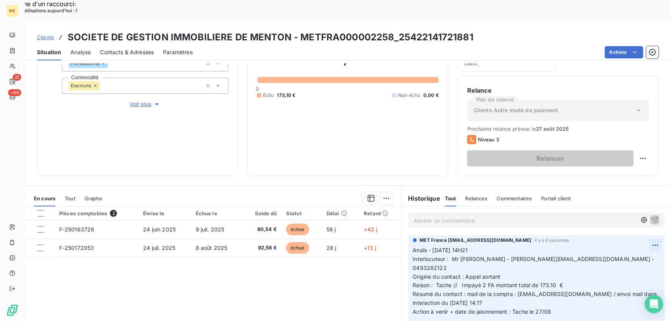
click at [626, 241] on div "Editer" at bounding box center [627, 241] width 43 height 12
drag, startPoint x: 524, startPoint y: 282, endPoint x: 511, endPoint y: 284, distance: 13.3
click at [511, 309] on span "Action à venir + date de jalonnement : Tache le 27/08" at bounding box center [482, 312] width 138 height 7
click at [654, 278] on icon "button" at bounding box center [657, 281] width 7 height 7
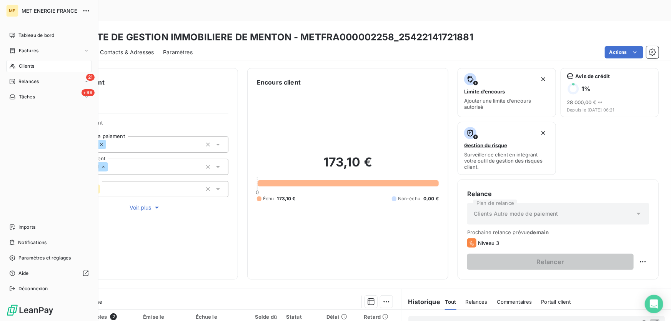
click at [16, 67] on div "Clients" at bounding box center [49, 66] width 86 height 12
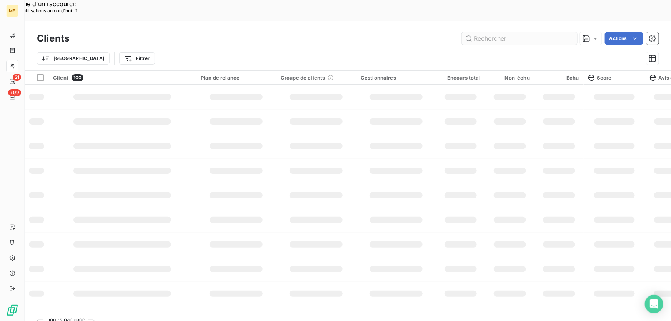
click at [519, 32] on input "text" at bounding box center [519, 38] width 115 height 12
type input "21552821900958"
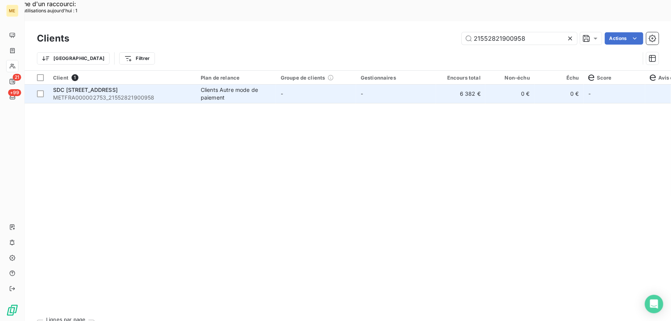
click at [231, 86] on div "Clients Autre mode de paiement" at bounding box center [236, 93] width 71 height 15
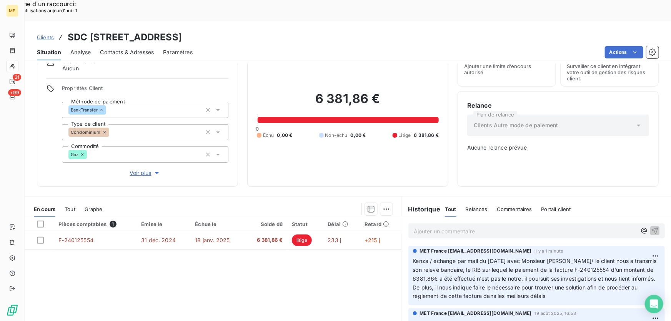
drag, startPoint x: 289, startPoint y: 14, endPoint x: 199, endPoint y: 17, distance: 90.1
click at [182, 30] on h3 "SDC [STREET_ADDRESS]" at bounding box center [125, 37] width 114 height 14
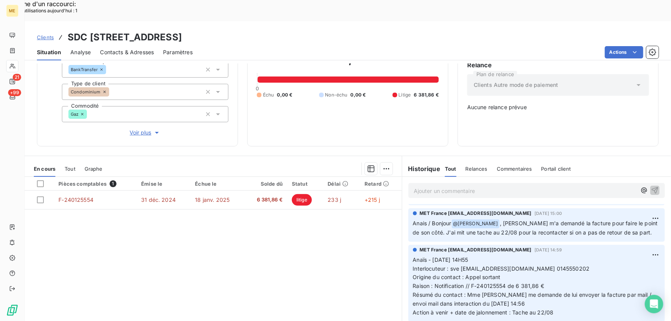
scroll to position [175, 0]
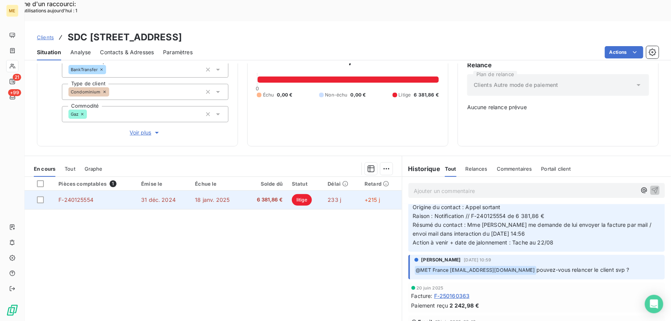
click at [222, 191] on td "18 janv. 2025" at bounding box center [217, 200] width 54 height 18
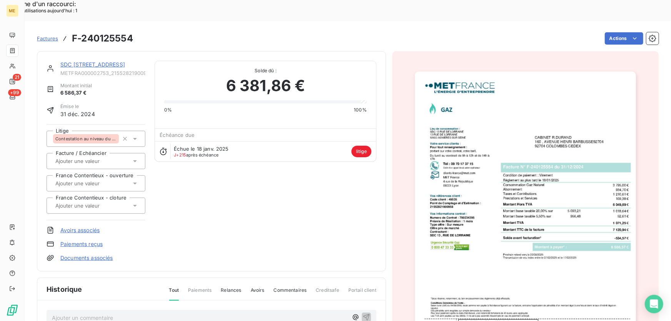
click at [76, 61] on link "SDC [STREET_ADDRESS]" at bounding box center [92, 64] width 65 height 7
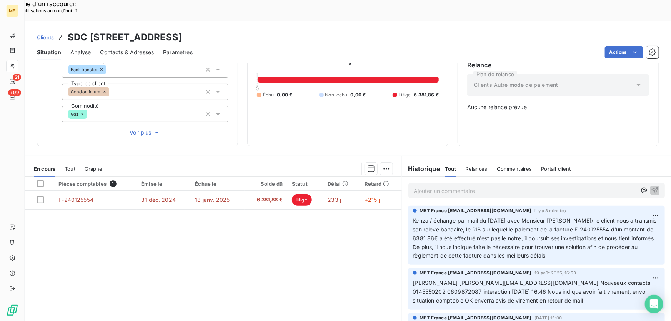
click at [149, 129] on span "Voir plus" at bounding box center [145, 133] width 31 height 8
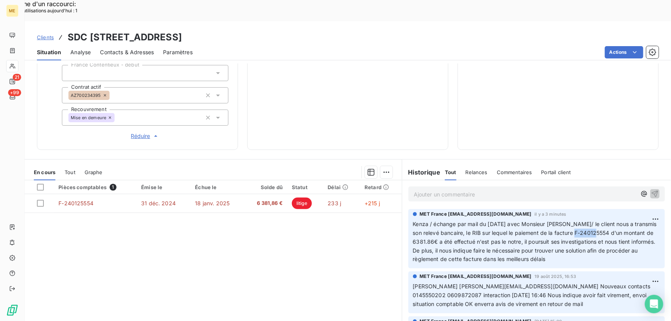
drag, startPoint x: 599, startPoint y: 207, endPoint x: 623, endPoint y: 209, distance: 24.3
click at [622, 221] on span "Kenza / échange par mail du [DATE] avec Monsieur [PERSON_NAME]/ le client nous …" at bounding box center [536, 242] width 246 height 42
click at [624, 221] on span "Kenza / échange par mail du [DATE] avec Monsieur [PERSON_NAME]/ le client nous …" at bounding box center [536, 242] width 246 height 42
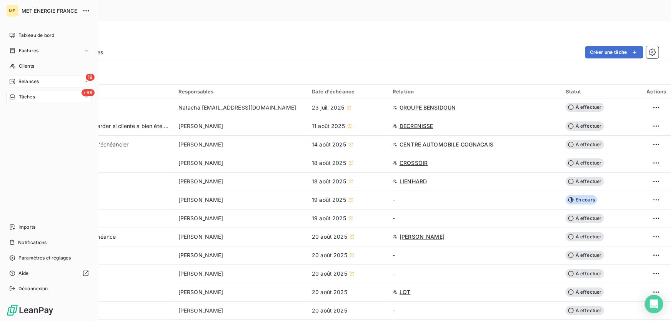
scroll to position [105, 0]
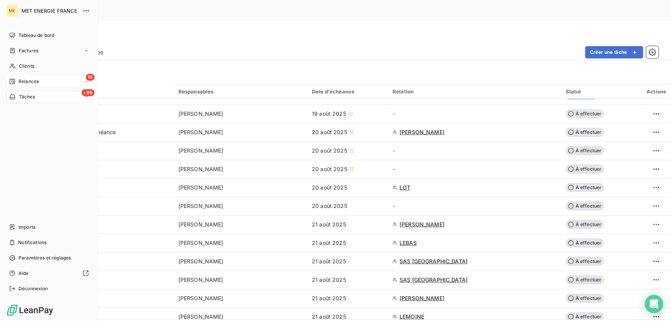
click at [18, 77] on div "19 Relances" at bounding box center [49, 81] width 86 height 12
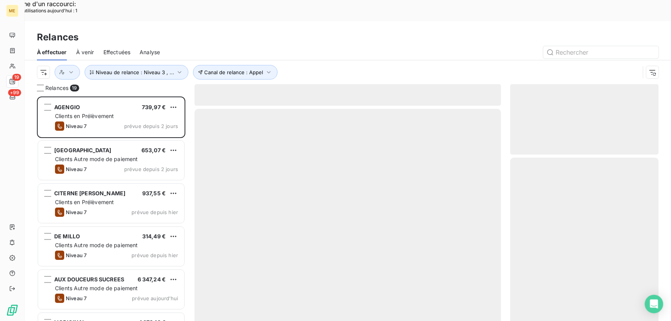
scroll to position [241, 143]
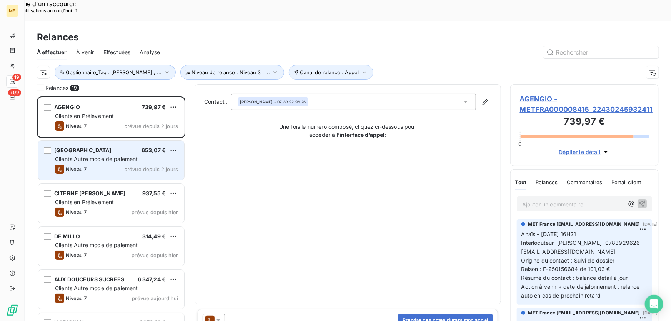
click at [93, 147] on span "[GEOGRAPHIC_DATA]" at bounding box center [82, 150] width 57 height 7
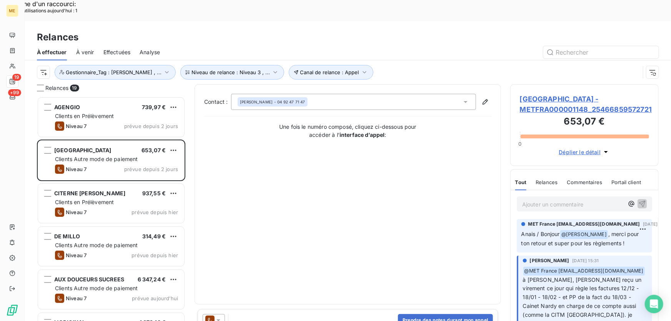
click at [530, 94] on span "[GEOGRAPHIC_DATA] - METFRA000001148_25466859572721" at bounding box center [584, 104] width 129 height 21
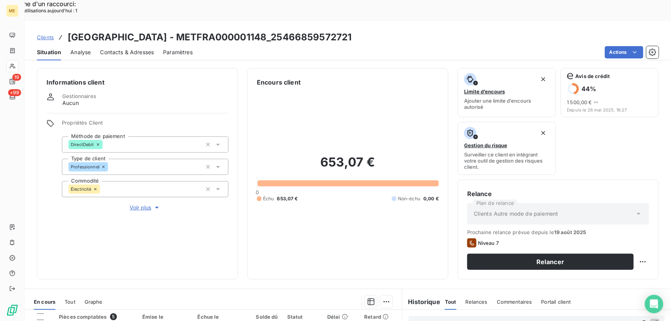
click at [149, 204] on span "Voir plus" at bounding box center [145, 208] width 31 height 8
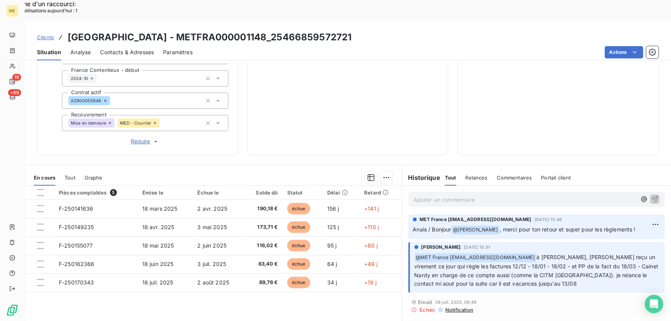
click at [480, 192] on div "Ajouter un commentaire ﻿" at bounding box center [537, 199] width 257 height 15
click at [474, 195] on p "Ajouter un commentaire ﻿" at bounding box center [525, 200] width 223 height 10
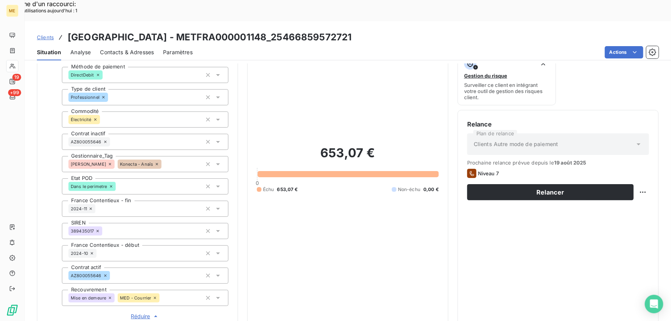
scroll to position [245, 0]
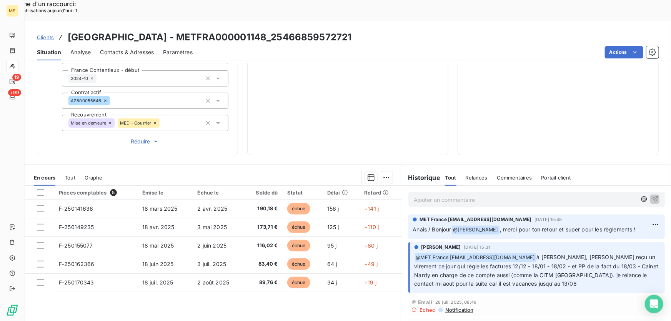
click at [469, 195] on p "Ajouter un commentaire ﻿" at bounding box center [525, 200] width 223 height 10
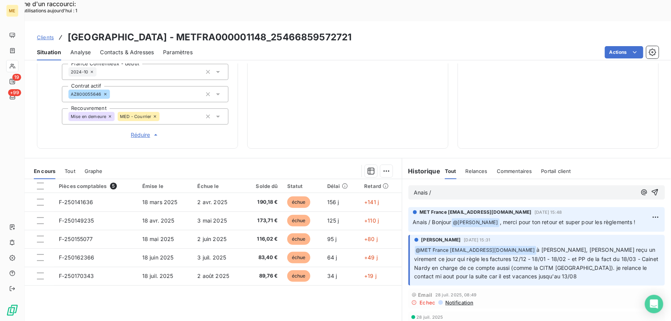
scroll to position [254, 0]
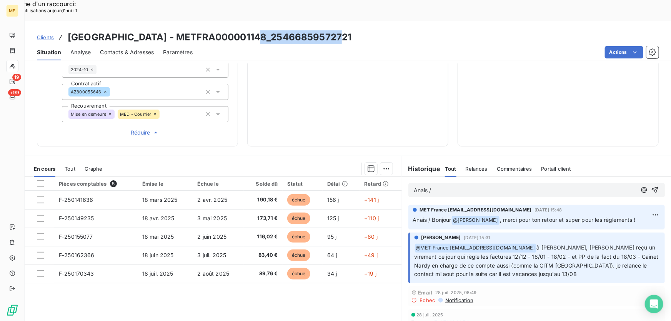
drag, startPoint x: 335, startPoint y: 17, endPoint x: 254, endPoint y: 21, distance: 81.2
click at [254, 30] on div "Clients [GEOGRAPHIC_DATA] - METFRA000001148_25466859572721" at bounding box center [348, 37] width 647 height 14
copy h3 "25466859572721"
click at [435, 186] on p "Anais /" at bounding box center [525, 190] width 223 height 9
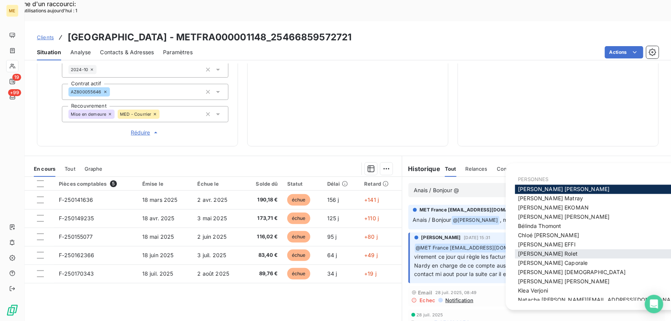
scroll to position [14, 0]
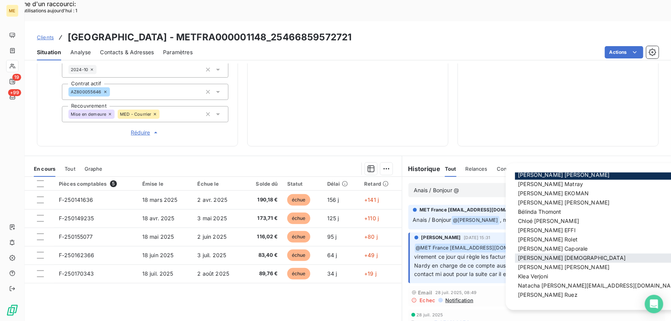
click at [539, 257] on span "[PERSON_NAME]" at bounding box center [572, 258] width 108 height 7
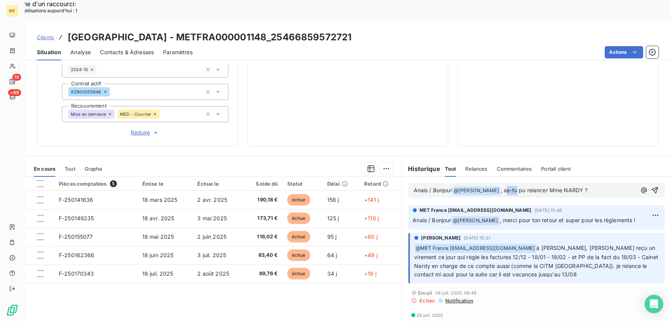
drag, startPoint x: 521, startPoint y: 166, endPoint x: 511, endPoint y: 165, distance: 9.6
click at [511, 187] on span ", as-tu pu relancer Mme NARDY ?" at bounding box center [544, 190] width 87 height 7
click at [613, 186] on p "Anais / Bonjour @ [PERSON_NAME] ﻿ , avez-vous pu relancer Mme NARDY ?" at bounding box center [525, 190] width 223 height 9
drag, startPoint x: 533, startPoint y: 166, endPoint x: 510, endPoint y: 164, distance: 23.5
click at [510, 187] on span ", avez-vous pu relancer Mme NARDY ?" at bounding box center [551, 190] width 101 height 7
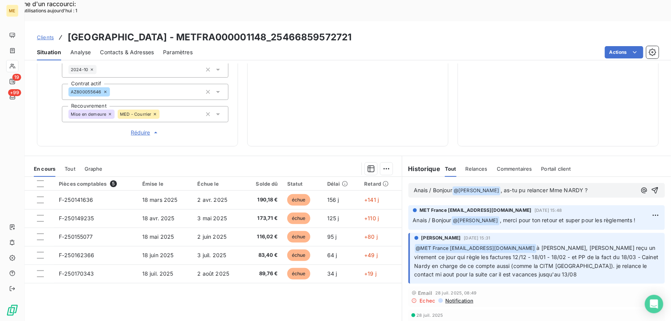
click at [604, 186] on p "Anais / Bonjour @ [PERSON_NAME] ﻿ , as-tu pu relancer Mme NARDY ?" at bounding box center [525, 190] width 223 height 9
click at [651, 187] on icon "button" at bounding box center [655, 191] width 8 height 8
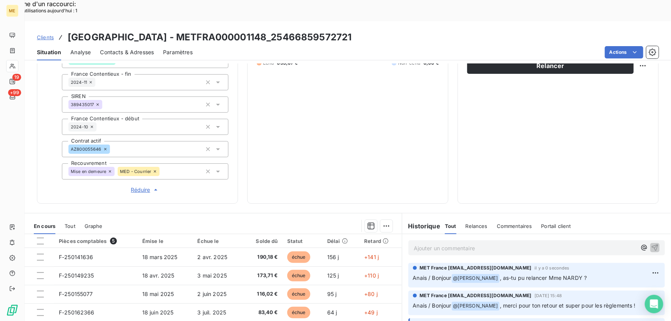
scroll to position [149, 0]
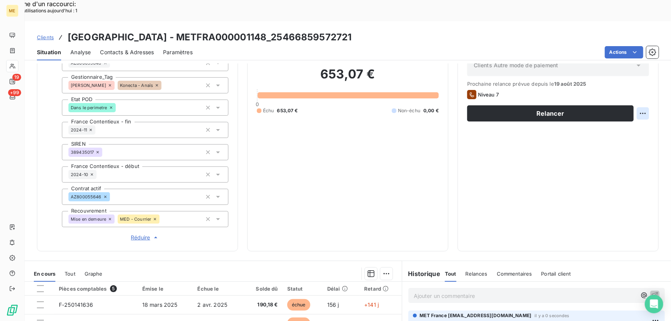
drag, startPoint x: 646, startPoint y: 87, endPoint x: 642, endPoint y: 90, distance: 5.5
click at [646, 87] on div "Relance Plan de relance Clients Autre mode de paiement Prochaine relance prévue…" at bounding box center [558, 141] width 201 height 220
click at [631, 110] on div "Replanifier cette action" at bounding box center [606, 109] width 69 height 12
select select "7"
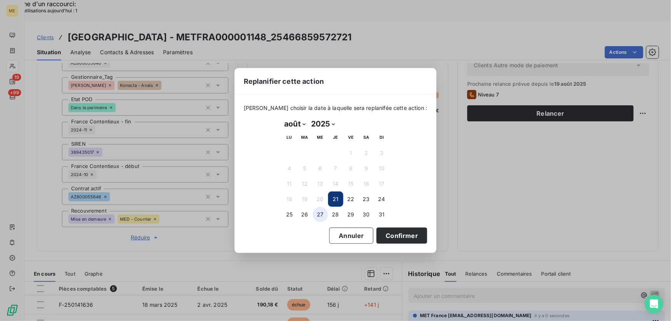
click at [319, 218] on button "27" at bounding box center [320, 214] width 15 height 15
click at [385, 236] on button "Confirmer" at bounding box center [402, 236] width 51 height 16
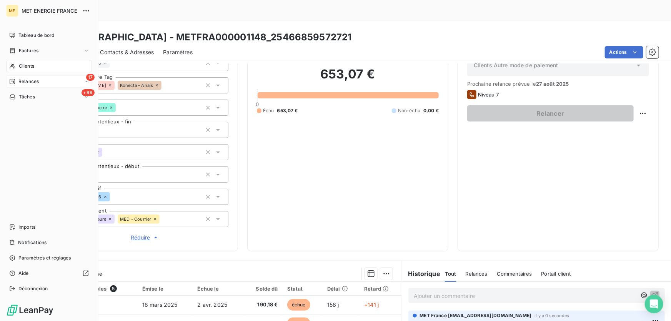
click at [18, 82] on span "Relances" at bounding box center [28, 81] width 20 height 7
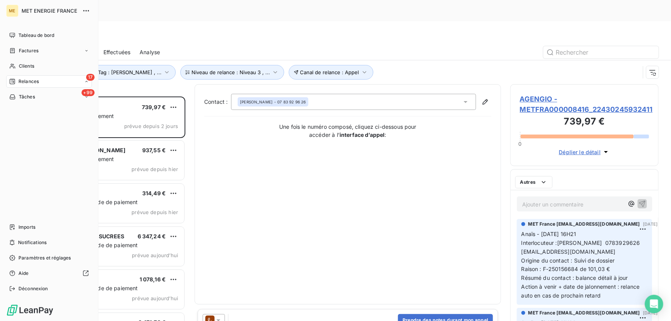
scroll to position [241, 143]
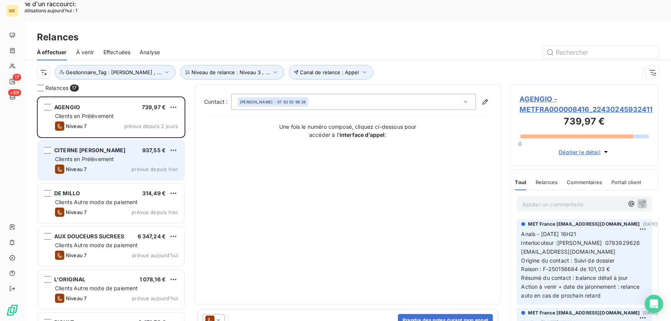
click at [112, 156] on span "Clients en Prélèvement" at bounding box center [84, 159] width 59 height 7
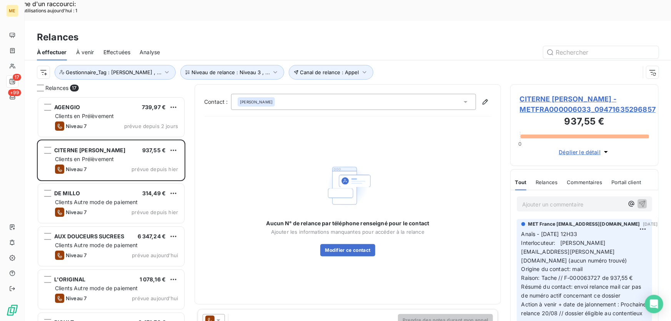
click at [539, 94] on span "CITERNE [PERSON_NAME] - METFRA000006033_09471635296857" at bounding box center [584, 104] width 129 height 21
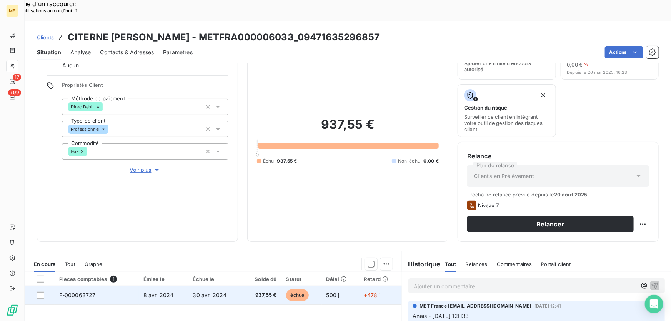
scroll to position [105, 0]
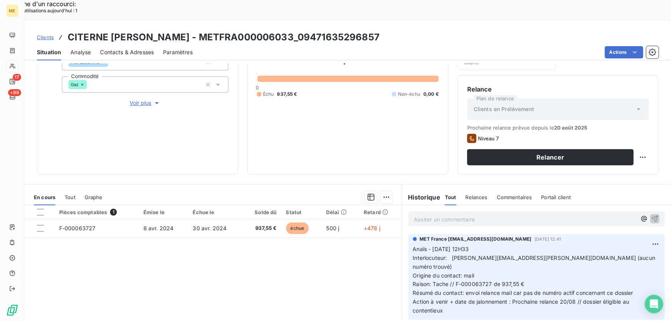
click at [145, 99] on span "Voir plus" at bounding box center [145, 103] width 31 height 8
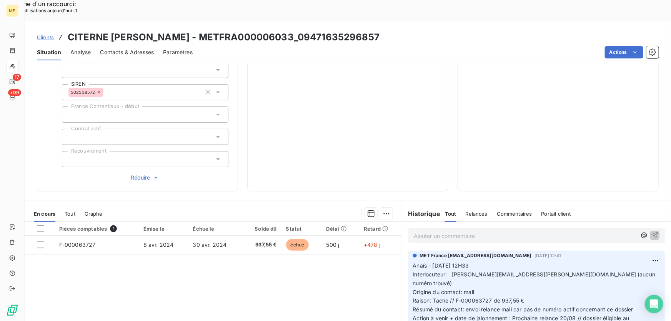
scroll to position [254, 0]
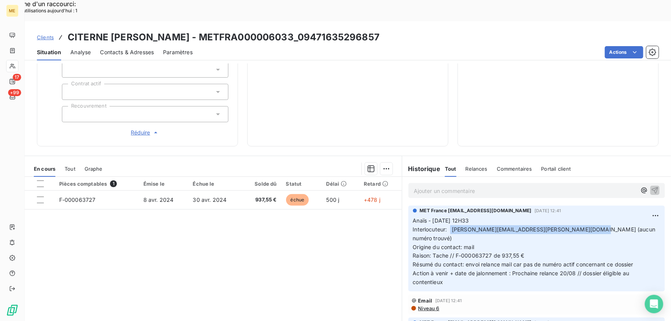
drag, startPoint x: 448, startPoint y: 203, endPoint x: 594, endPoint y: 204, distance: 145.4
click at [594, 217] on p "Anaïs - [DATE] 12H33 Interlocuteur: [PERSON_NAME][EMAIL_ADDRESS][PERSON_NAME][D…" at bounding box center [536, 252] width 247 height 70
copy span "[PERSON_NAME][EMAIL_ADDRESS][PERSON_NAME][DOMAIN_NAME] (aucun numéro trouvé)"
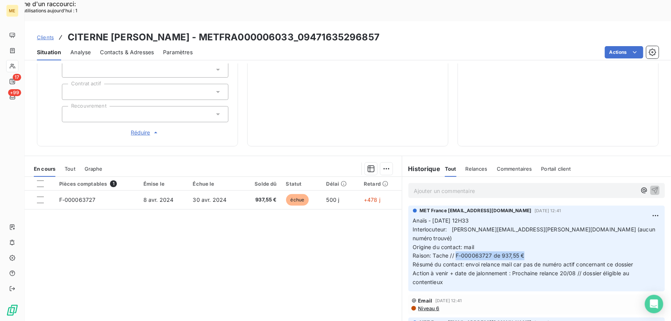
drag, startPoint x: 453, startPoint y: 223, endPoint x: 532, endPoint y: 221, distance: 78.9
click at [532, 221] on p "Anaïs - [DATE] 12H33 Interlocuteur: [PERSON_NAME][EMAIL_ADDRESS][PERSON_NAME][D…" at bounding box center [536, 252] width 247 height 70
copy span "F-000063727 de 937,55 €"
drag, startPoint x: 384, startPoint y: 12, endPoint x: 197, endPoint y: 18, distance: 187.5
click at [197, 30] on div "Clients CITERNE [PERSON_NAME] - METFRA000006033_09471635296857" at bounding box center [348, 37] width 647 height 14
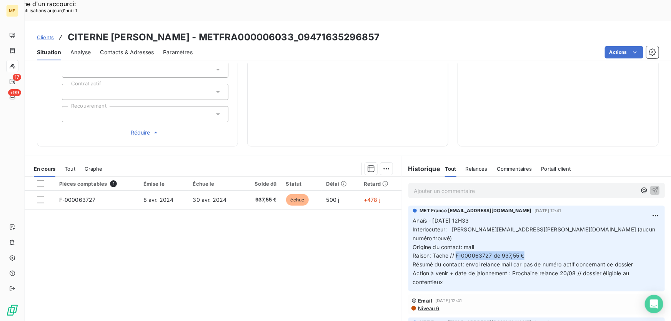
copy h3 "METFRA000006033_09471635296857"
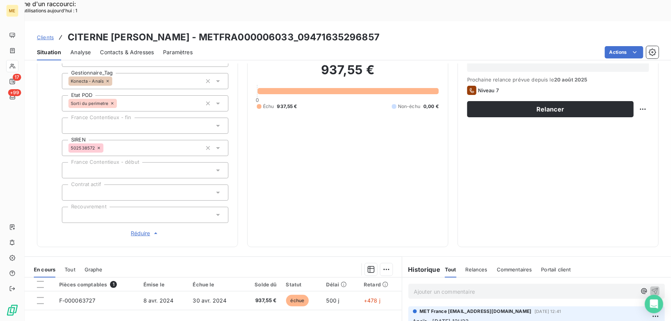
scroll to position [149, 0]
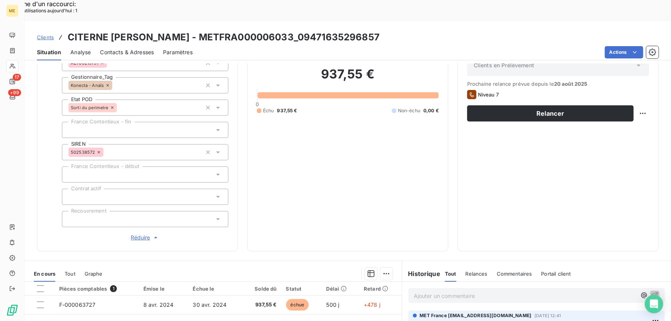
click at [521, 290] on div "Ajouter un commentaire ﻿" at bounding box center [525, 295] width 223 height 10
click at [515, 291] on p "Ajouter un commentaire ﻿" at bounding box center [525, 296] width 223 height 10
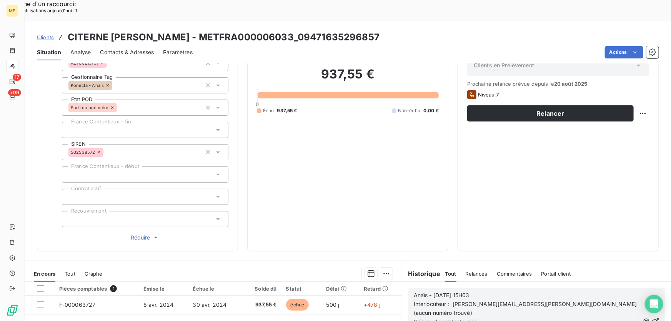
click at [653, 319] on icon "button" at bounding box center [656, 322] width 7 height 7
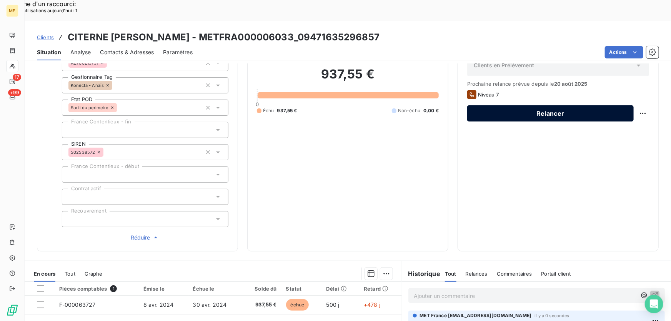
click at [604, 105] on button "Relancer" at bounding box center [550, 113] width 167 height 16
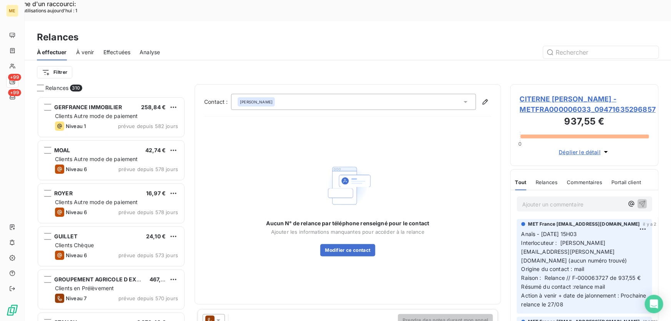
scroll to position [241, 143]
click at [218, 317] on icon at bounding box center [219, 321] width 8 height 8
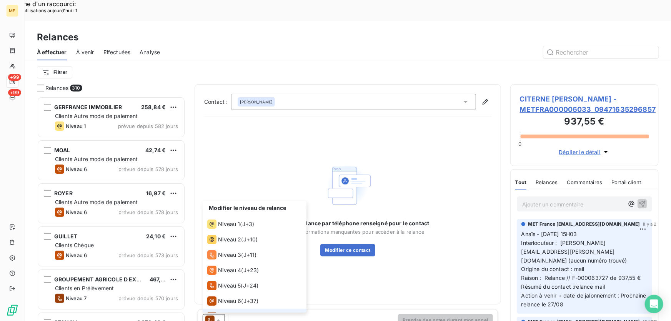
scroll to position [12, 0]
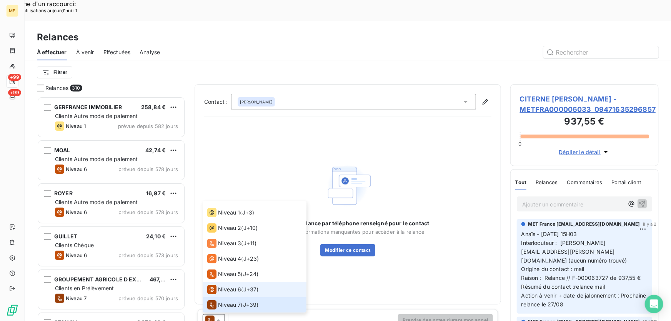
click at [219, 285] on div "Niveau 6" at bounding box center [224, 289] width 34 height 9
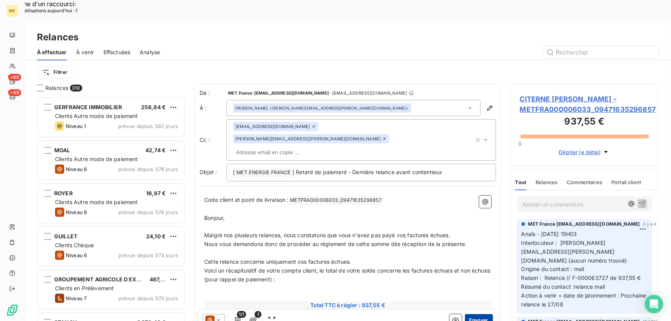
click at [468, 314] on button "Envoyer" at bounding box center [479, 320] width 28 height 12
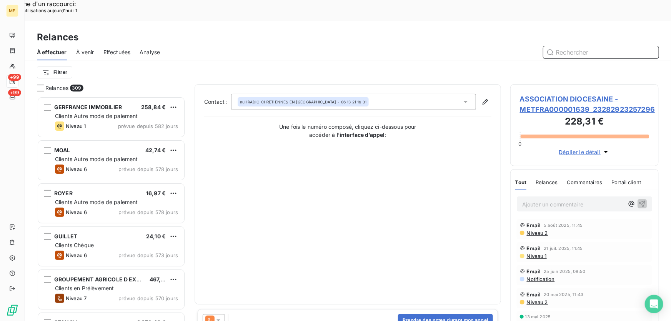
click at [582, 46] on input "text" at bounding box center [601, 52] width 115 height 12
paste input "09471635296857"
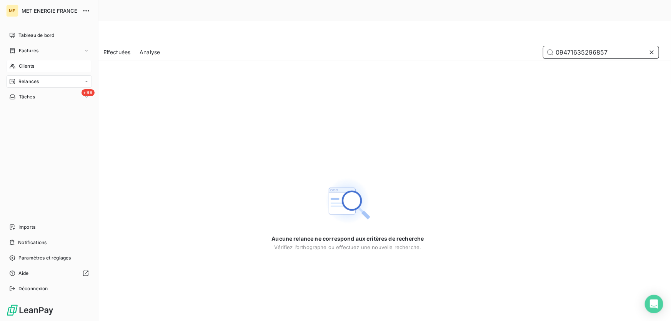
type input "09471635296857"
click at [16, 64] on div "Clients" at bounding box center [49, 66] width 86 height 12
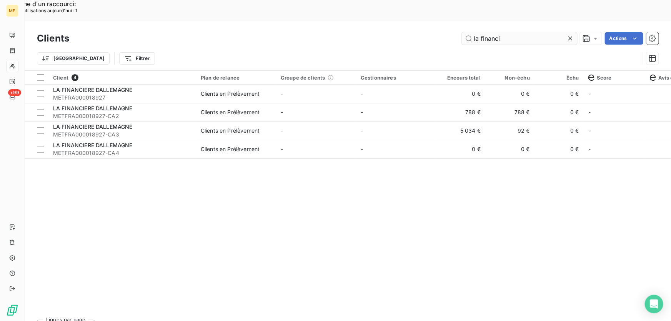
click at [536, 32] on input "la financi" at bounding box center [519, 38] width 115 height 12
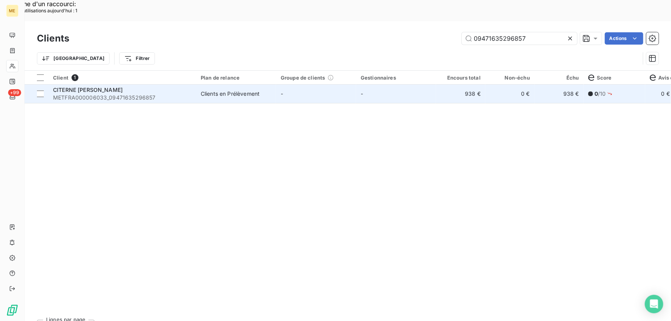
type input "09471635296857"
click at [184, 94] on span "METFRA000006033_09471635296857" at bounding box center [122, 98] width 138 height 8
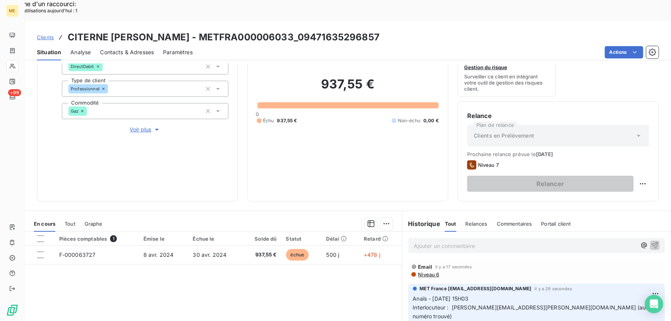
scroll to position [138, 0]
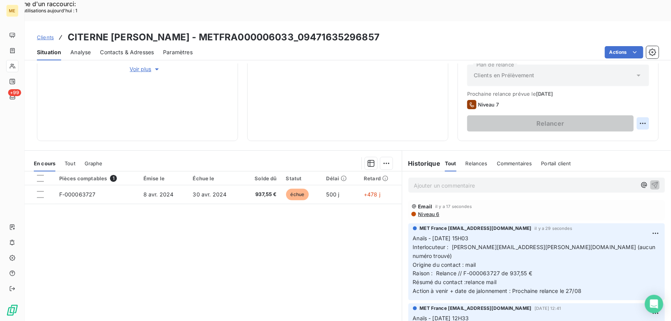
click at [636, 119] on div "Replanifier cette action" at bounding box center [606, 119] width 69 height 12
select select "7"
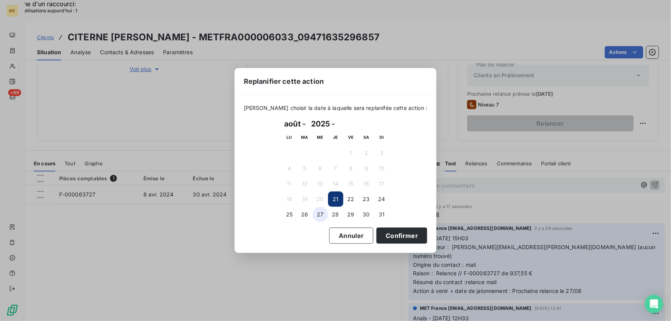
click at [316, 216] on button "27" at bounding box center [320, 214] width 15 height 15
click at [398, 236] on button "Confirmer" at bounding box center [402, 236] width 51 height 16
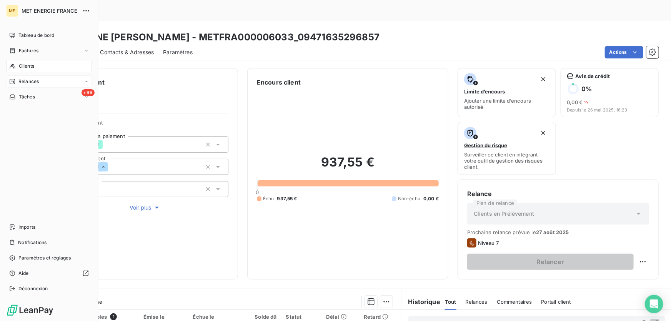
click at [27, 81] on span "Relances" at bounding box center [28, 81] width 20 height 7
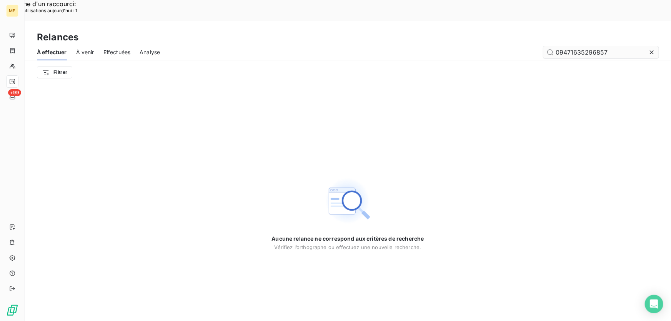
click at [573, 46] on input "09471635296857" at bounding box center [601, 52] width 115 height 12
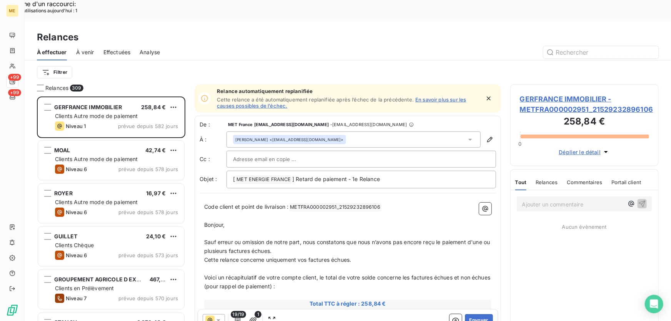
scroll to position [241, 143]
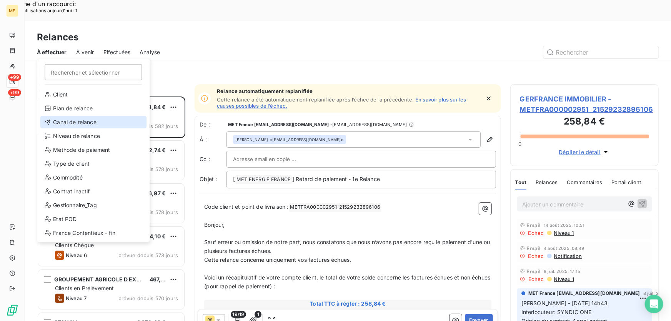
click at [70, 124] on div "Canal de relance" at bounding box center [93, 122] width 107 height 12
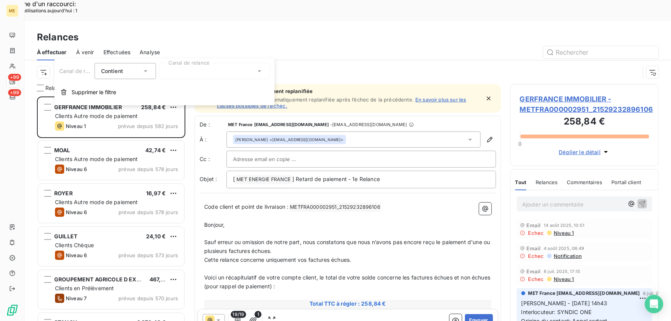
click at [182, 74] on div at bounding box center [214, 71] width 111 height 16
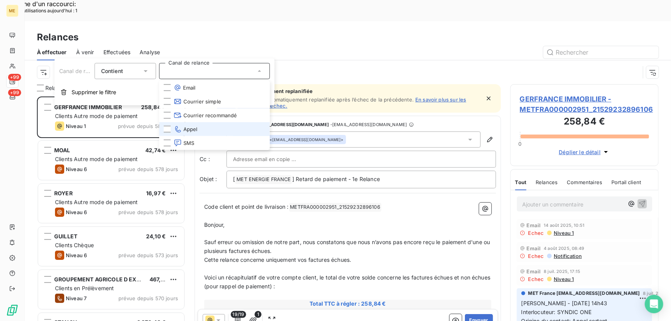
click at [208, 132] on li "Appel" at bounding box center [214, 129] width 111 height 14
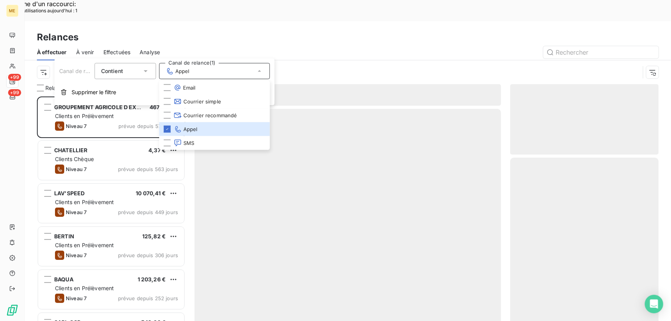
scroll to position [241, 143]
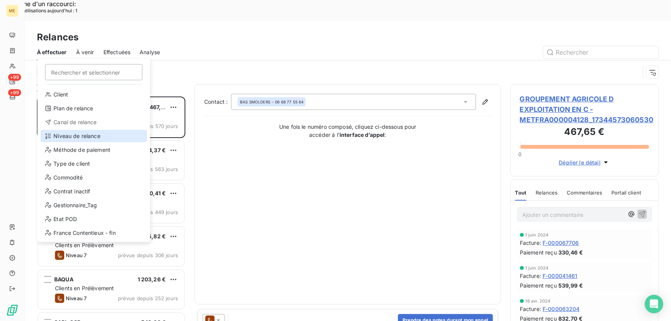
click at [83, 135] on div "Niveau de relance" at bounding box center [93, 136] width 107 height 12
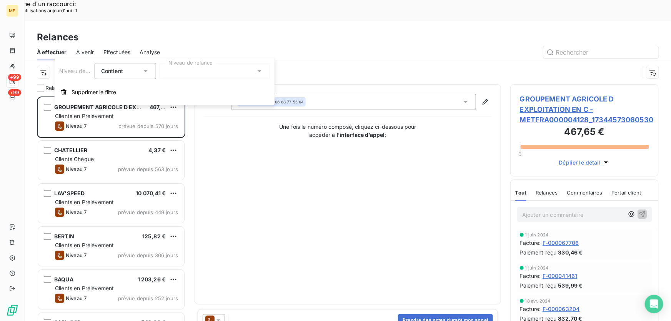
click at [189, 74] on div at bounding box center [214, 71] width 111 height 16
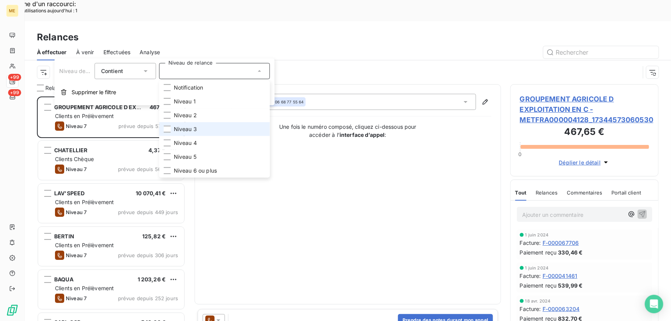
click at [192, 127] on span "Niveau 3" at bounding box center [185, 129] width 23 height 8
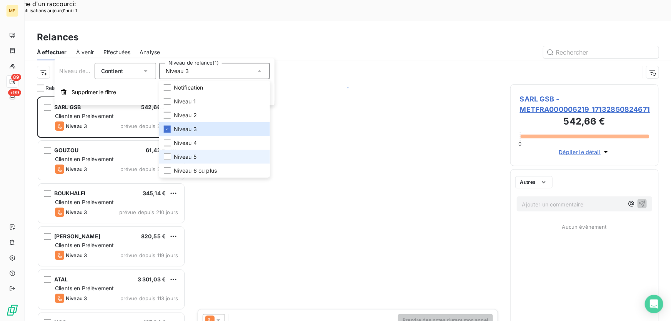
scroll to position [241, 143]
click at [186, 155] on span "Niveau 5" at bounding box center [185, 157] width 23 height 8
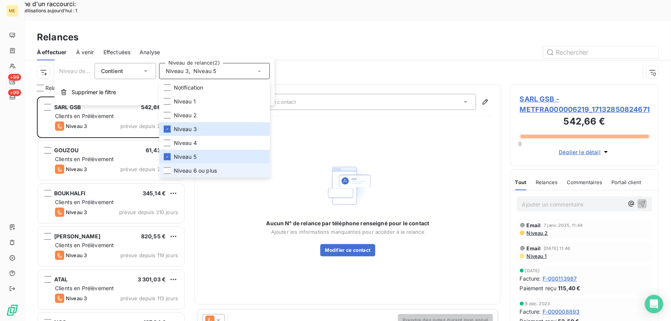
click at [184, 169] on span "Niveau 6 ou plus" at bounding box center [195, 171] width 43 height 8
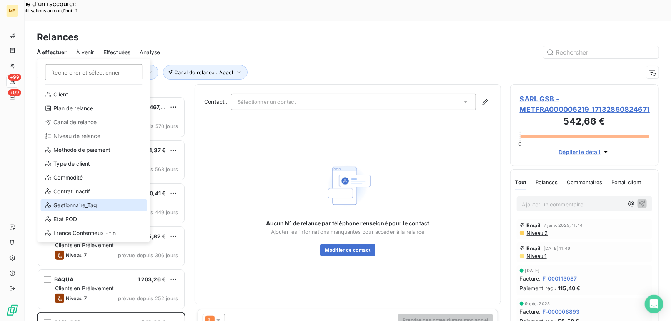
click at [88, 207] on div "Gestionnaire_Tag" at bounding box center [93, 205] width 107 height 12
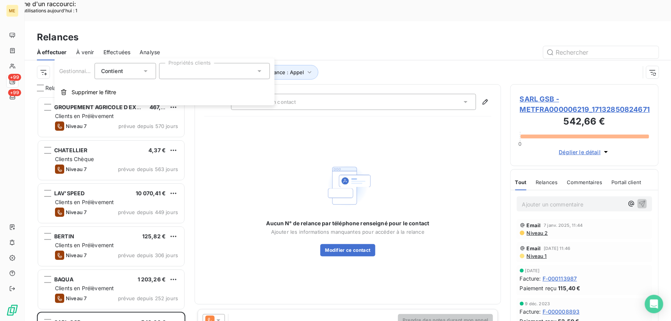
click at [181, 76] on div at bounding box center [214, 71] width 111 height 16
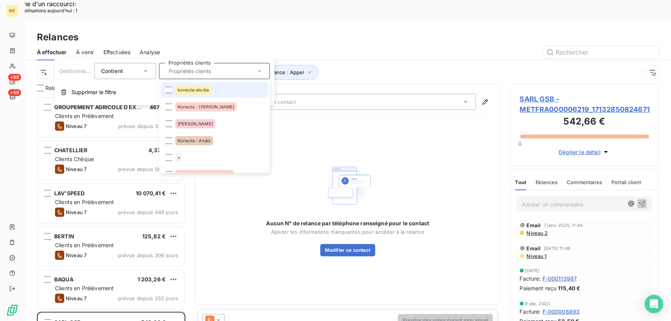
drag, startPoint x: 208, startPoint y: 90, endPoint x: 208, endPoint y: 98, distance: 8.5
click at [208, 90] on span "konecta-elodie" at bounding box center [193, 90] width 31 height 5
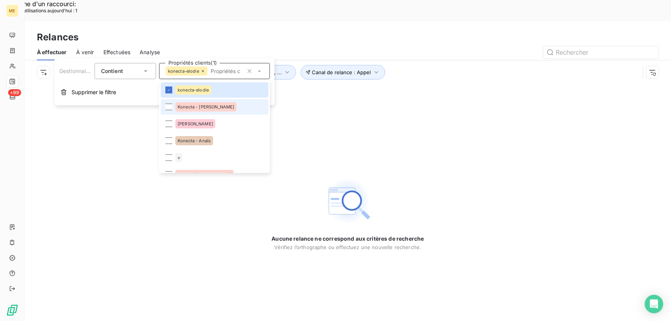
click at [208, 108] on span "Konecta - [PERSON_NAME]" at bounding box center [206, 107] width 57 height 5
click at [205, 146] on li "Konecta - Anaïs" at bounding box center [215, 140] width 108 height 15
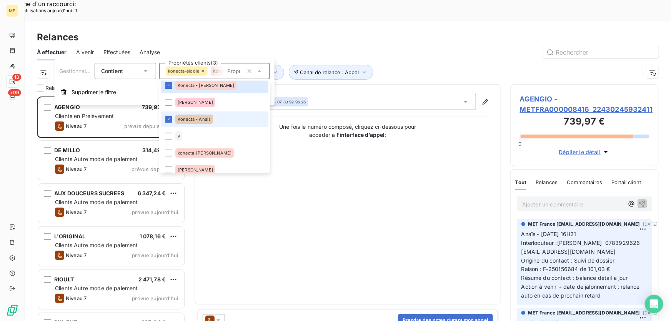
scroll to position [35, 0]
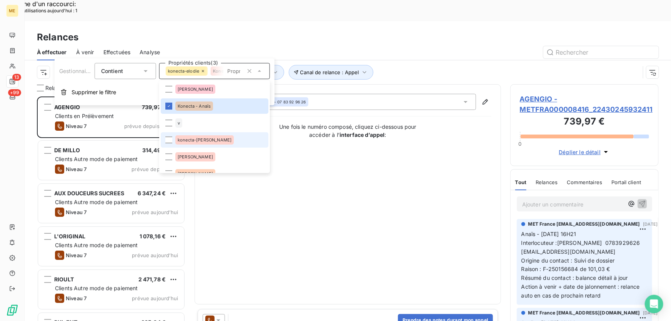
click at [202, 141] on span "konecta-[PERSON_NAME]" at bounding box center [205, 140] width 54 height 5
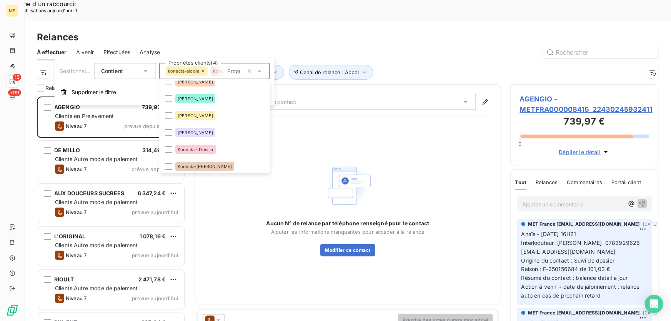
scroll to position [140, 0]
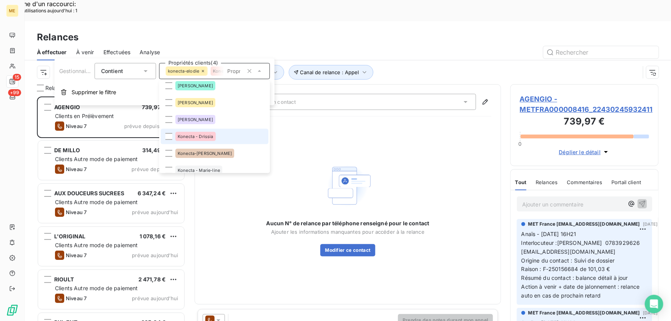
click at [201, 138] on span "Konecta - Drissia" at bounding box center [196, 136] width 36 height 5
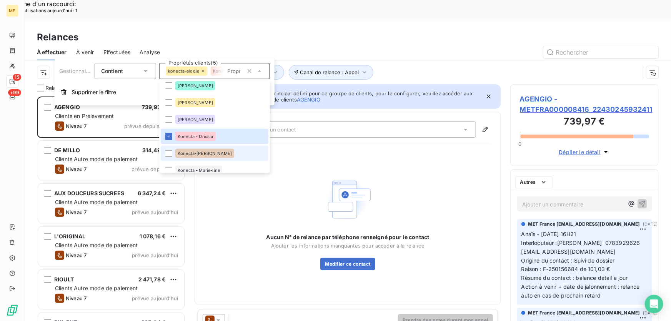
click at [192, 155] on span "Konecta-[PERSON_NAME]" at bounding box center [205, 153] width 54 height 5
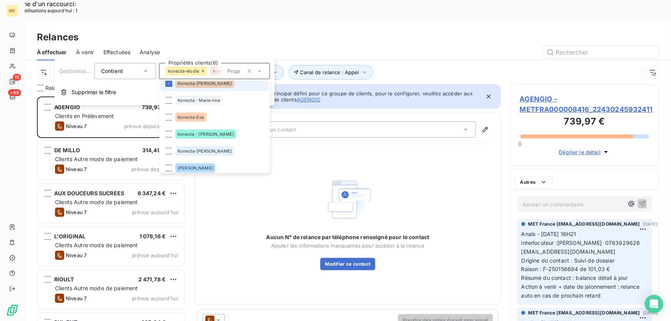
scroll to position [241, 143]
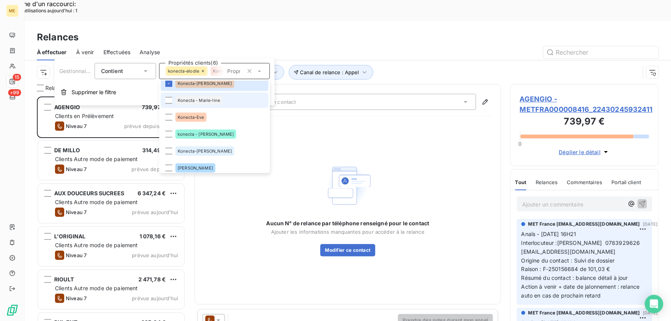
click at [211, 97] on div "Konecta - Marie-line" at bounding box center [198, 100] width 47 height 9
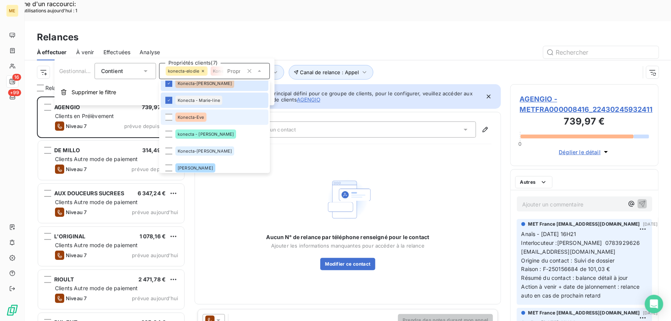
drag, startPoint x: 203, startPoint y: 115, endPoint x: 203, endPoint y: 121, distance: 6.5
click at [203, 115] on span "Konecta-Eve" at bounding box center [191, 117] width 27 height 5
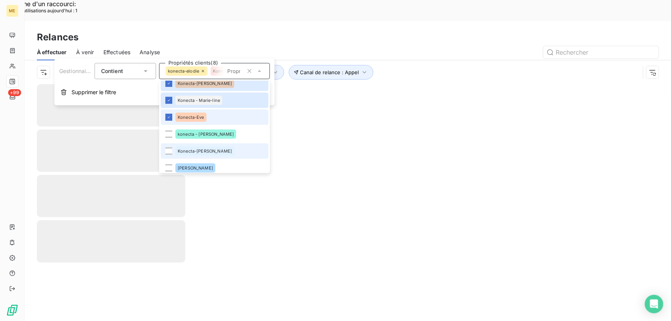
click at [199, 135] on span "konecta - [PERSON_NAME]" at bounding box center [206, 134] width 56 height 5
click at [194, 145] on li "Konecta-[PERSON_NAME]" at bounding box center [215, 151] width 108 height 15
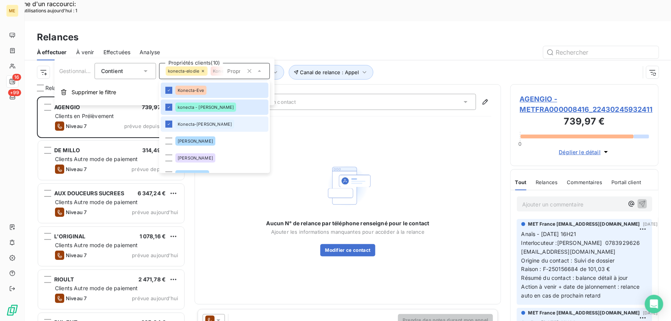
scroll to position [245, 0]
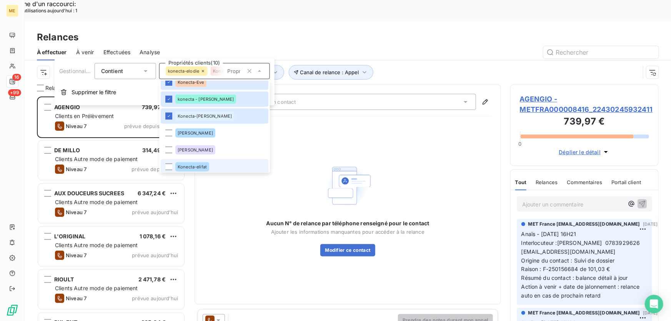
drag, startPoint x: 194, startPoint y: 165, endPoint x: 196, endPoint y: 162, distance: 4.1
click at [194, 165] on span "Konecta-elifat" at bounding box center [192, 167] width 29 height 5
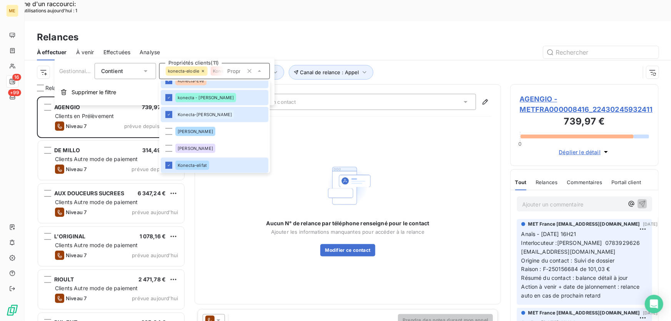
click at [387, 65] on div "Canal de relance : Appel Niveau de relance : Niveau 3 , ... Gestionnaire_Tag : …" at bounding box center [338, 72] width 603 height 15
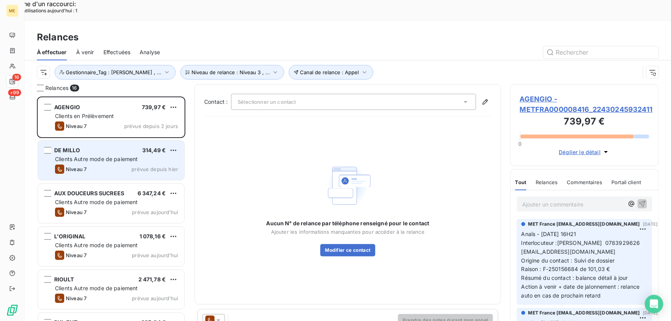
click at [115, 142] on div "DE MILLO 314,49 € Clients Autre mode de paiement Niveau 7 prévue depuis [DATE]" at bounding box center [111, 160] width 146 height 39
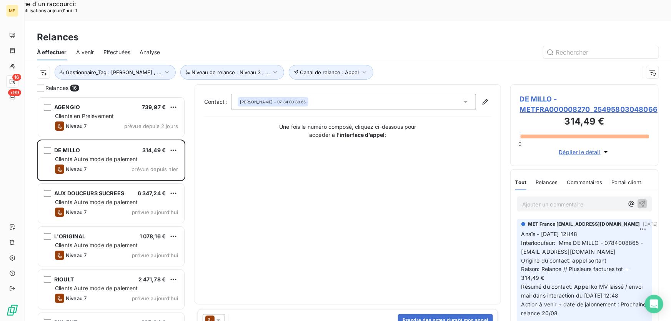
click at [544, 94] on span "DE MILLO - METFRA000008270_25495803048066" at bounding box center [584, 104] width 129 height 21
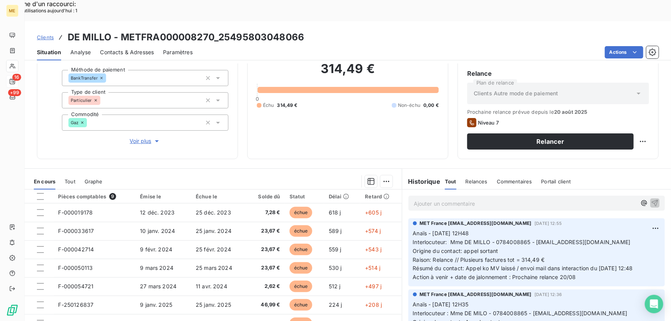
scroll to position [70, 0]
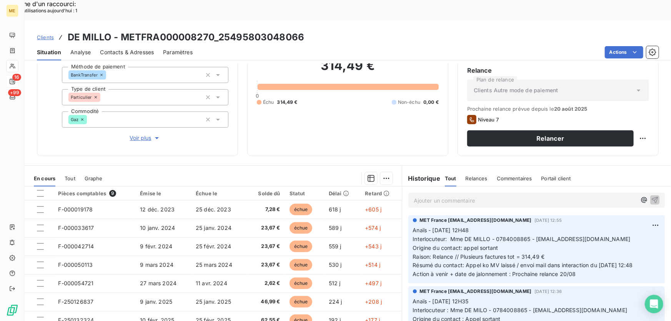
click at [447, 236] on span "Interlocuteur: Mme DE MILLO - 0784008865 - [EMAIL_ADDRESS][DOMAIN_NAME]" at bounding box center [522, 239] width 218 height 7
drag, startPoint x: 447, startPoint y: 219, endPoint x: 624, endPoint y: 215, distance: 176.6
click at [624, 226] on p "Anaïs - [DATE] 12H48 Interlocuteur: Mme DE MILLO - 0784008865 - [EMAIL_ADDRESS]…" at bounding box center [536, 252] width 247 height 53
copy span "Mme DE MILLO - 0784008865 - [EMAIL_ADDRESS][DOMAIN_NAME]"
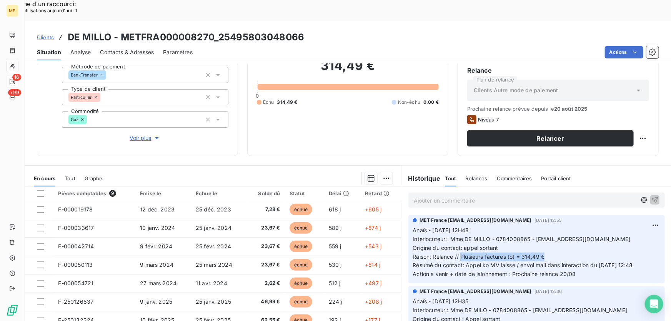
drag, startPoint x: 470, startPoint y: 237, endPoint x: 591, endPoint y: 236, distance: 121.6
click at [591, 236] on p "Anaïs - [DATE] 12H48 Interlocuteur: Mme DE MILLO - 0784008865 - [EMAIL_ADDRESS]…" at bounding box center [536, 252] width 247 height 53
copy span "Plusieurs factures tot = 314,49 €"
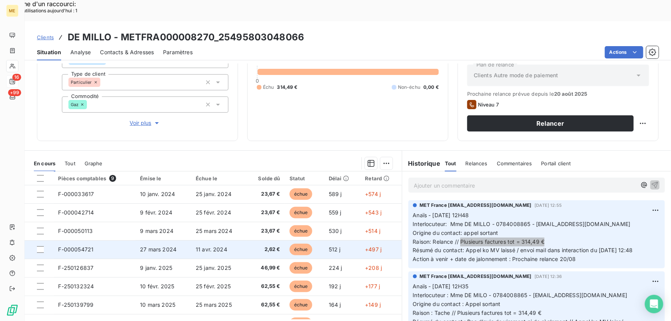
scroll to position [32, 0]
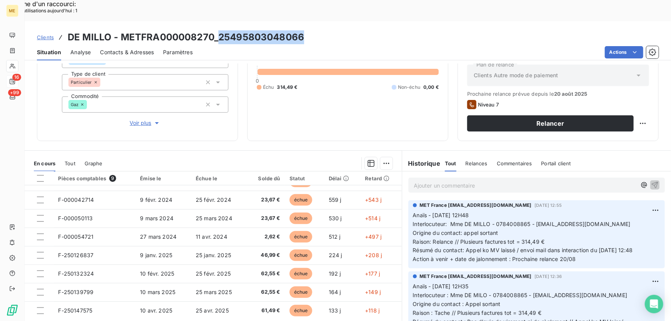
drag, startPoint x: 303, startPoint y: 16, endPoint x: 217, endPoint y: 23, distance: 86.1
click at [217, 30] on h3 "DE MILLO - METFRA000008270_25495803048066" at bounding box center [186, 37] width 237 height 14
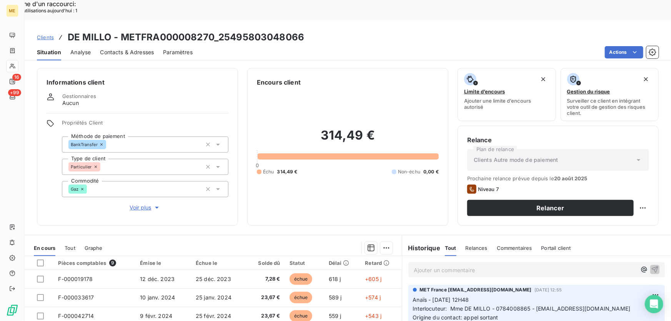
click at [40, 34] on span "Clients" at bounding box center [45, 37] width 17 height 6
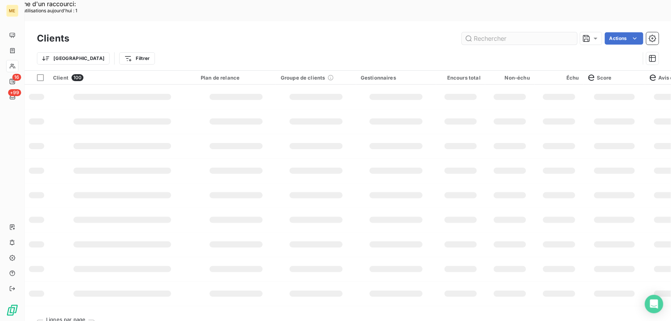
click at [501, 32] on input "text" at bounding box center [519, 38] width 115 height 12
click at [495, 32] on input "jentel" at bounding box center [519, 38] width 115 height 12
click at [487, 32] on input "jentel" at bounding box center [519, 38] width 115 height 12
click at [482, 32] on input "jentel" at bounding box center [519, 38] width 115 height 12
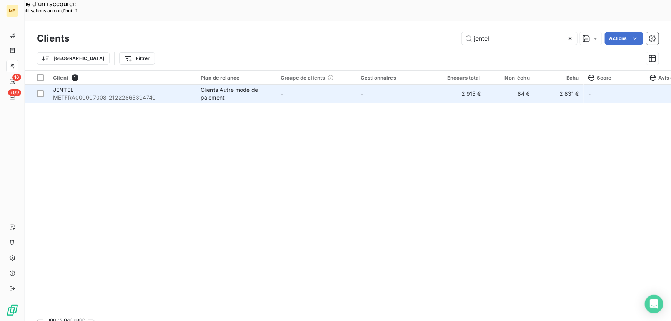
type input "jentel"
click at [159, 94] on span "METFRA000007008_21222865394740" at bounding box center [122, 98] width 138 height 8
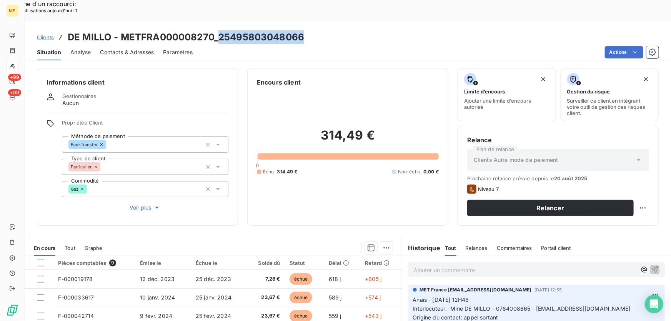
scroll to position [32, 0]
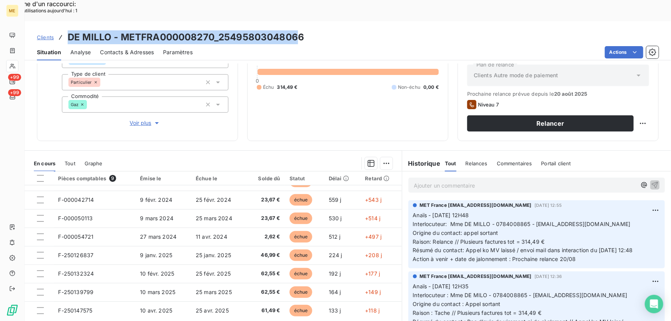
drag, startPoint x: 67, startPoint y: 15, endPoint x: 337, endPoint y: 9, distance: 269.4
click at [313, 30] on div "Clients DE MILLO - METFRA000008270_25495803048066" at bounding box center [348, 37] width 647 height 14
click at [366, 30] on div "Clients DE MILLO - METFRA000008270_25495803048066" at bounding box center [348, 37] width 647 height 14
